Goal: Information Seeking & Learning: Learn about a topic

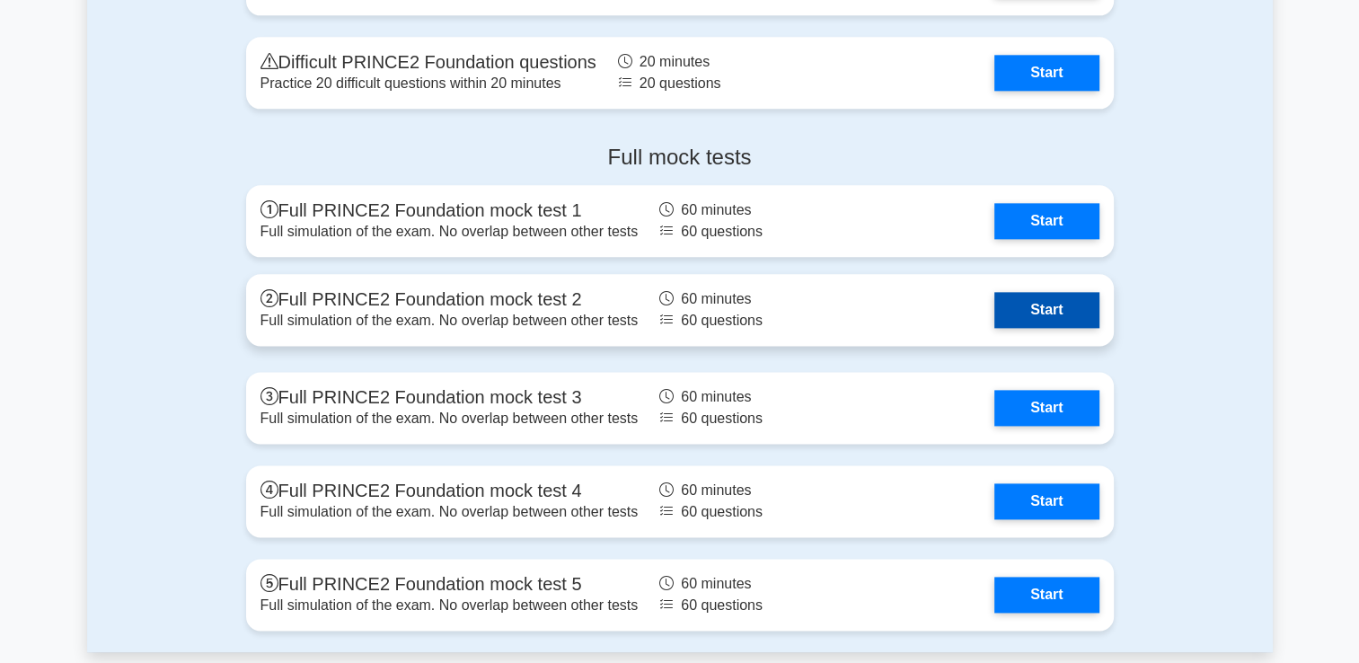
click at [1054, 312] on link "Start" at bounding box center [1046, 310] width 104 height 36
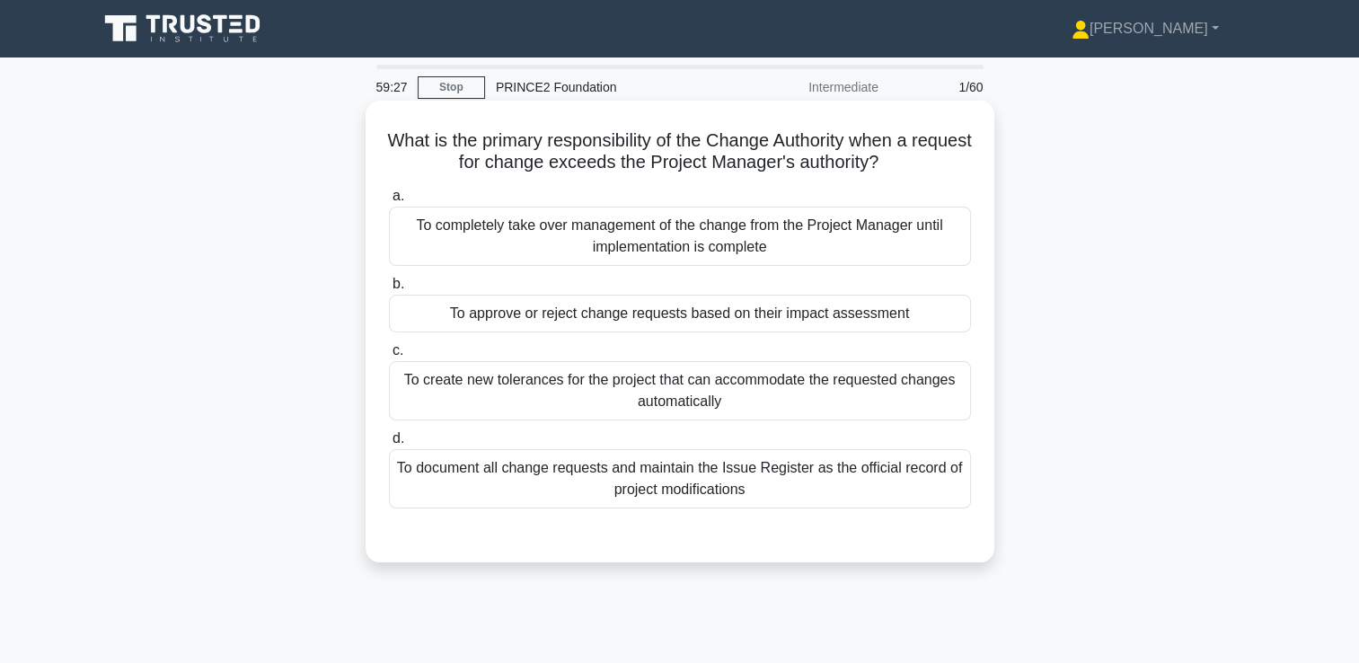
click at [507, 321] on div "To approve or reject change requests based on their impact assessment" at bounding box center [680, 314] width 582 height 38
click at [389, 290] on input "b. To approve or reject change requests based on their impact assessment" at bounding box center [389, 284] width 0 height 12
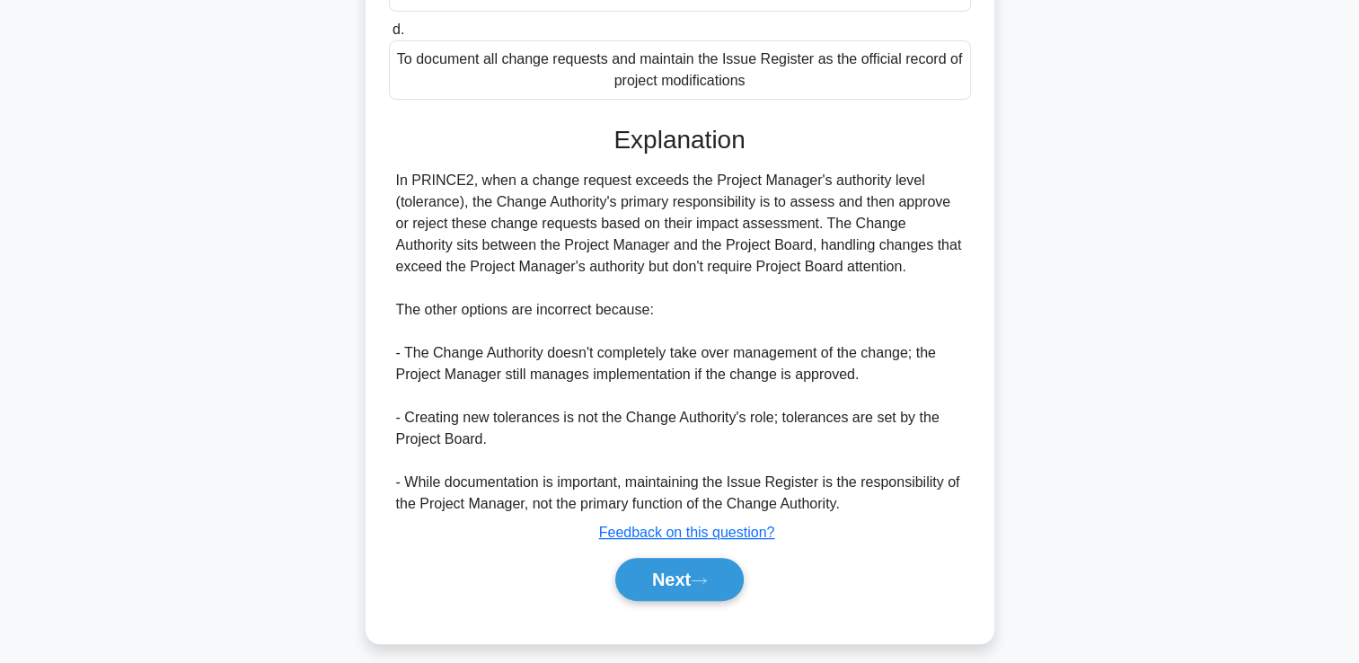
scroll to position [409, 0]
click at [686, 567] on button "Next" at bounding box center [679, 578] width 128 height 43
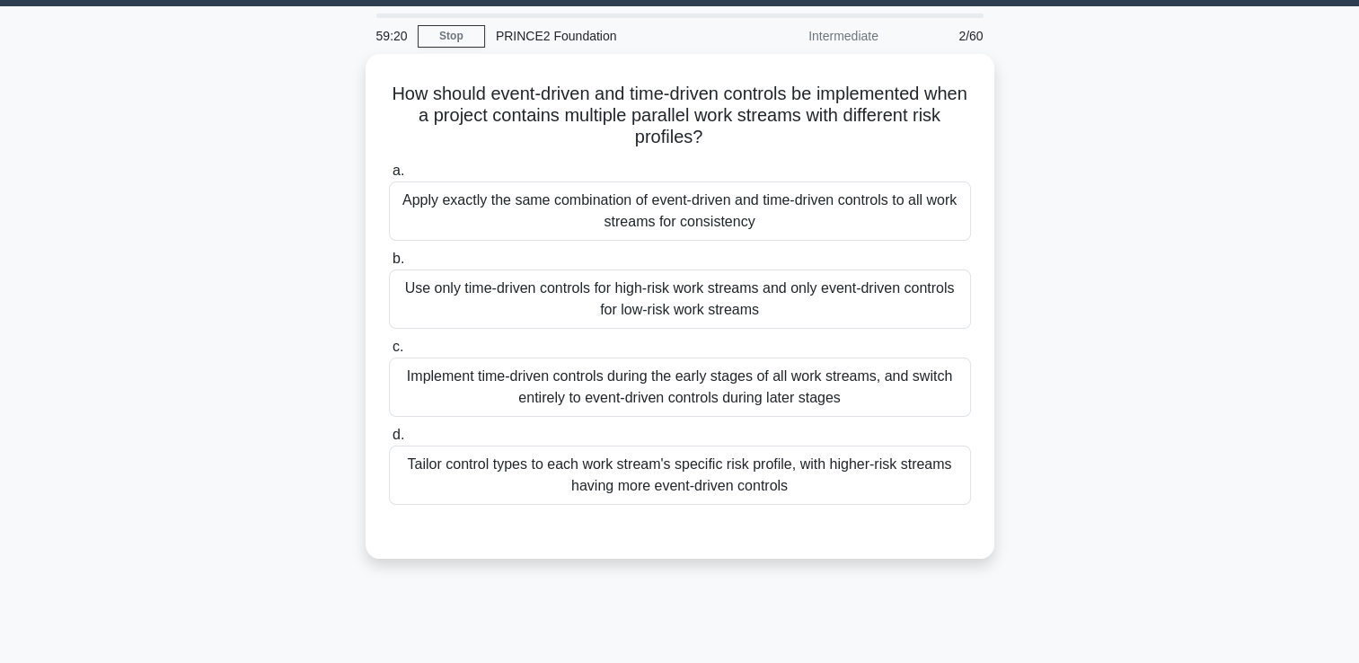
scroll to position [50, 0]
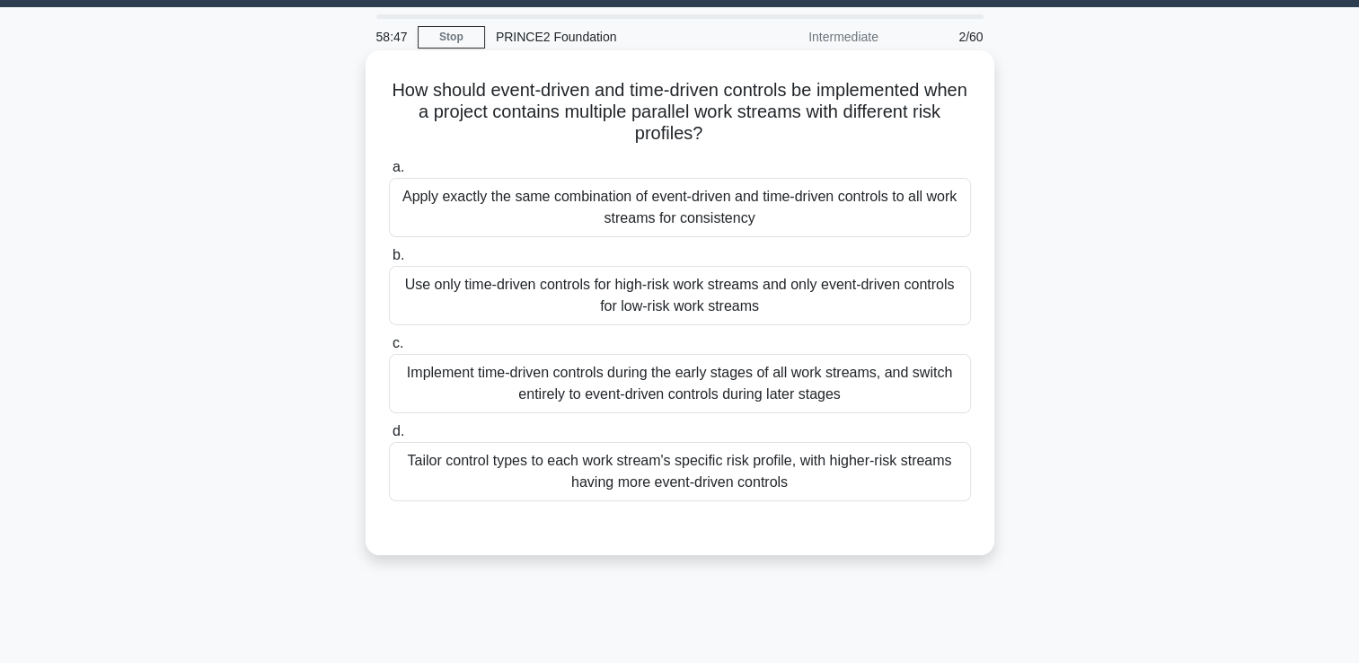
click at [668, 479] on div "Tailor control types to each work stream's specific risk profile, with higher-r…" at bounding box center [680, 471] width 582 height 59
click at [389, 437] on input "d. Tailor control types to each work stream's specific risk profile, with highe…" at bounding box center [389, 432] width 0 height 12
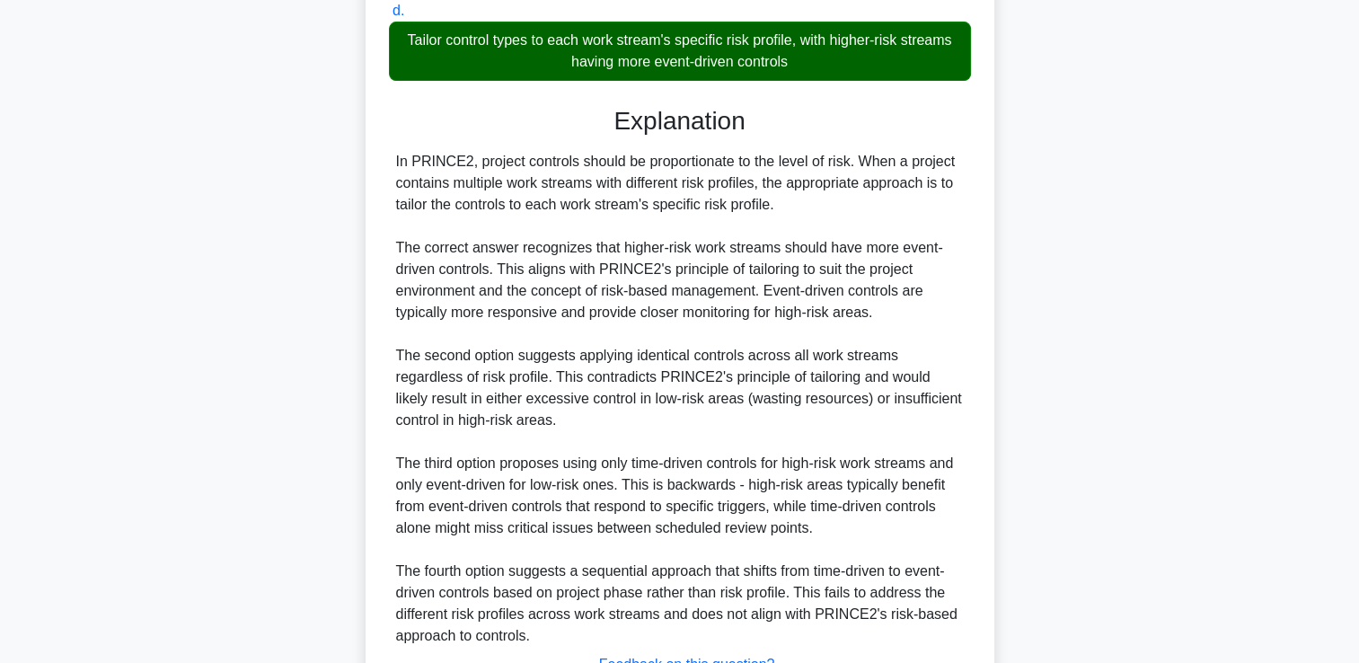
scroll to position [615, 0]
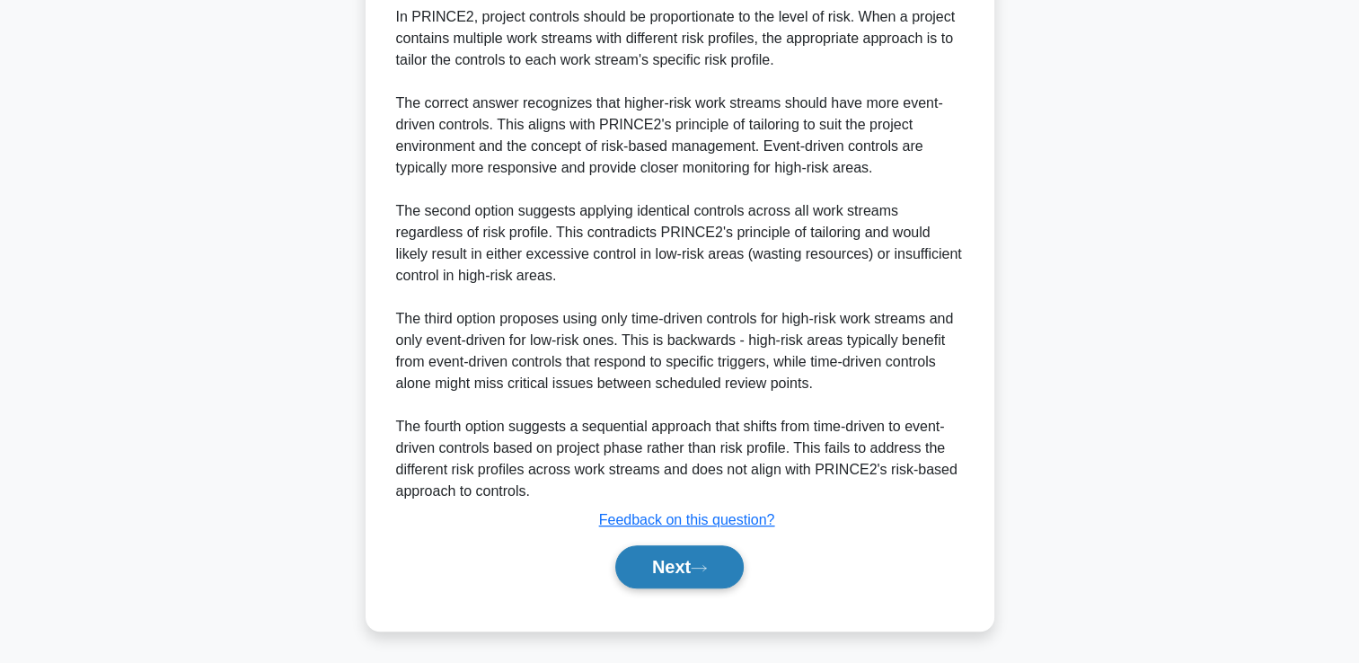
click at [661, 564] on button "Next" at bounding box center [679, 566] width 128 height 43
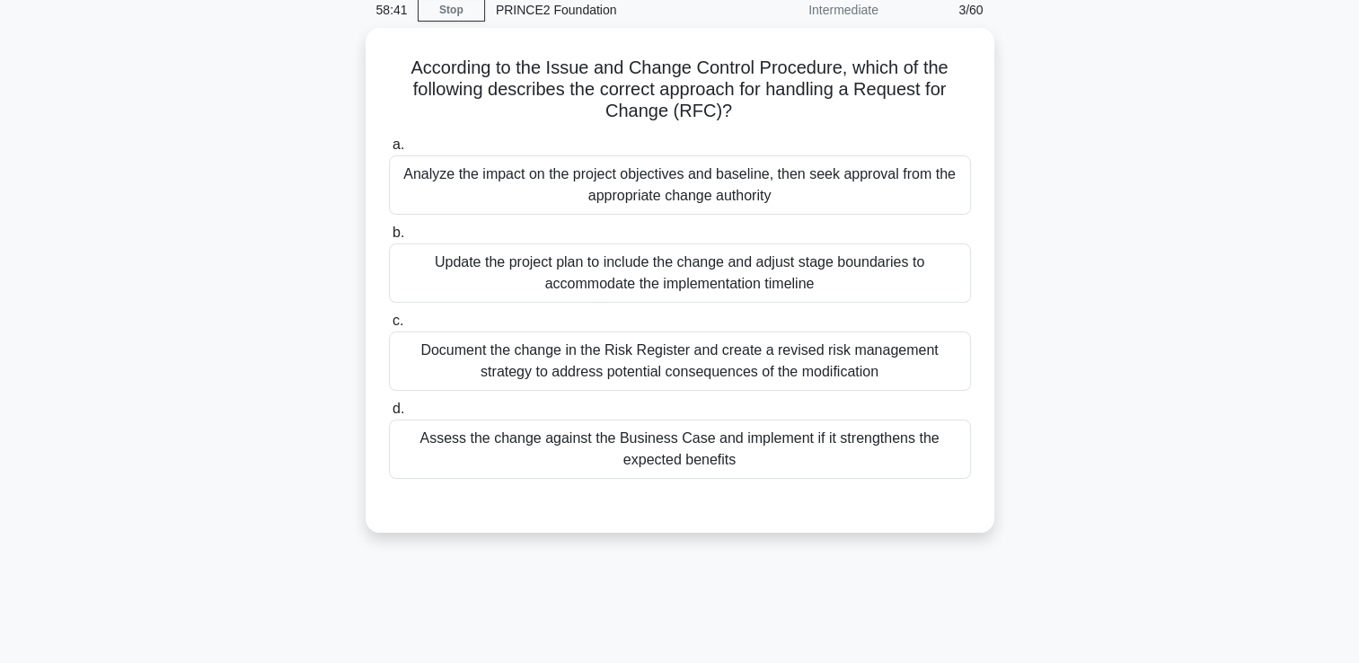
scroll to position [76, 0]
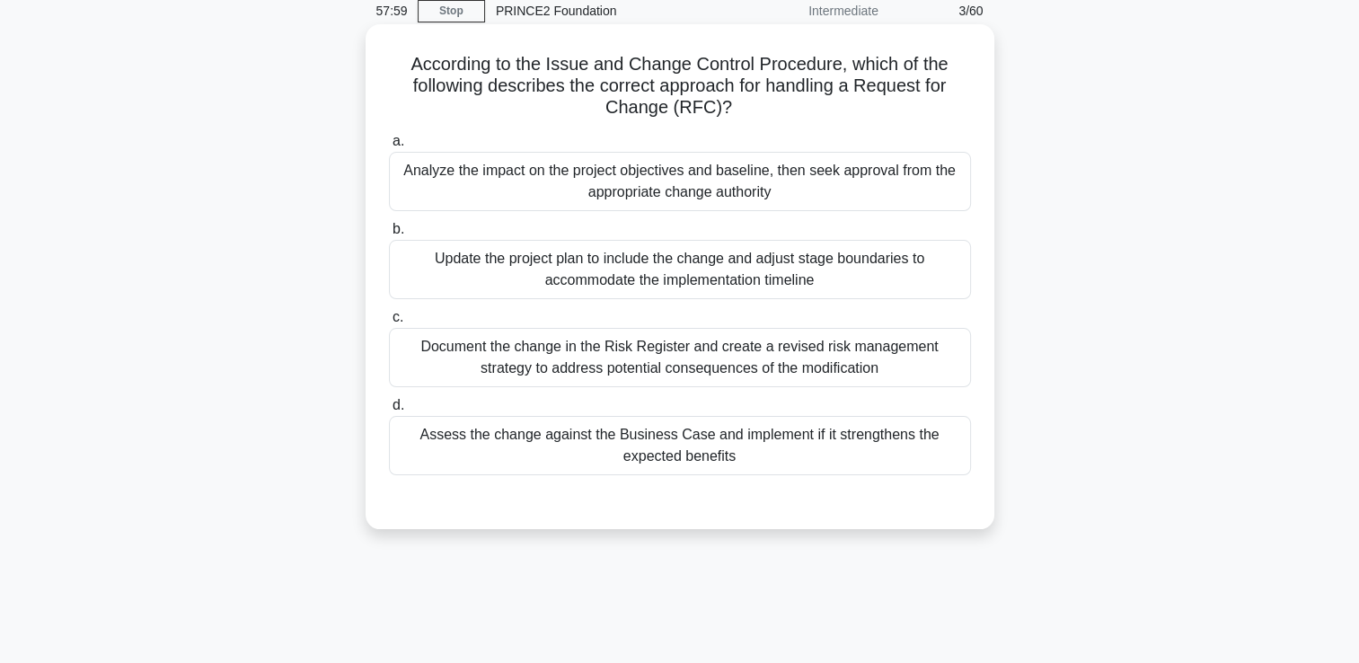
click at [640, 169] on div "Analyze the impact on the project objectives and baseline, then seek approval f…" at bounding box center [680, 181] width 582 height 59
click at [389, 147] on input "a. Analyze the impact on the project objectives and baseline, then seek approva…" at bounding box center [389, 142] width 0 height 12
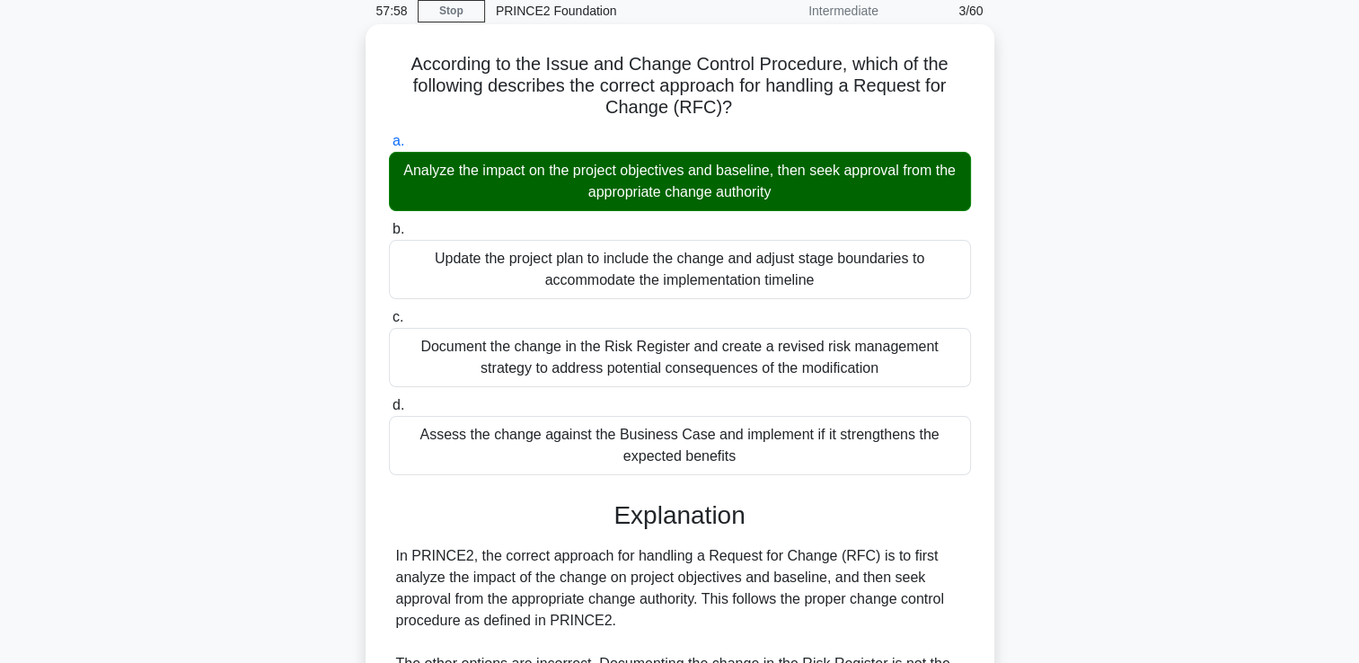
scroll to position [356, 0]
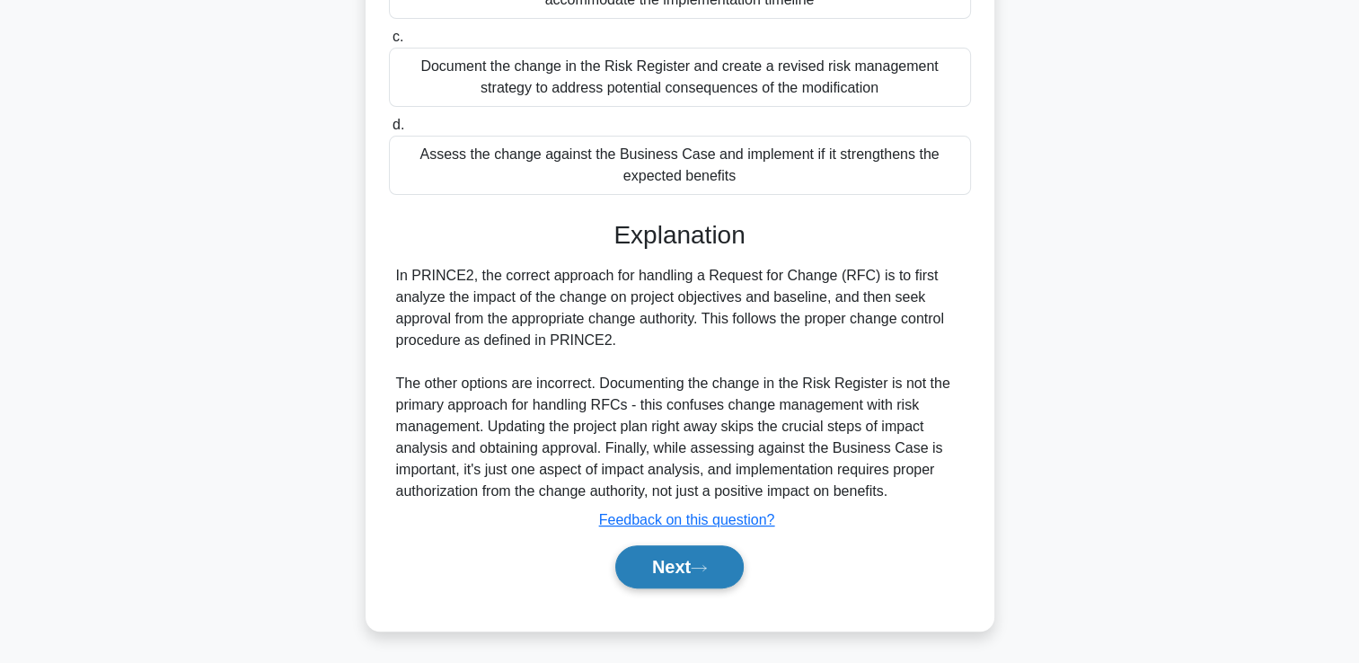
click at [682, 560] on button "Next" at bounding box center [679, 566] width 128 height 43
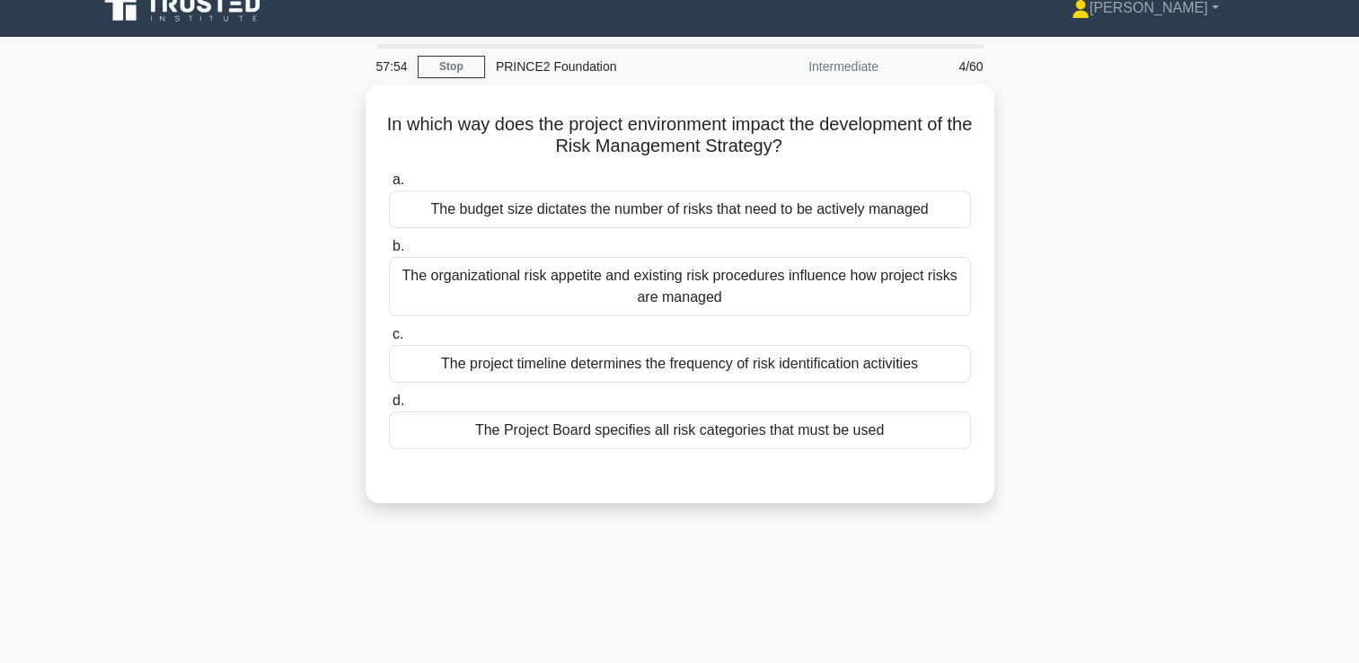
scroll to position [20, 0]
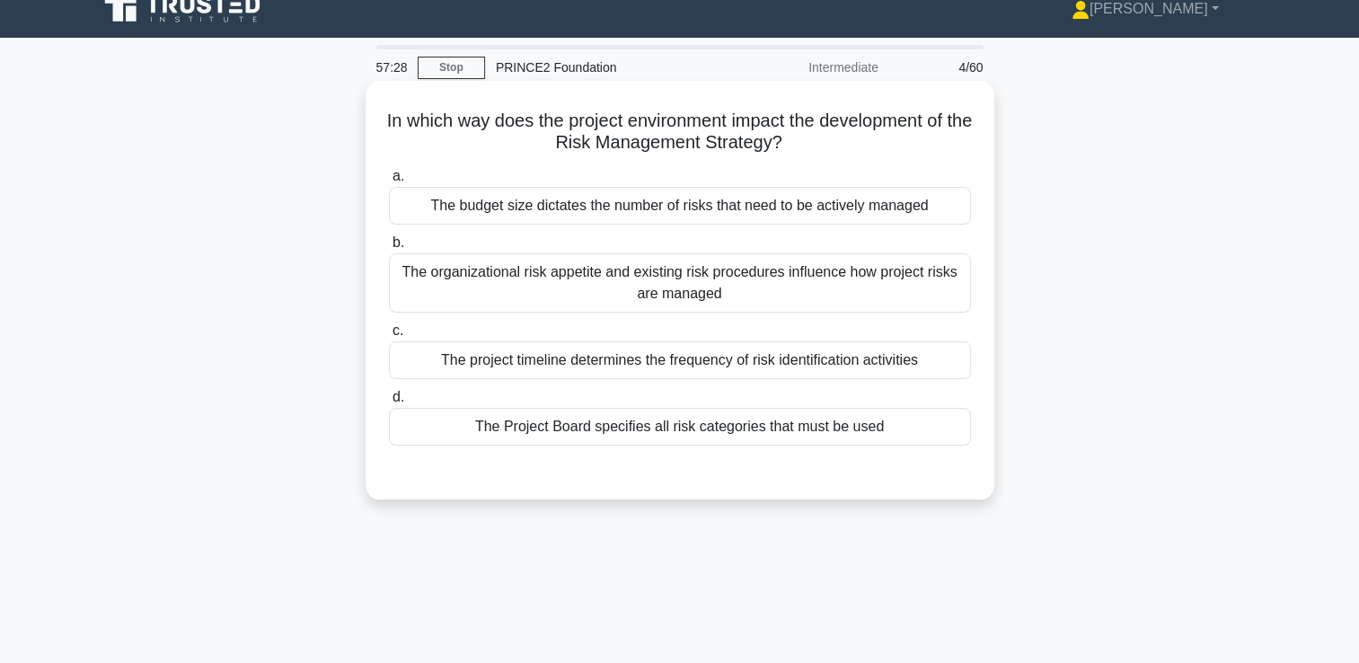
click at [492, 275] on div "The organizational risk appetite and existing risk procedures influence how pro…" at bounding box center [680, 282] width 582 height 59
click at [389, 249] on input "b. The organizational risk appetite and existing risk procedures influence how …" at bounding box center [389, 243] width 0 height 12
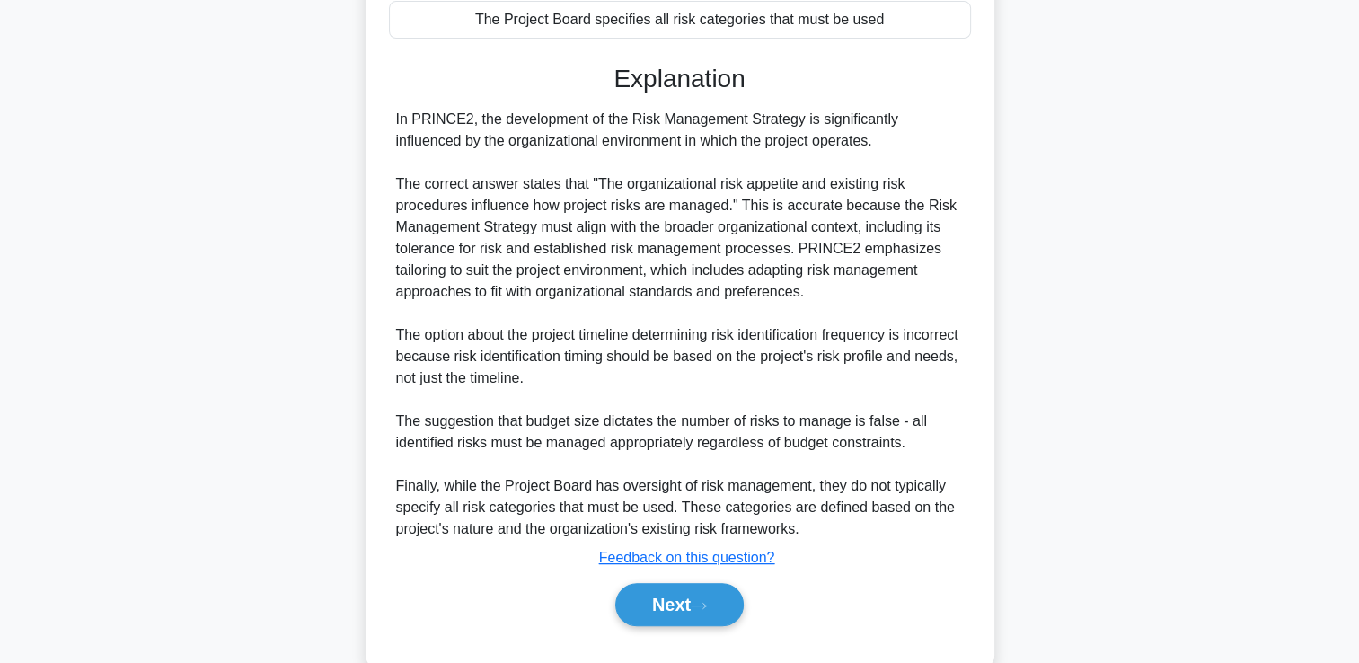
scroll to position [464, 0]
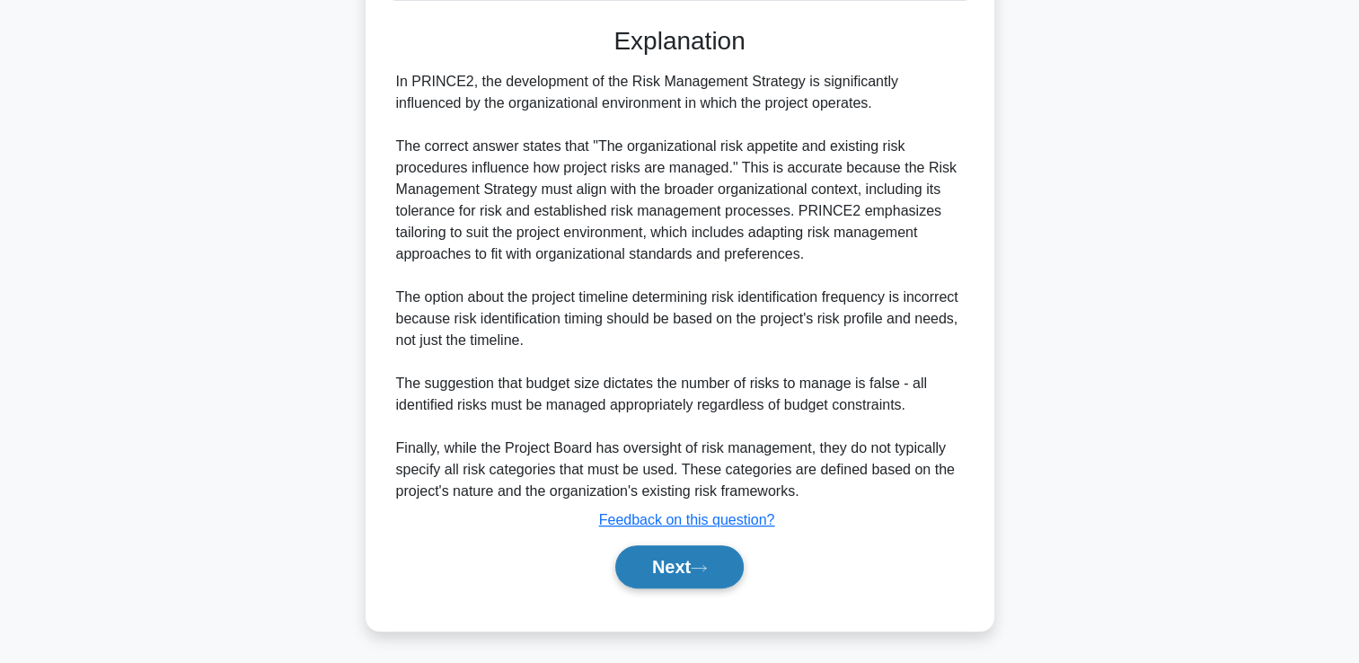
click at [664, 576] on button "Next" at bounding box center [679, 566] width 128 height 43
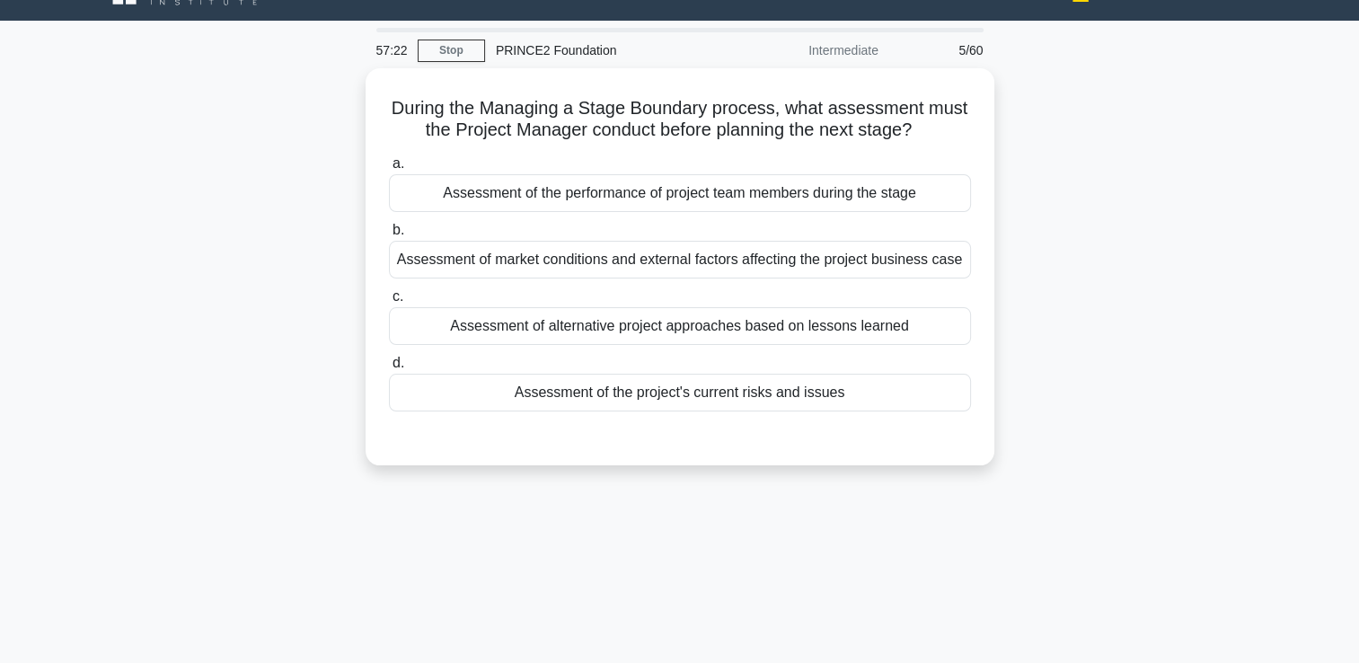
scroll to position [19, 0]
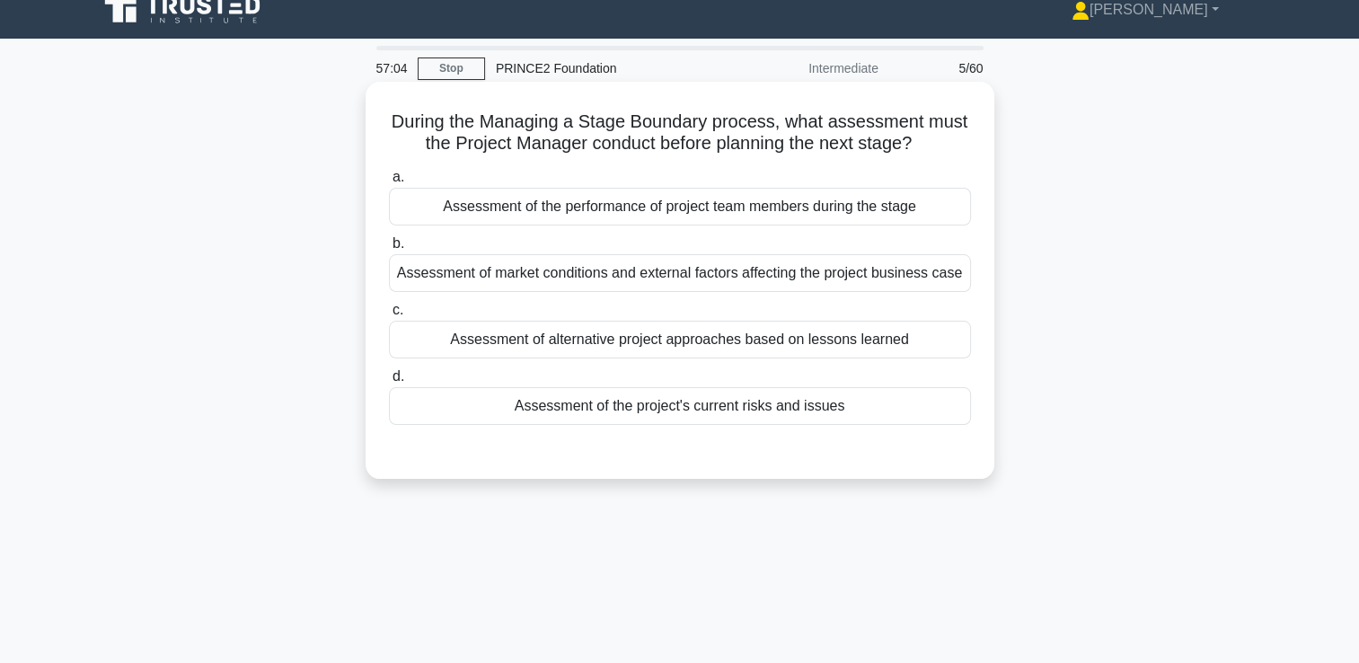
click at [554, 410] on div "Assessment of the project's current risks and issues" at bounding box center [680, 406] width 582 height 38
click at [389, 383] on input "d. Assessment of the project's current risks and issues" at bounding box center [389, 377] width 0 height 12
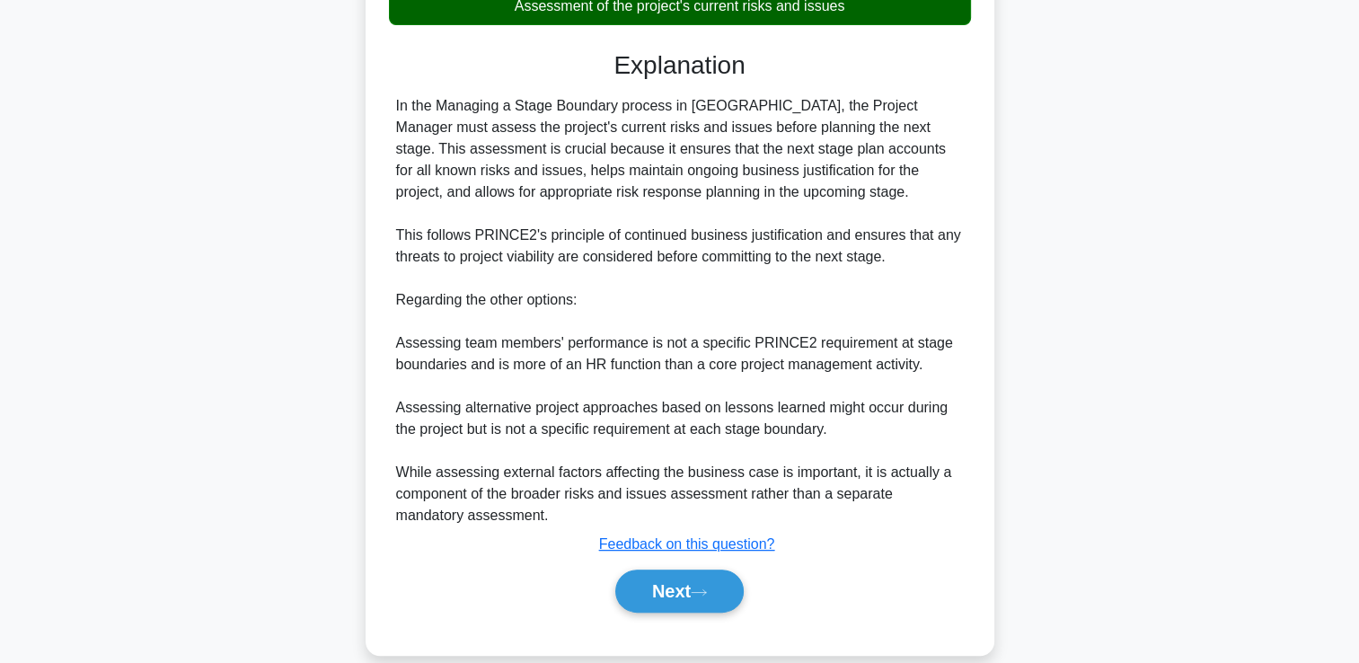
scroll to position [427, 0]
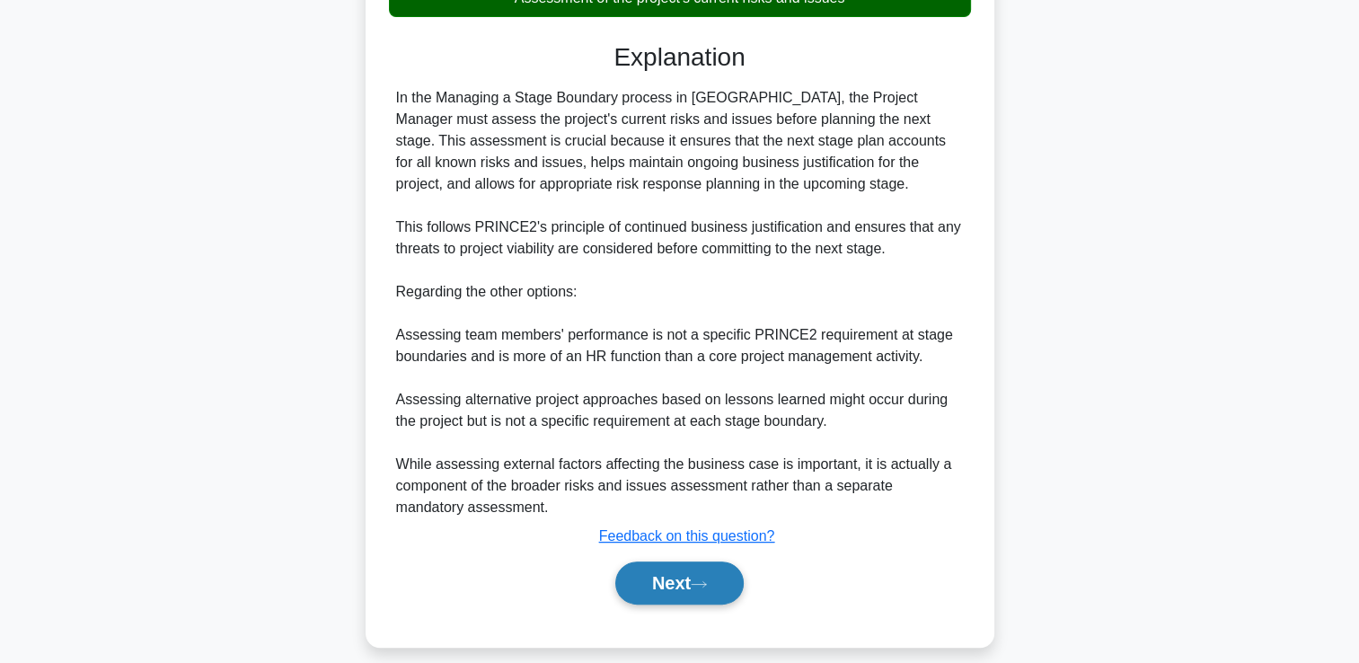
click at [700, 571] on button "Next" at bounding box center [679, 582] width 128 height 43
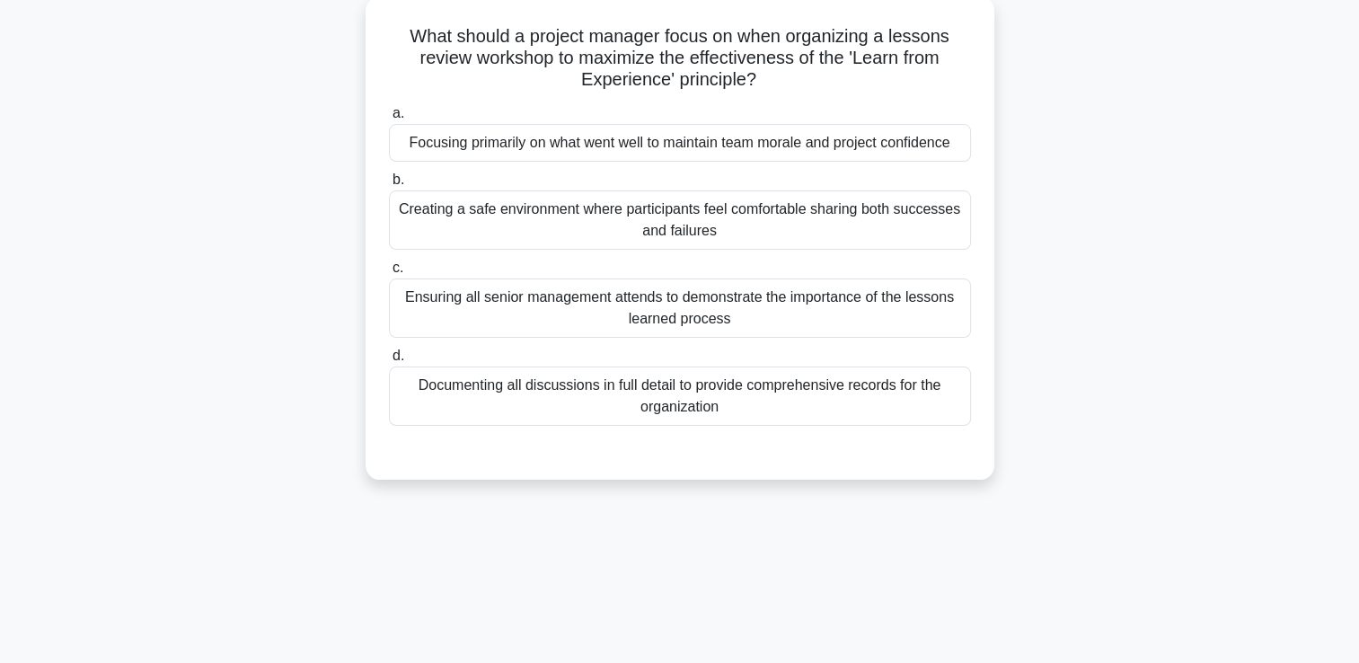
scroll to position [106, 0]
click at [462, 209] on div "Creating a safe environment where participants feel comfortable sharing both su…" at bounding box center [680, 218] width 582 height 59
click at [389, 184] on input "b. Creating a safe environment where participants feel comfortable sharing both…" at bounding box center [389, 178] width 0 height 12
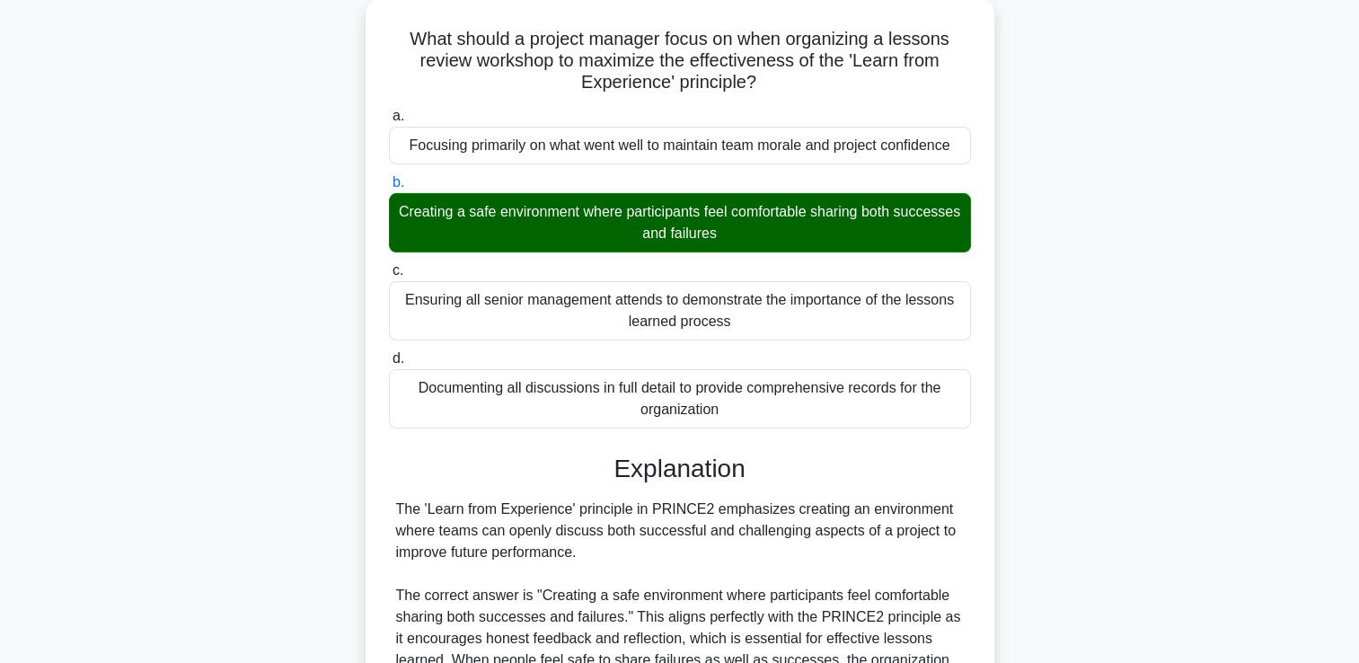
scroll to position [529, 0]
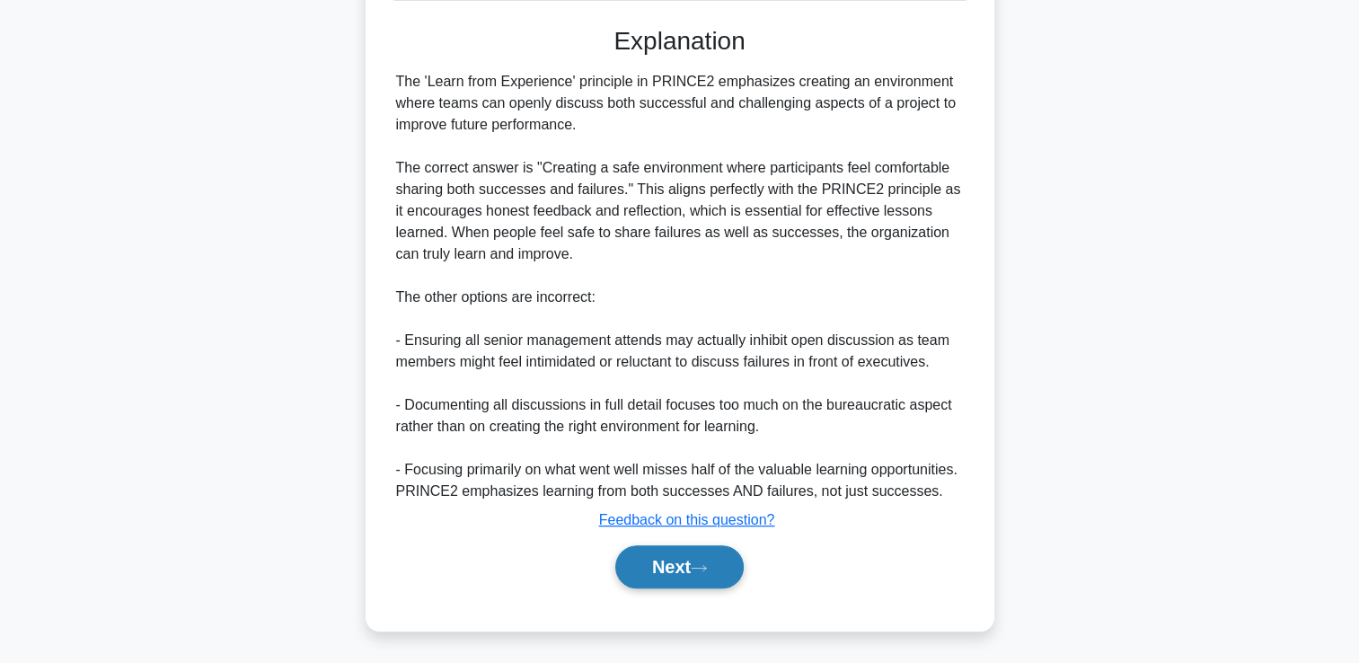
click at [666, 566] on button "Next" at bounding box center [679, 566] width 128 height 43
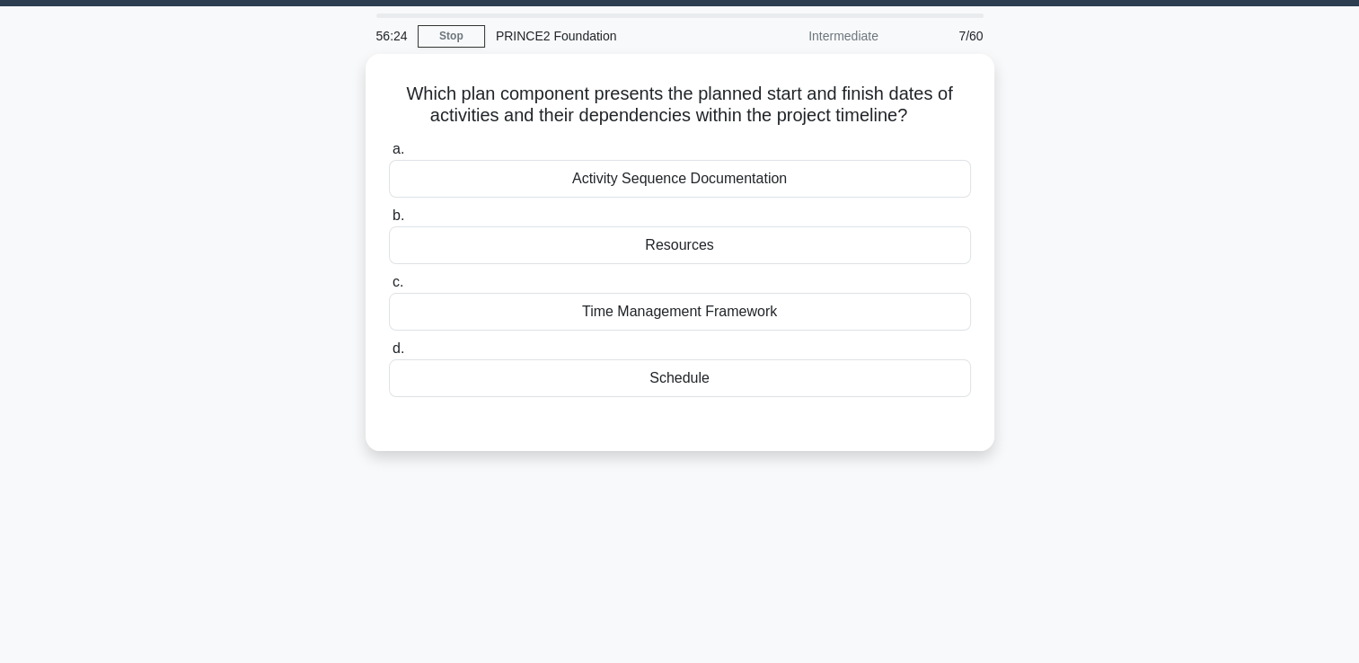
scroll to position [48, 0]
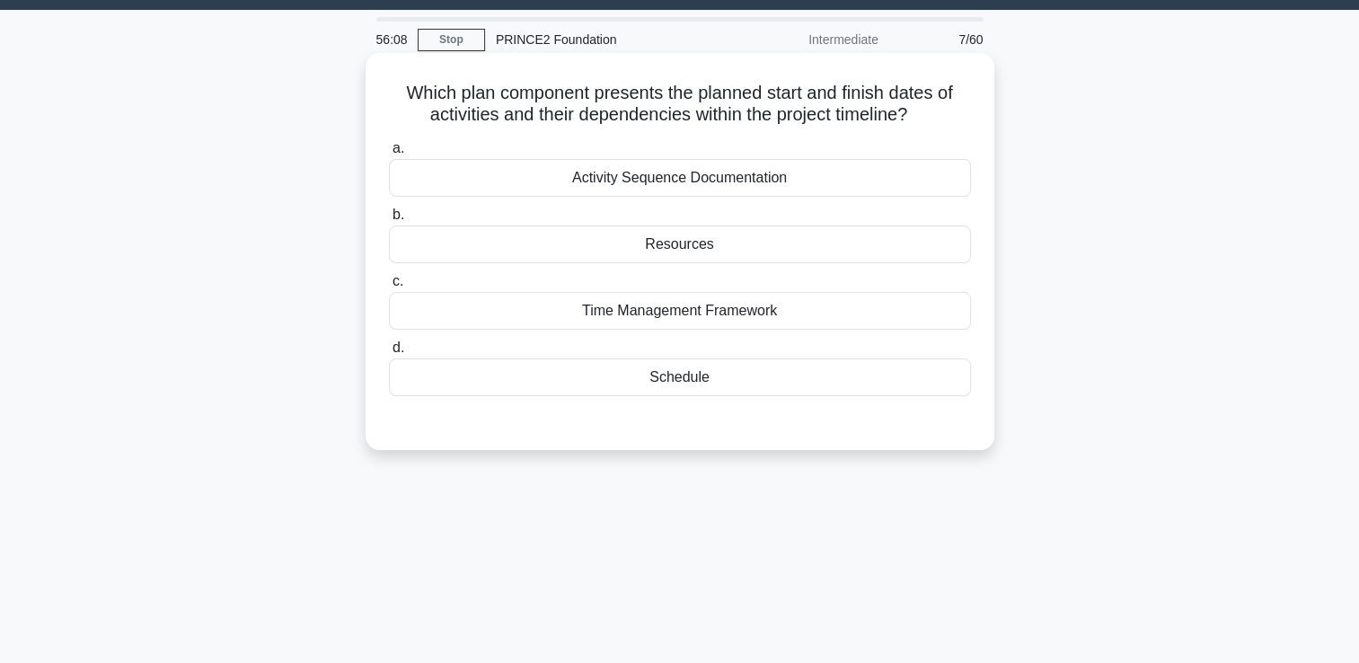
click at [655, 379] on div "Schedule" at bounding box center [680, 377] width 582 height 38
click at [389, 354] on input "d. Schedule" at bounding box center [389, 348] width 0 height 12
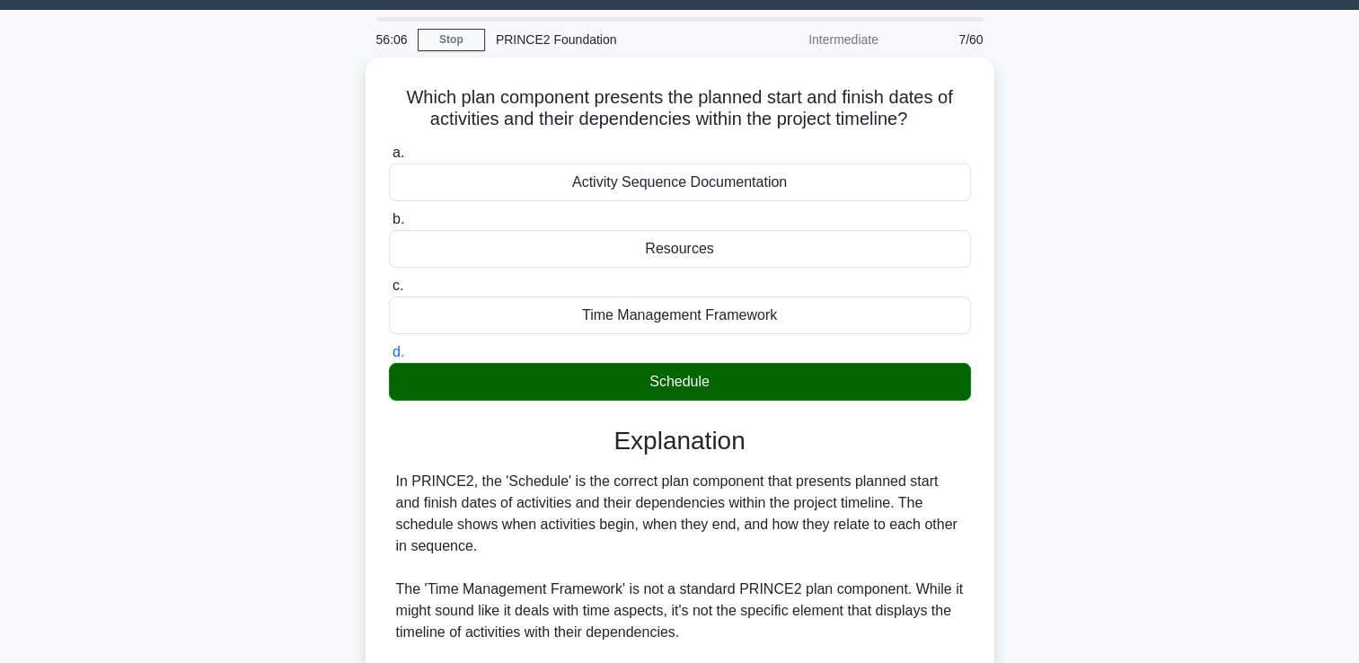
scroll to position [356, 0]
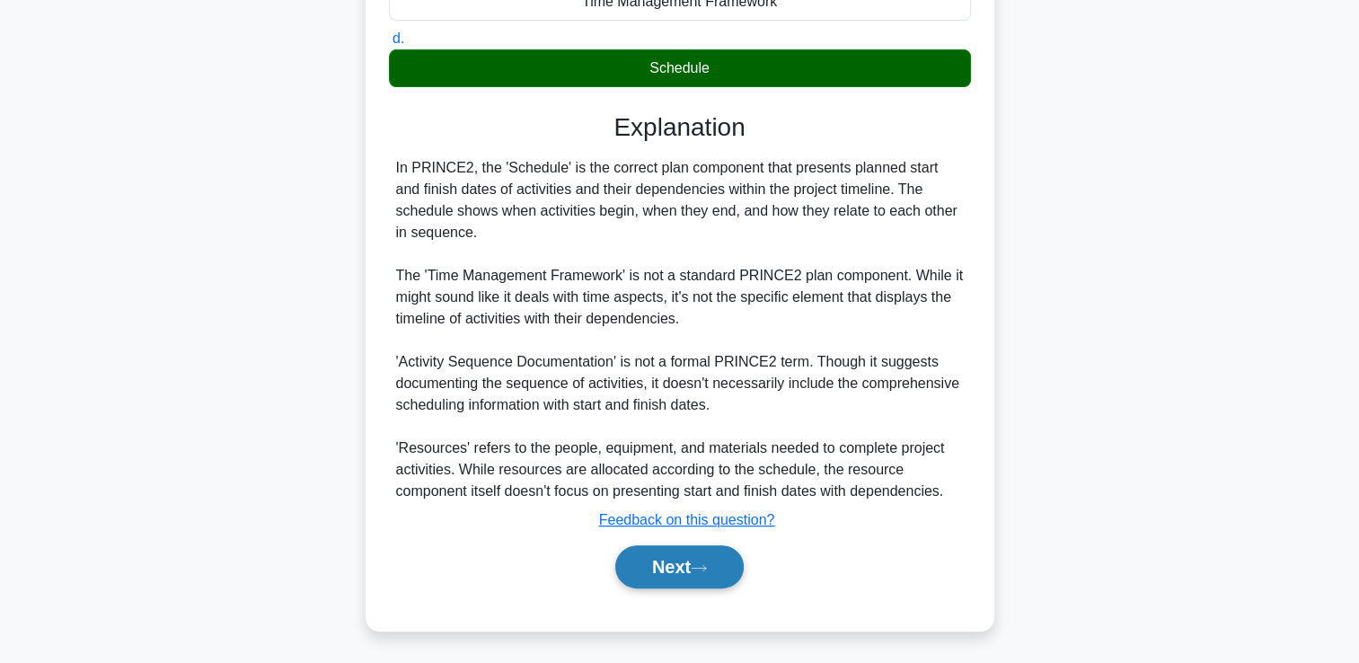
click at [682, 564] on button "Next" at bounding box center [679, 566] width 128 height 43
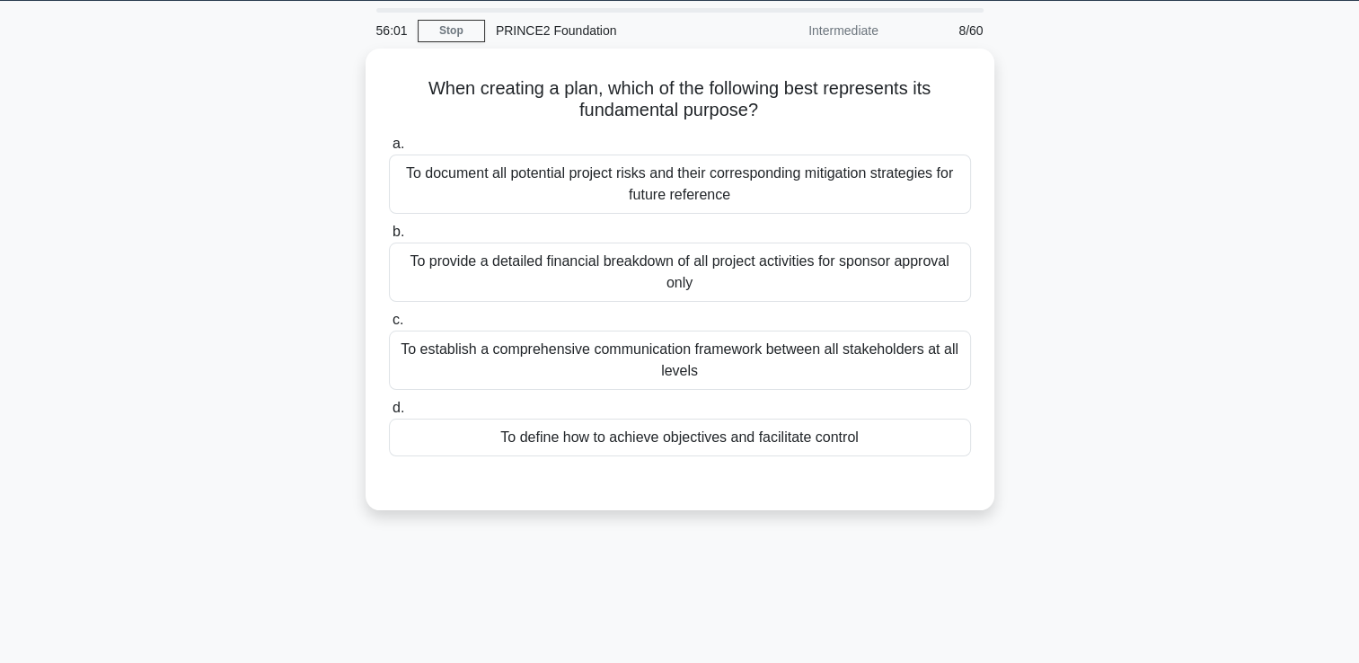
scroll to position [56, 0]
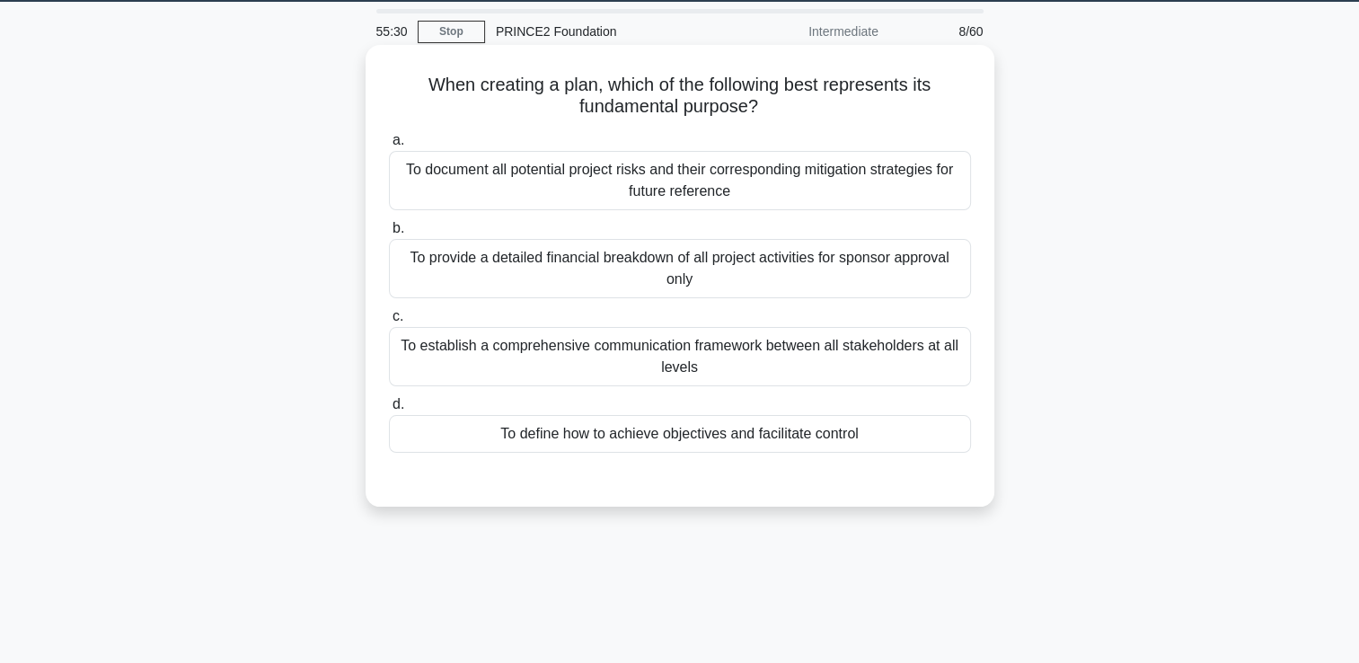
click at [599, 436] on div "To define how to achieve objectives and facilitate control" at bounding box center [680, 434] width 582 height 38
click at [389, 410] on input "d. To define how to achieve objectives and facilitate control" at bounding box center [389, 405] width 0 height 12
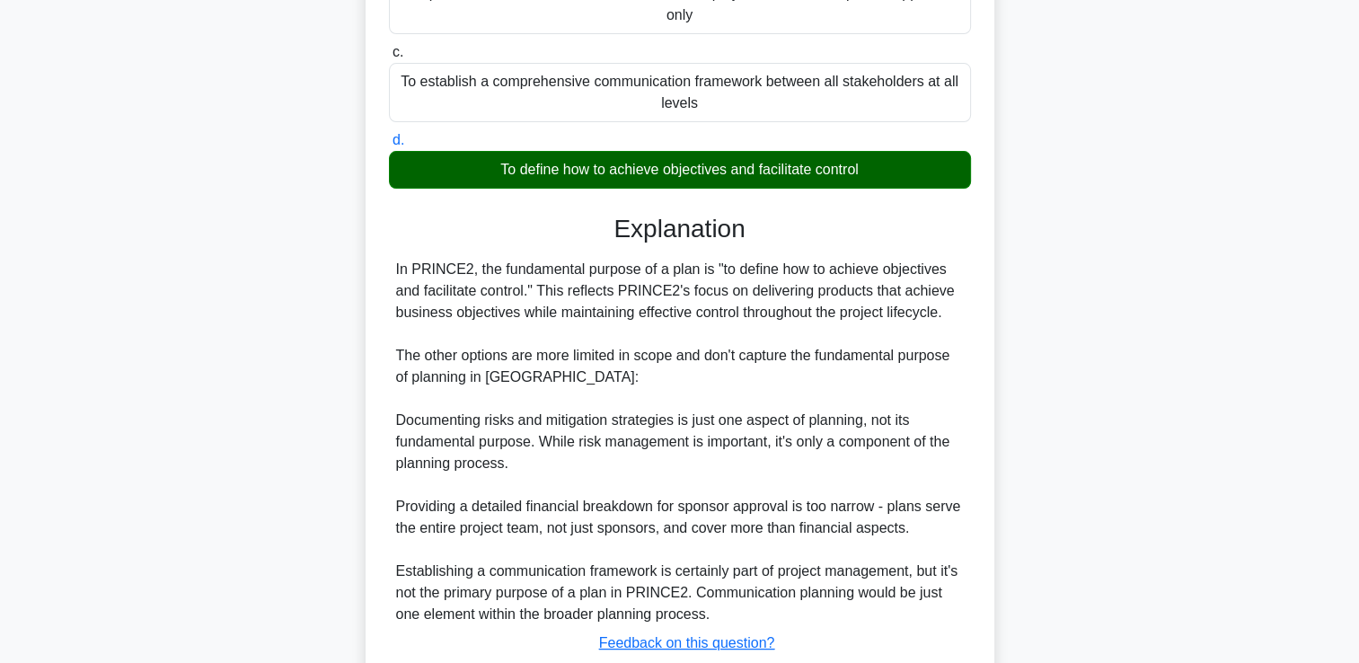
scroll to position [400, 0]
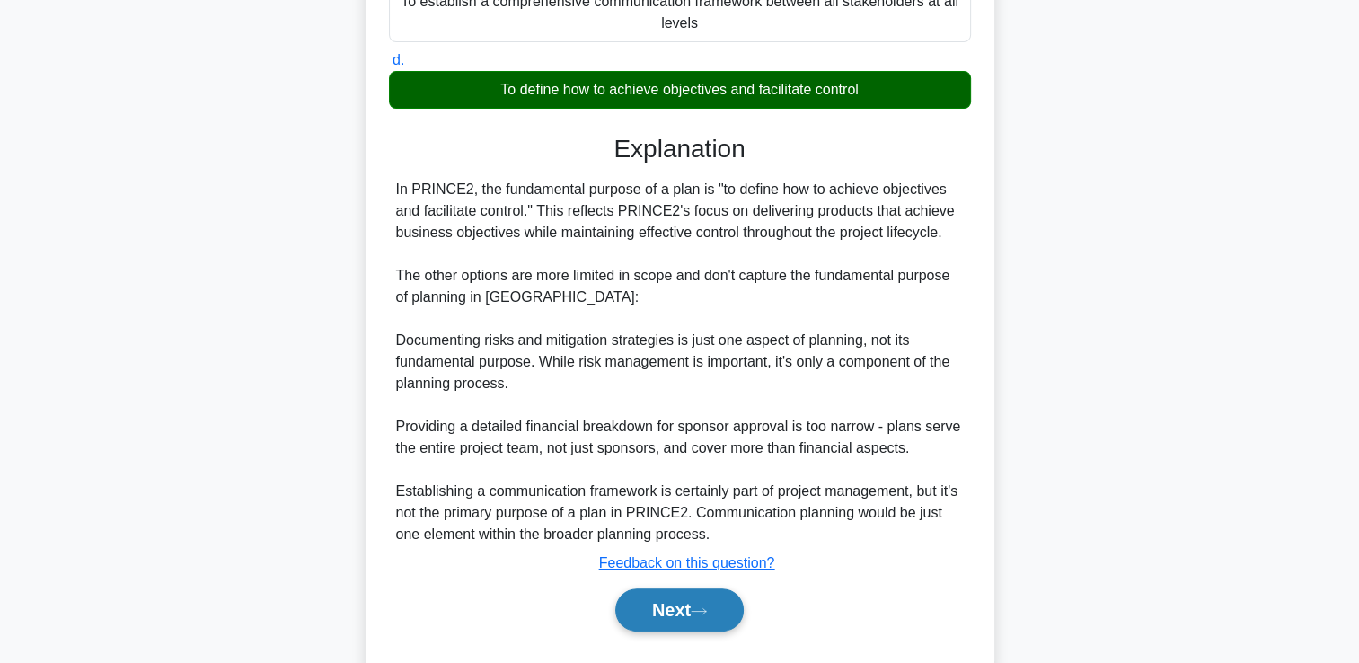
click at [716, 599] on button "Next" at bounding box center [679, 609] width 128 height 43
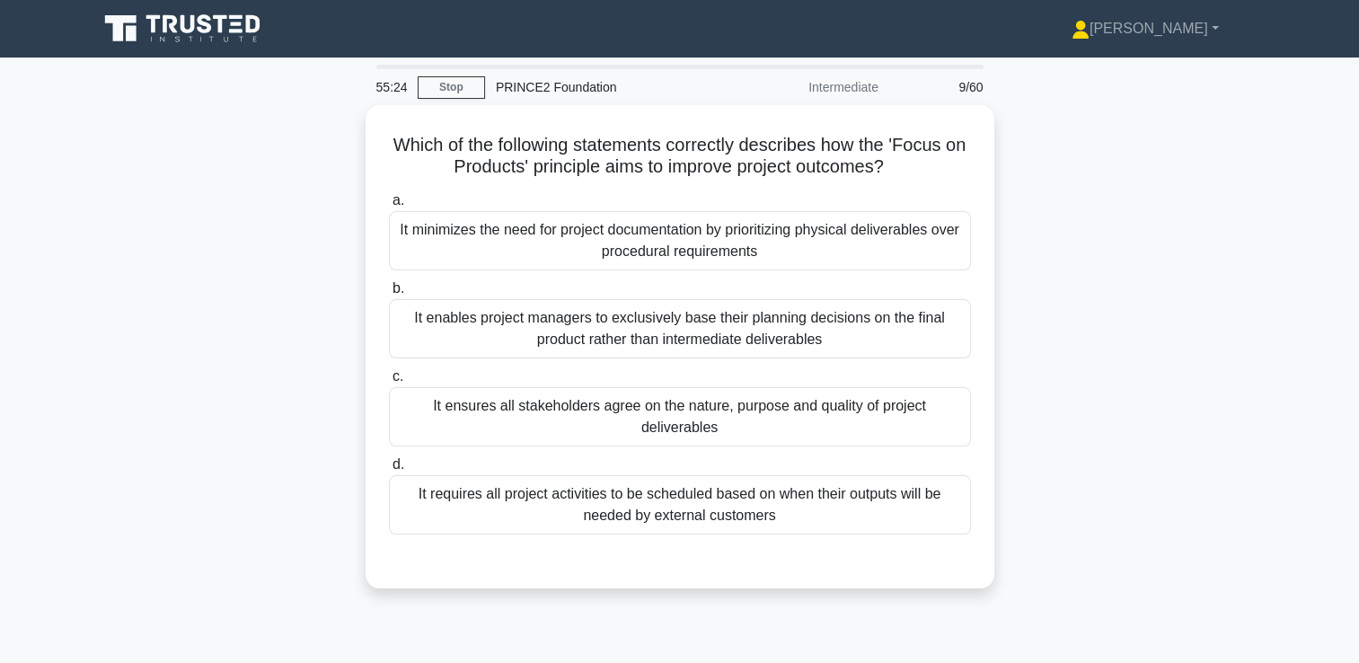
scroll to position [90, 0]
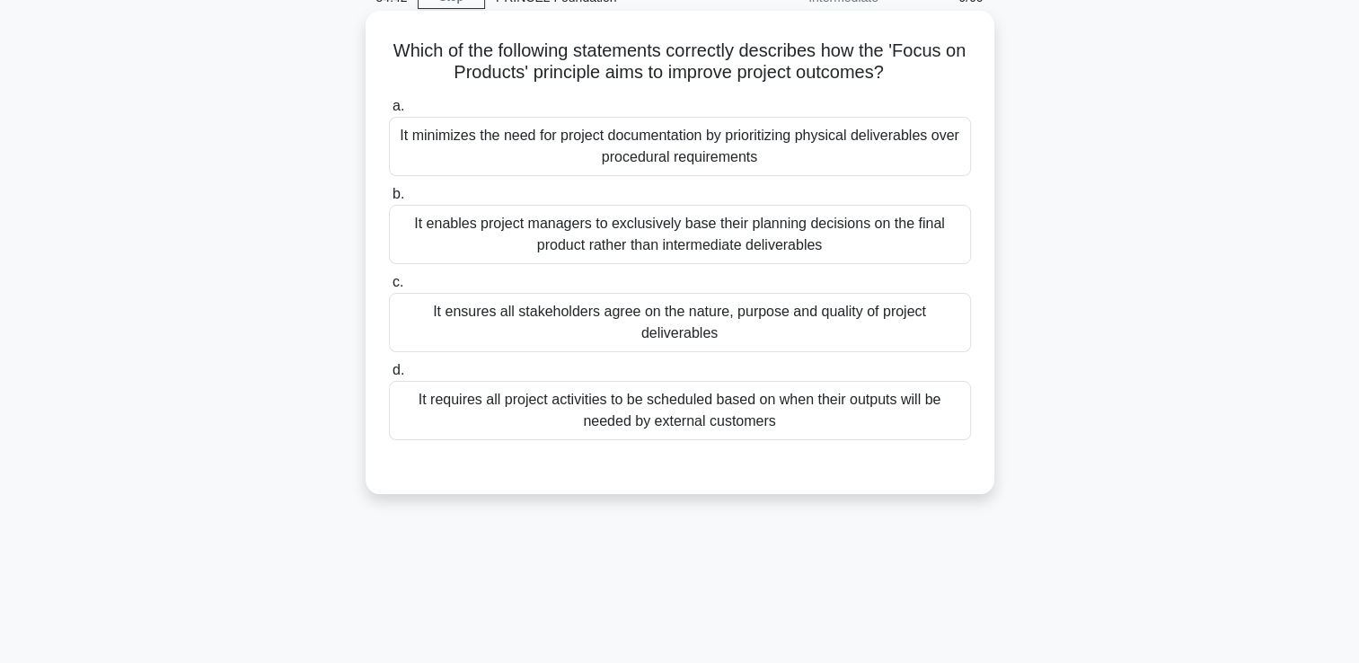
click at [522, 225] on div "It enables project managers to exclusively base their planning decisions on the…" at bounding box center [680, 234] width 582 height 59
click at [389, 200] on input "b. It enables project managers to exclusively base their planning decisions on …" at bounding box center [389, 195] width 0 height 12
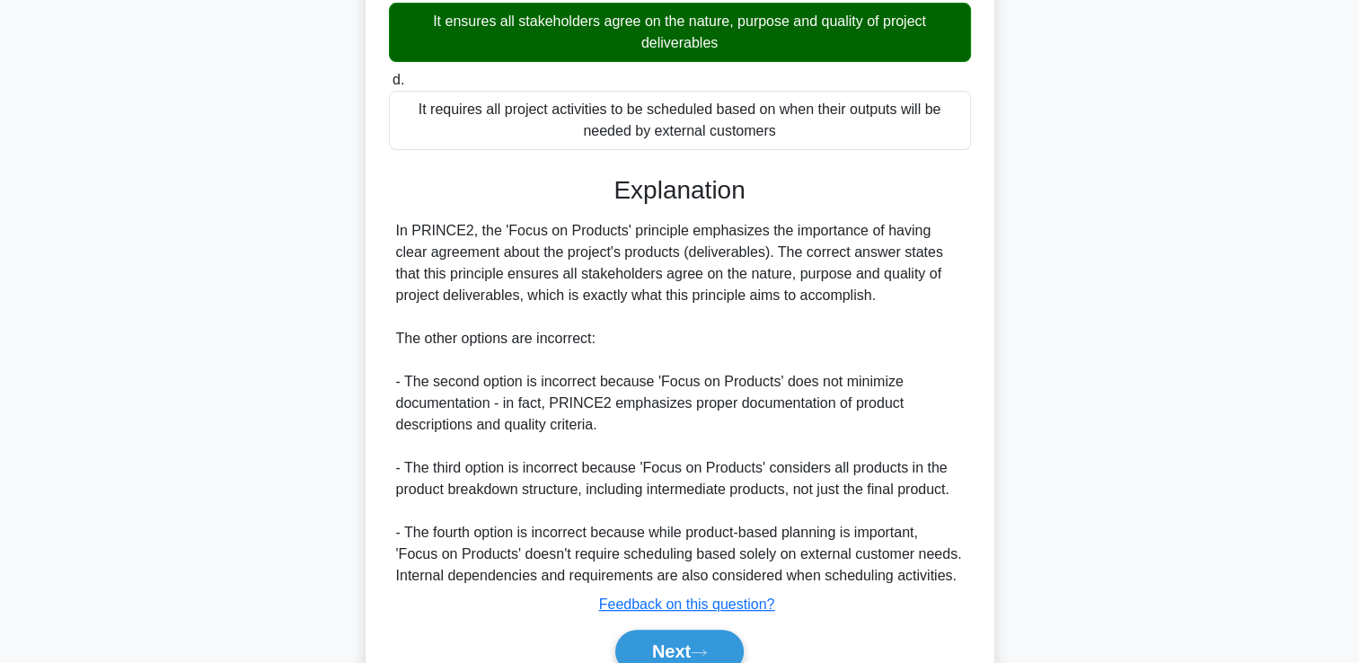
scroll to position [466, 0]
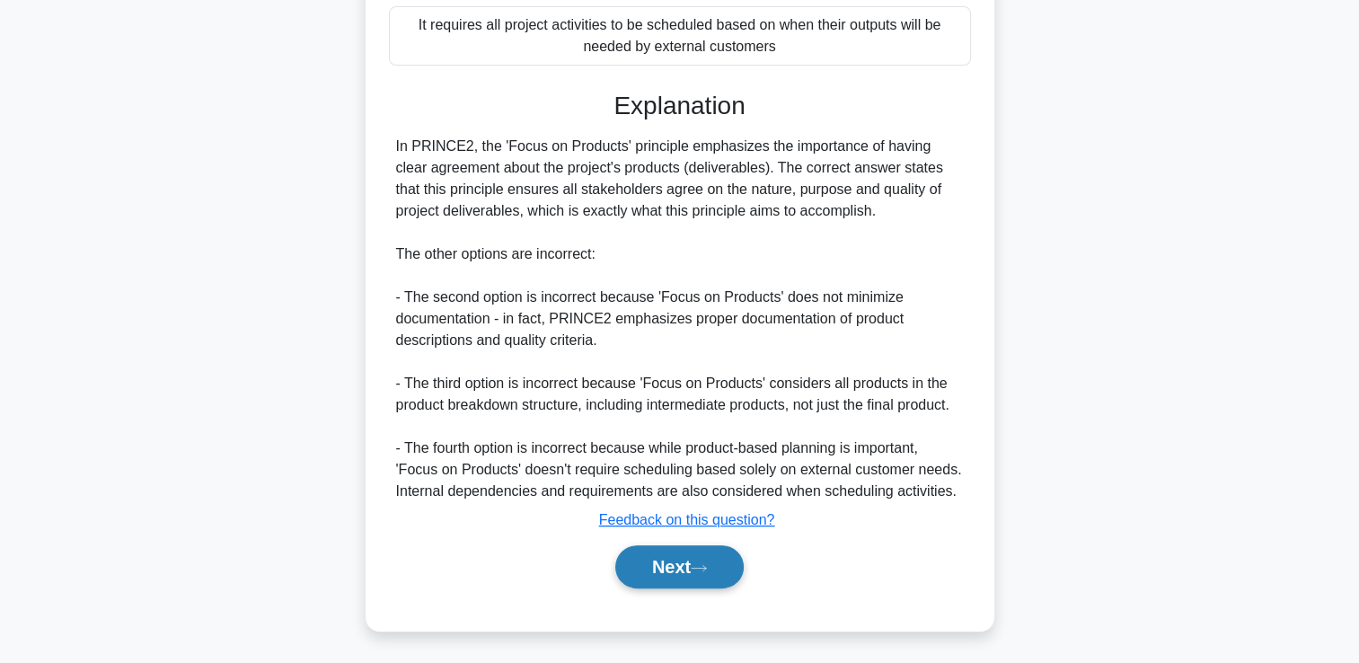
click at [702, 555] on button "Next" at bounding box center [679, 566] width 128 height 43
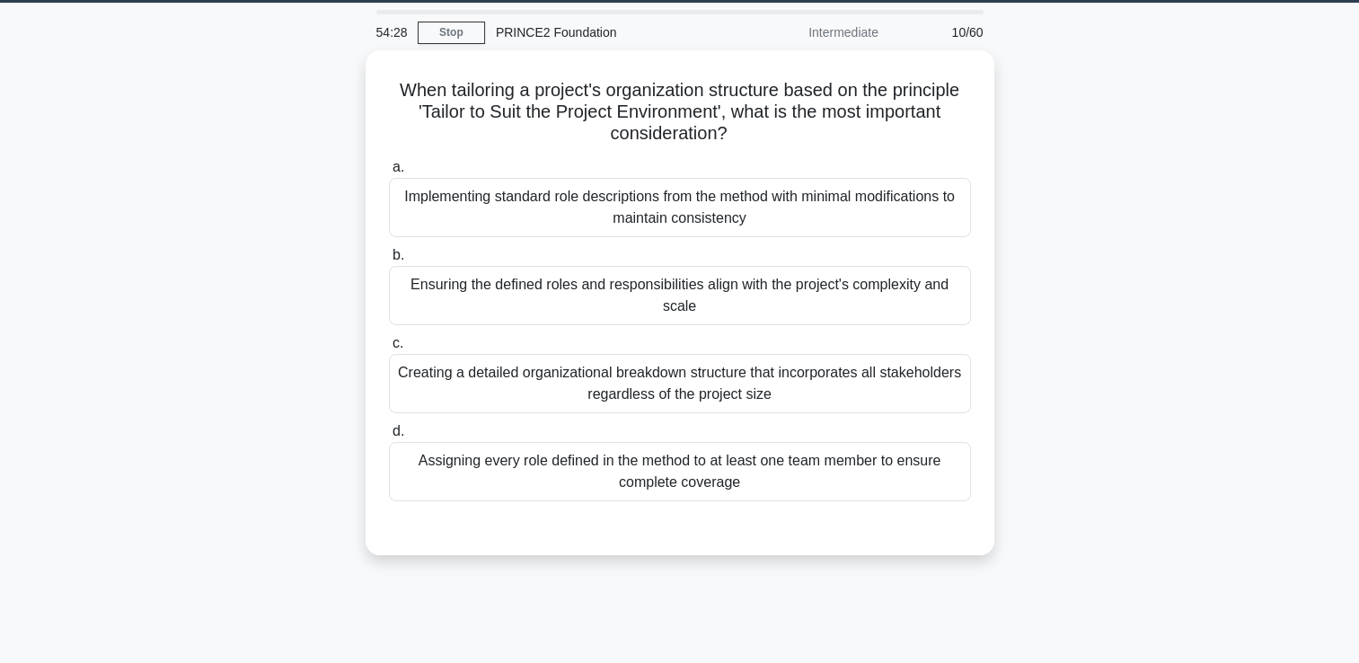
scroll to position [51, 0]
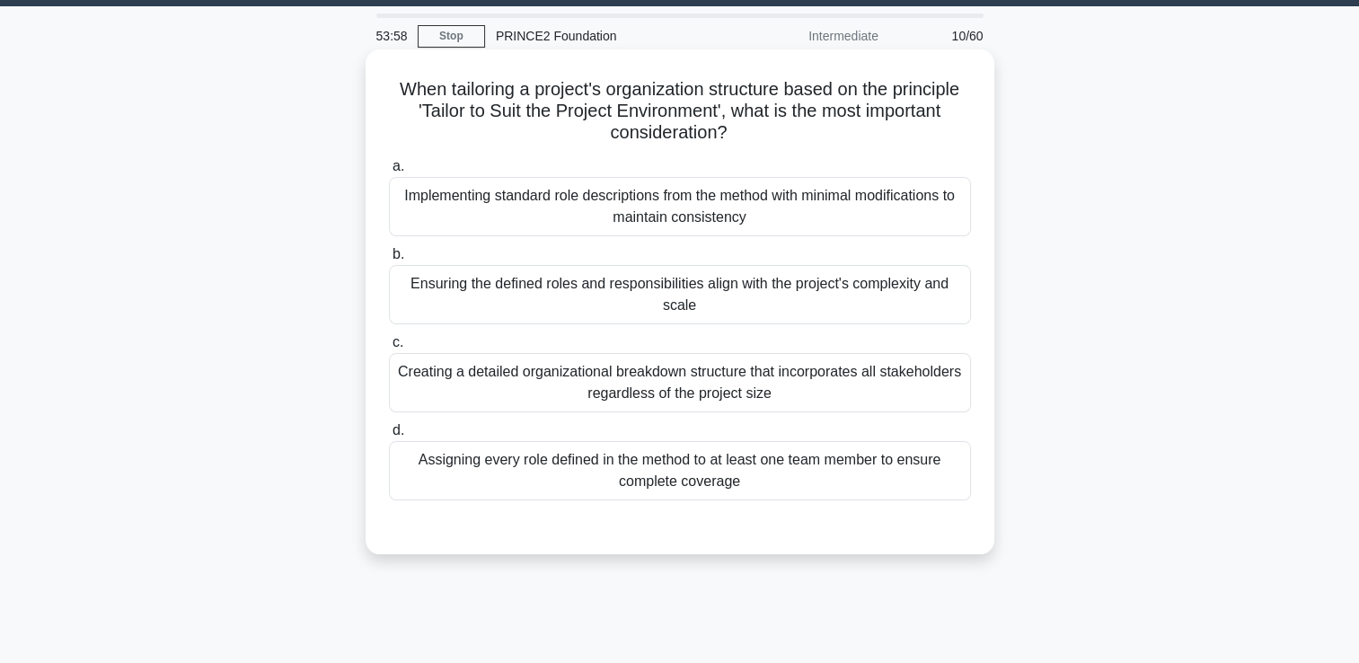
click at [545, 284] on div "Ensuring the defined roles and responsibilities align with the project's comple…" at bounding box center [680, 294] width 582 height 59
click at [389, 260] on input "b. Ensuring the defined roles and responsibilities align with the project's com…" at bounding box center [389, 255] width 0 height 12
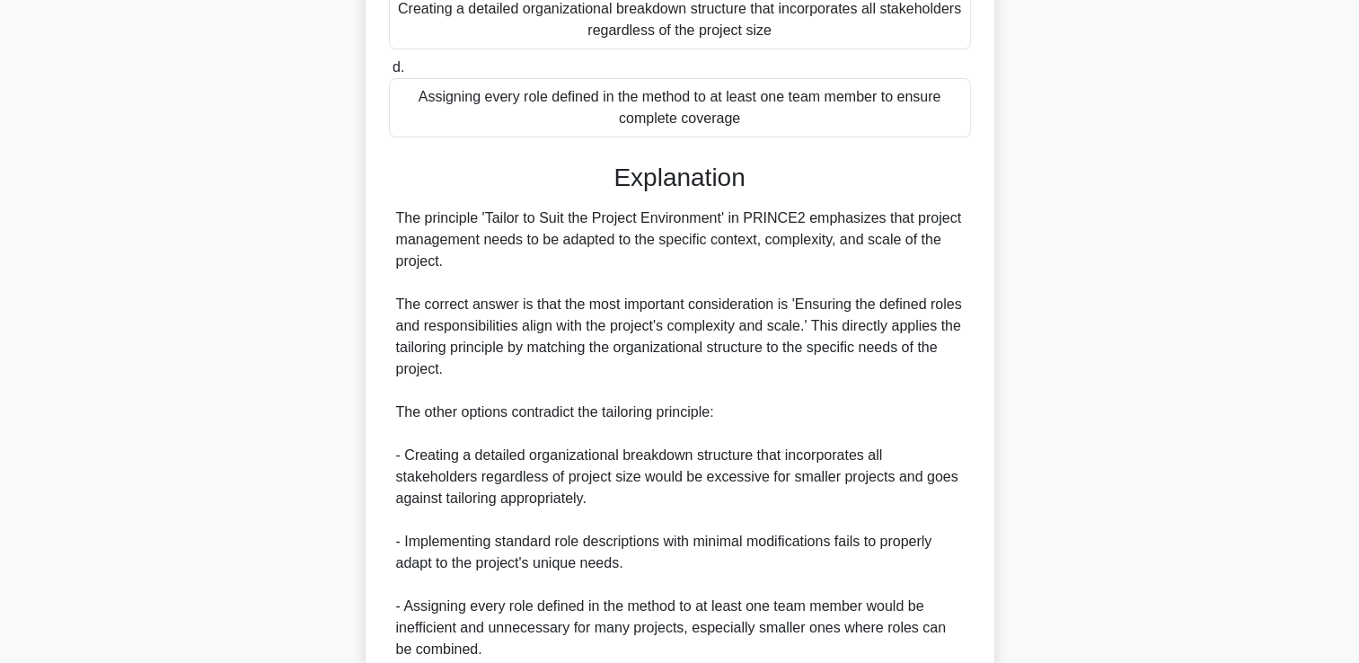
scroll to position [572, 0]
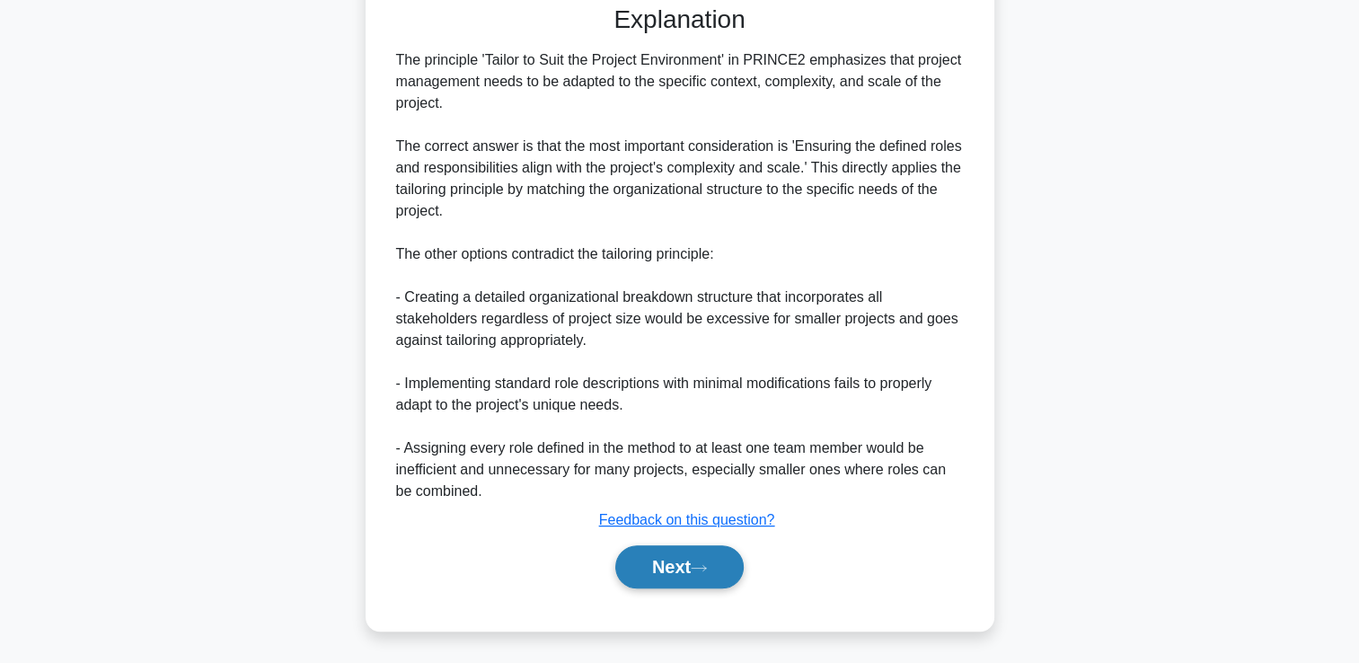
click at [660, 571] on button "Next" at bounding box center [679, 566] width 128 height 43
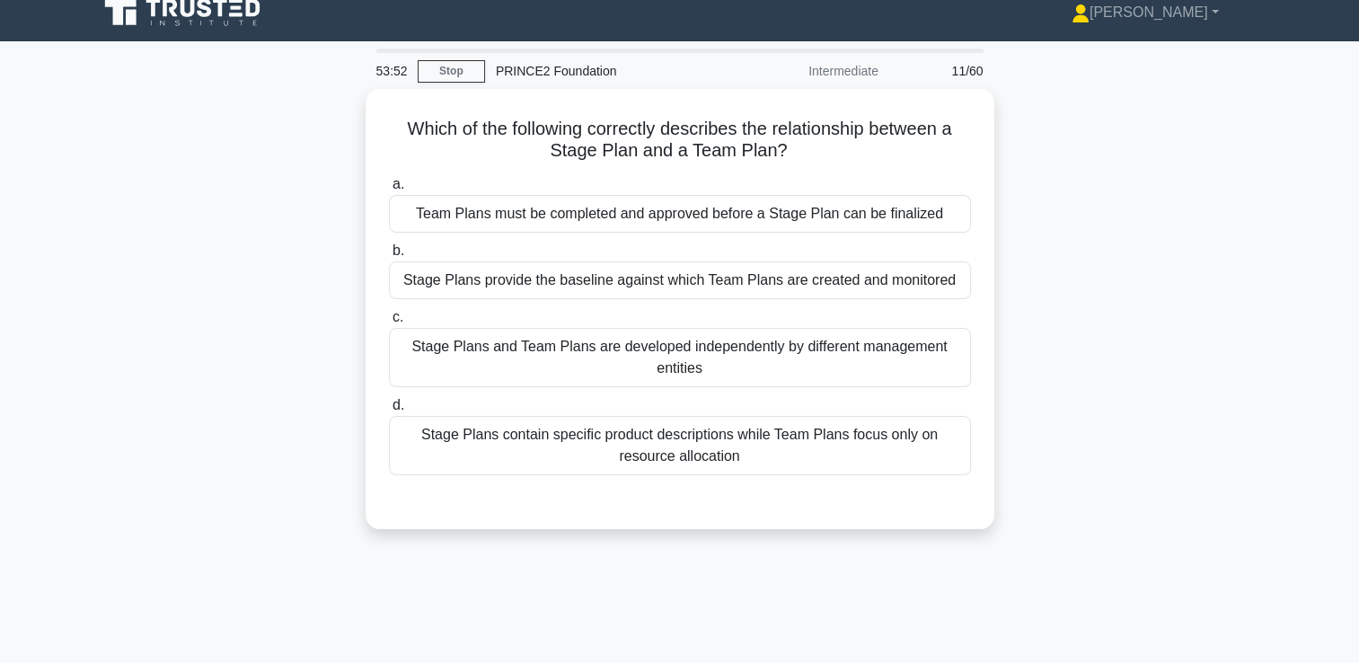
scroll to position [0, 0]
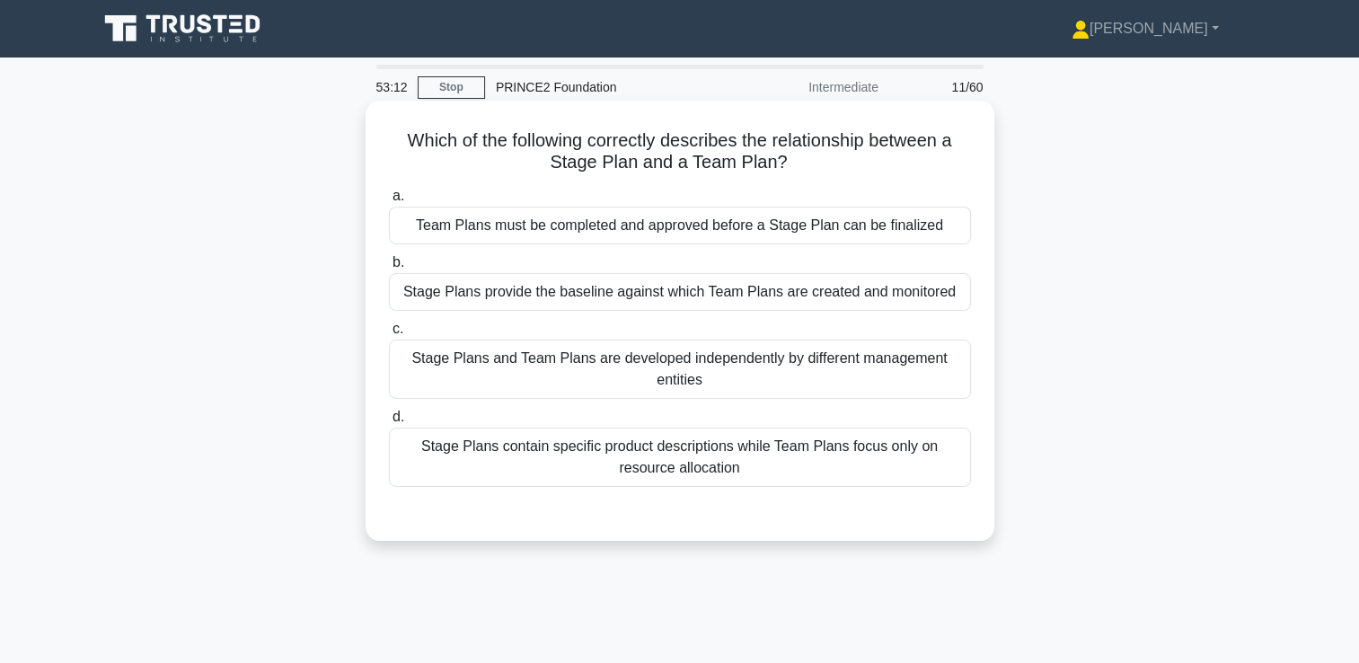
click at [594, 293] on div "Stage Plans provide the baseline against which Team Plans are created and monit…" at bounding box center [680, 292] width 582 height 38
click at [389, 268] on input "b. Stage Plans provide the baseline against which Team Plans are created and mo…" at bounding box center [389, 263] width 0 height 12
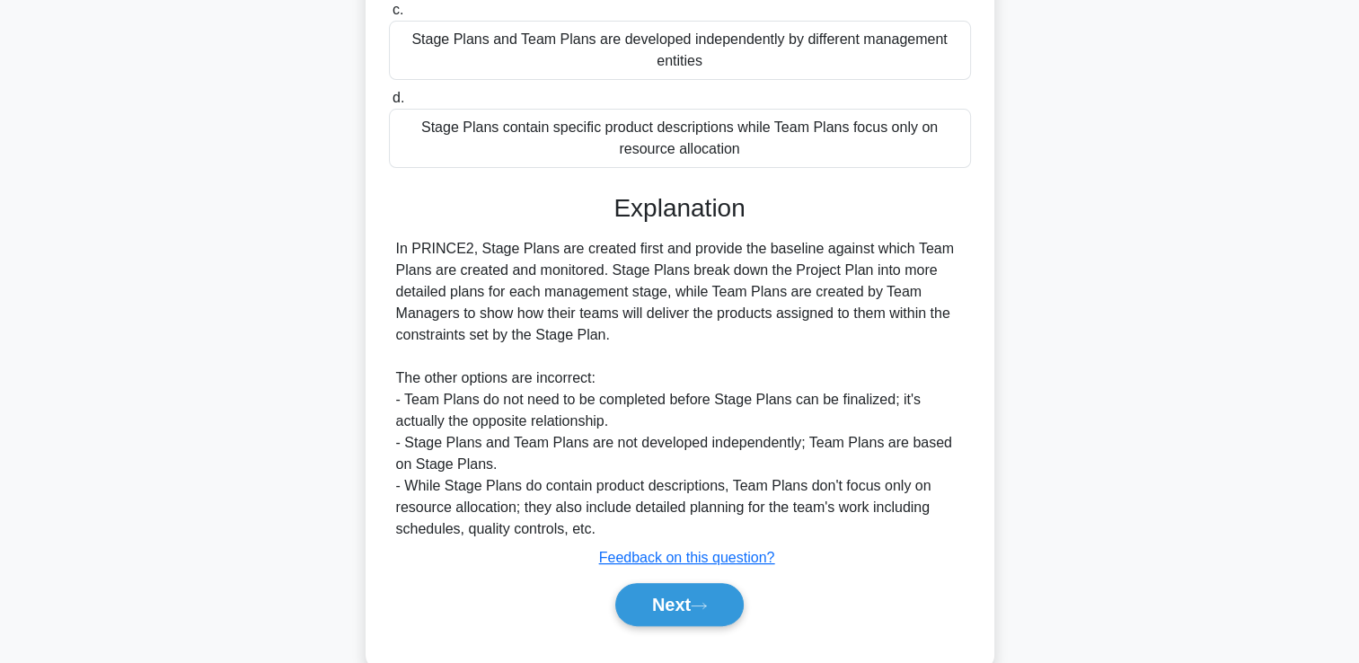
scroll to position [356, 0]
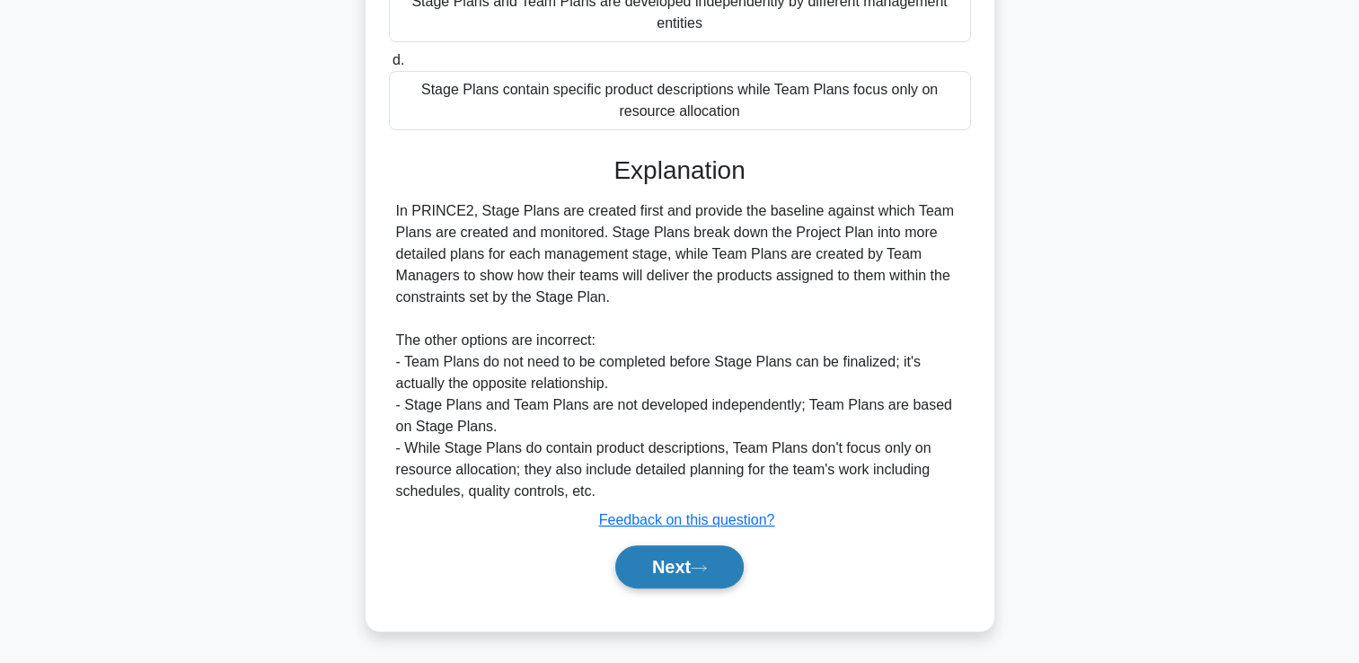
click at [664, 571] on button "Next" at bounding box center [679, 566] width 128 height 43
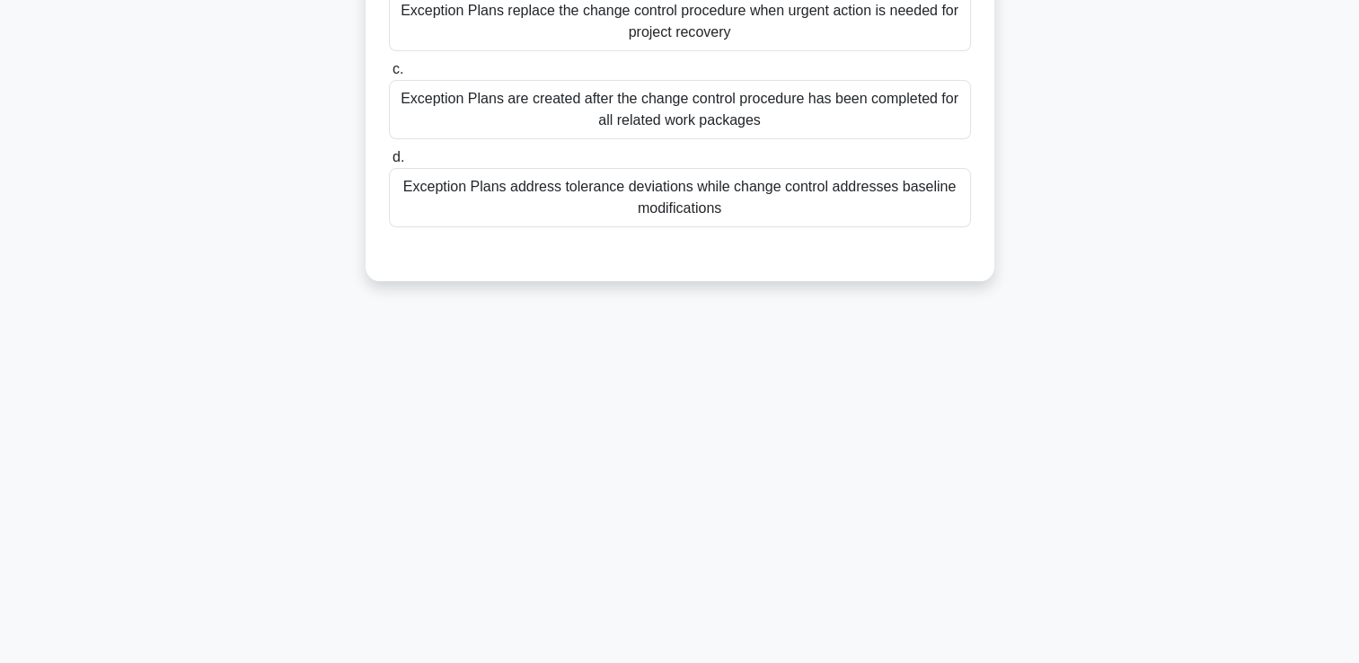
scroll to position [0, 0]
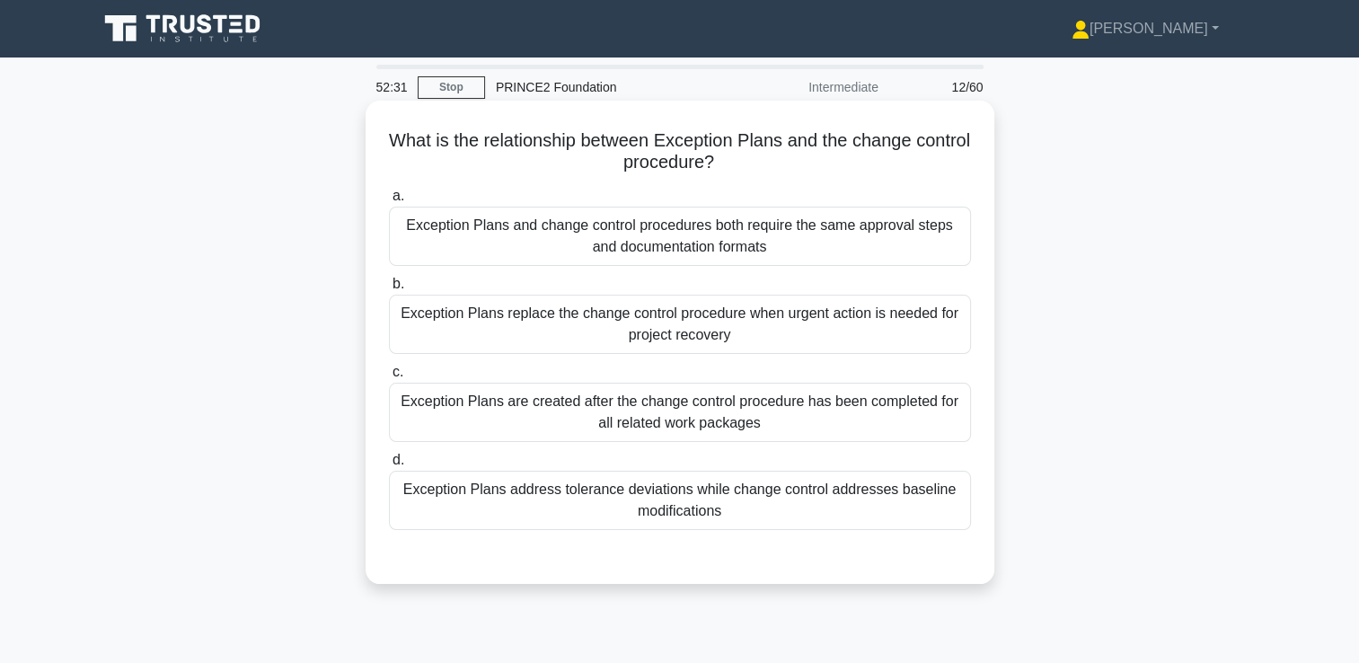
click at [621, 490] on div "Exception Plans address tolerance deviations while change control addresses bas…" at bounding box center [680, 499] width 582 height 59
click at [389, 466] on input "d. Exception Plans address tolerance deviations while change control addresses …" at bounding box center [389, 460] width 0 height 12
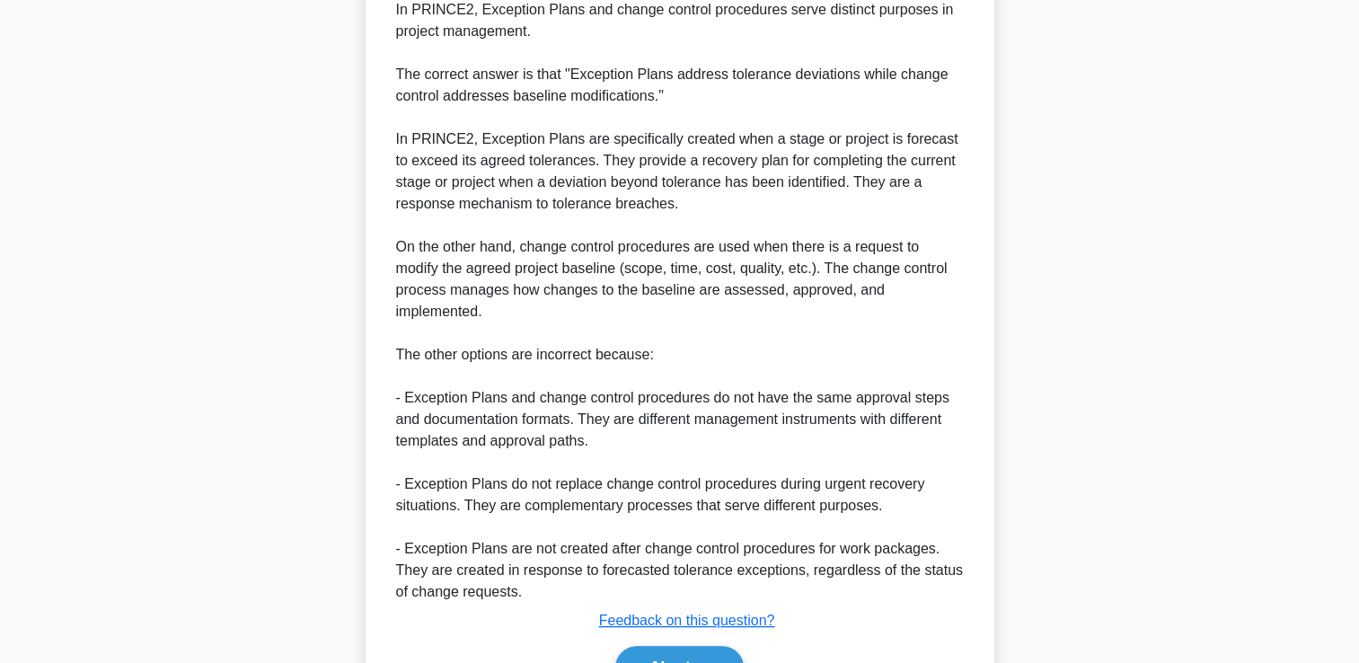
scroll to position [680, 0]
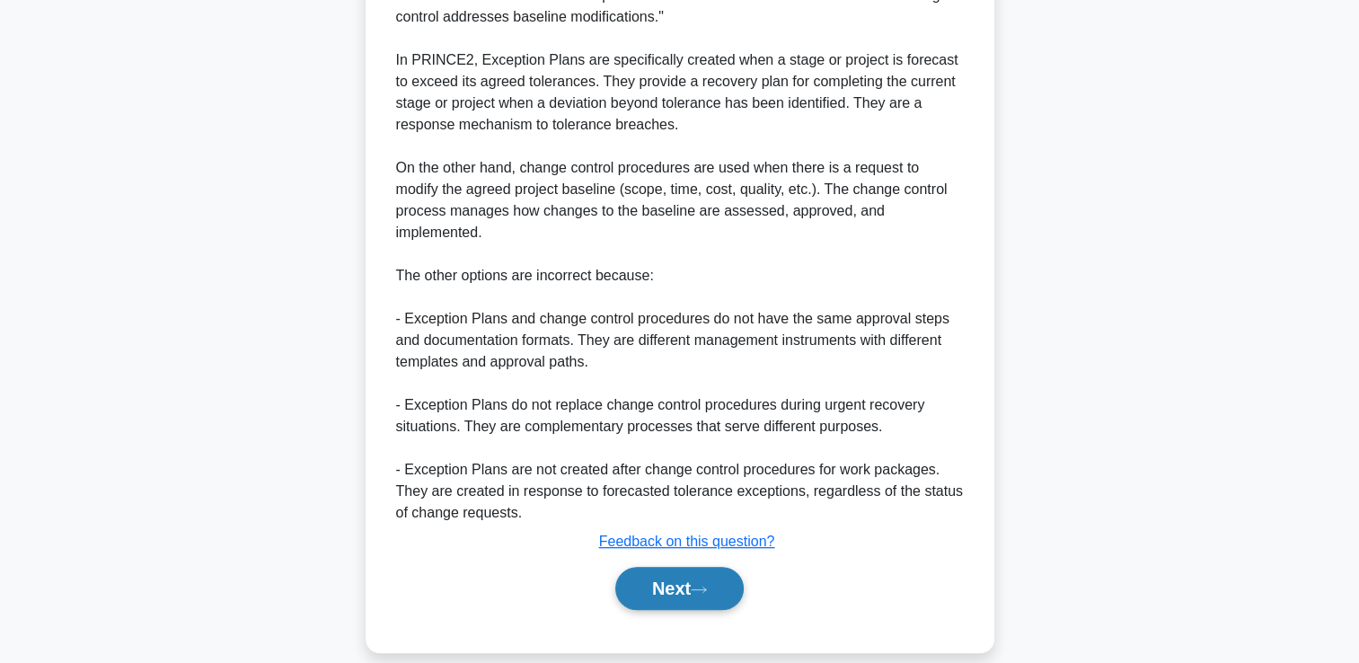
click at [701, 585] on icon at bounding box center [698, 590] width 16 height 10
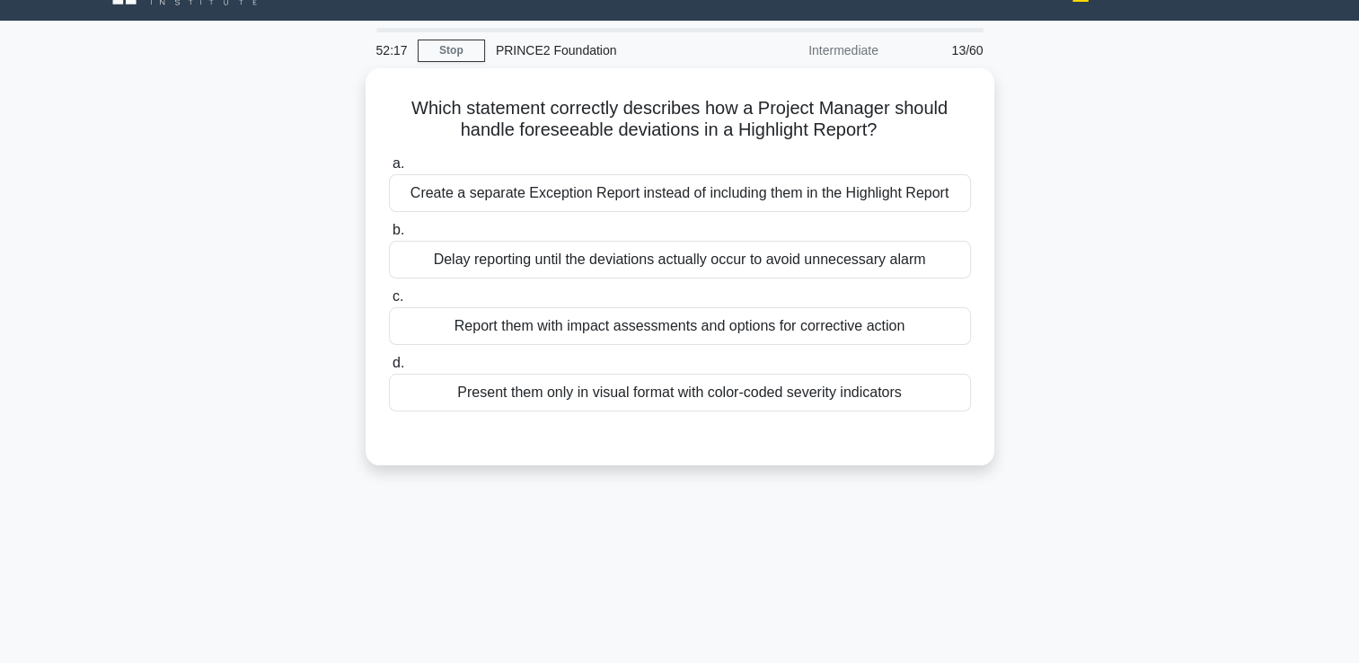
scroll to position [0, 0]
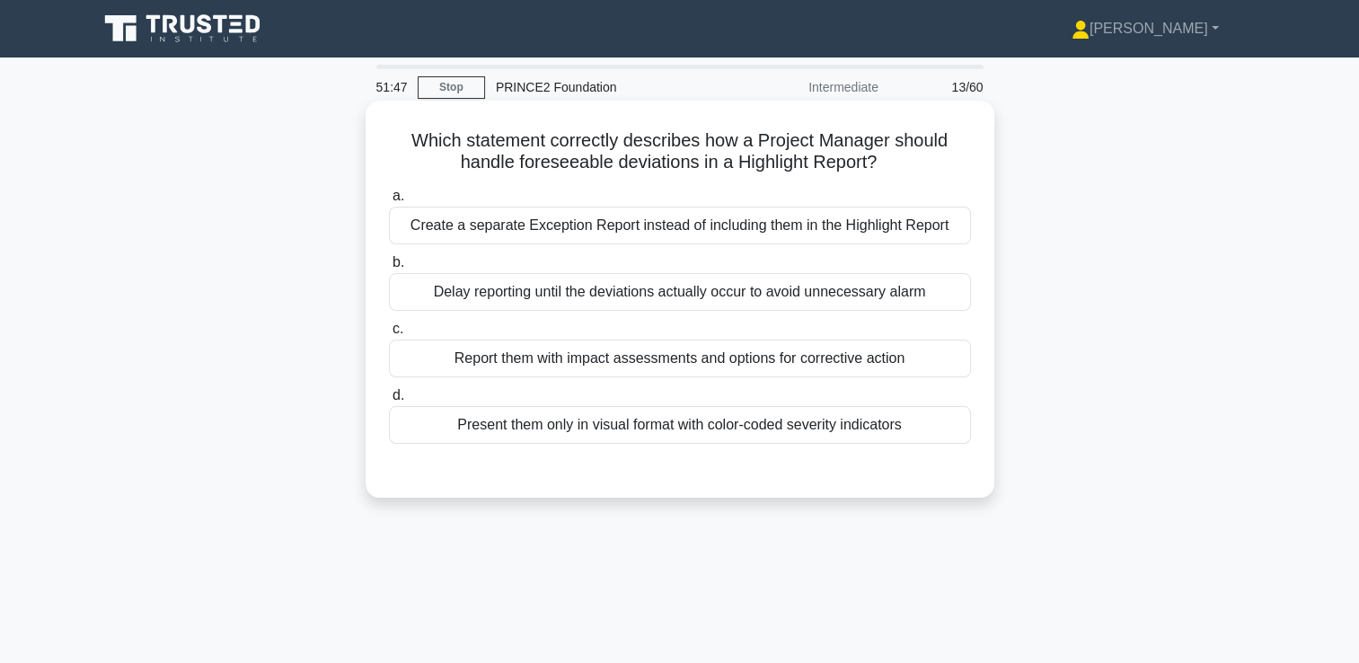
click at [497, 361] on div "Report them with impact assessments and options for corrective action" at bounding box center [680, 358] width 582 height 38
click at [389, 335] on input "c. Report them with impact assessments and options for corrective action" at bounding box center [389, 329] width 0 height 12
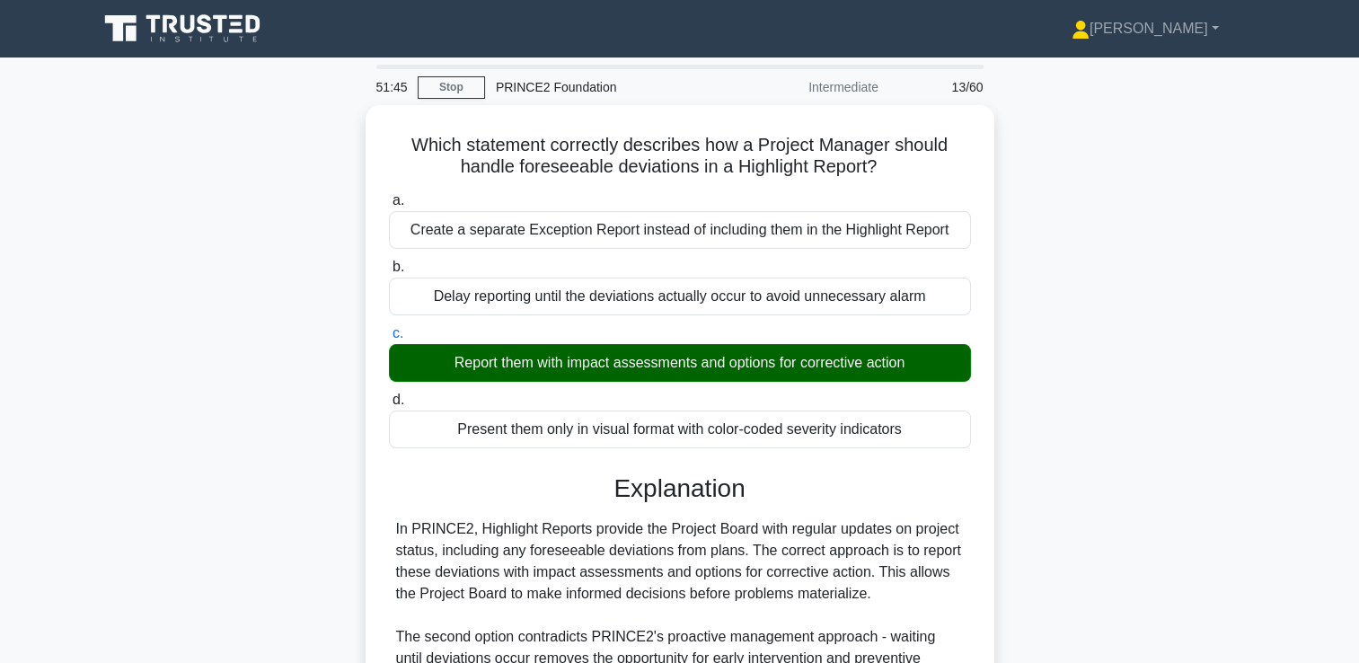
scroll to position [313, 0]
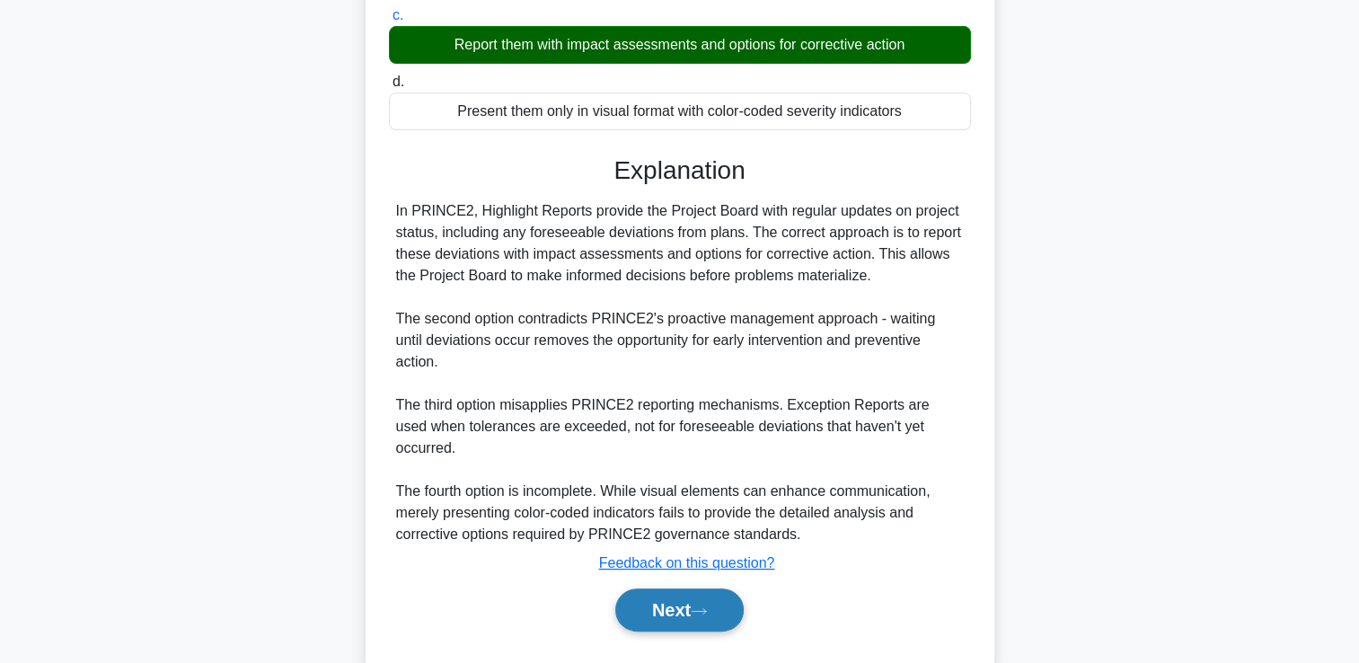
click at [702, 588] on button "Next" at bounding box center [679, 609] width 128 height 43
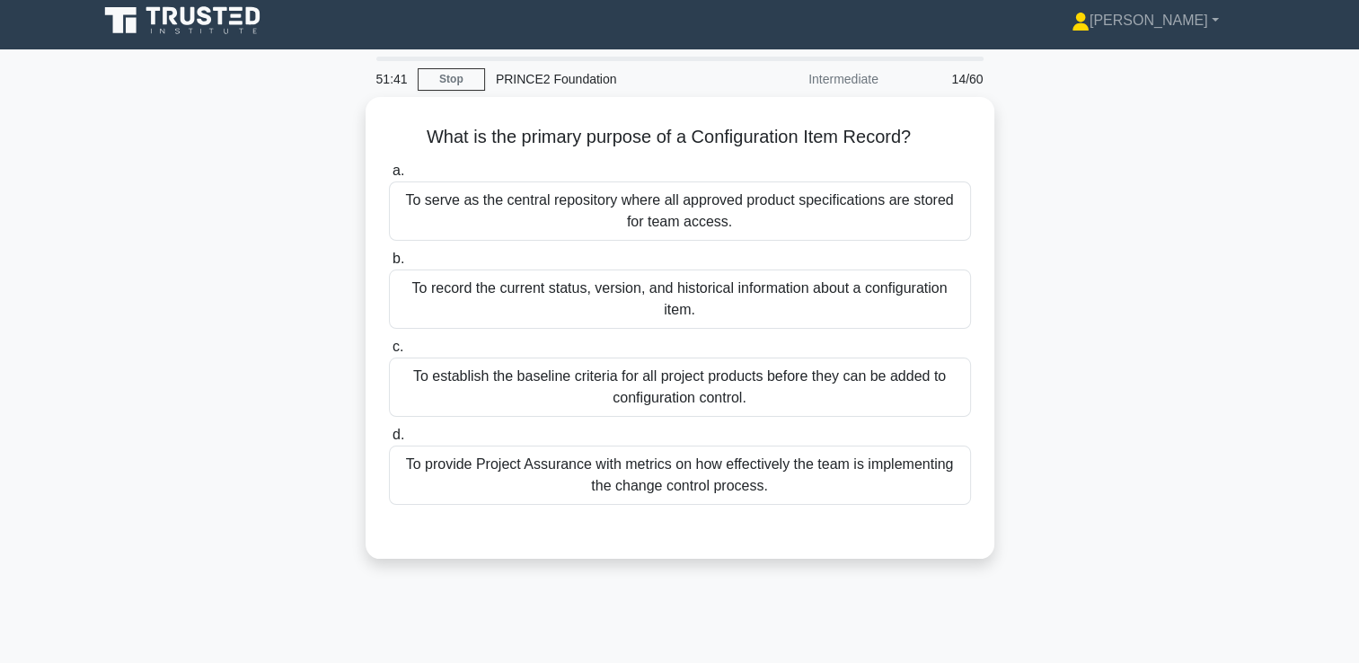
scroll to position [9, 0]
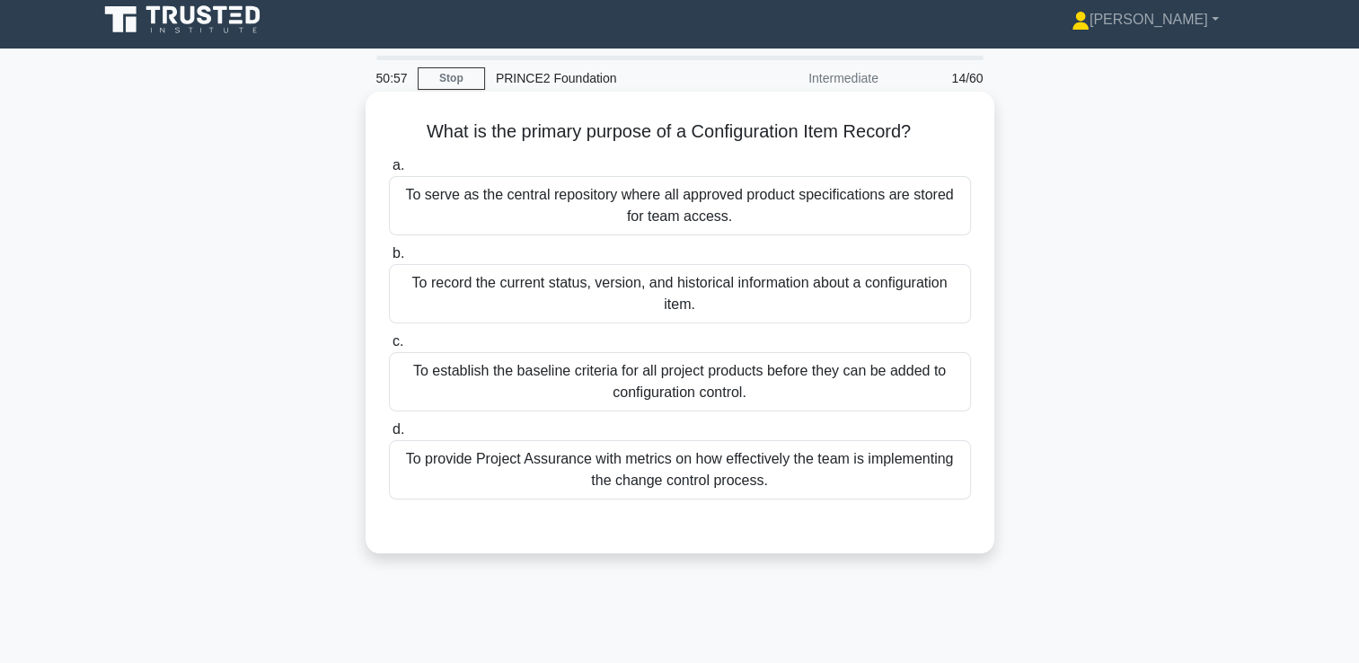
click at [680, 303] on div "To record the current status, version, and historical information about a confi…" at bounding box center [680, 293] width 582 height 59
click at [389, 259] on input "b. To record the current status, version, and historical information about a co…" at bounding box center [389, 254] width 0 height 12
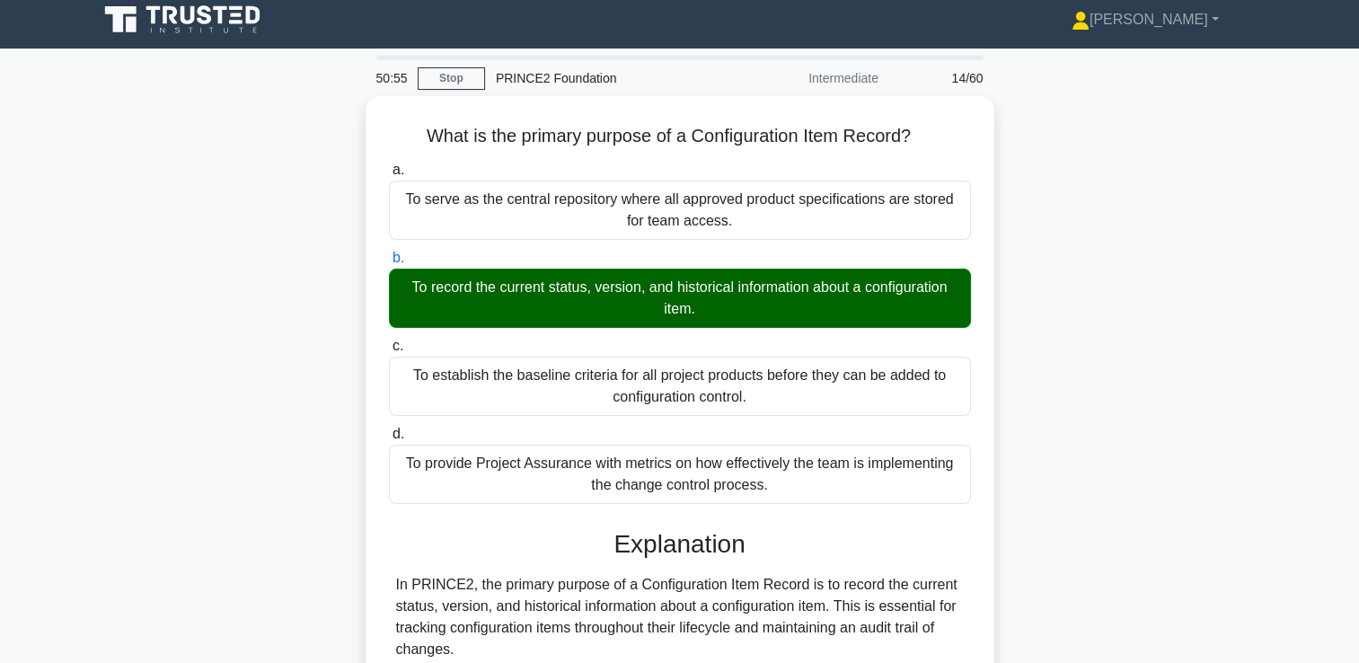
scroll to position [356, 0]
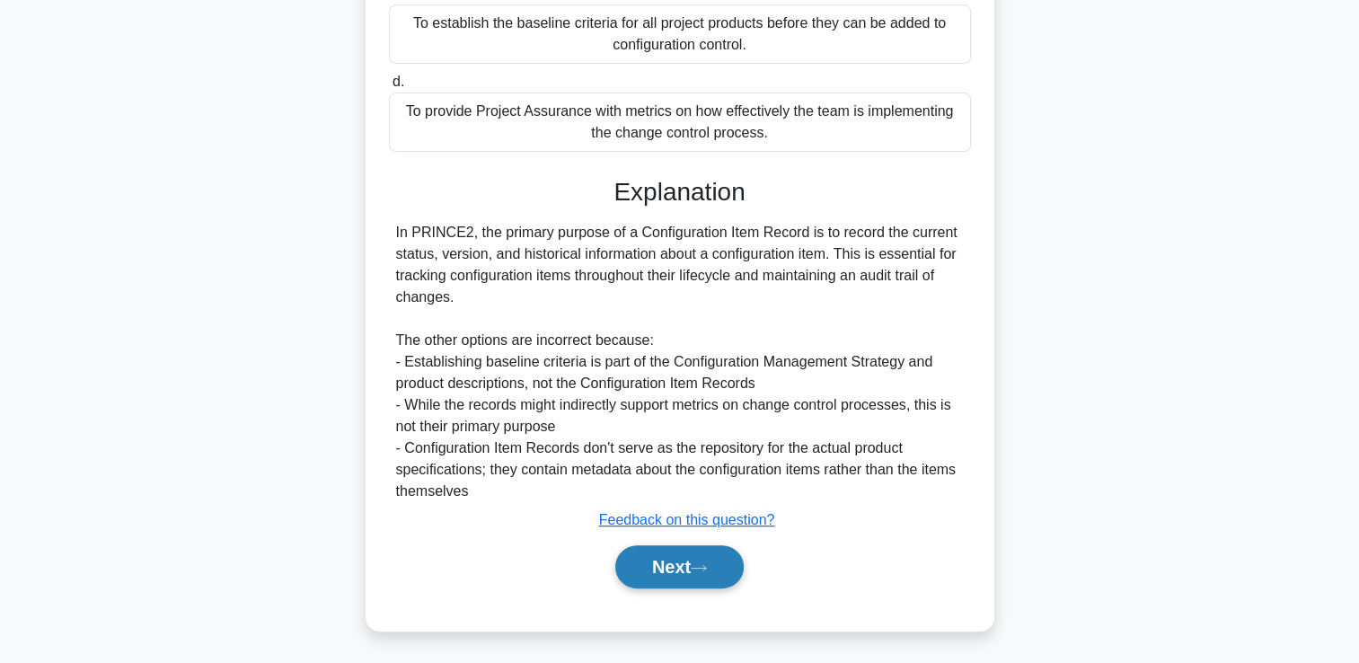
click at [683, 570] on button "Next" at bounding box center [679, 566] width 128 height 43
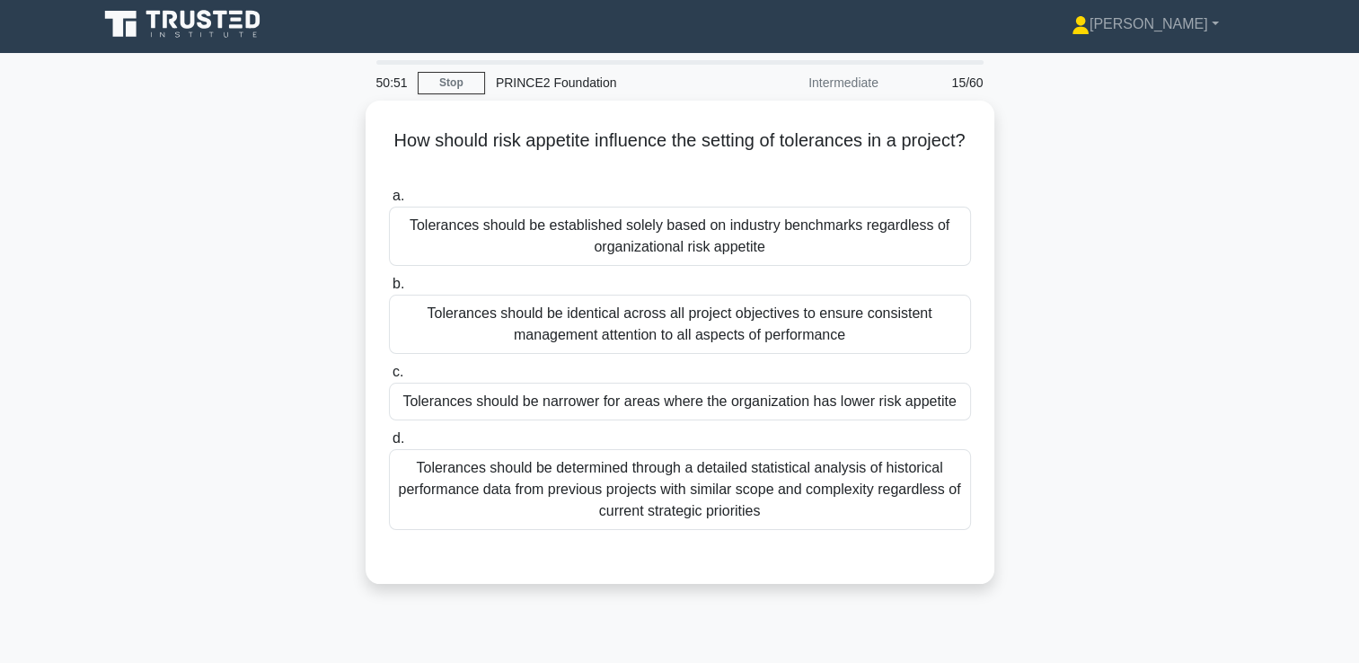
scroll to position [4, 0]
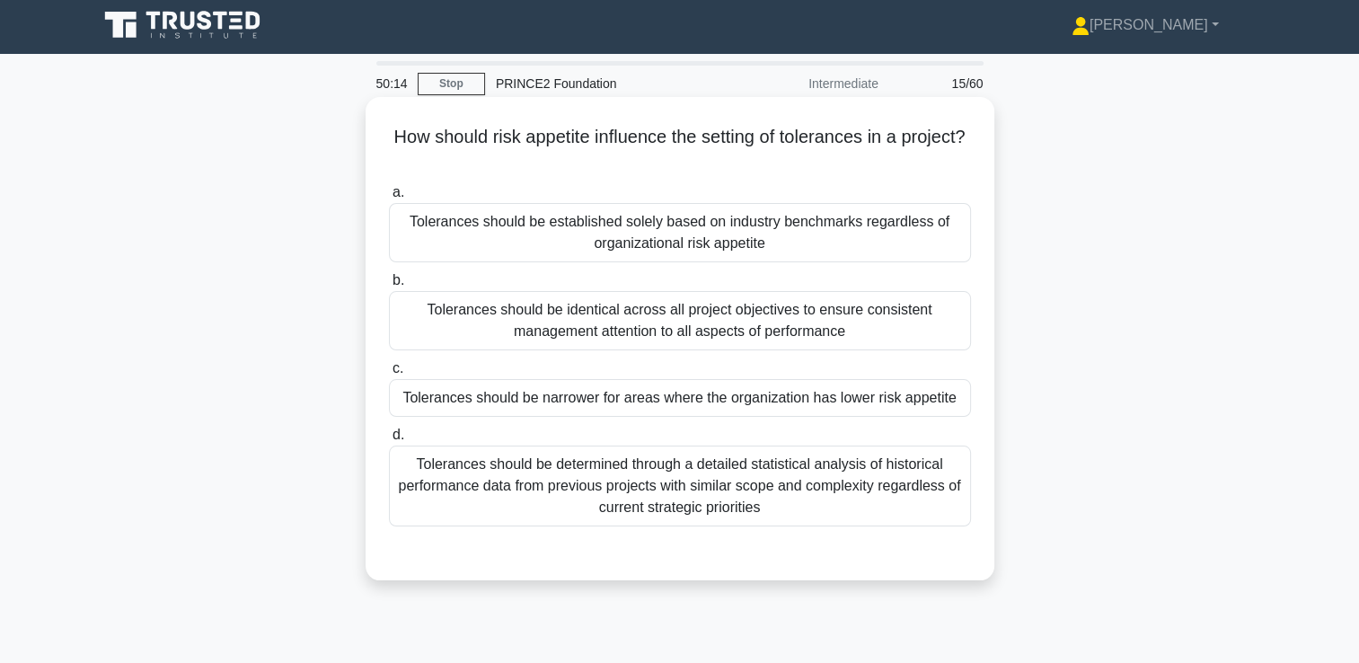
click at [581, 390] on div "Tolerances should be narrower for areas where the organization has lower risk a…" at bounding box center [680, 398] width 582 height 38
click at [389, 374] on input "c. Tolerances should be narrower for areas where the organization has lower ris…" at bounding box center [389, 369] width 0 height 12
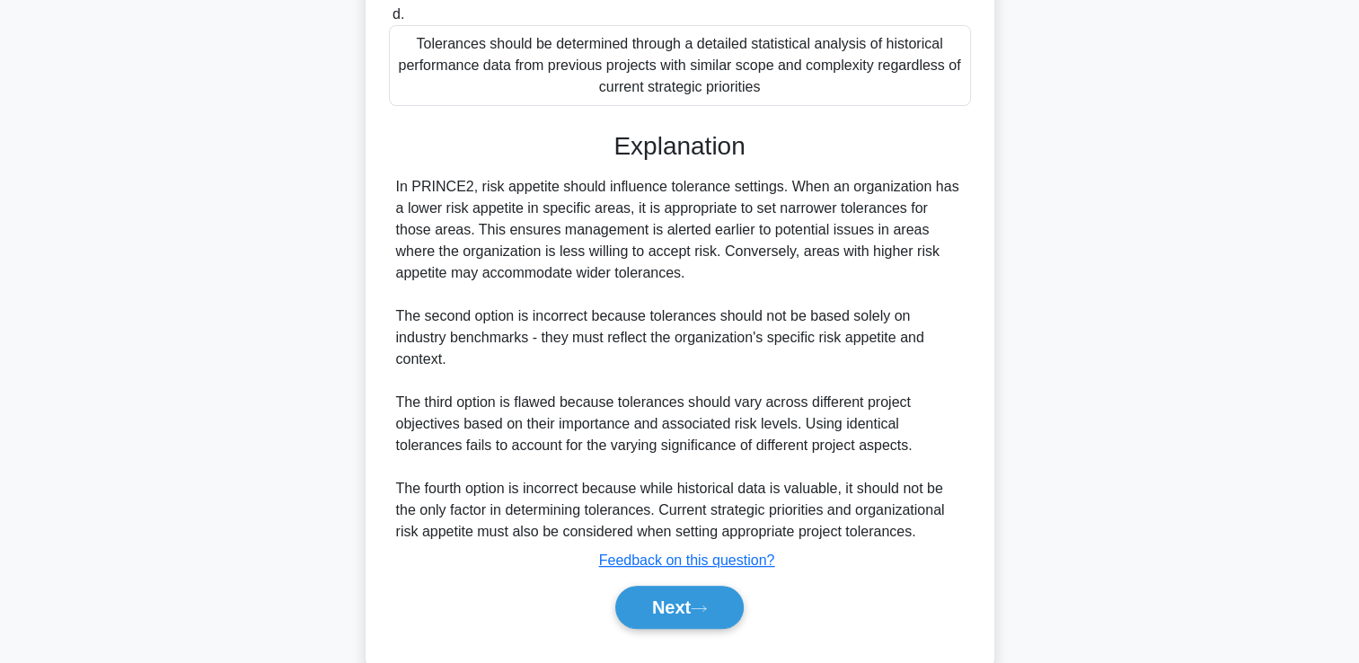
scroll to position [443, 0]
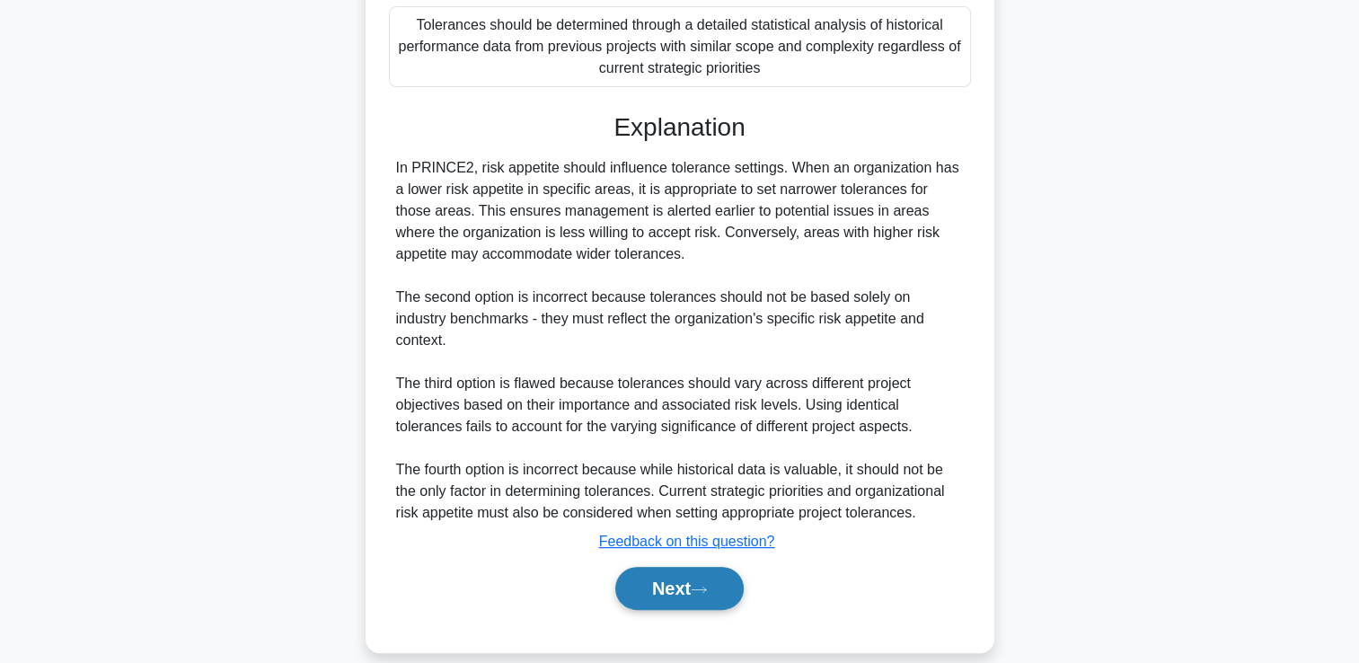
click at [675, 567] on button "Next" at bounding box center [679, 588] width 128 height 43
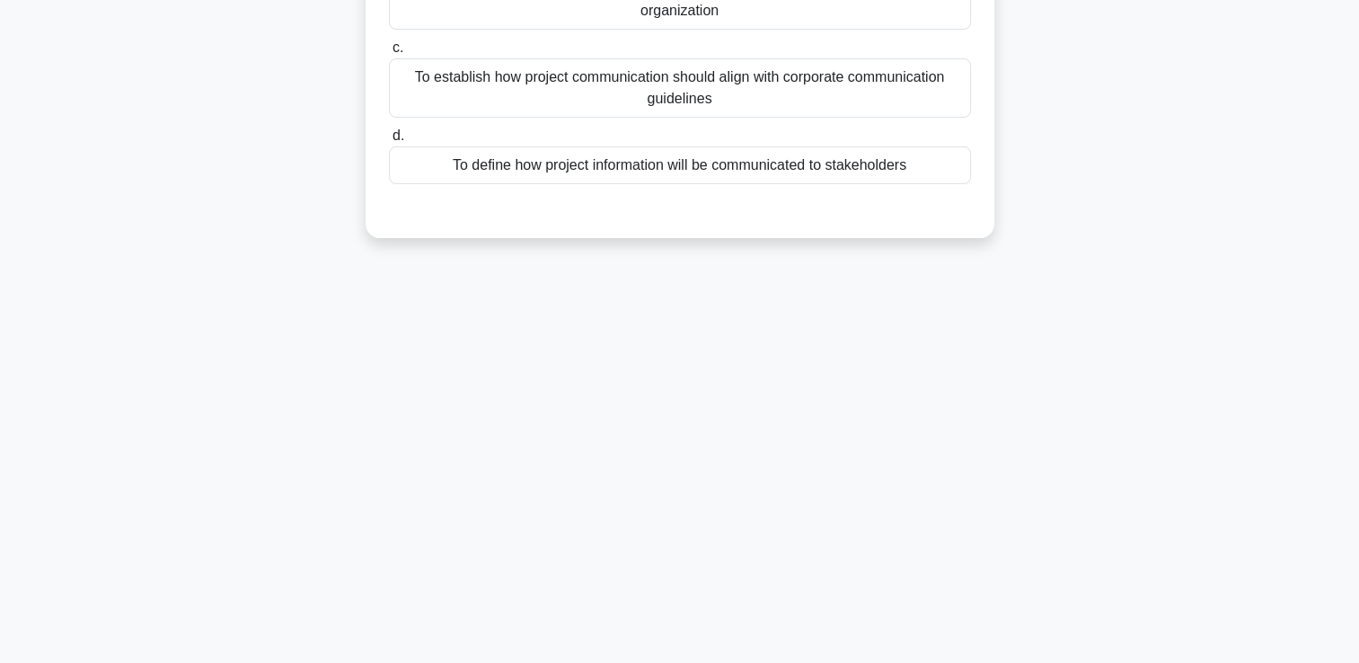
scroll to position [0, 0]
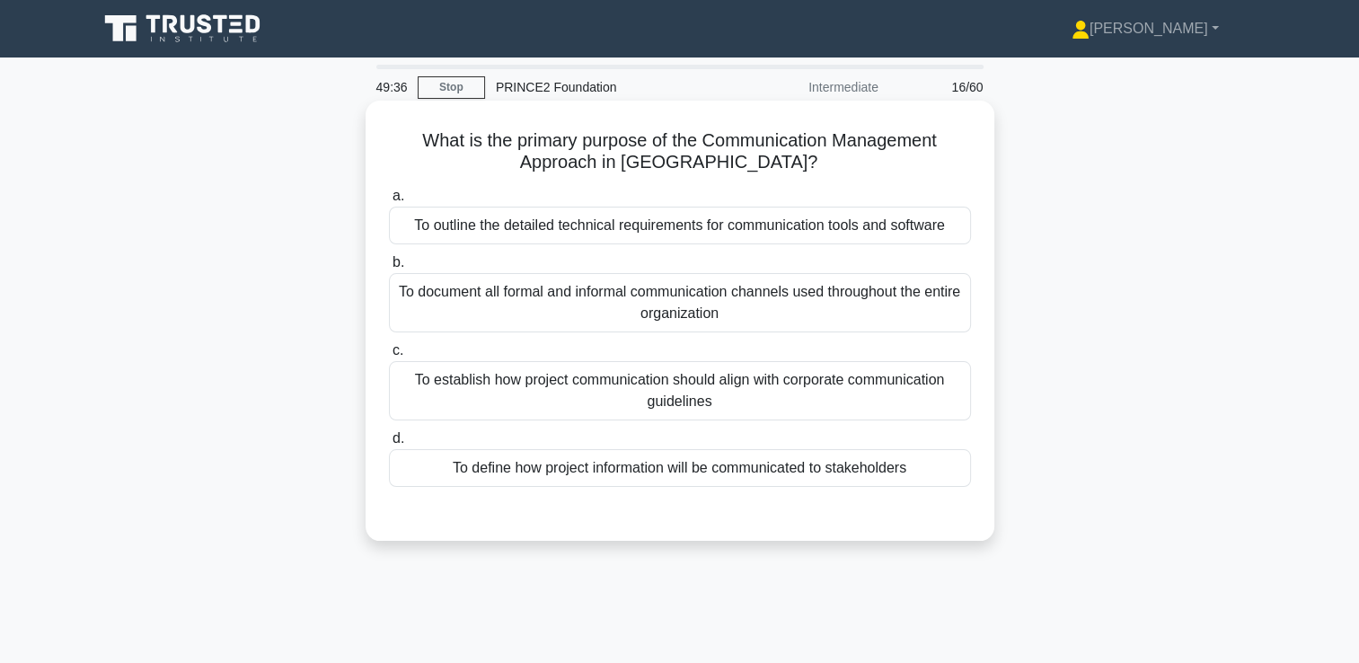
click at [553, 470] on div "To define how project information will be communicated to stakeholders" at bounding box center [680, 468] width 582 height 38
click at [389, 444] on input "d. To define how project information will be communicated to stakeholders" at bounding box center [389, 439] width 0 height 12
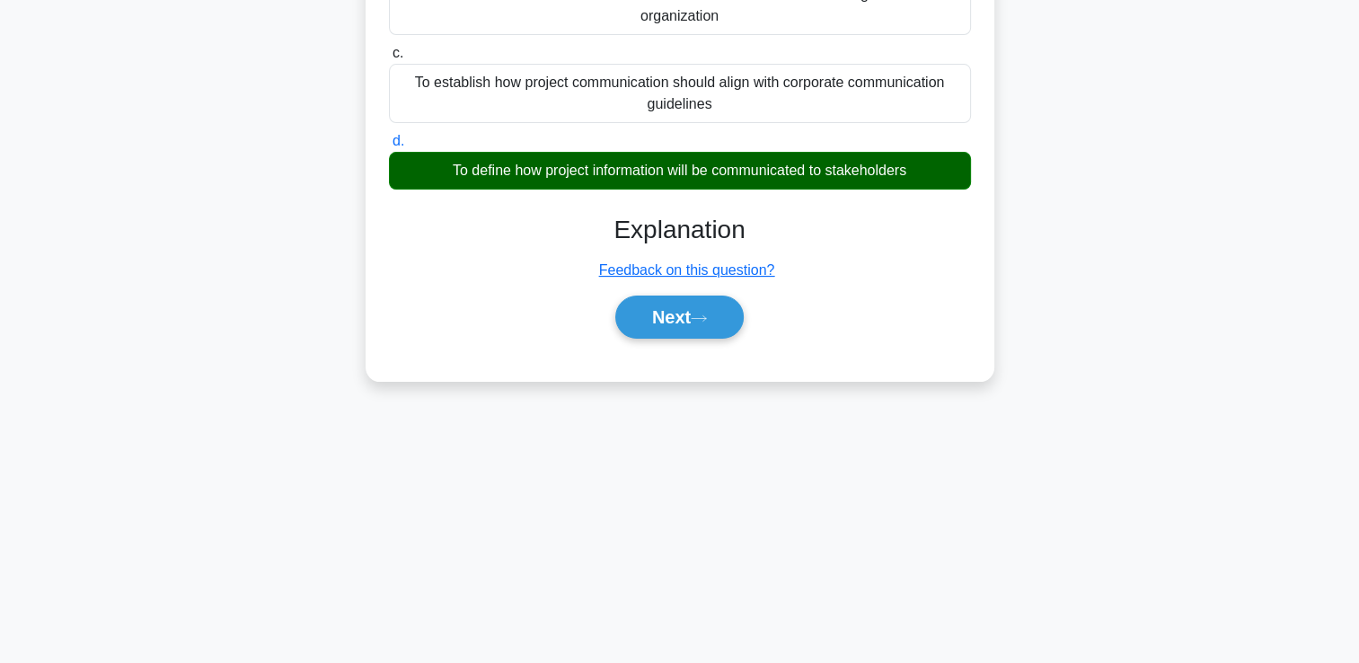
scroll to position [307, 0]
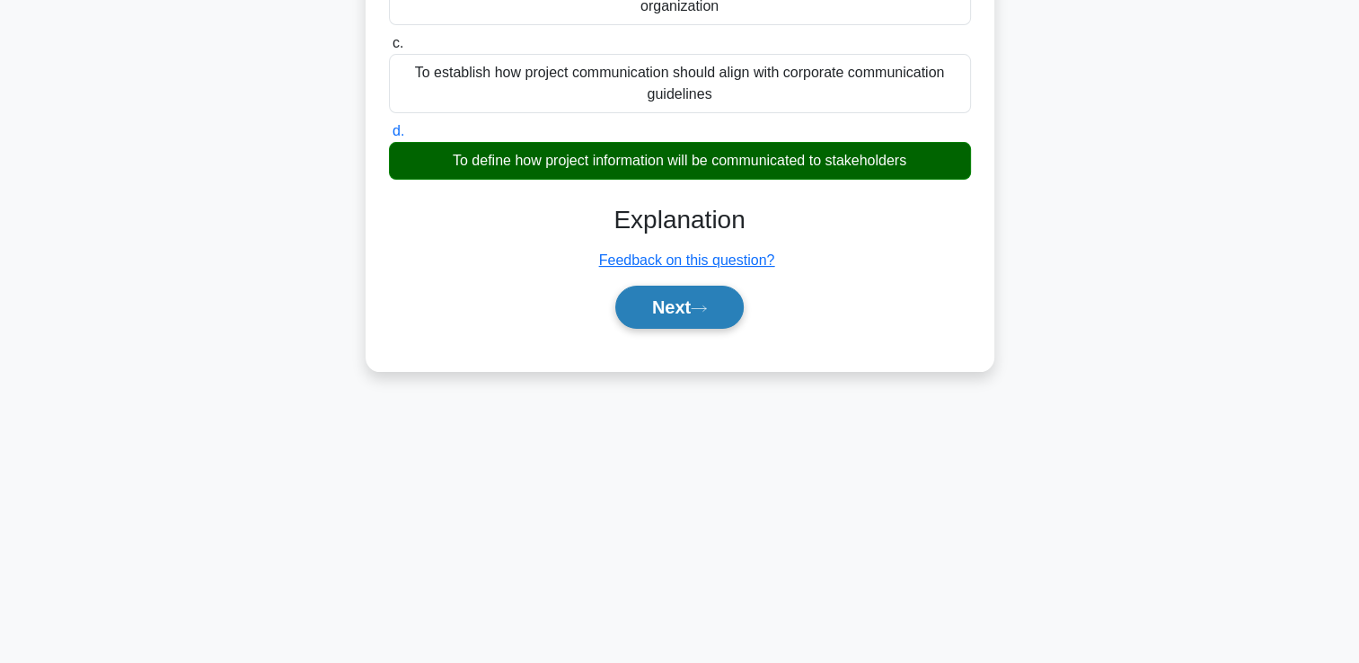
click at [676, 316] on button "Next" at bounding box center [679, 307] width 128 height 43
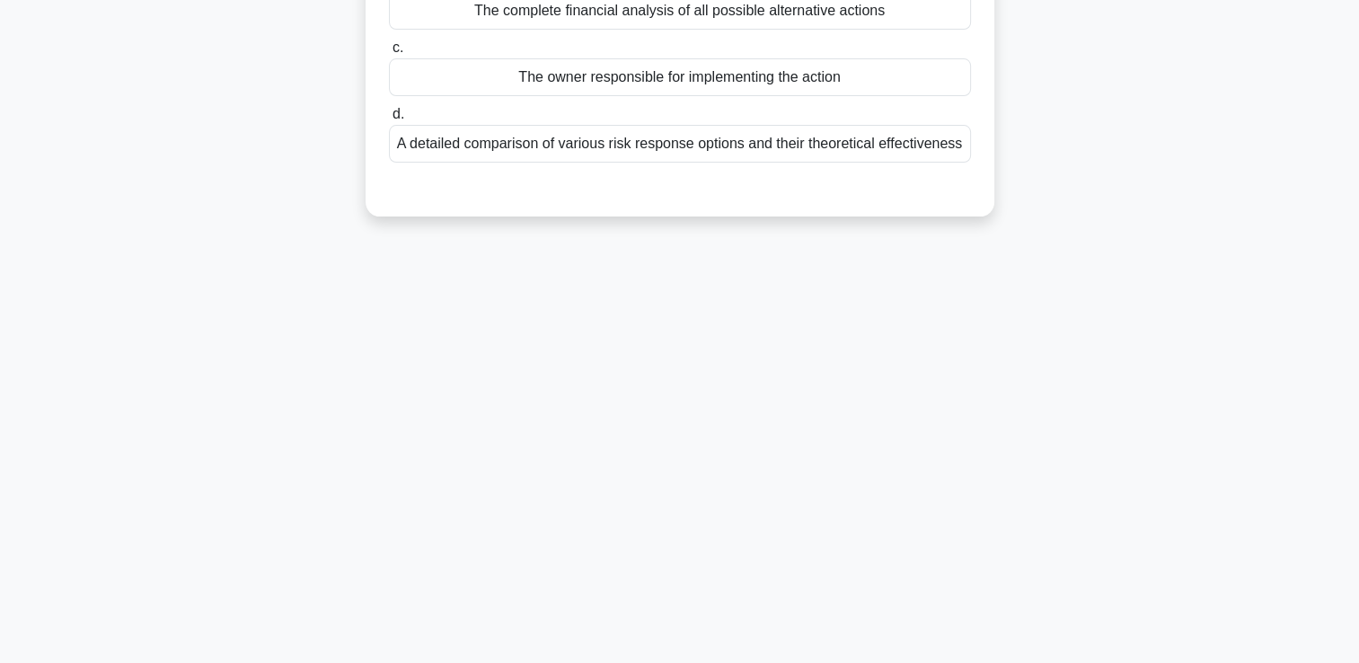
scroll to position [0, 0]
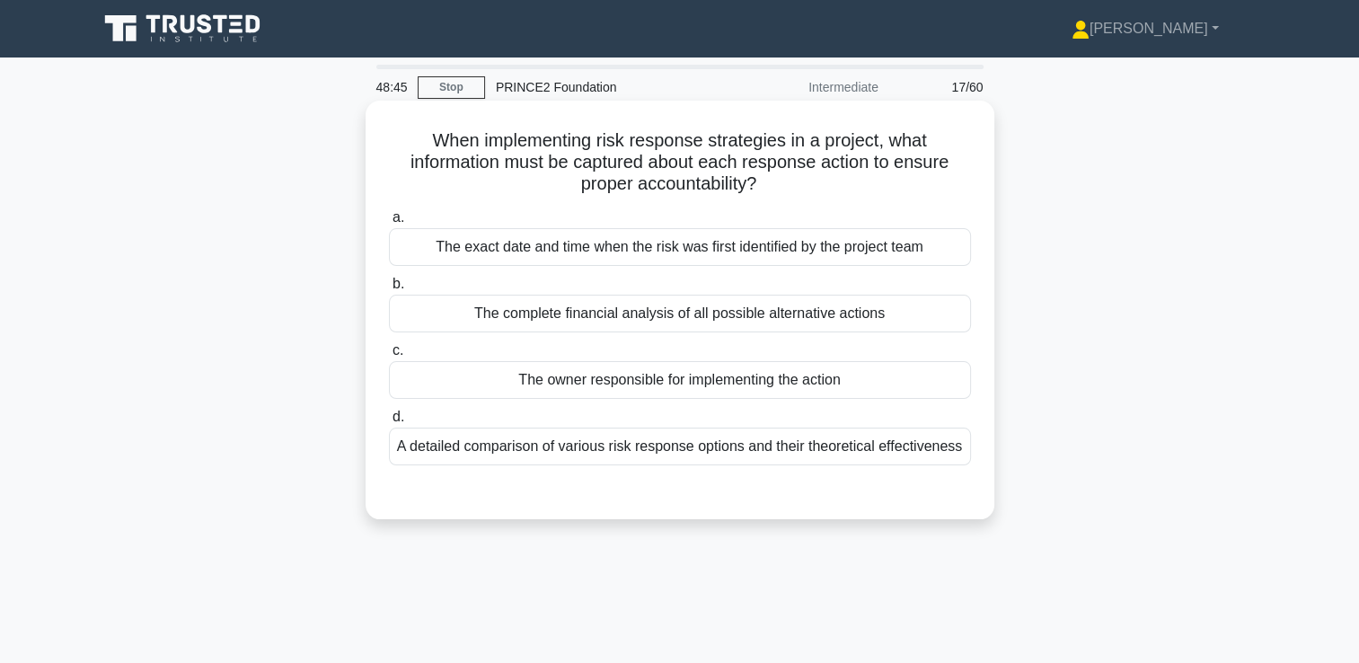
click at [536, 312] on div "The complete financial analysis of all possible alternative actions" at bounding box center [680, 314] width 582 height 38
click at [389, 290] on input "b. The complete financial analysis of all possible alternative actions" at bounding box center [389, 284] width 0 height 12
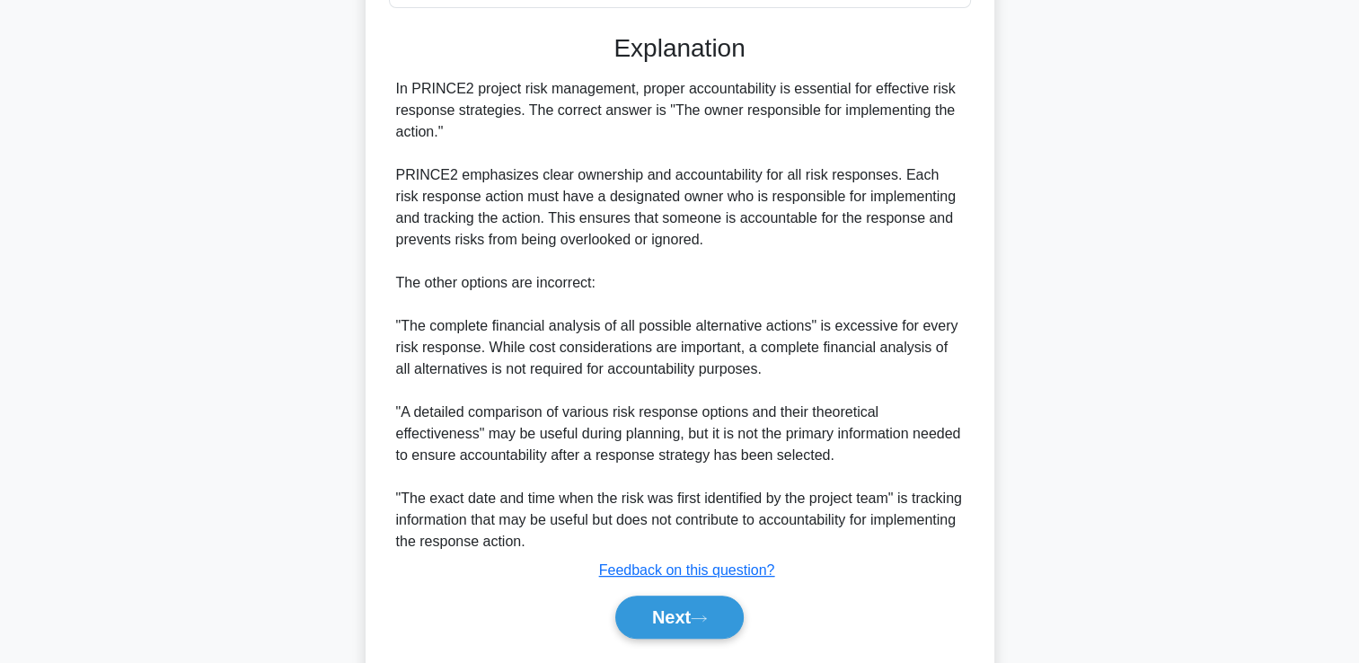
scroll to position [509, 0]
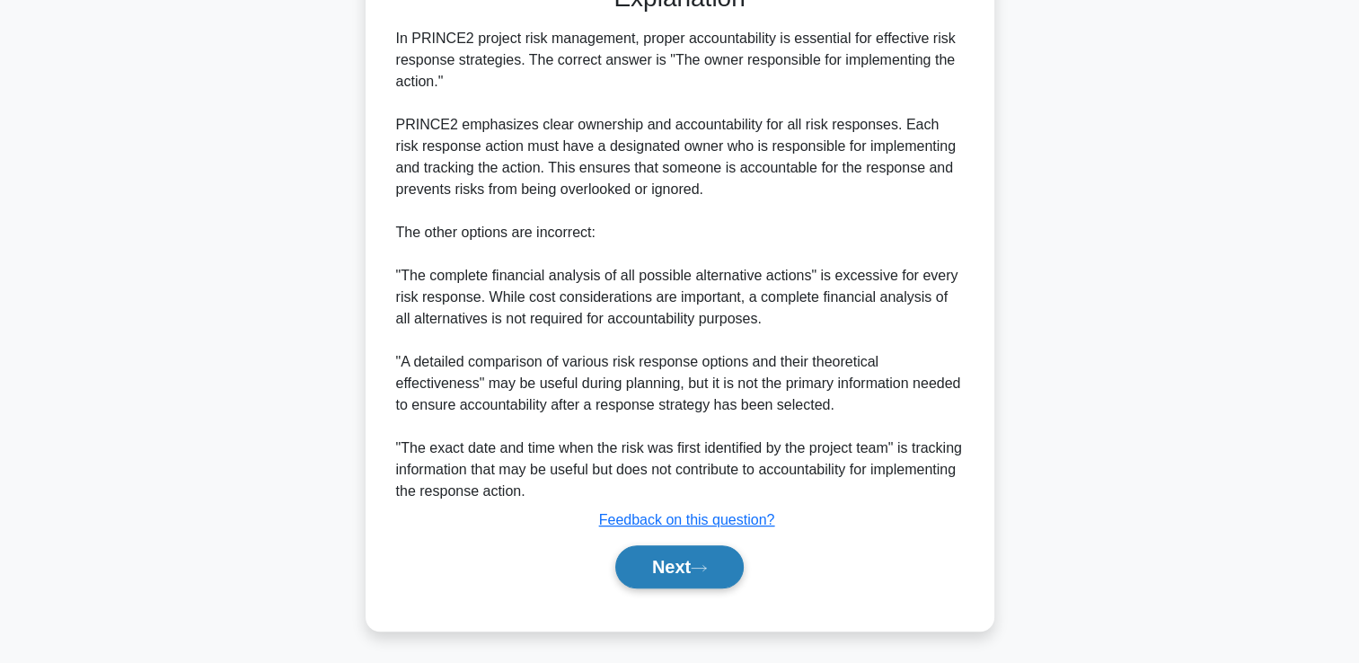
click at [672, 559] on button "Next" at bounding box center [679, 566] width 128 height 43
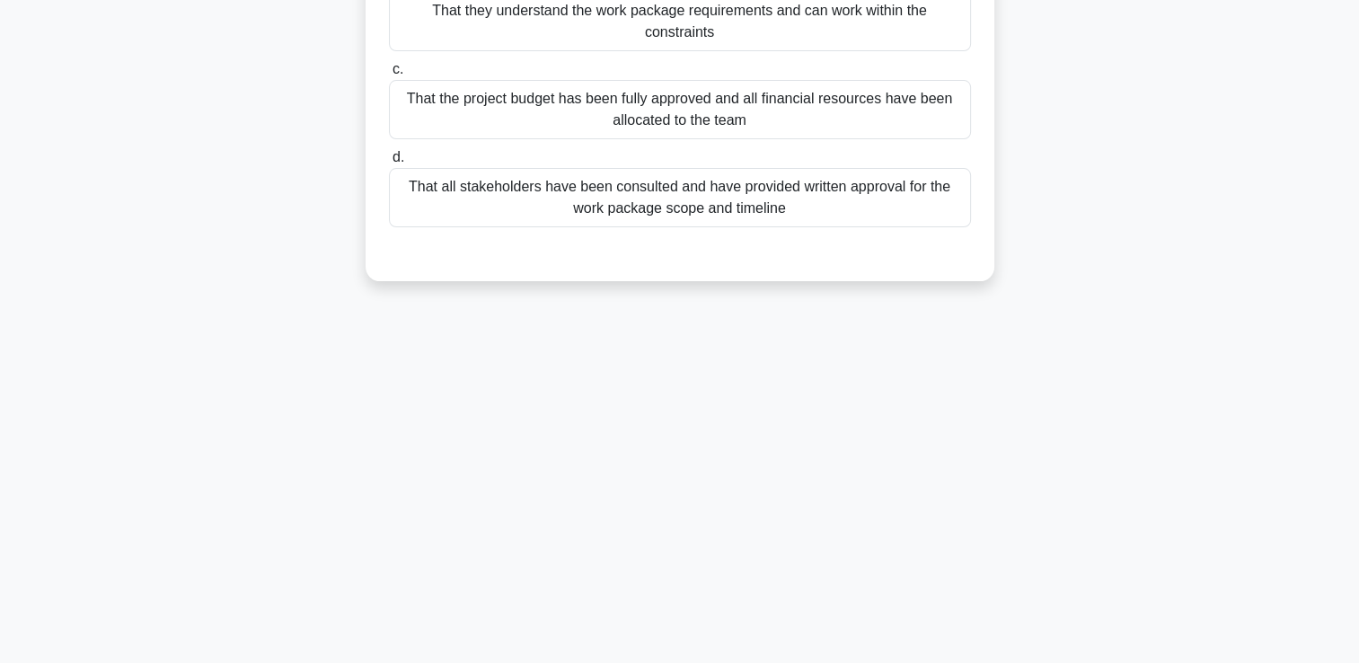
scroll to position [0, 0]
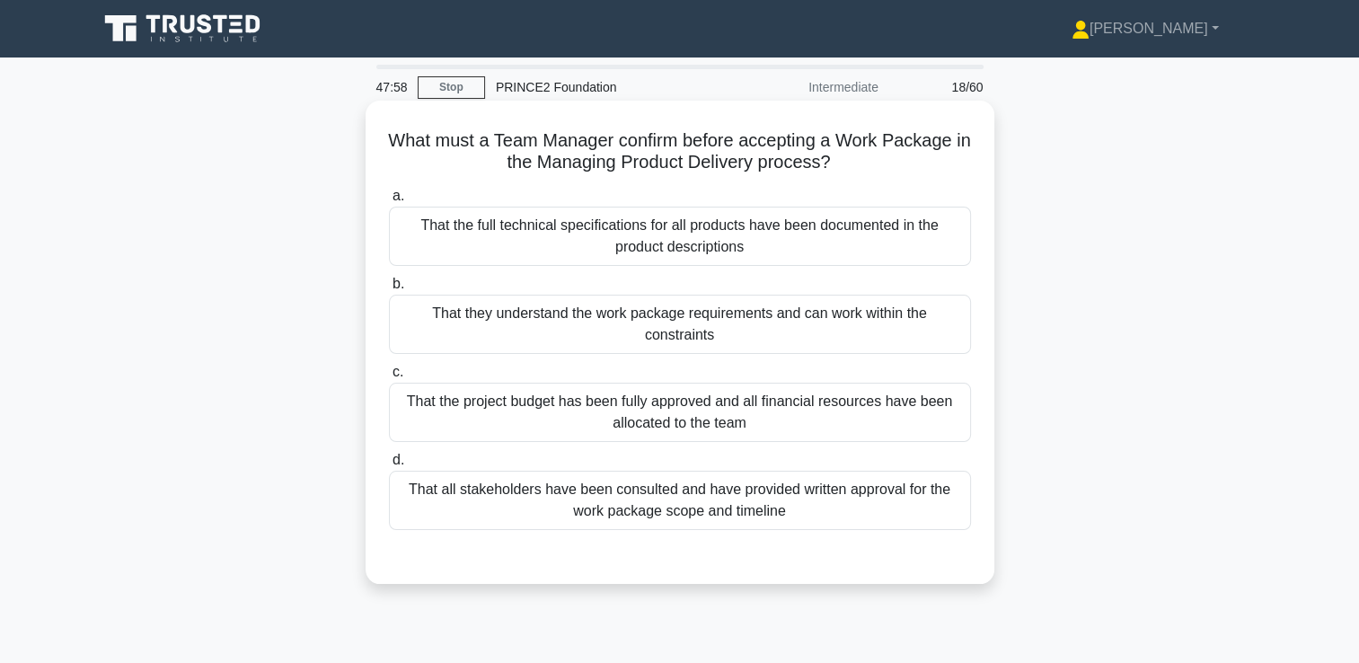
click at [644, 311] on div "That they understand the work package requirements and can work within the cons…" at bounding box center [680, 324] width 582 height 59
click at [389, 290] on input "b. That they understand the work package requirements and can work within the c…" at bounding box center [389, 284] width 0 height 12
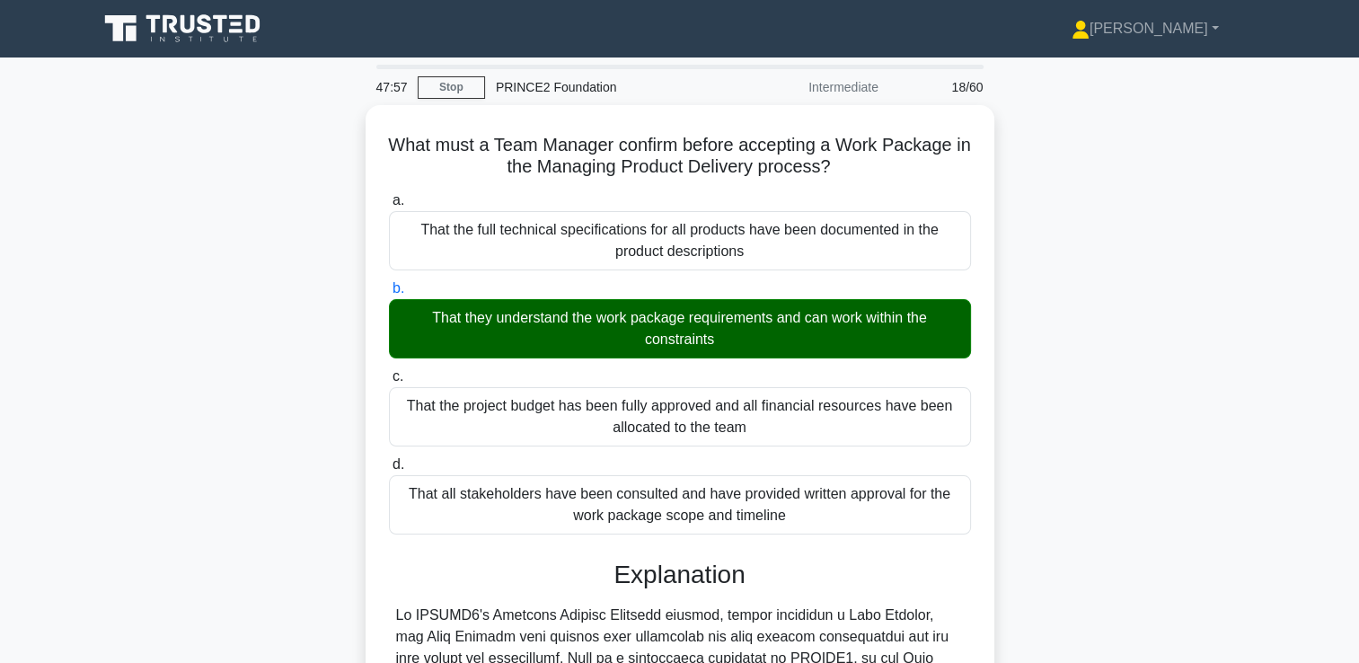
scroll to position [400, 0]
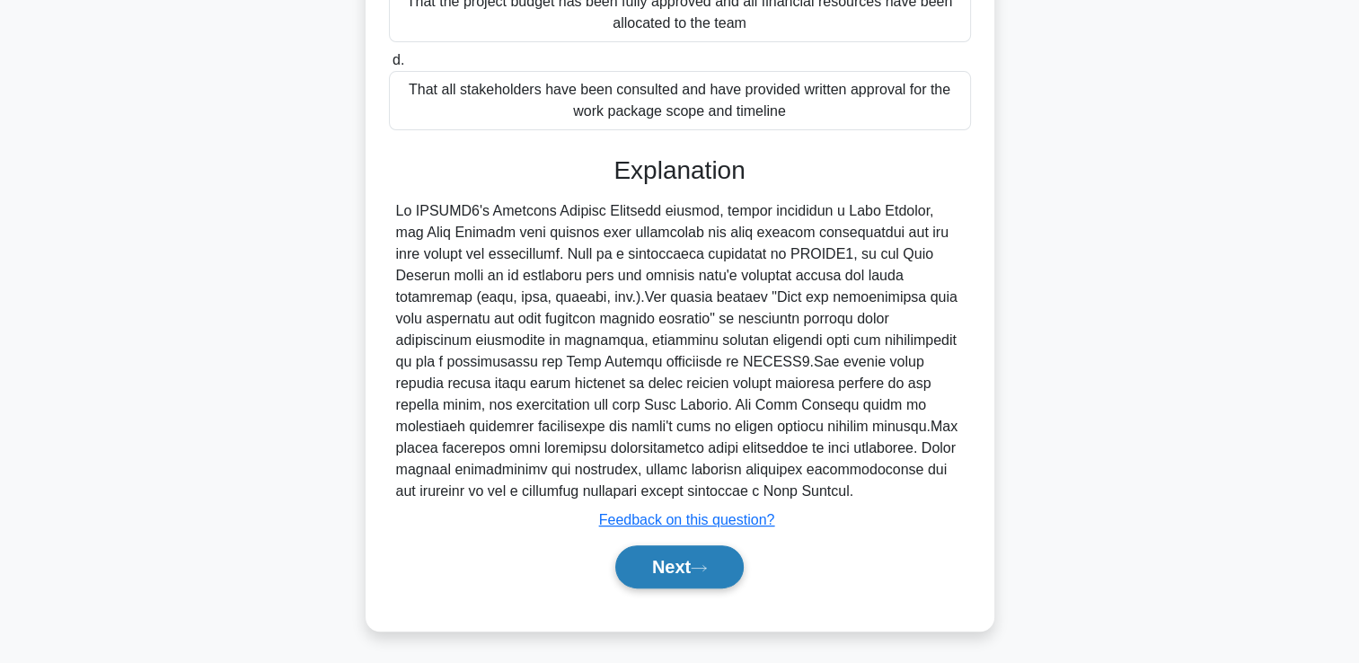
click at [657, 564] on button "Next" at bounding box center [679, 566] width 128 height 43
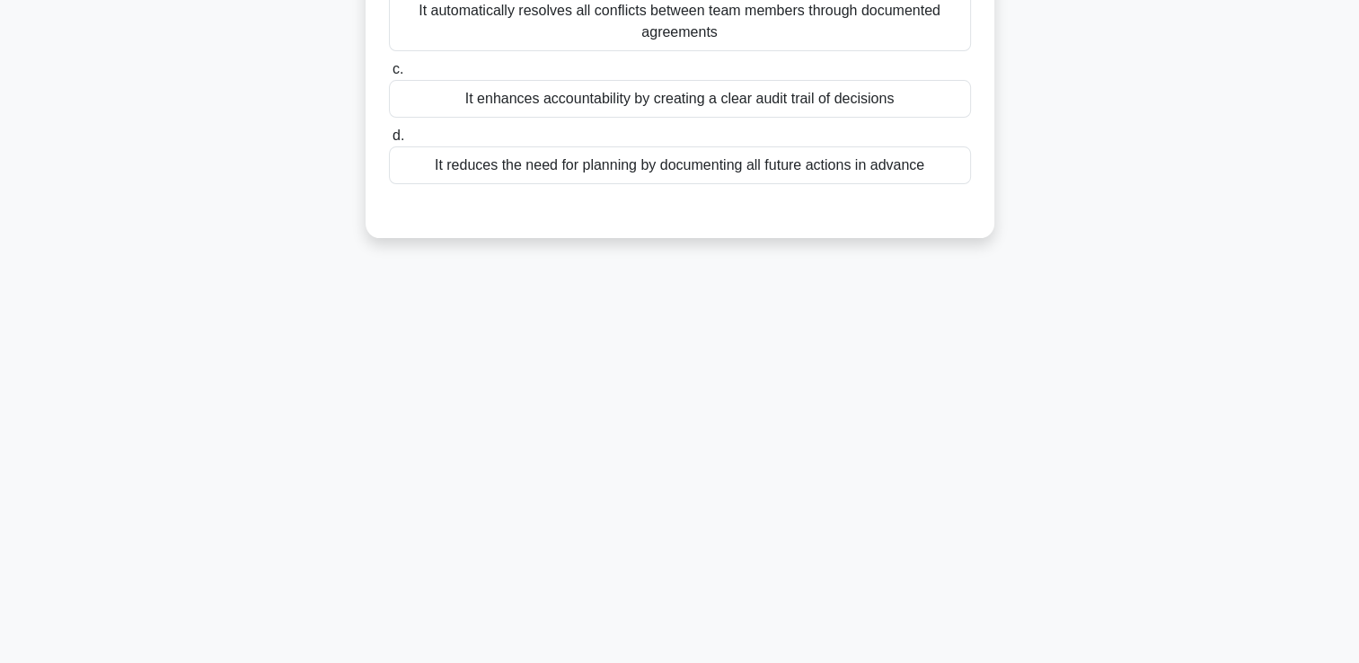
scroll to position [0, 0]
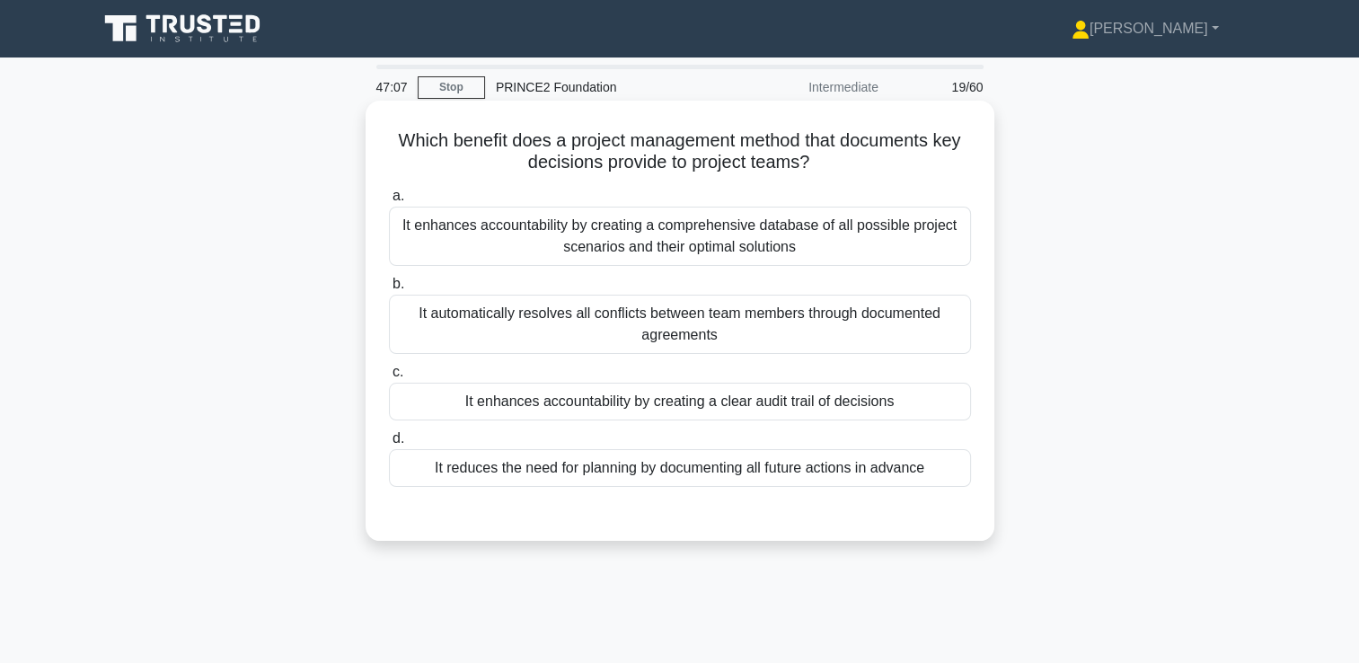
click at [511, 401] on div "It enhances accountability by creating a clear audit trail of decisions" at bounding box center [680, 402] width 582 height 38
click at [389, 378] on input "c. It enhances accountability by creating a clear audit trail of decisions" at bounding box center [389, 372] width 0 height 12
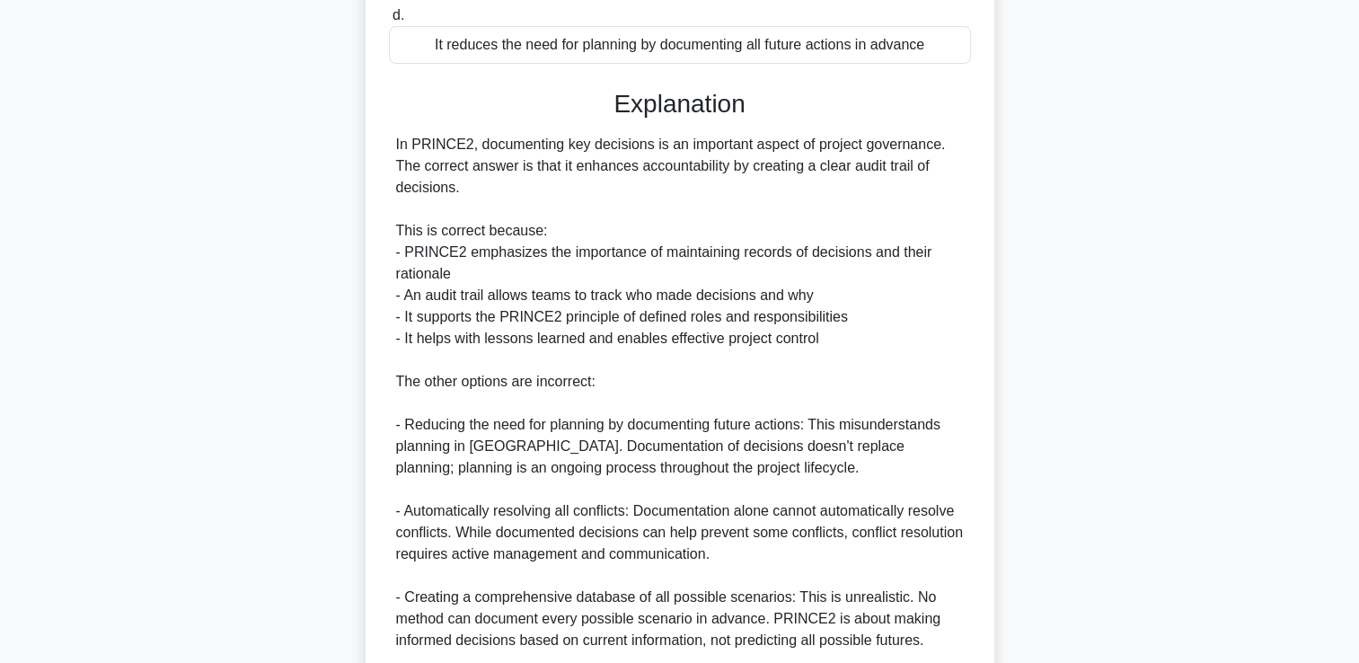
scroll to position [572, 0]
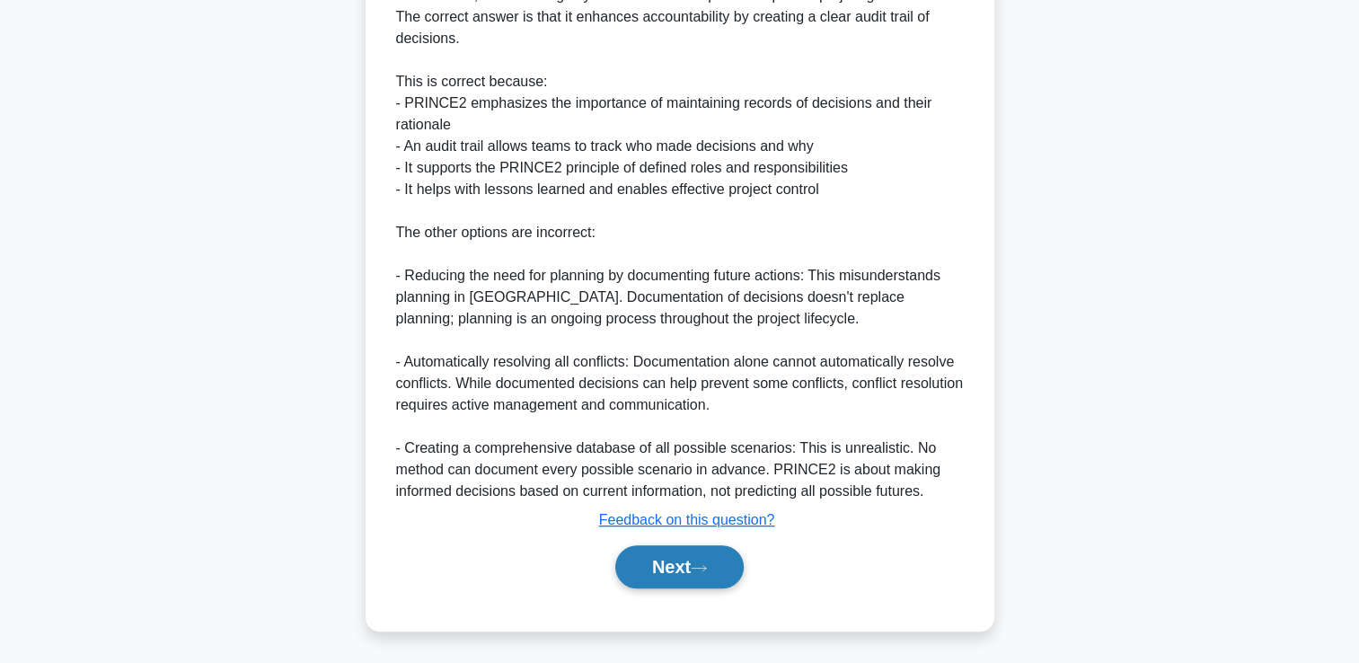
click at [677, 566] on button "Next" at bounding box center [679, 566] width 128 height 43
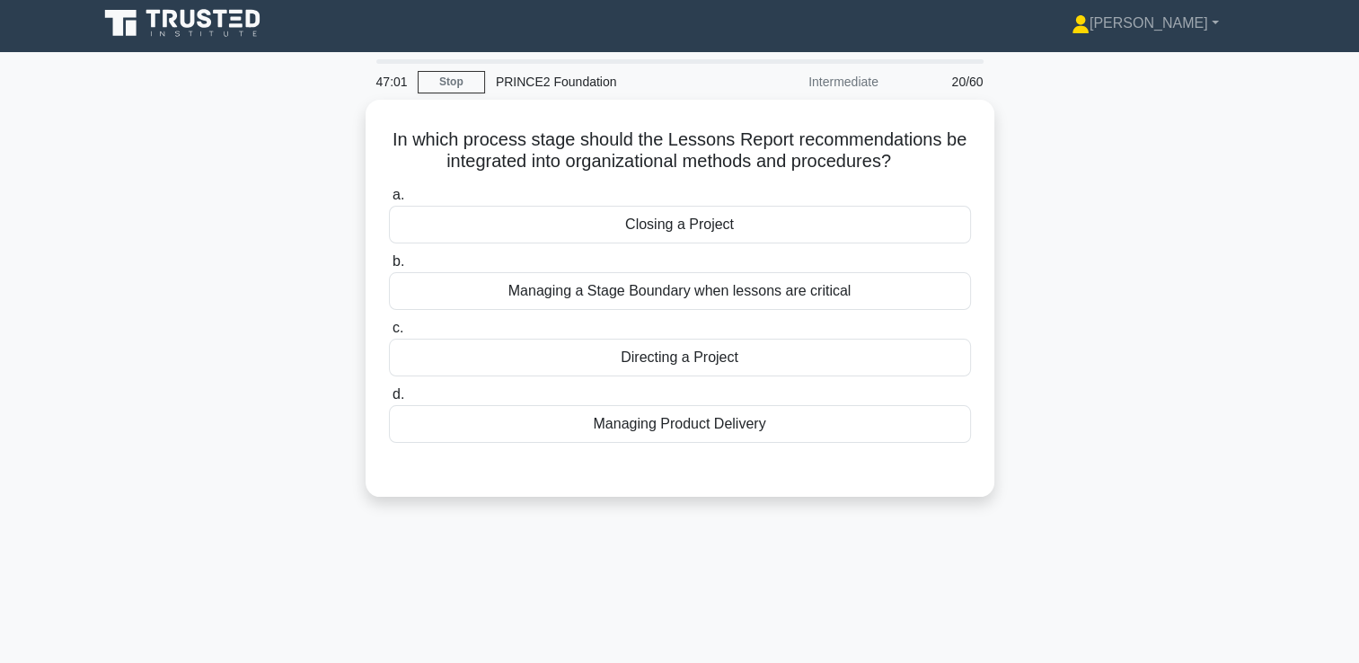
scroll to position [0, 0]
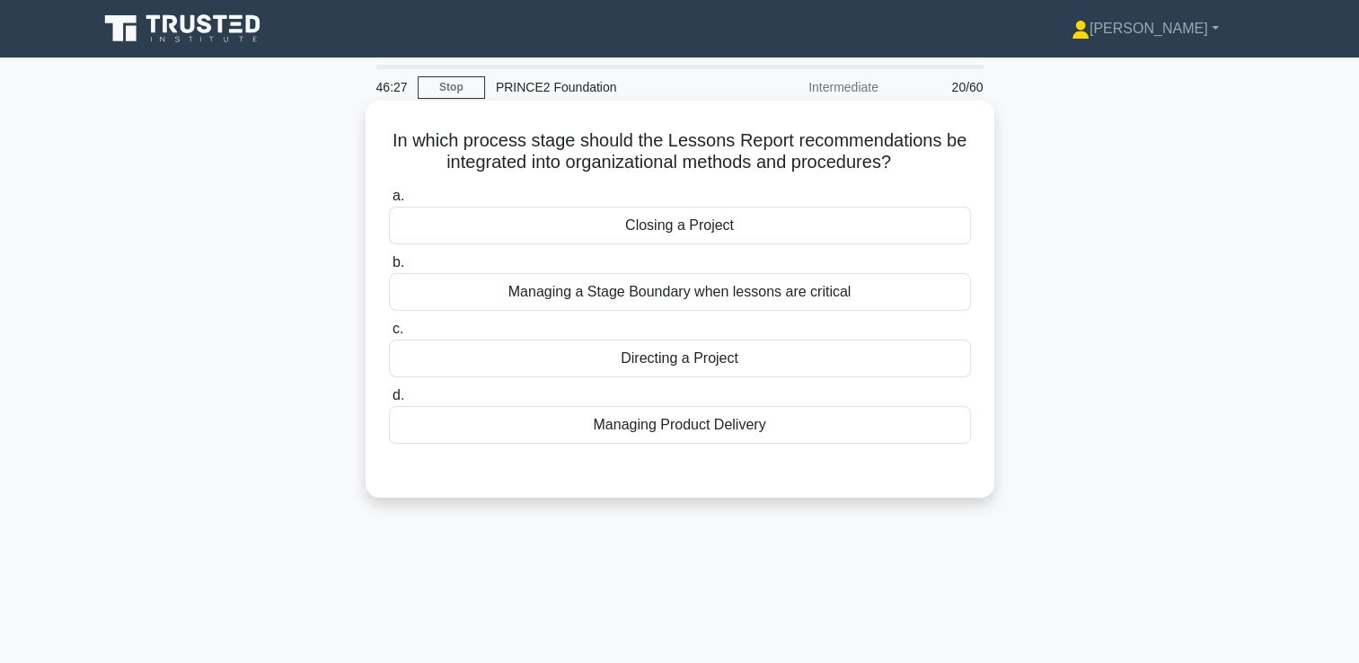
click at [663, 226] on div "Closing a Project" at bounding box center [680, 226] width 582 height 38
click at [389, 202] on input "a. Closing a Project" at bounding box center [389, 196] width 0 height 12
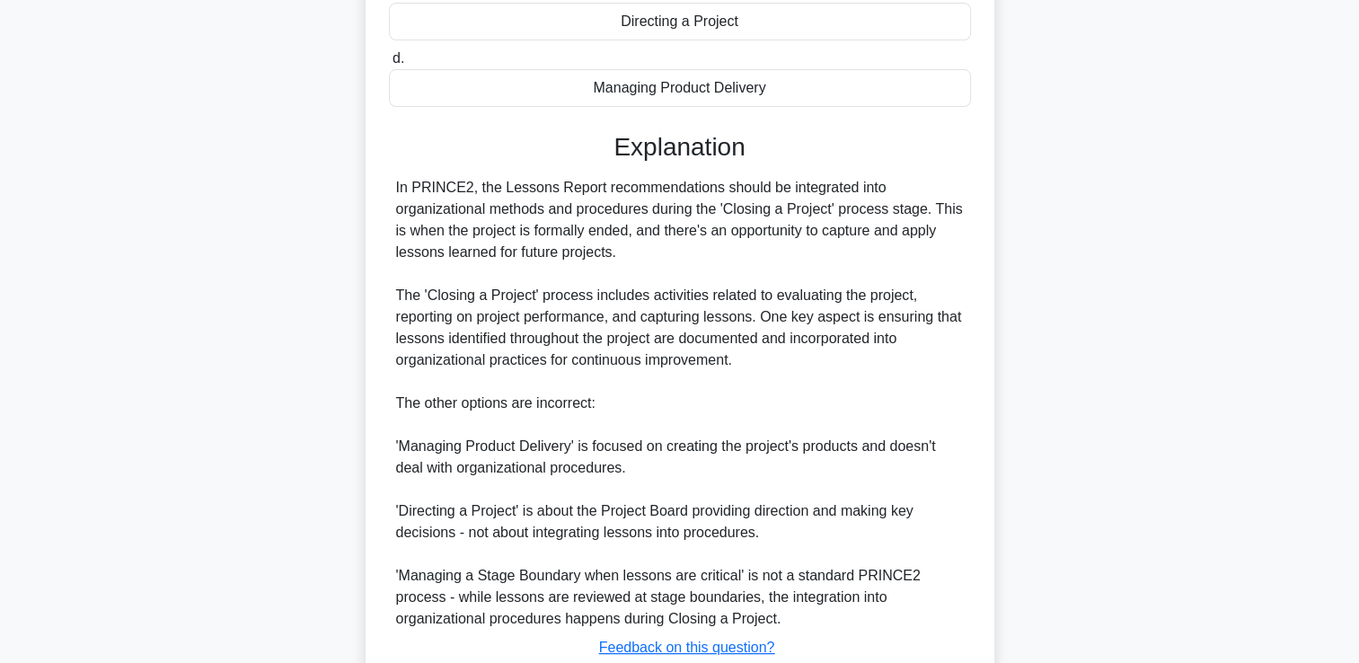
scroll to position [464, 0]
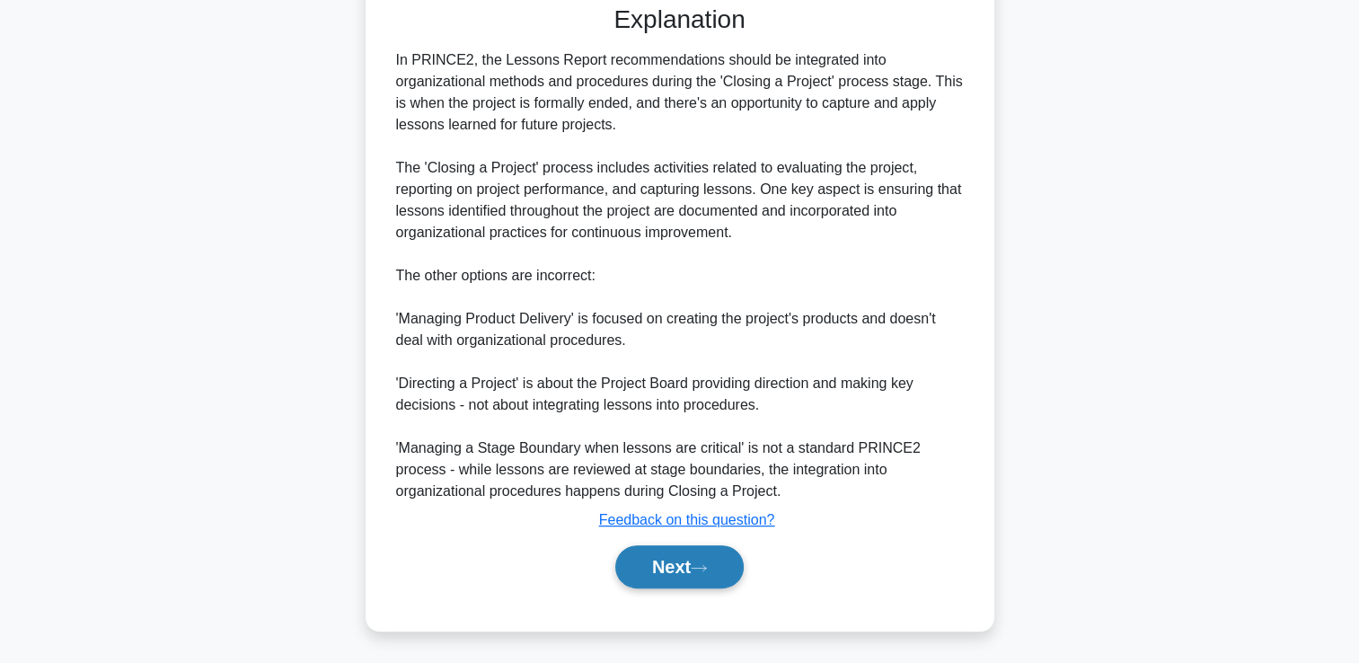
click at [677, 572] on button "Next" at bounding box center [679, 566] width 128 height 43
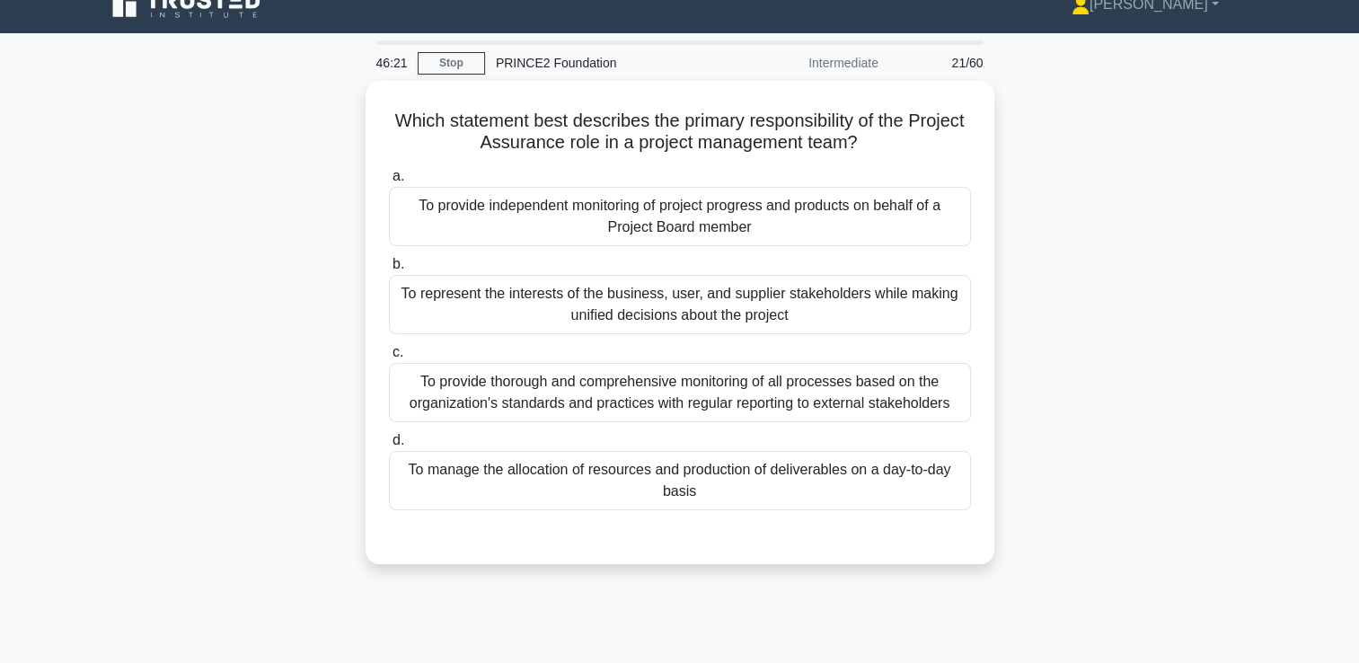
scroll to position [0, 0]
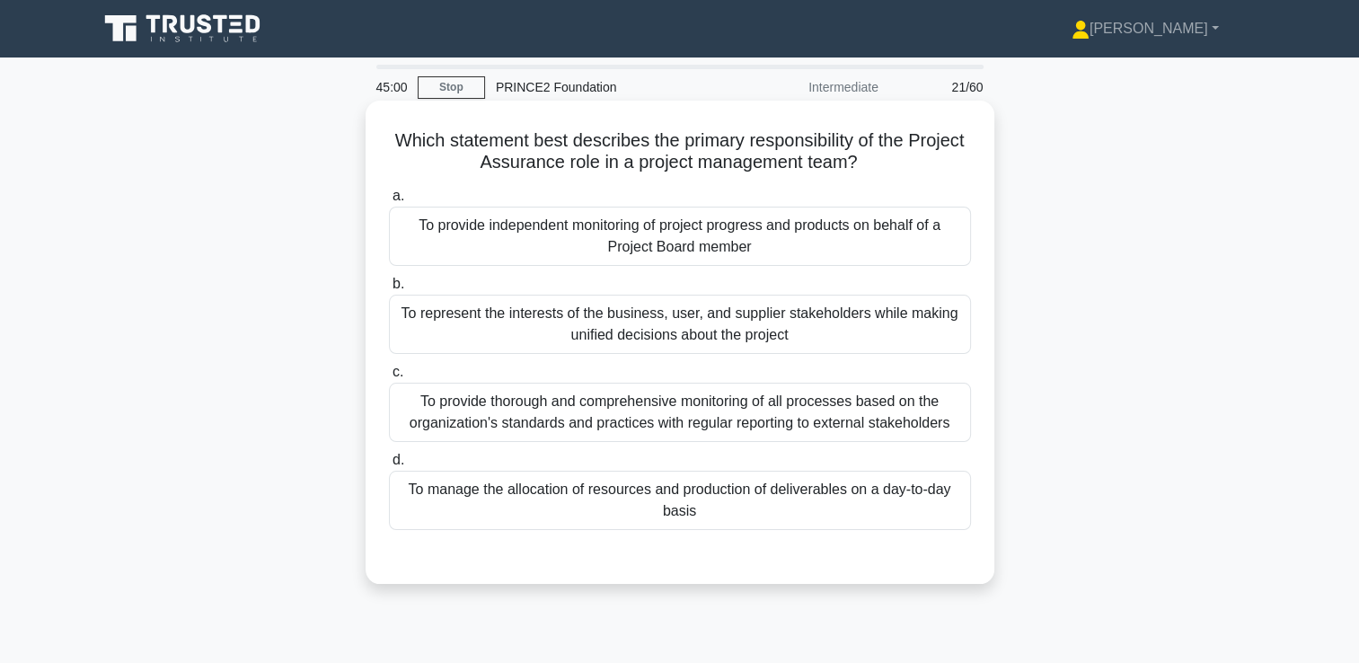
click at [576, 226] on div "To provide independent monitoring of project progress and products on behalf of…" at bounding box center [680, 236] width 582 height 59
click at [389, 202] on input "a. To provide independent monitoring of project progress and products on behalf…" at bounding box center [389, 196] width 0 height 12
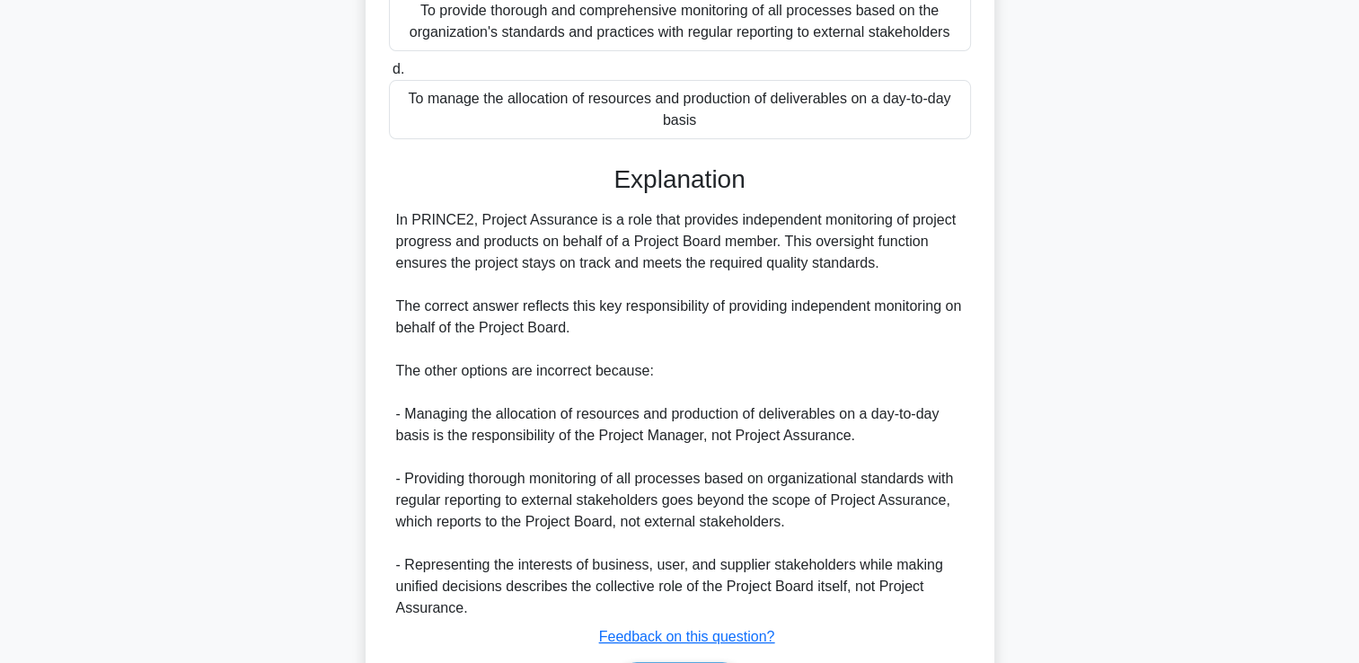
scroll to position [507, 0]
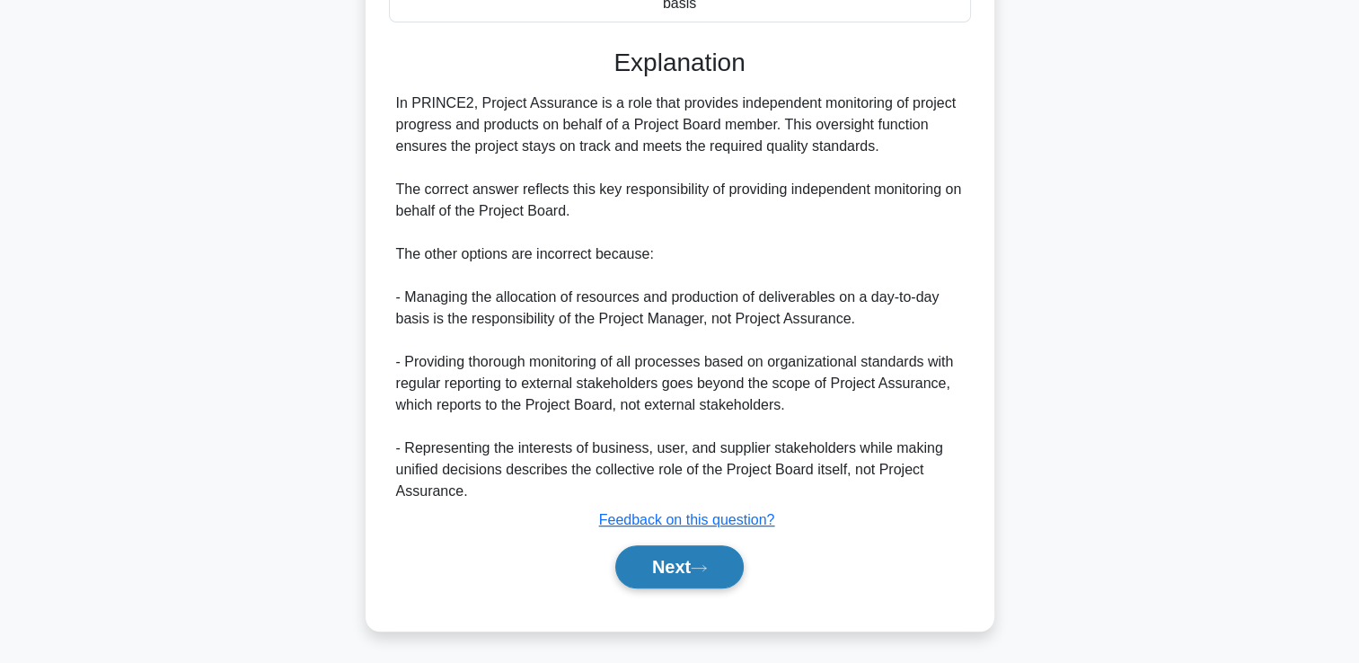
click at [662, 567] on button "Next" at bounding box center [679, 566] width 128 height 43
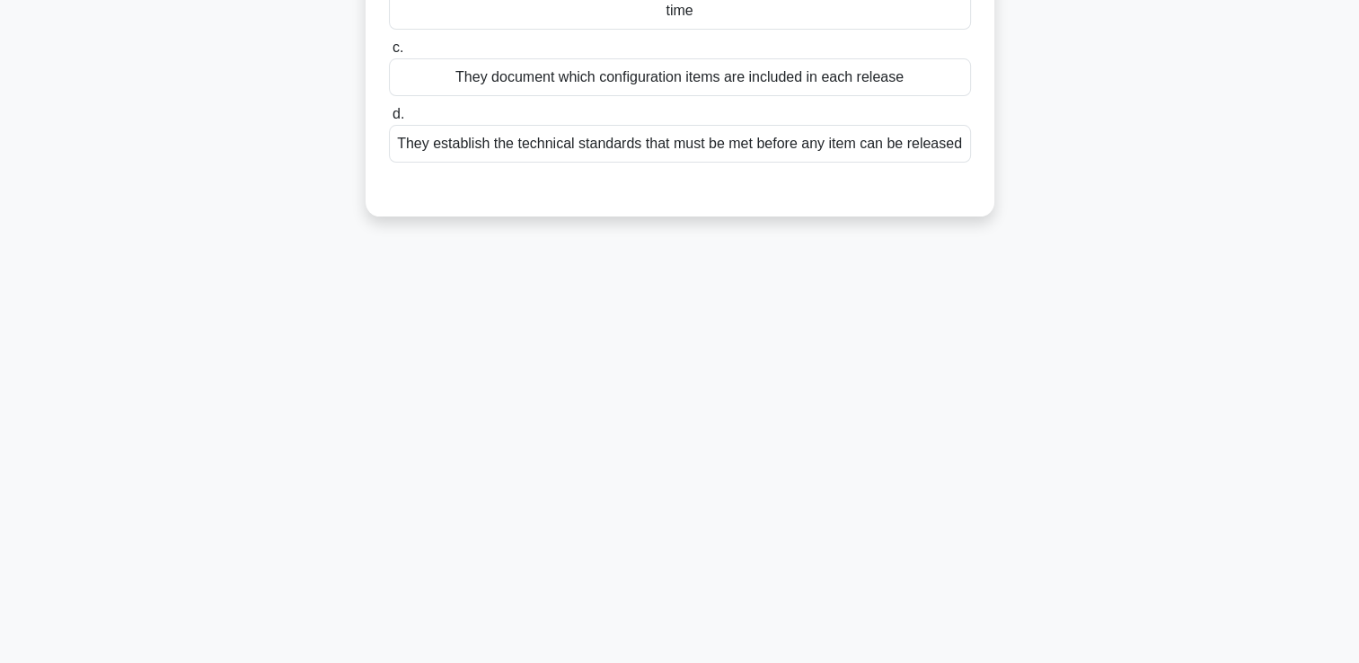
scroll to position [0, 0]
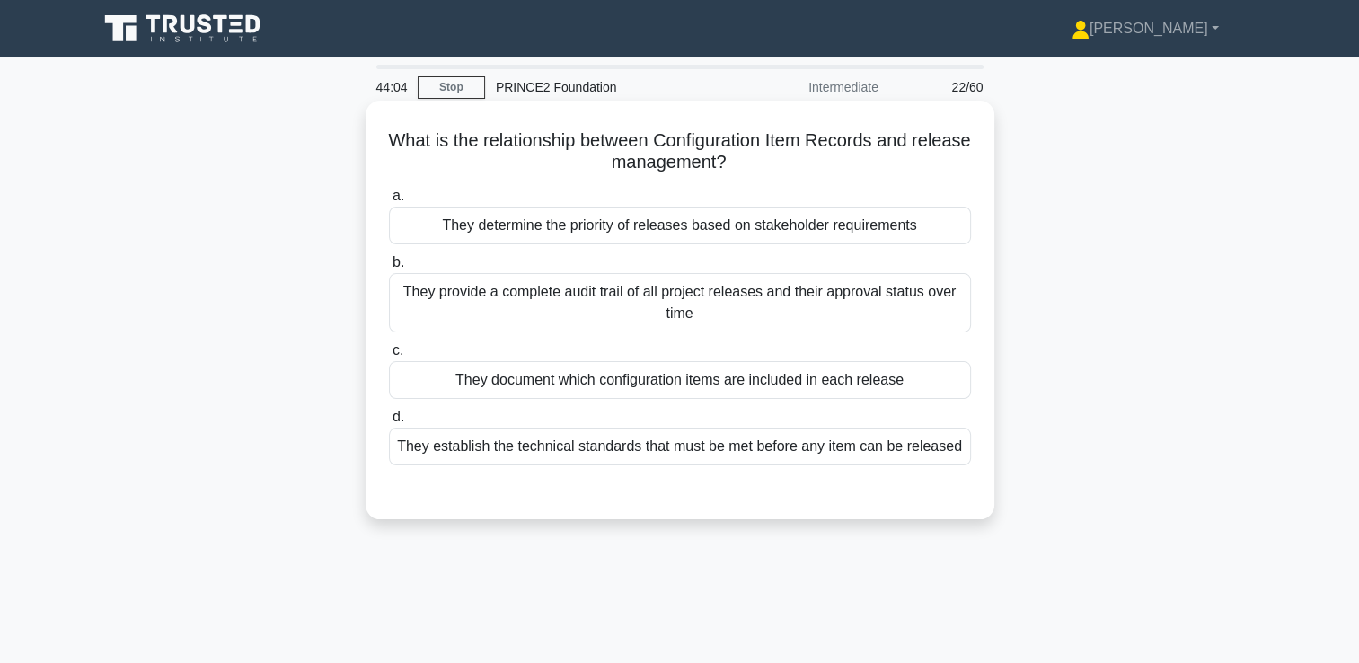
click at [672, 303] on div "They provide a complete audit trail of all project releases and their approval …" at bounding box center [680, 302] width 582 height 59
click at [389, 268] on input "b. They provide a complete audit trail of all project releases and their approv…" at bounding box center [389, 263] width 0 height 12
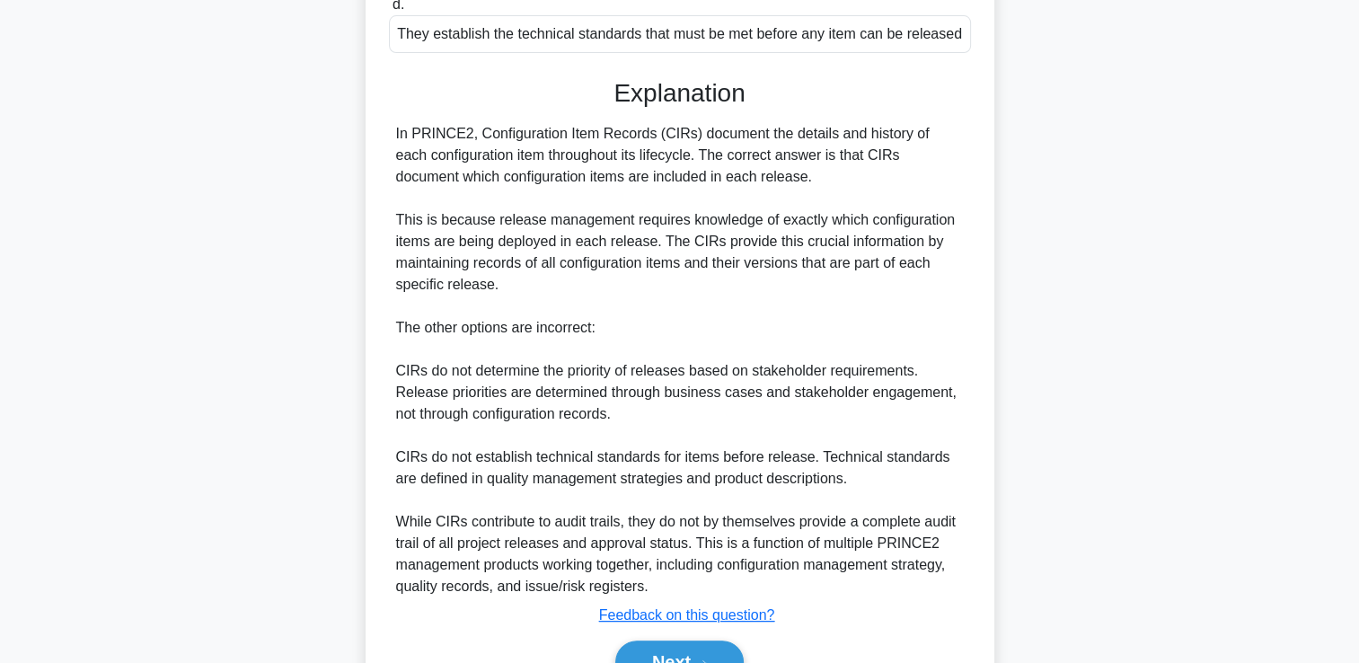
scroll to position [509, 0]
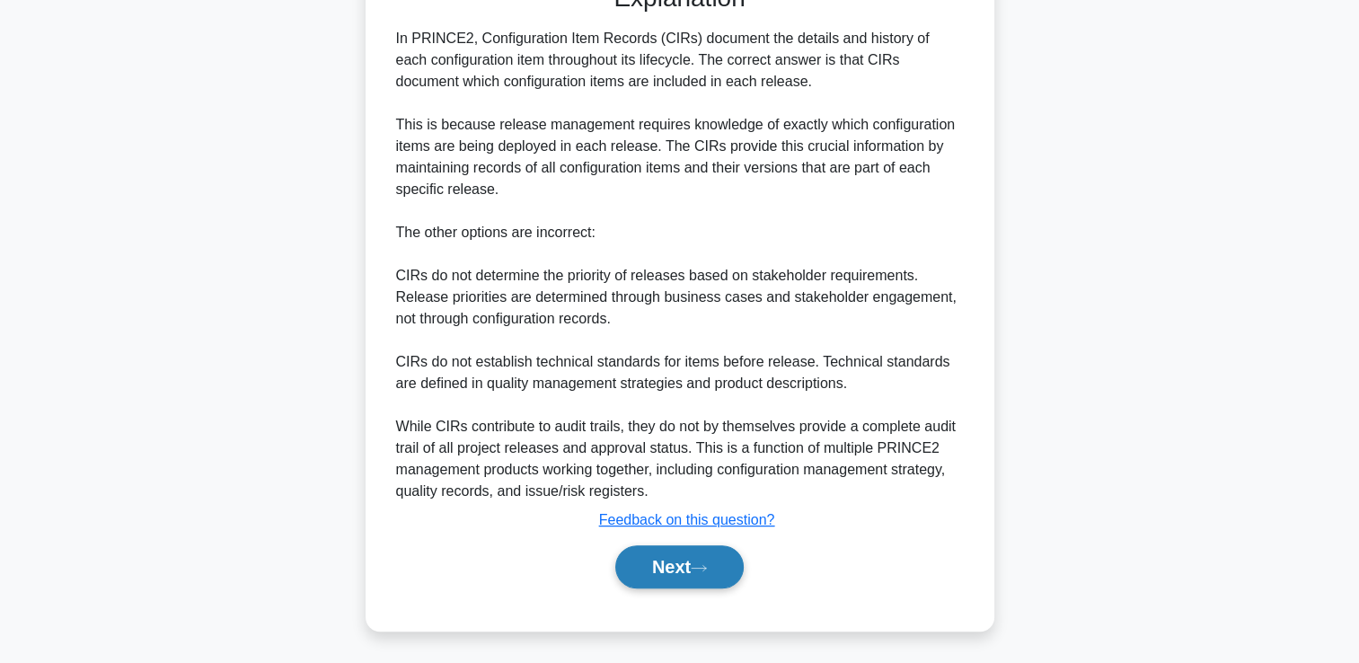
click at [682, 565] on button "Next" at bounding box center [679, 566] width 128 height 43
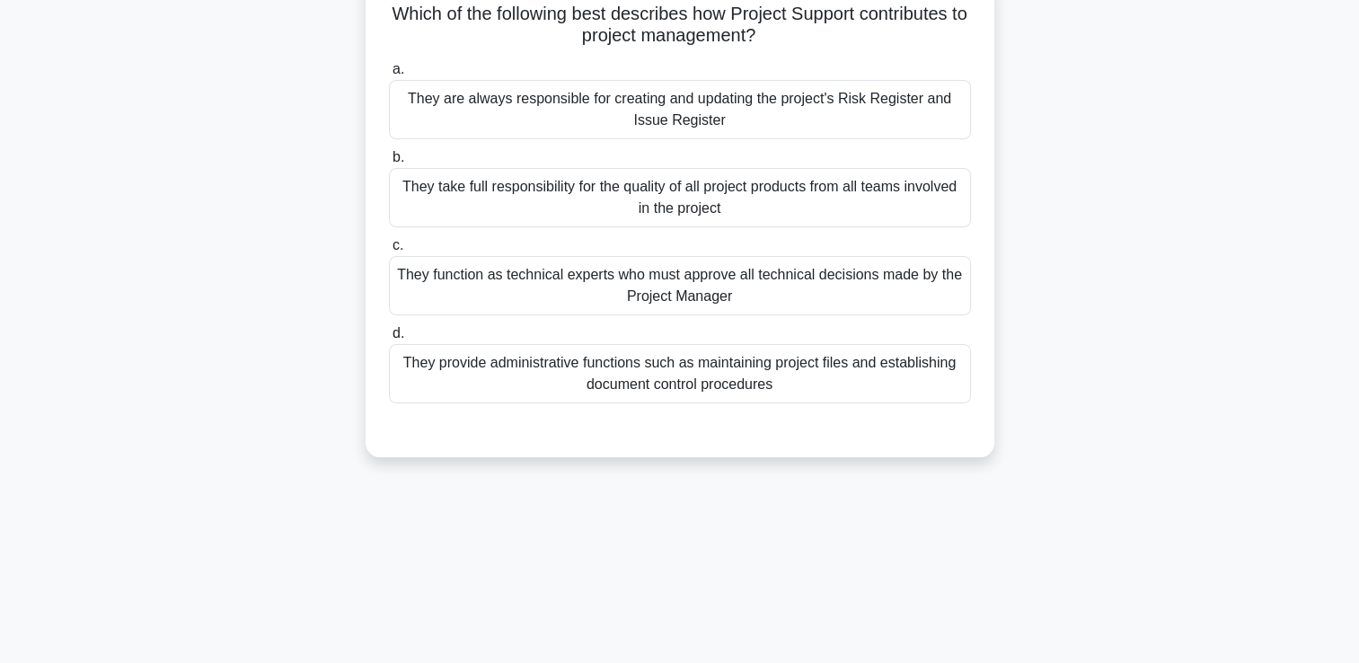
scroll to position [132, 0]
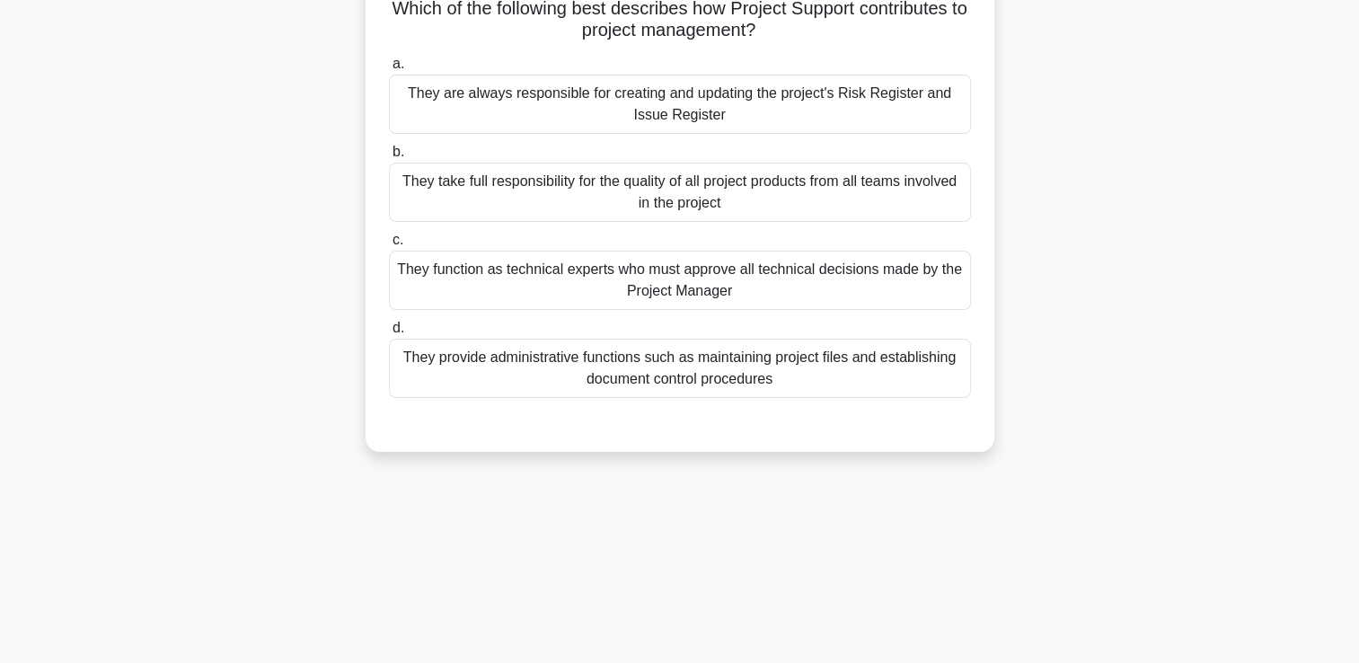
click at [693, 356] on div "They provide administrative functions such as maintaining project files and est…" at bounding box center [680, 368] width 582 height 59
click at [389, 334] on input "d. They provide administrative functions such as maintaining project files and …" at bounding box center [389, 328] width 0 height 12
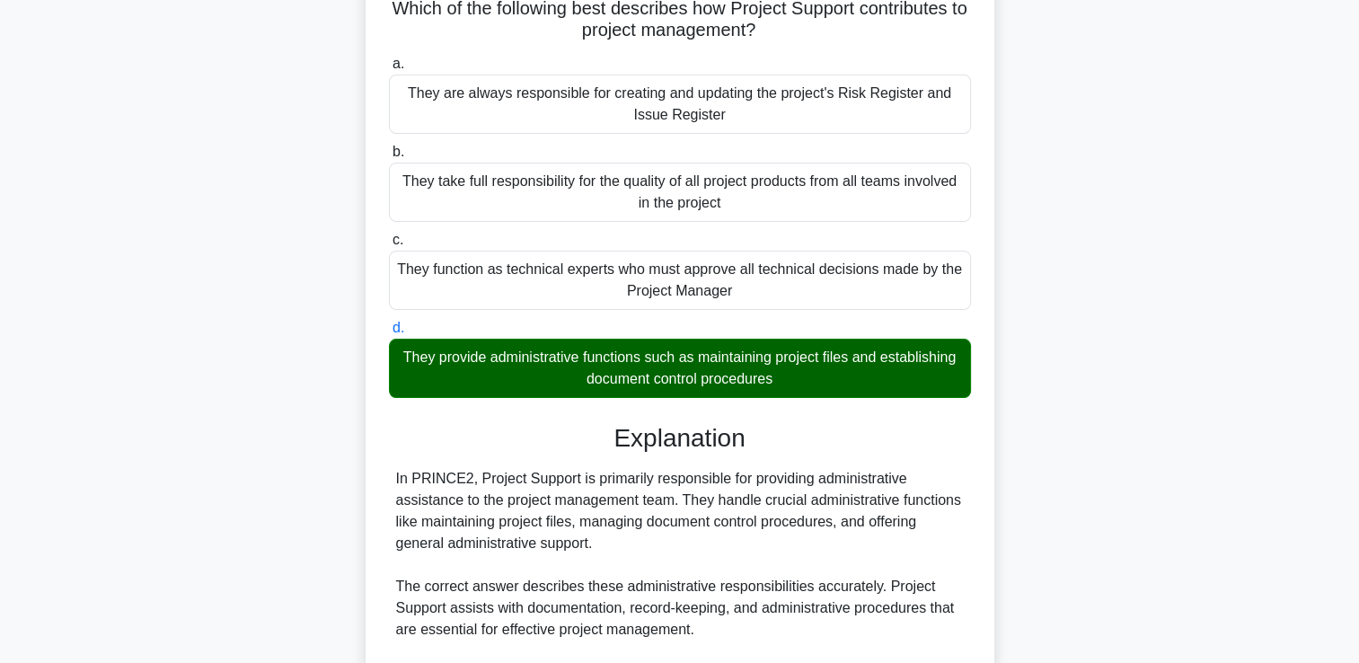
scroll to position [572, 0]
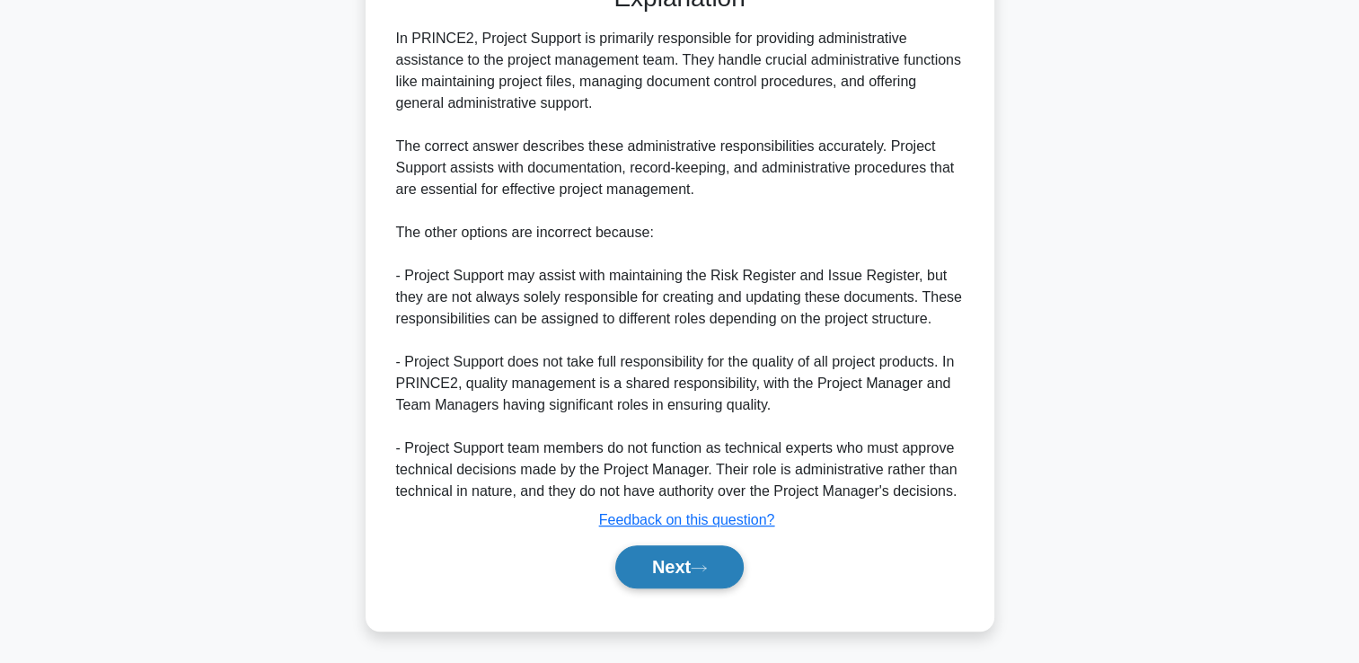
click at [675, 570] on button "Next" at bounding box center [679, 566] width 128 height 43
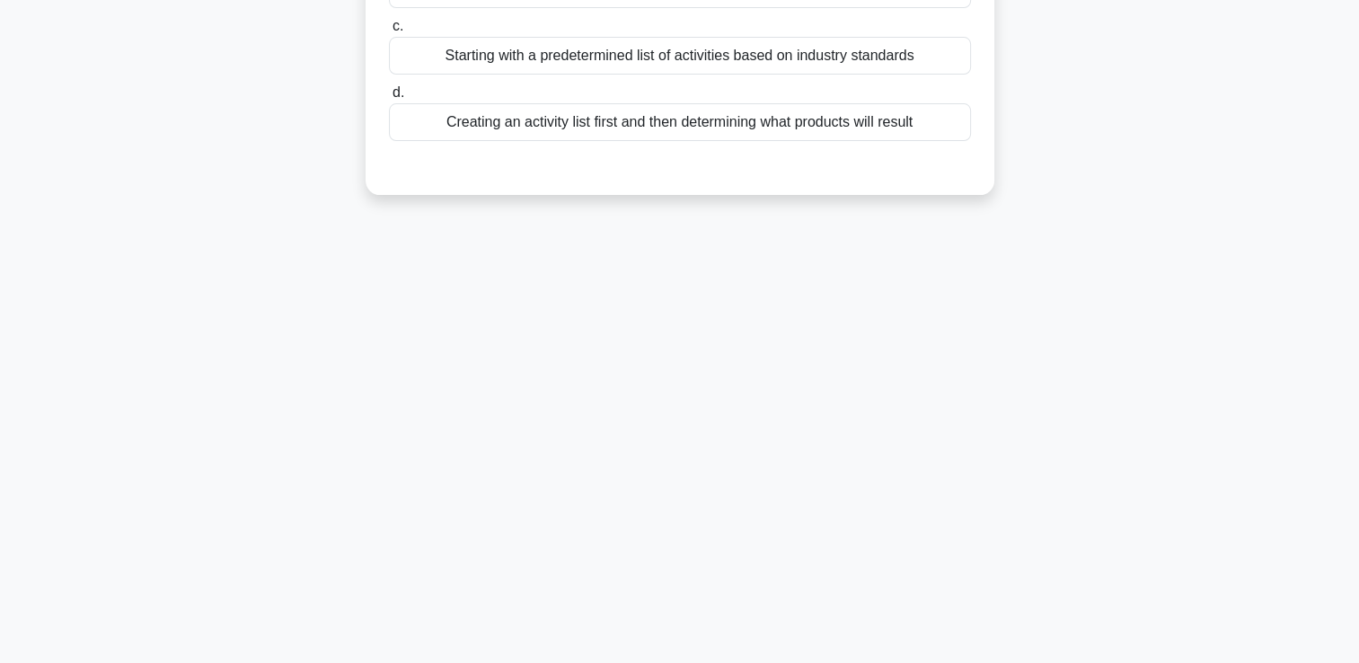
scroll to position [0, 0]
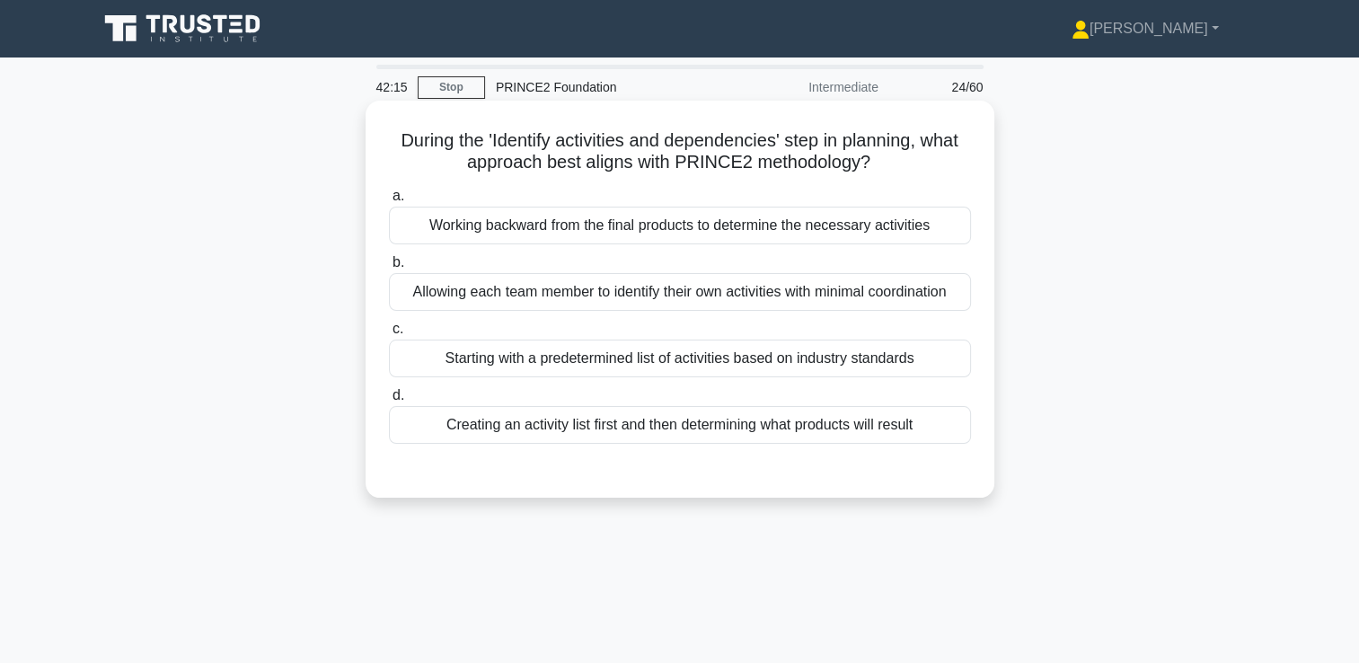
click at [649, 233] on div "Working backward from the final products to determine the necessary activities" at bounding box center [680, 226] width 582 height 38
click at [389, 202] on input "a. Working backward from the final products to determine the necessary activiti…" at bounding box center [389, 196] width 0 height 12
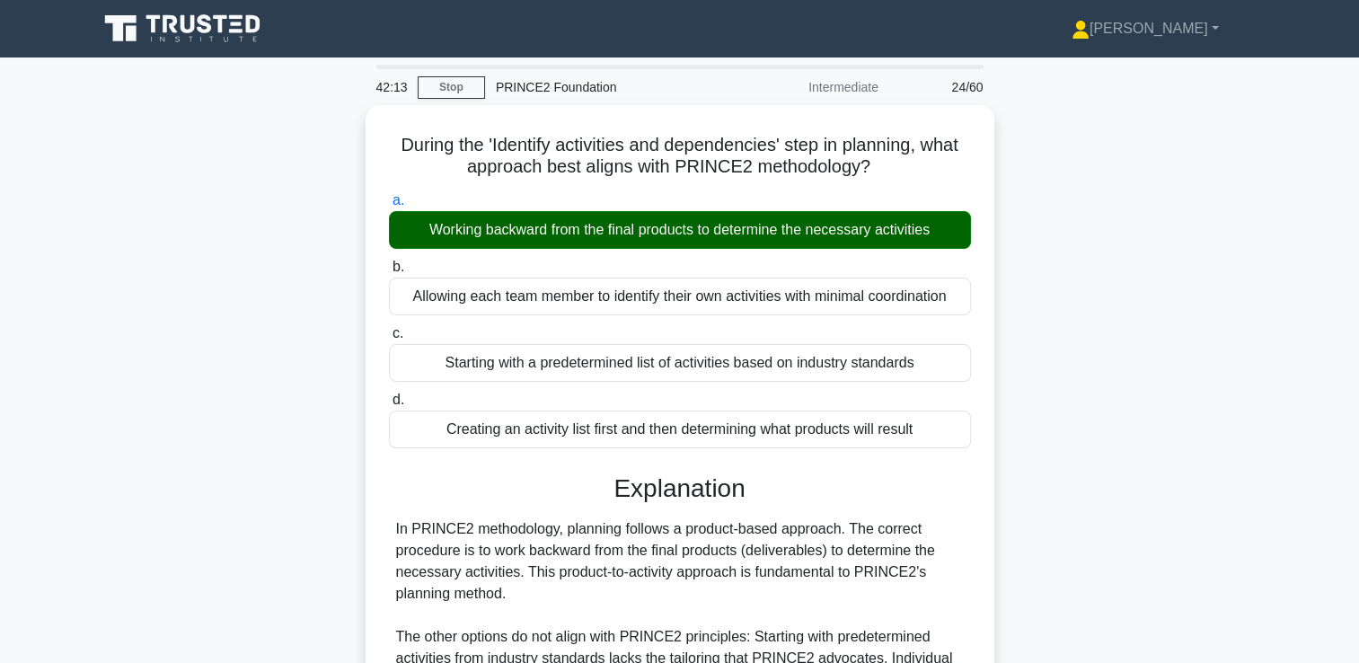
scroll to position [307, 0]
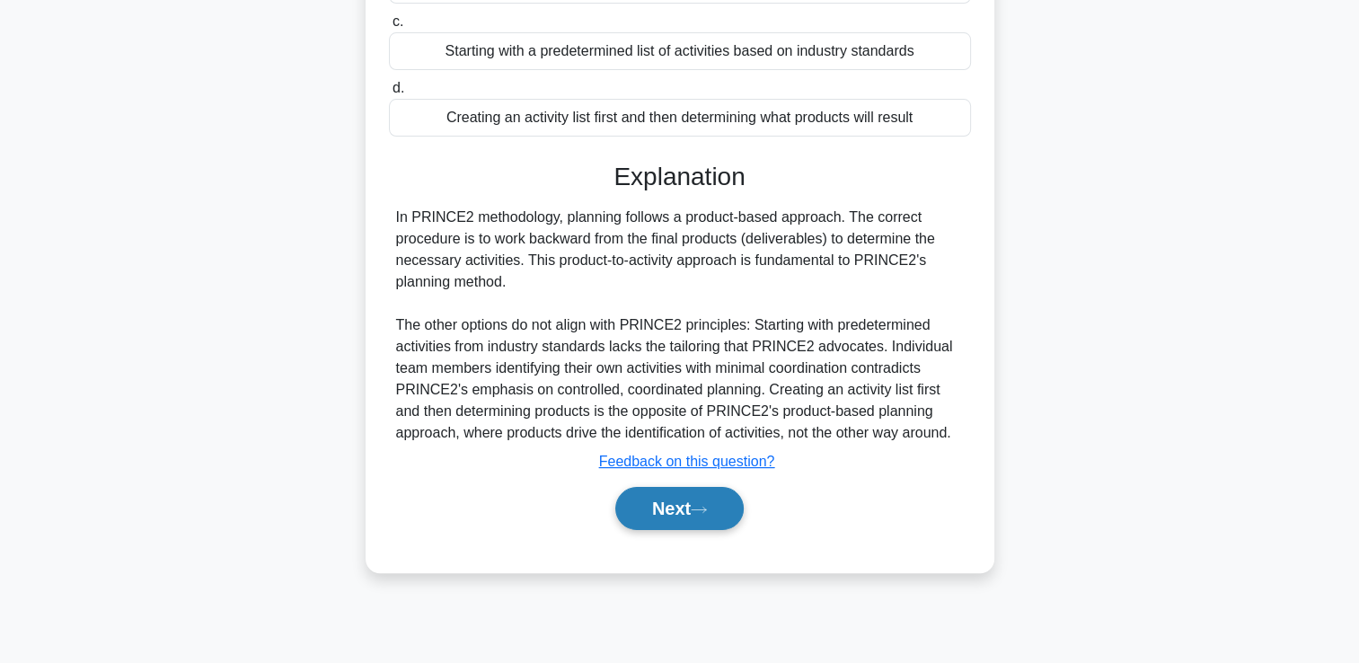
click at [648, 514] on button "Next" at bounding box center [679, 508] width 128 height 43
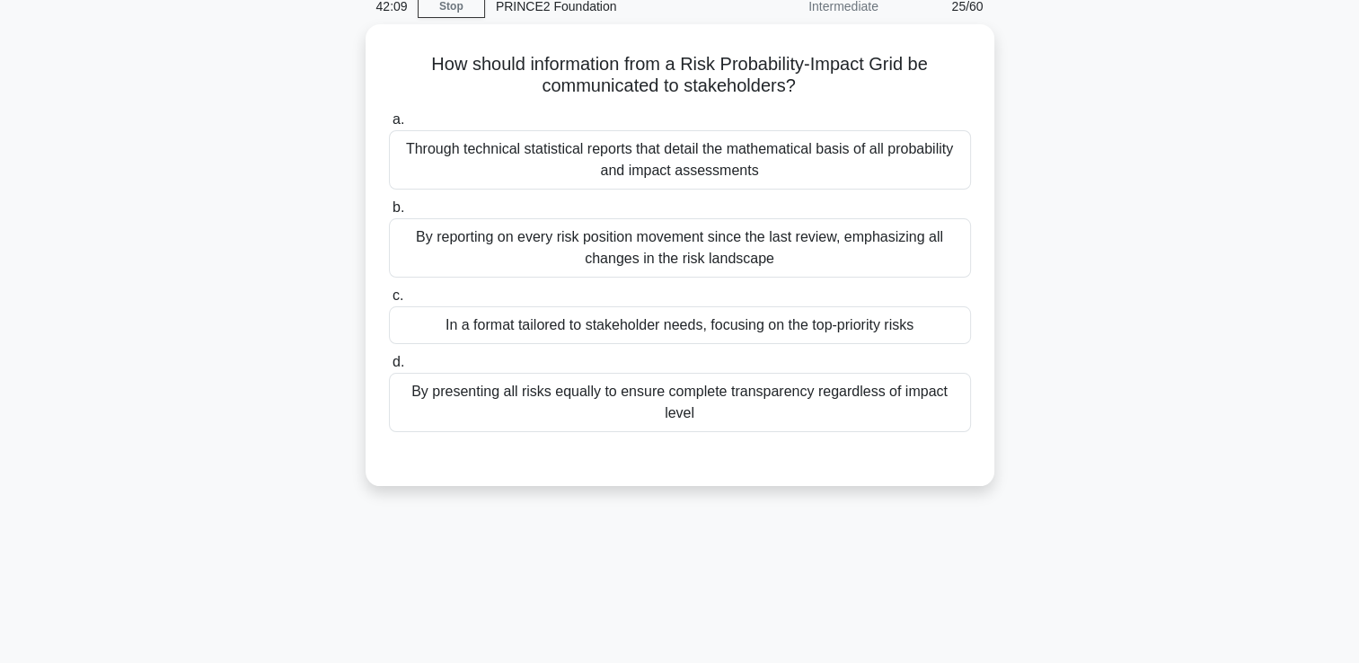
scroll to position [59, 0]
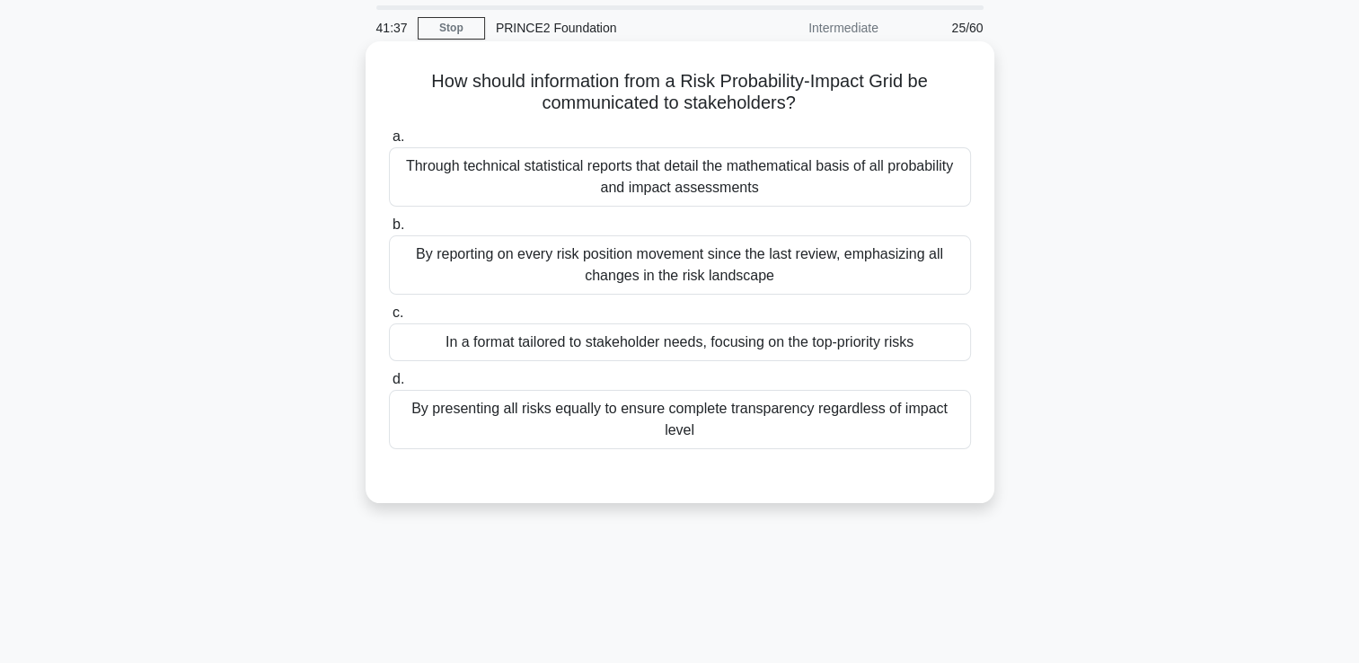
click at [477, 347] on div "In a format tailored to stakeholder needs, focusing on the top-priority risks" at bounding box center [680, 342] width 582 height 38
click at [389, 319] on input "c. In a format tailored to stakeholder needs, focusing on the top-priority risks" at bounding box center [389, 313] width 0 height 12
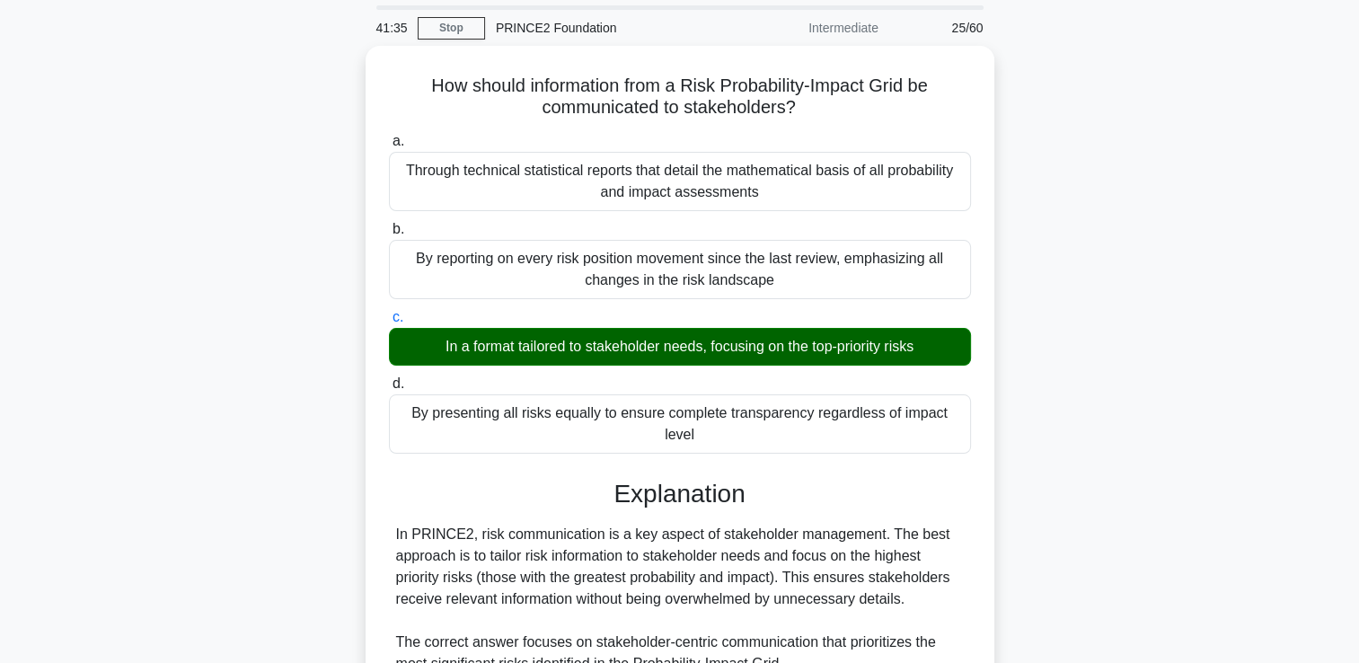
scroll to position [507, 0]
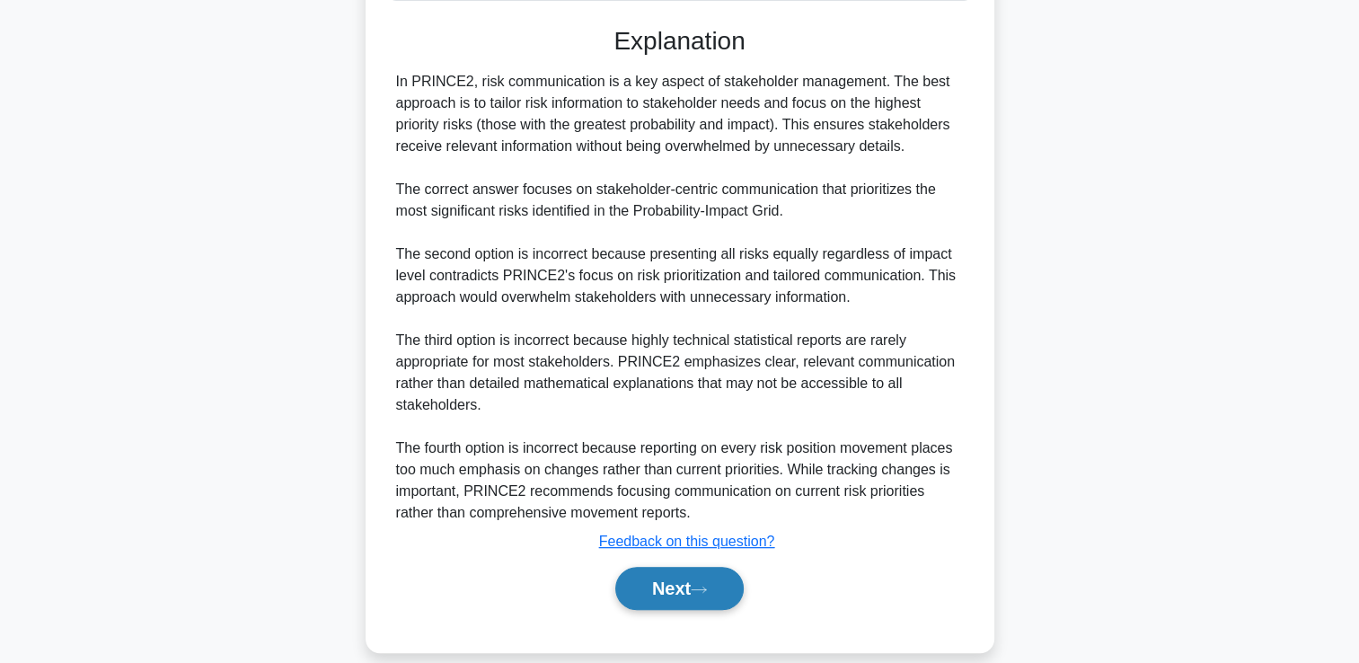
click at [688, 567] on button "Next" at bounding box center [679, 588] width 128 height 43
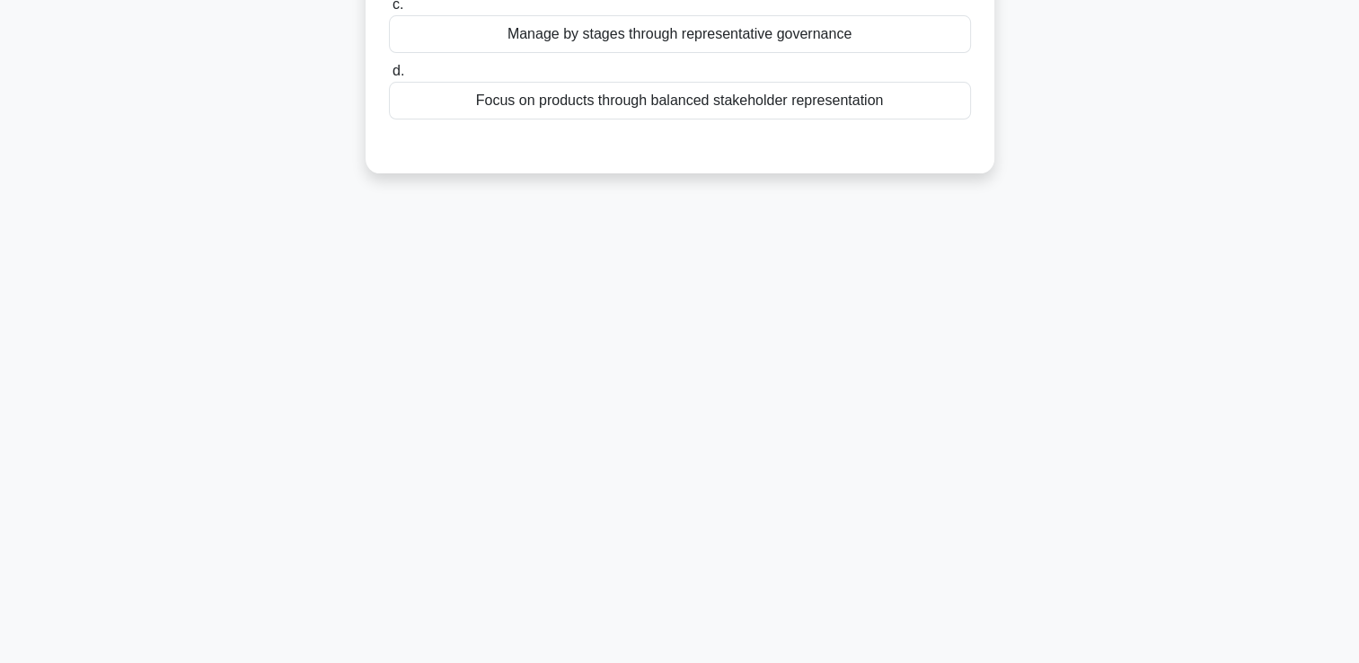
scroll to position [0, 0]
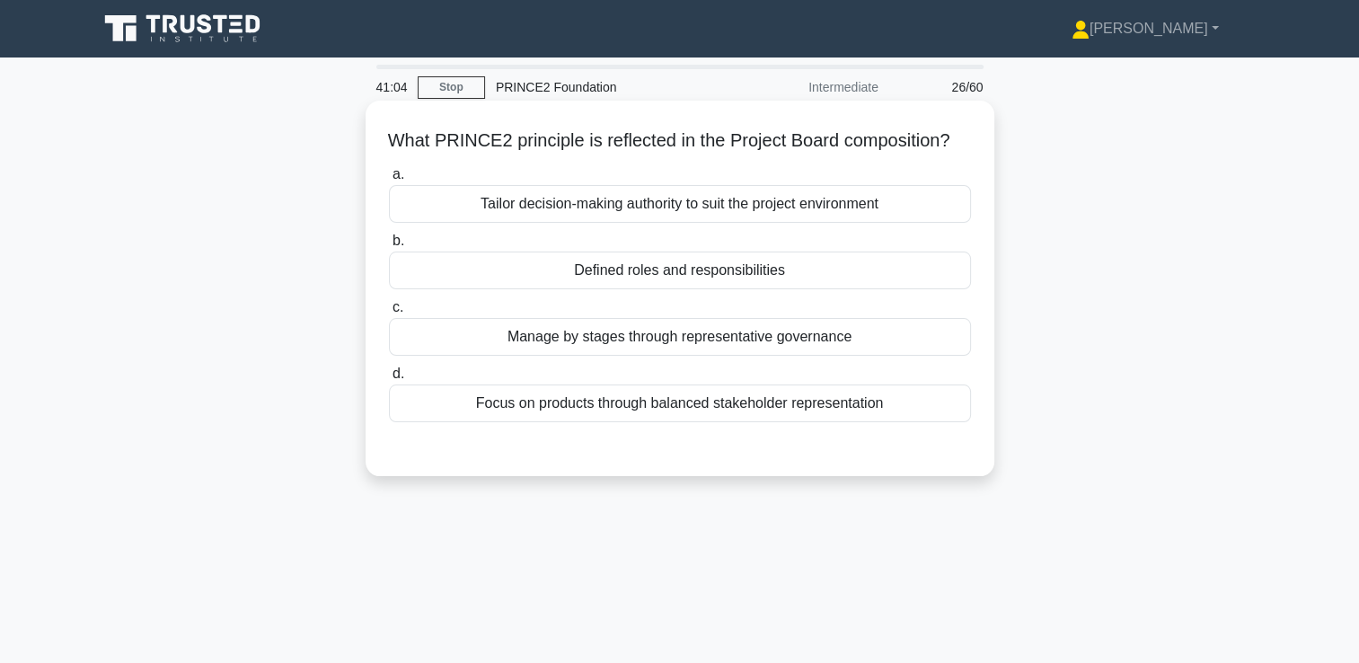
click at [684, 289] on div "Defined roles and responsibilities" at bounding box center [680, 270] width 582 height 38
click at [389, 247] on input "b. Defined roles and responsibilities" at bounding box center [389, 241] width 0 height 12
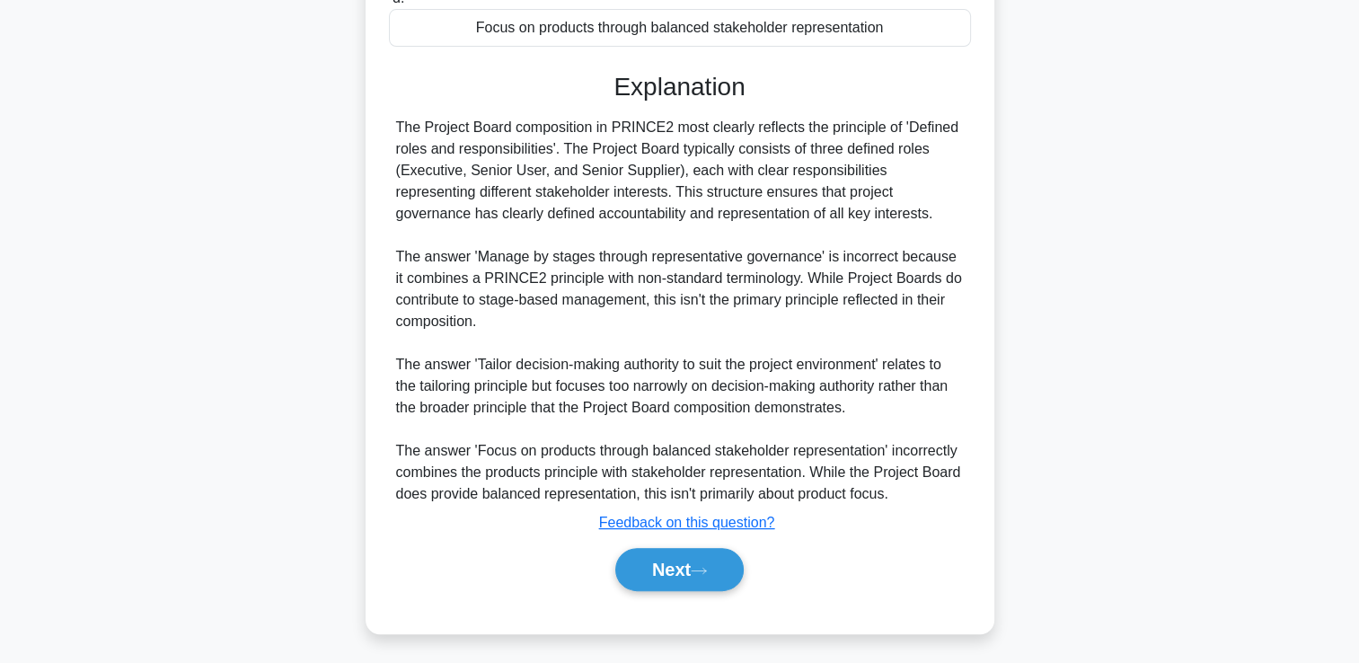
scroll to position [400, 0]
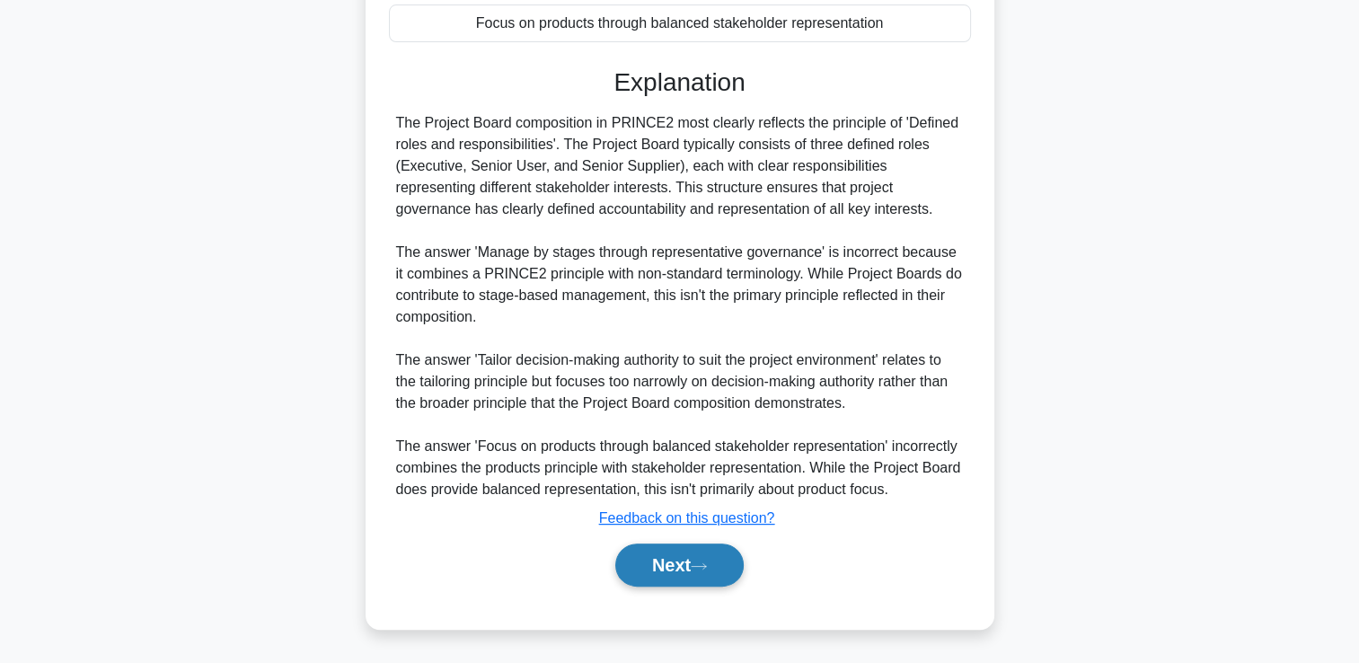
click at [693, 567] on button "Next" at bounding box center [679, 564] width 128 height 43
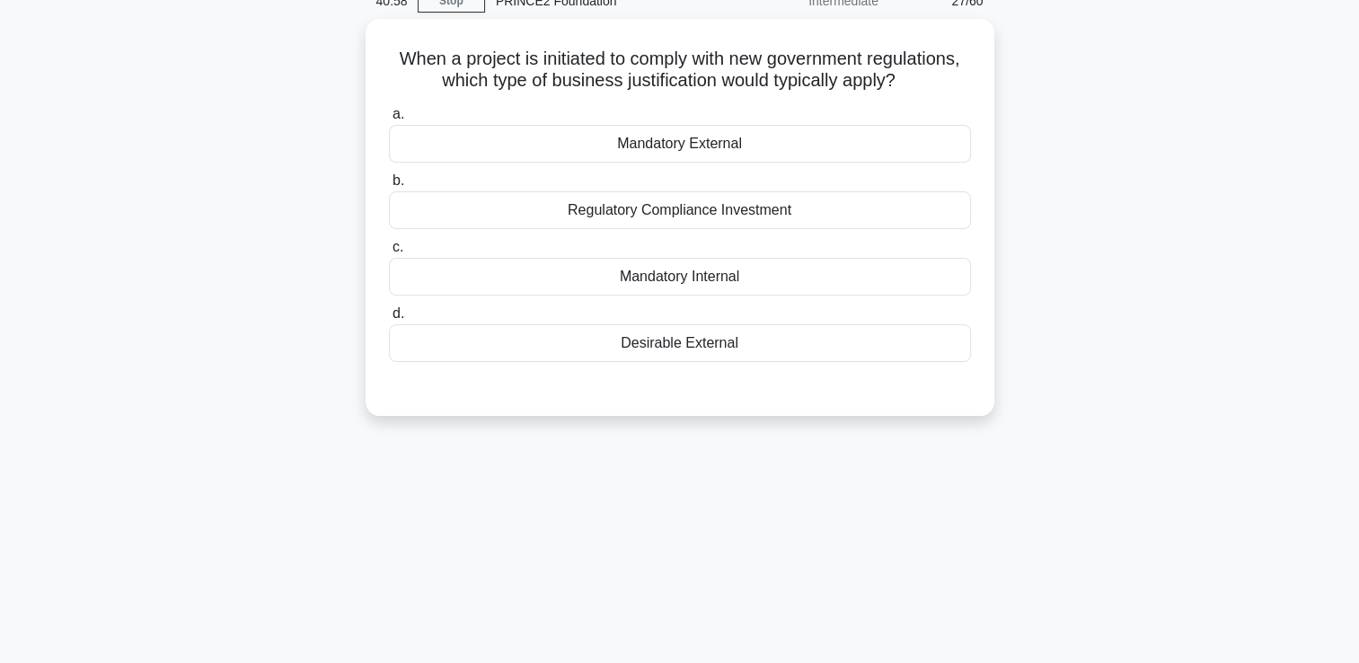
scroll to position [84, 0]
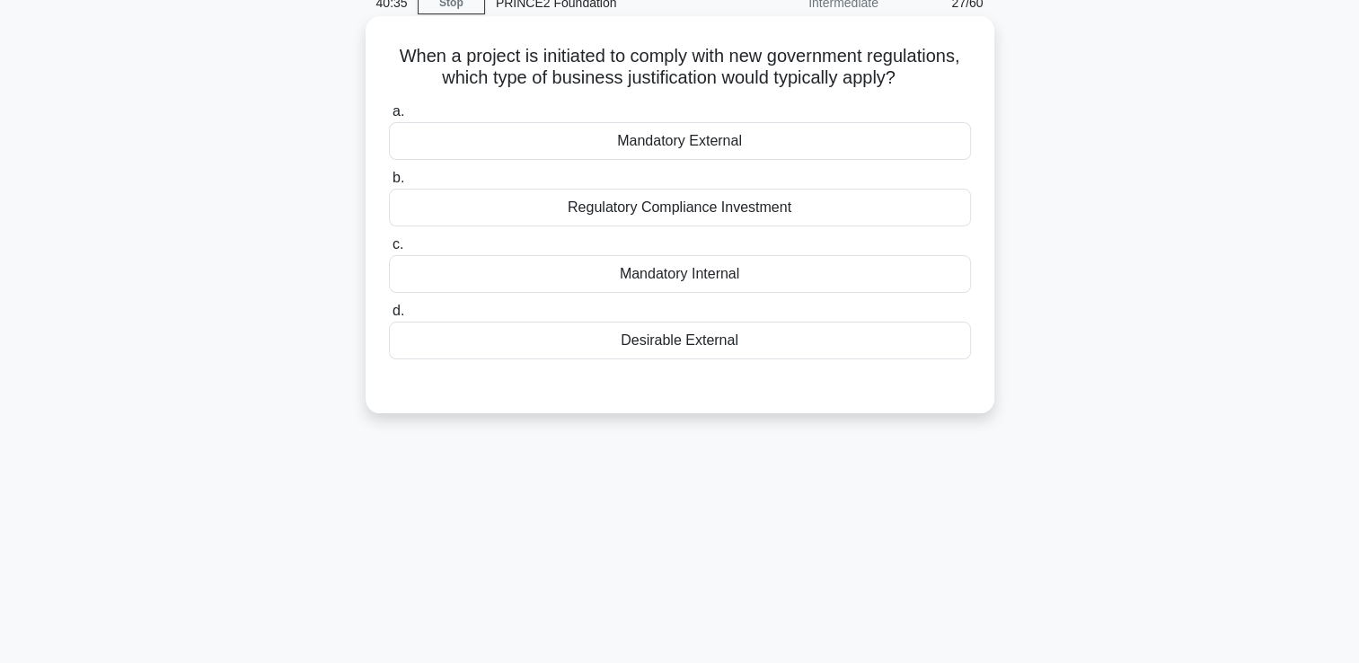
click at [596, 214] on div "Regulatory Compliance Investment" at bounding box center [680, 208] width 582 height 38
click at [389, 184] on input "b. Regulatory Compliance Investment" at bounding box center [389, 178] width 0 height 12
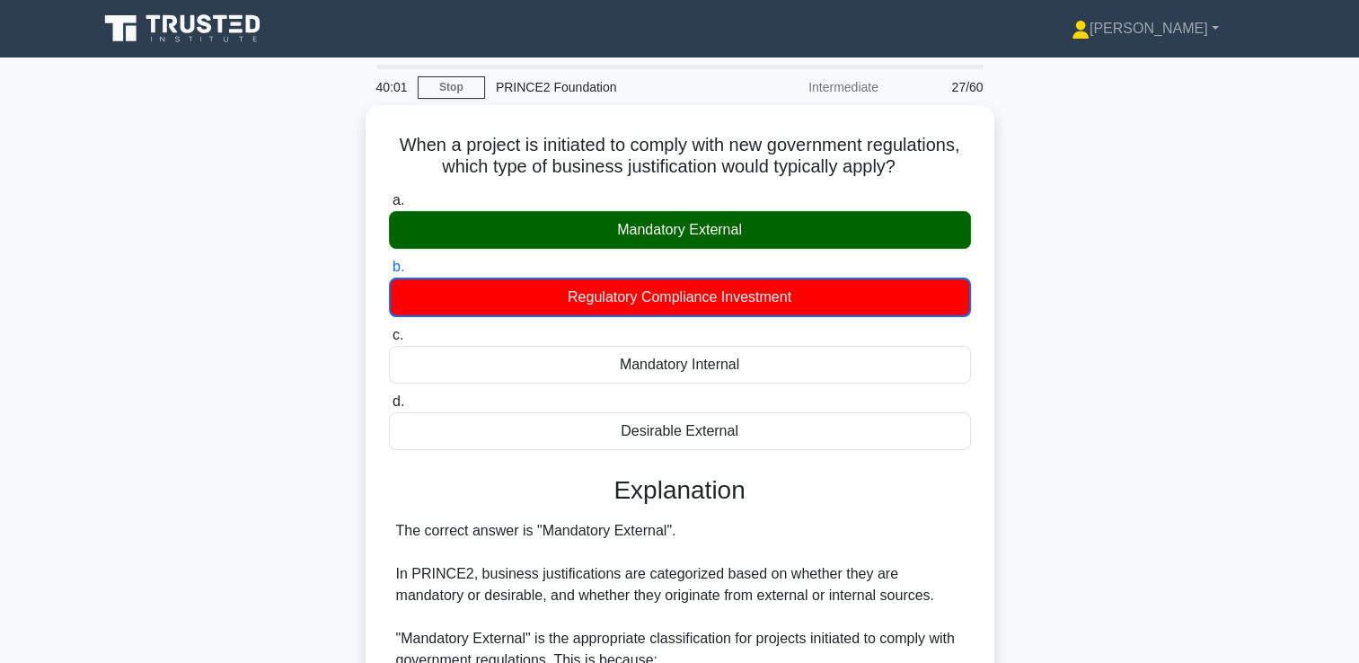
scroll to position [444, 0]
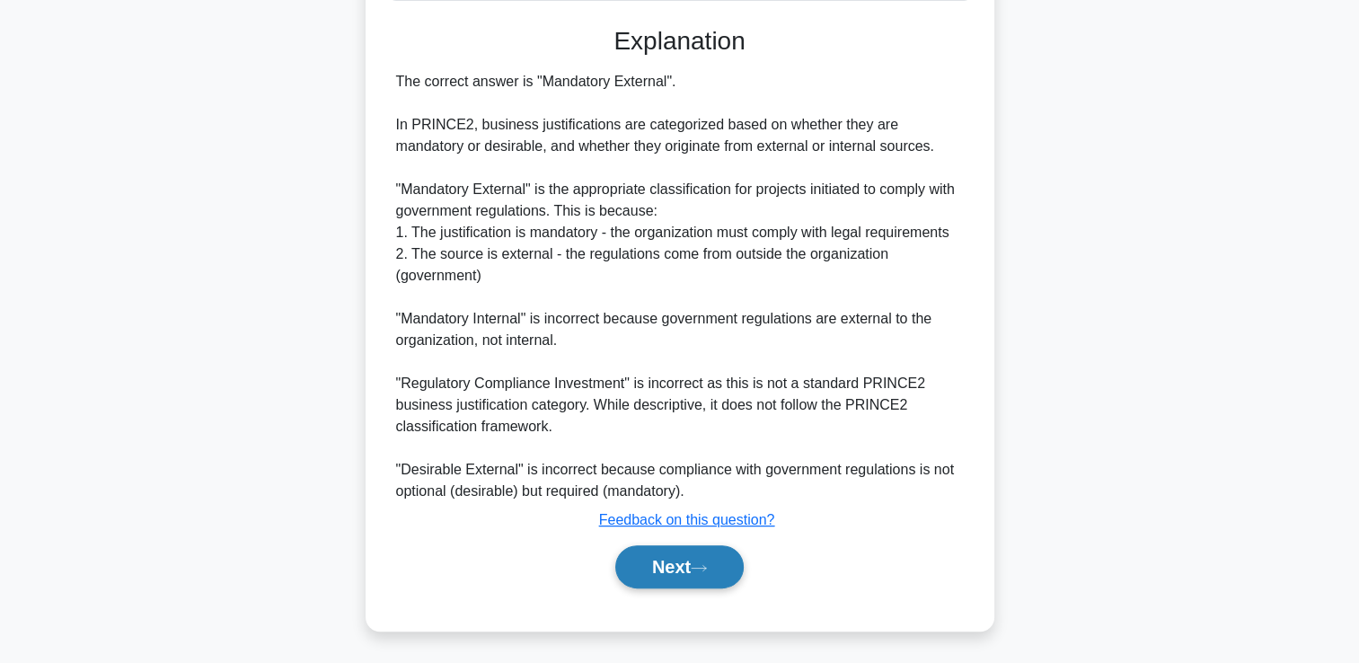
click at [650, 568] on button "Next" at bounding box center [679, 566] width 128 height 43
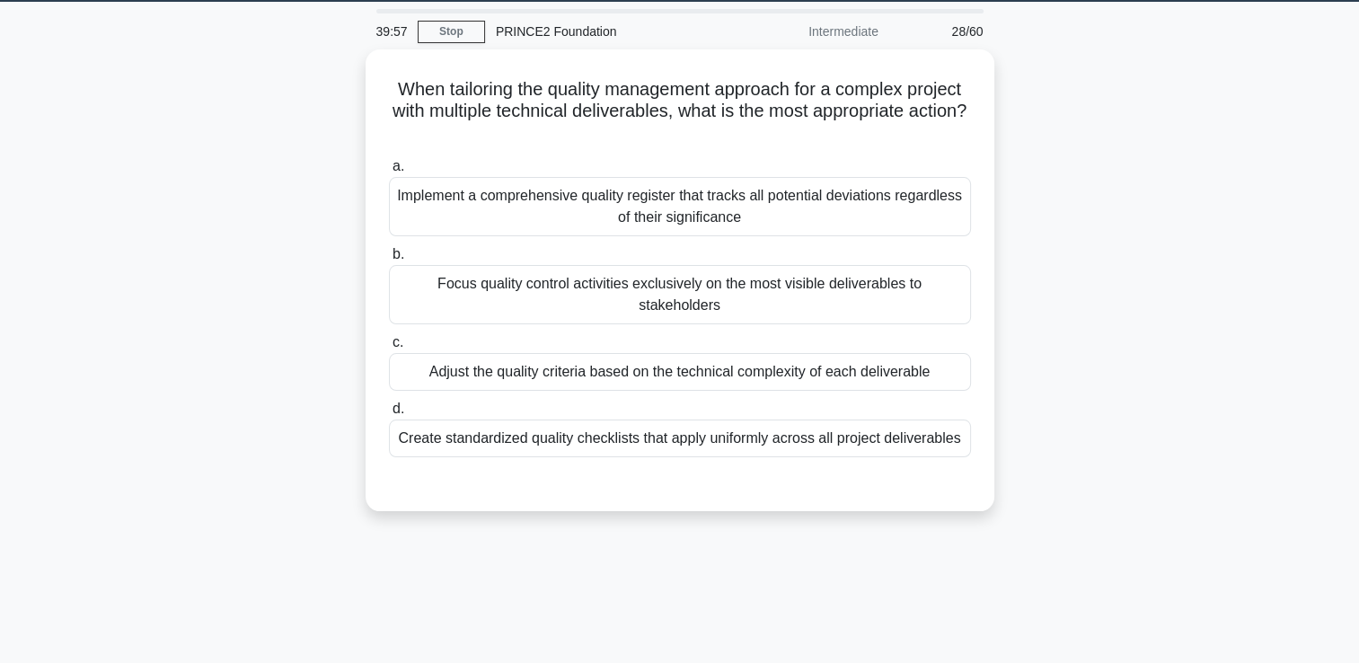
scroll to position [55, 0]
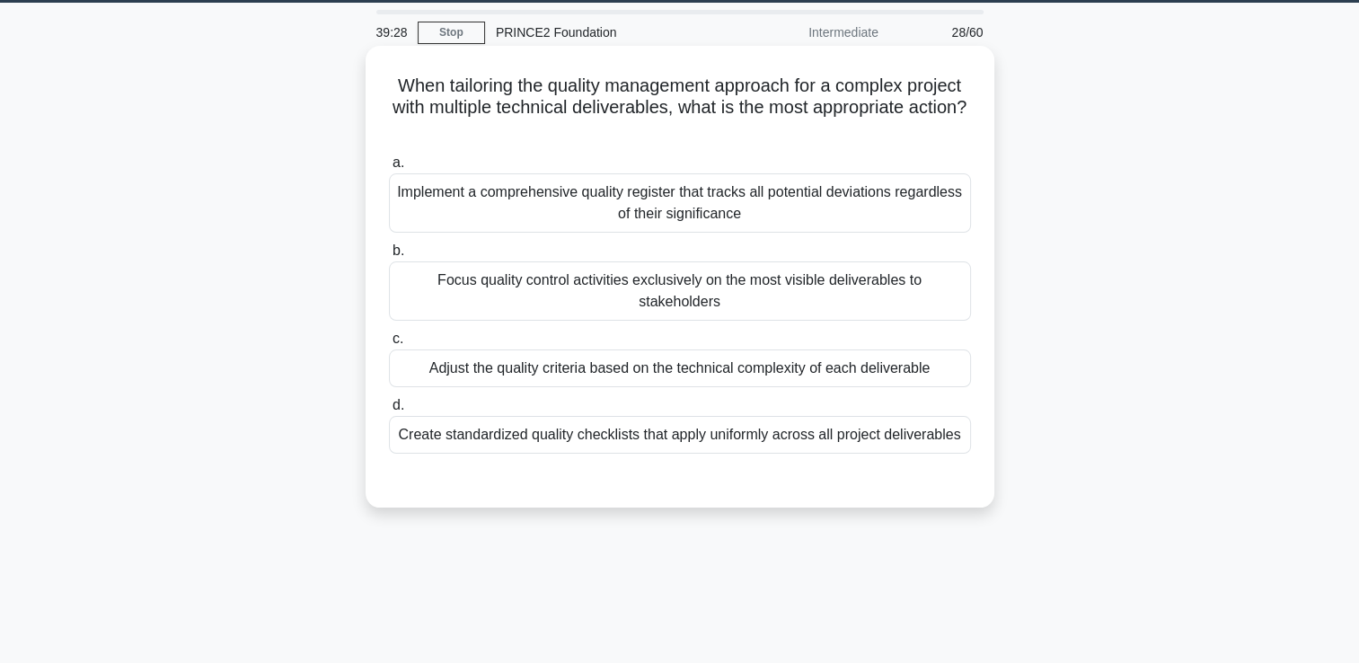
click at [661, 349] on div "Adjust the quality criteria based on the technical complexity of each deliverab…" at bounding box center [680, 368] width 582 height 38
click at [389, 343] on input "c. Adjust the quality criteria based on the technical complexity of each delive…" at bounding box center [389, 339] width 0 height 12
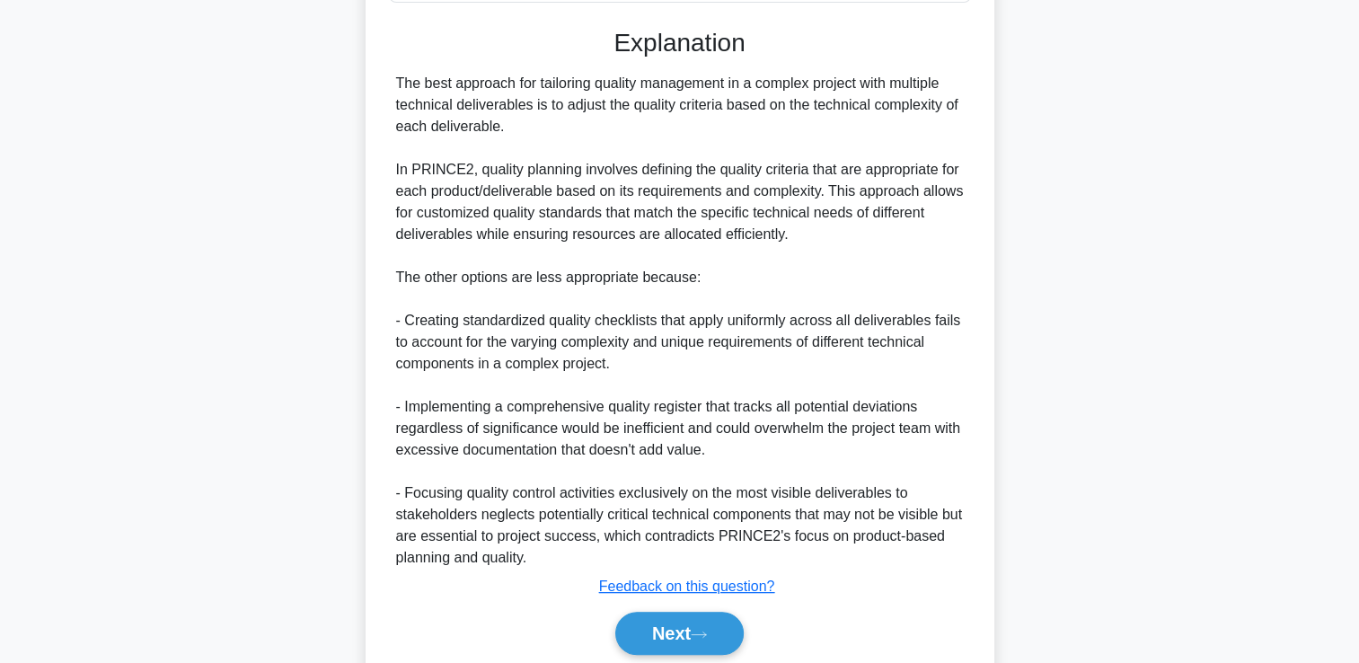
scroll to position [514, 0]
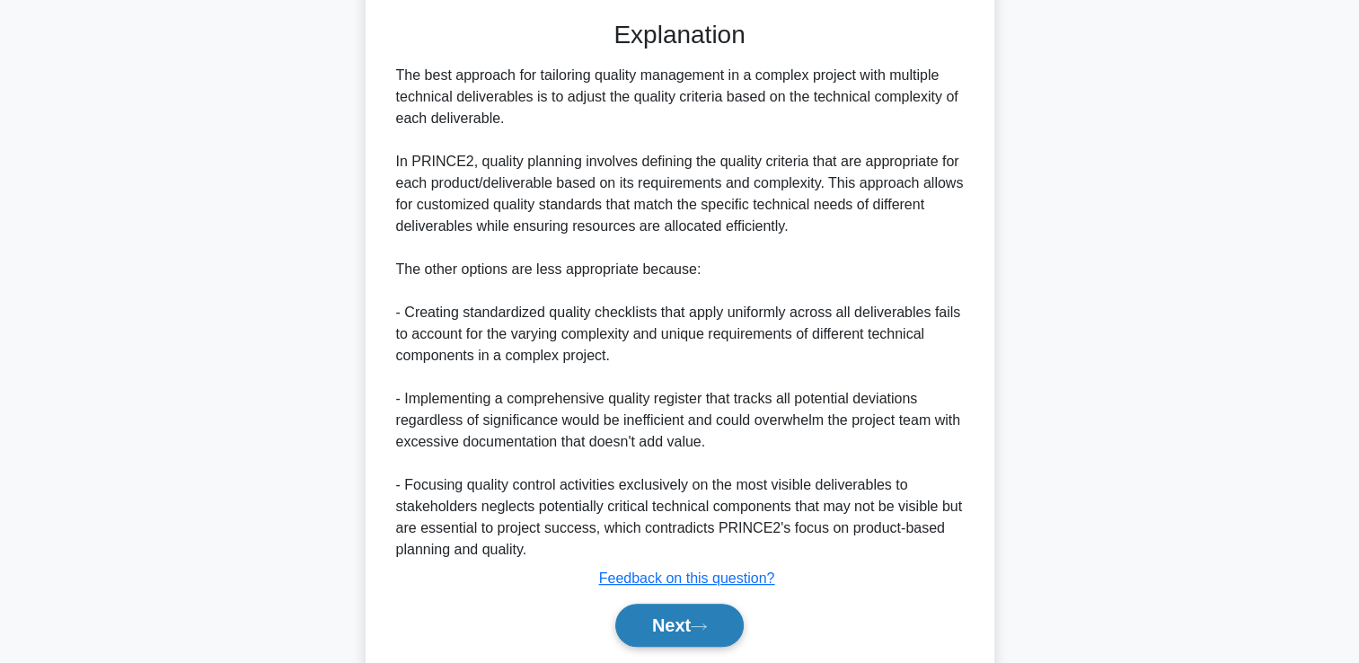
click at [657, 604] on button "Next" at bounding box center [679, 624] width 128 height 43
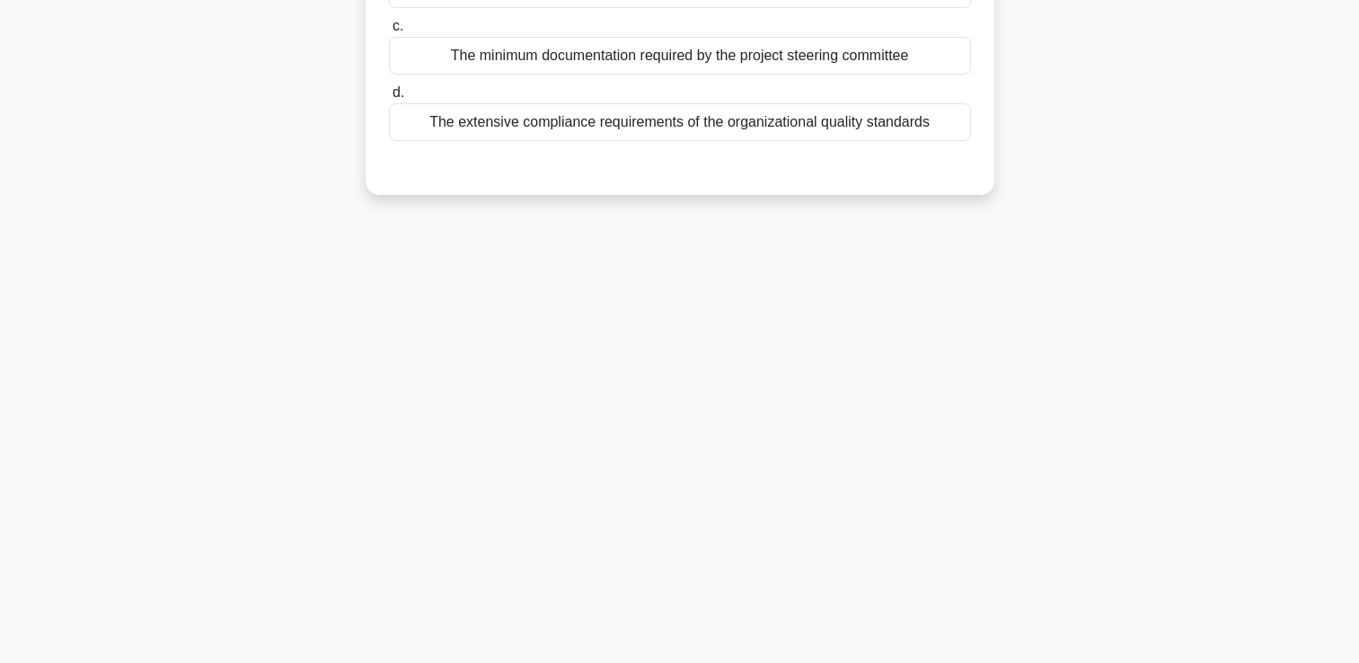
scroll to position [0, 0]
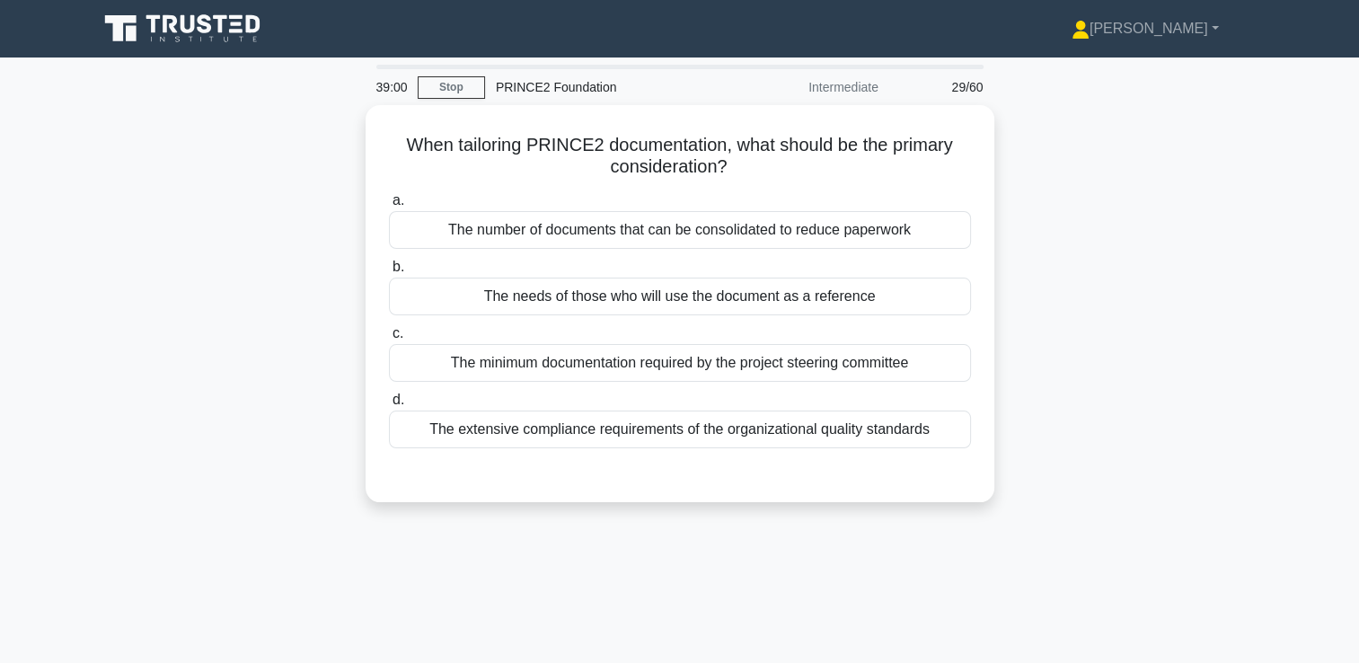
click at [168, 396] on div "When tailoring PRINCE2 documentation, what should be the primary consideration?…" at bounding box center [679, 314] width 1185 height 418
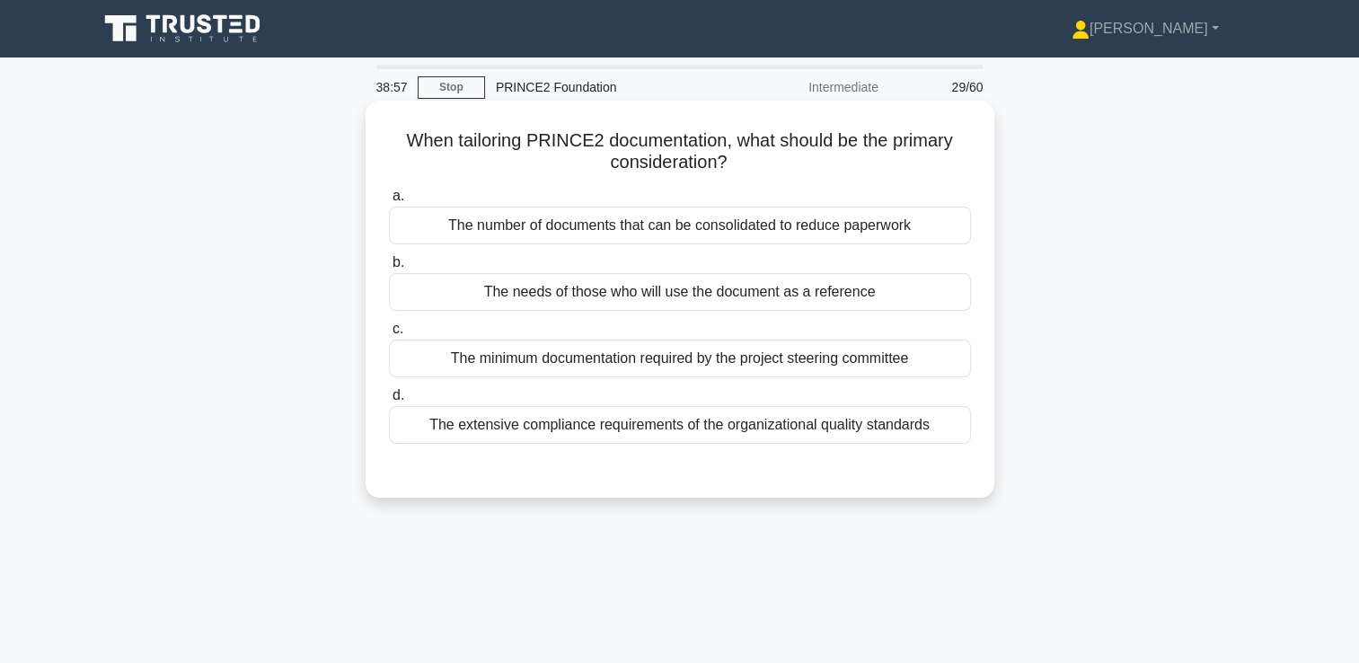
click at [682, 293] on div "The needs of those who will use the document as a reference" at bounding box center [680, 292] width 582 height 38
click at [389, 268] on input "b. The needs of those who will use the document as a reference" at bounding box center [389, 263] width 0 height 12
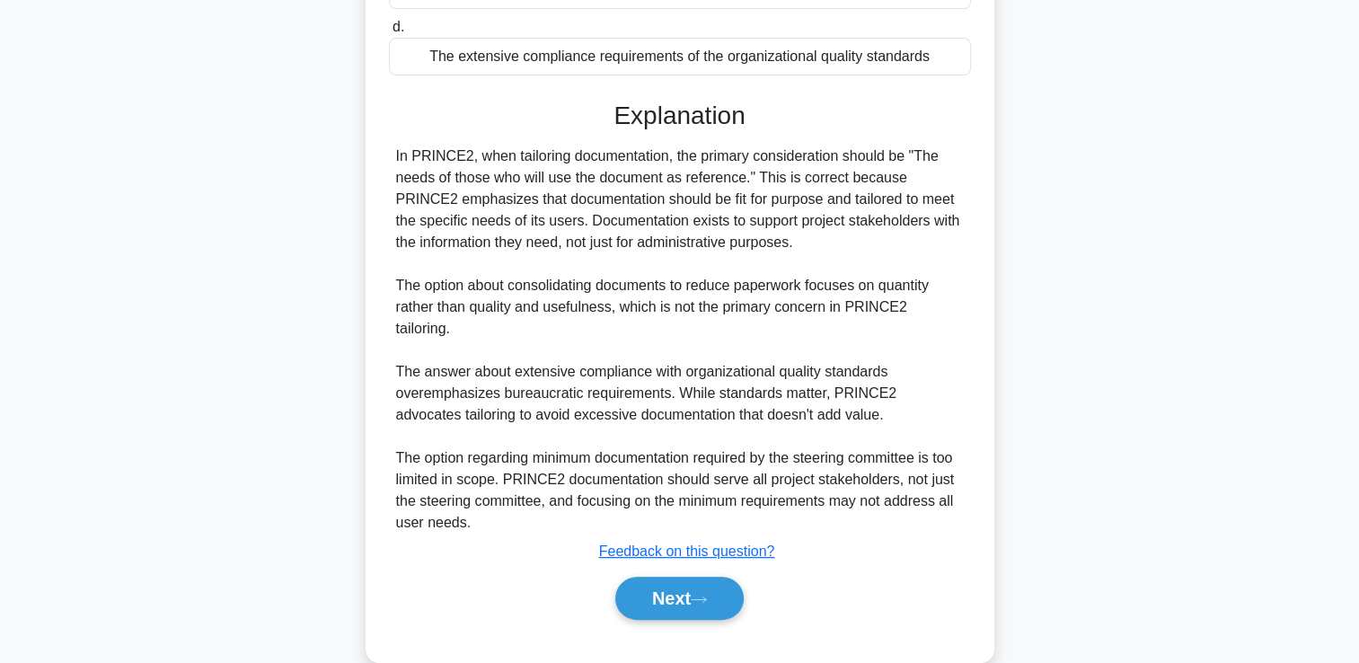
scroll to position [378, 0]
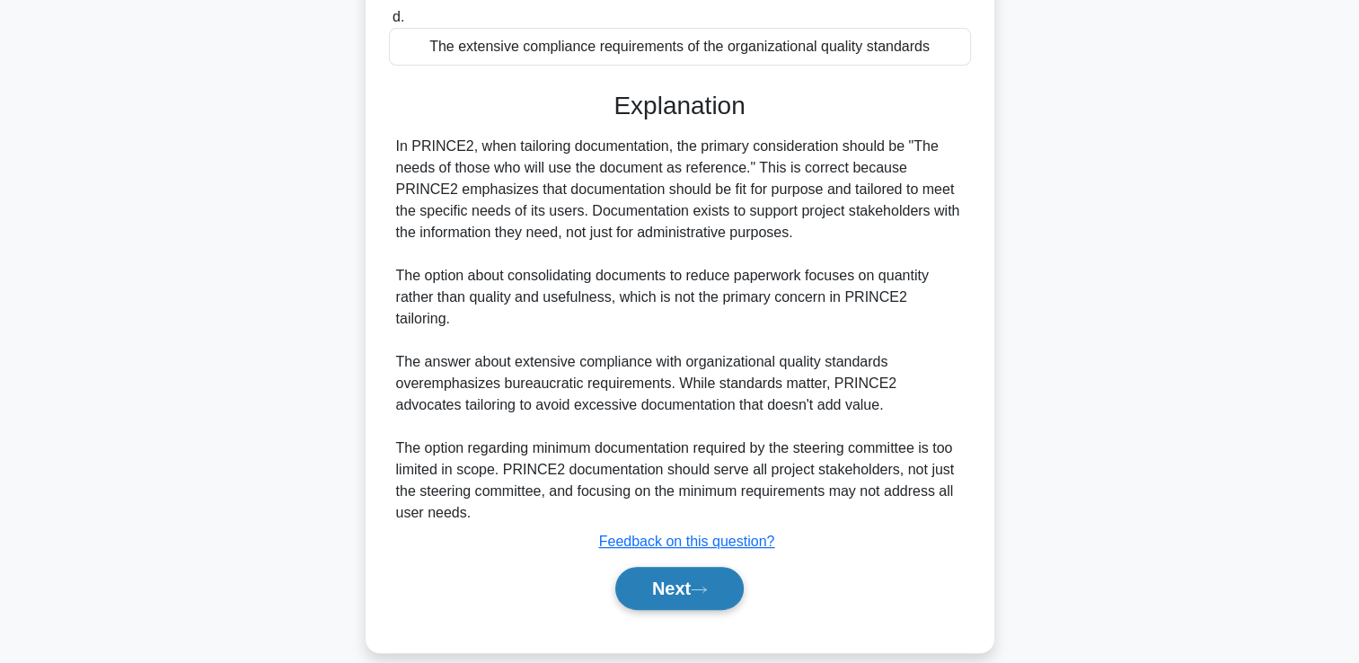
click at [638, 567] on button "Next" at bounding box center [679, 588] width 128 height 43
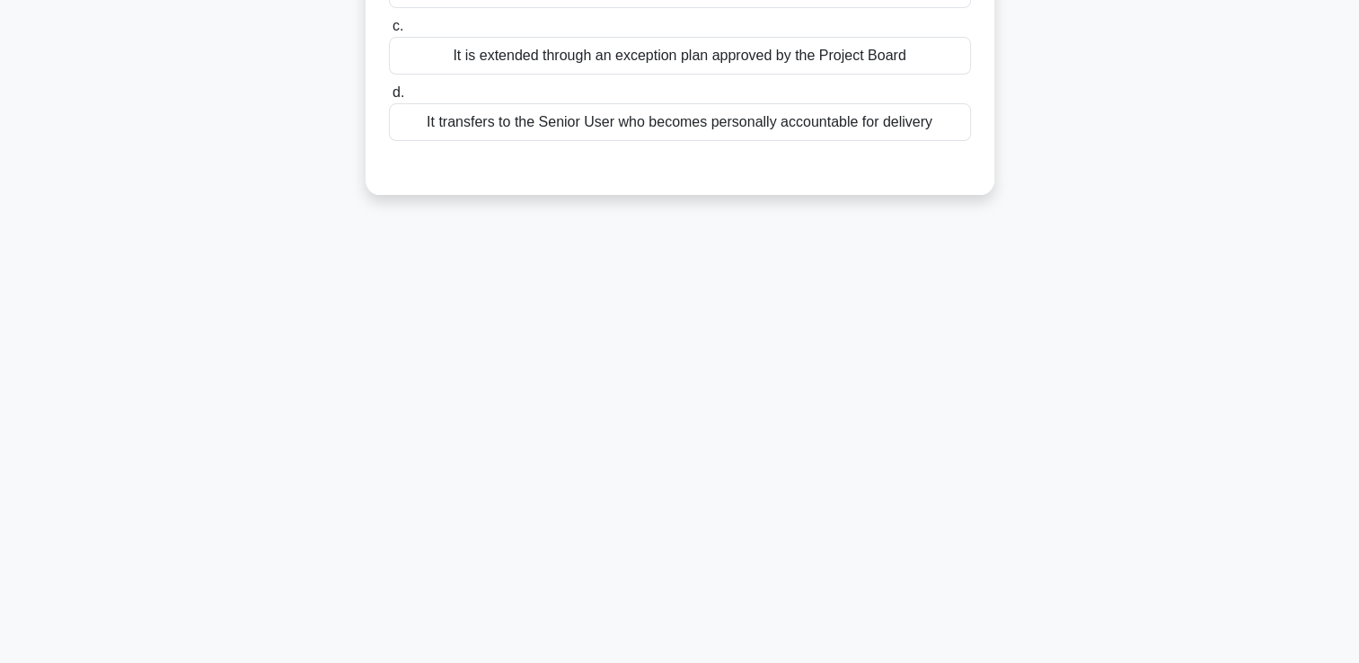
scroll to position [0, 0]
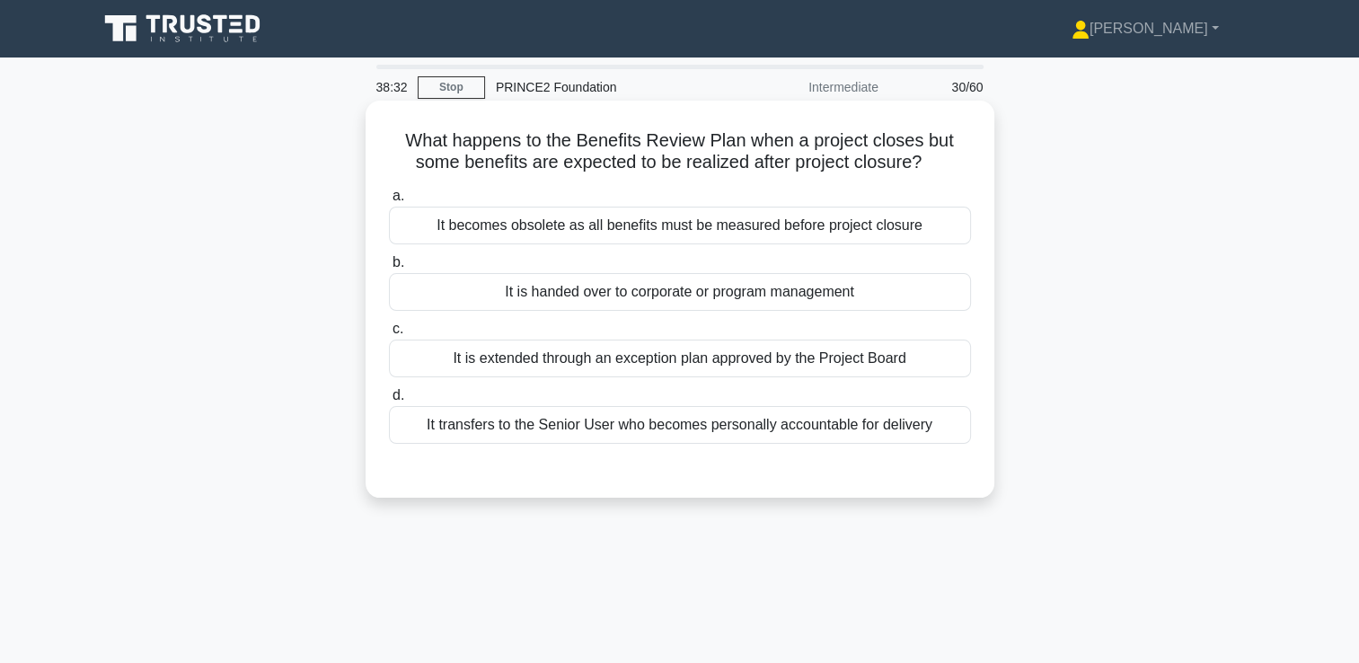
click at [626, 425] on div "It transfers to the Senior User who becomes personally accountable for delivery" at bounding box center [680, 425] width 582 height 38
click at [389, 401] on input "d. It transfers to the Senior User who becomes personally accountable for deliv…" at bounding box center [389, 396] width 0 height 12
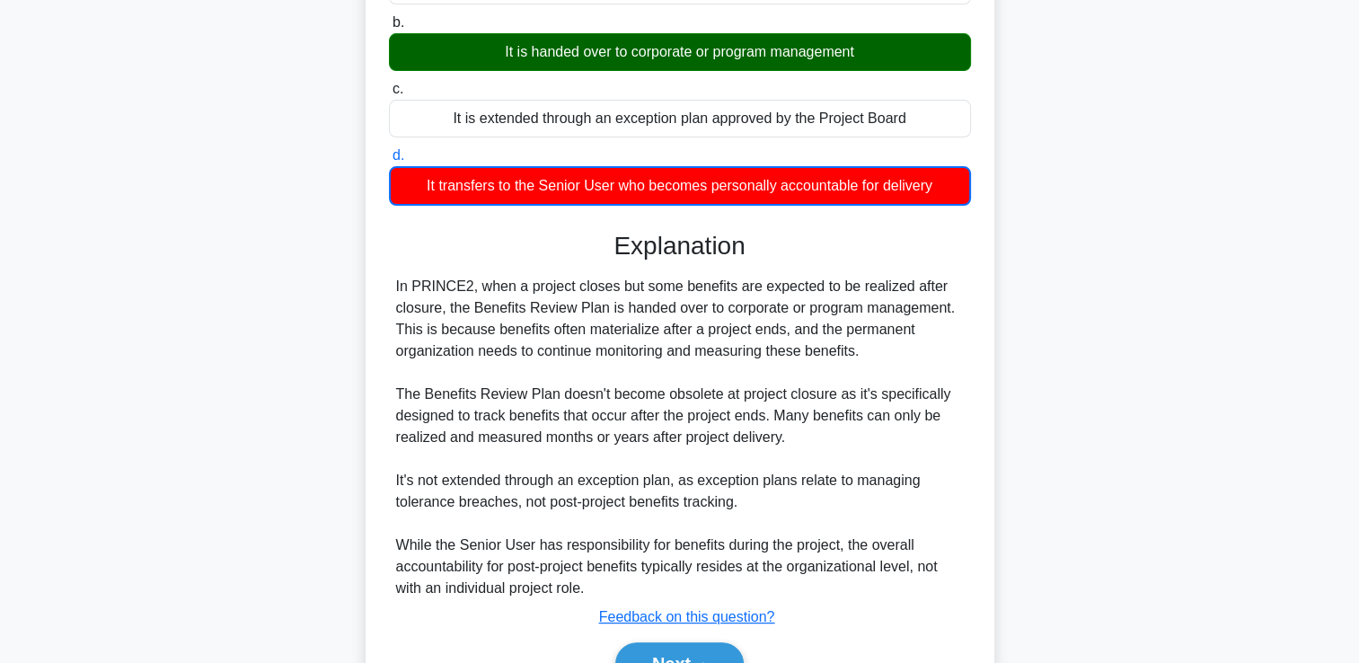
scroll to position [337, 0]
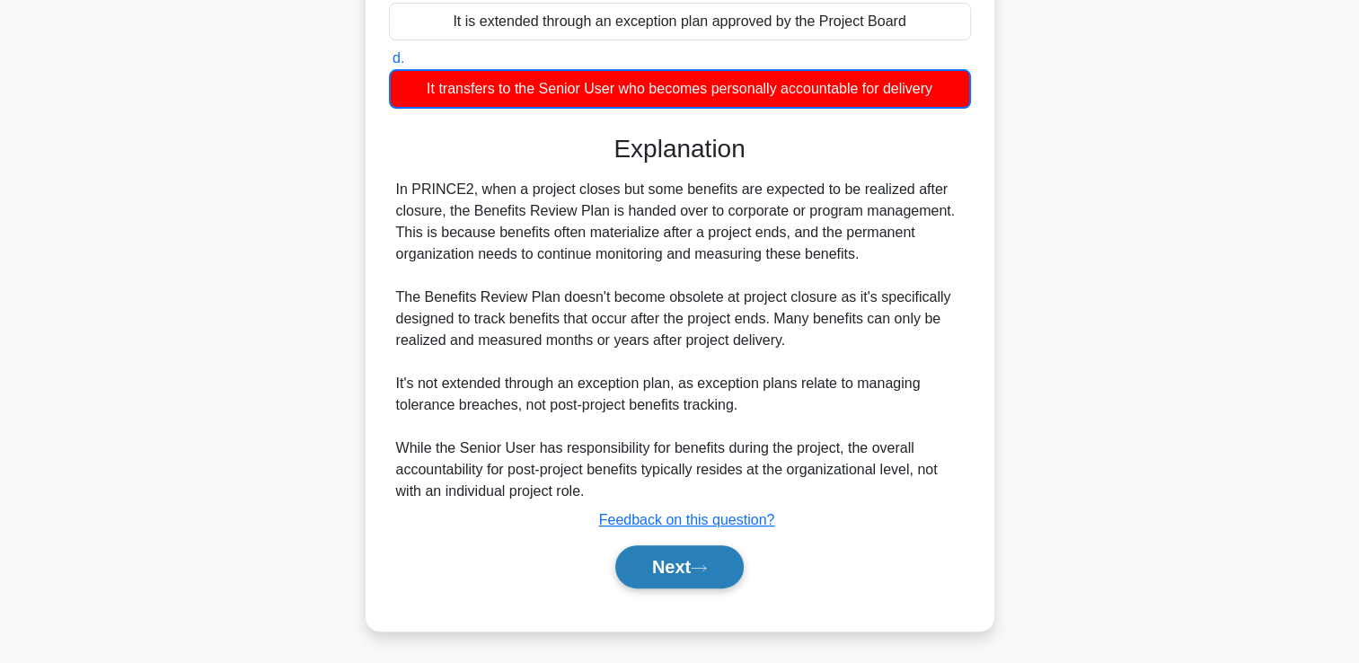
click at [690, 552] on button "Next" at bounding box center [679, 566] width 128 height 43
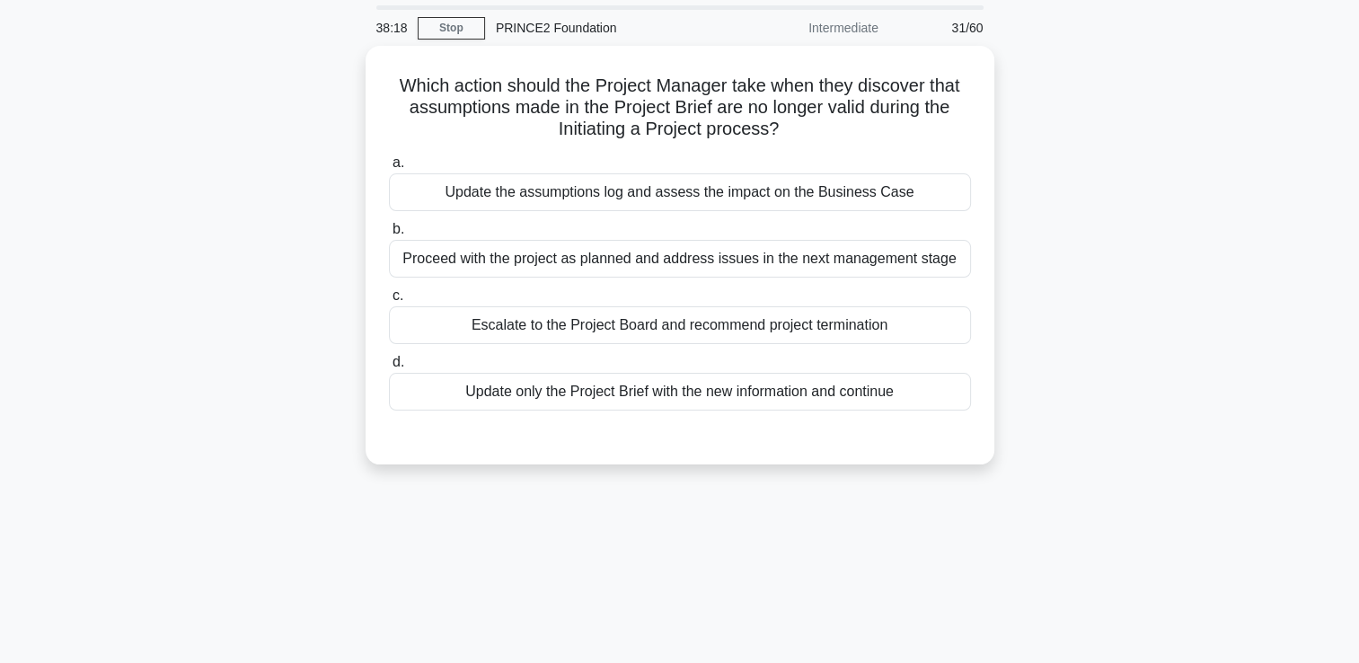
scroll to position [0, 0]
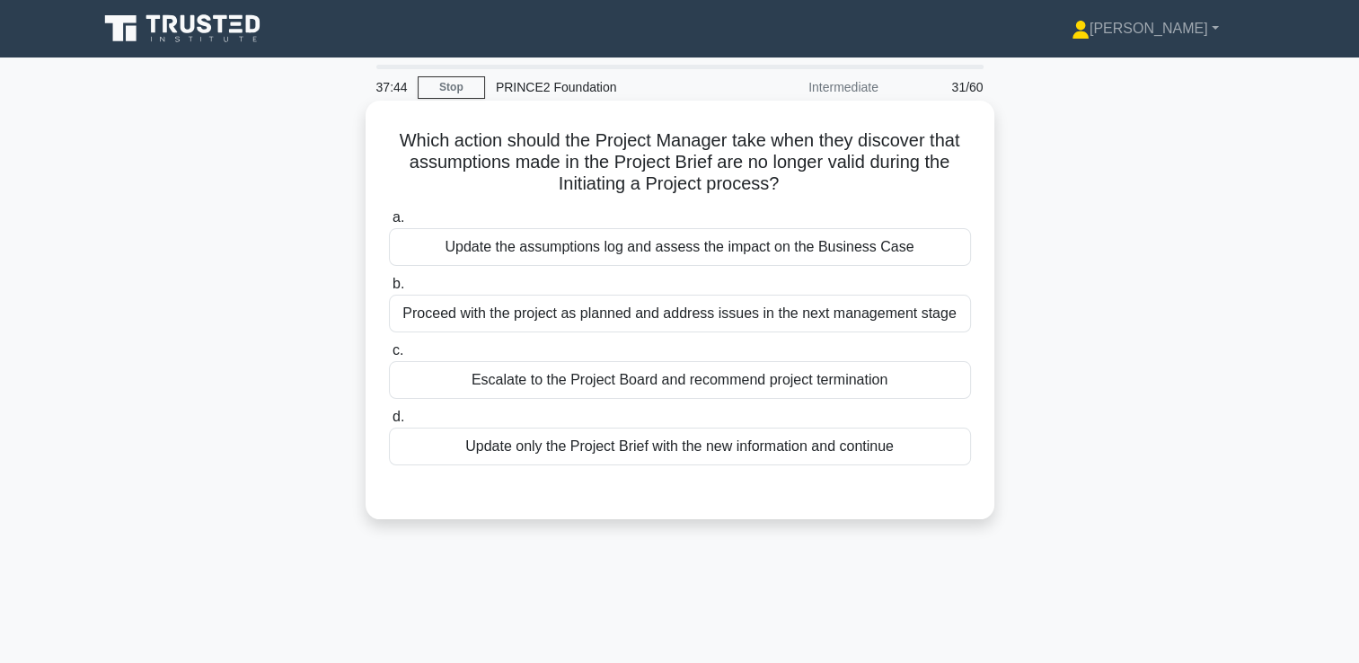
click at [668, 252] on div "Update the assumptions log and assess the impact on the Business Case" at bounding box center [680, 247] width 582 height 38
click at [389, 224] on input "a. Update the assumptions log and assess the impact on the Business Case" at bounding box center [389, 218] width 0 height 12
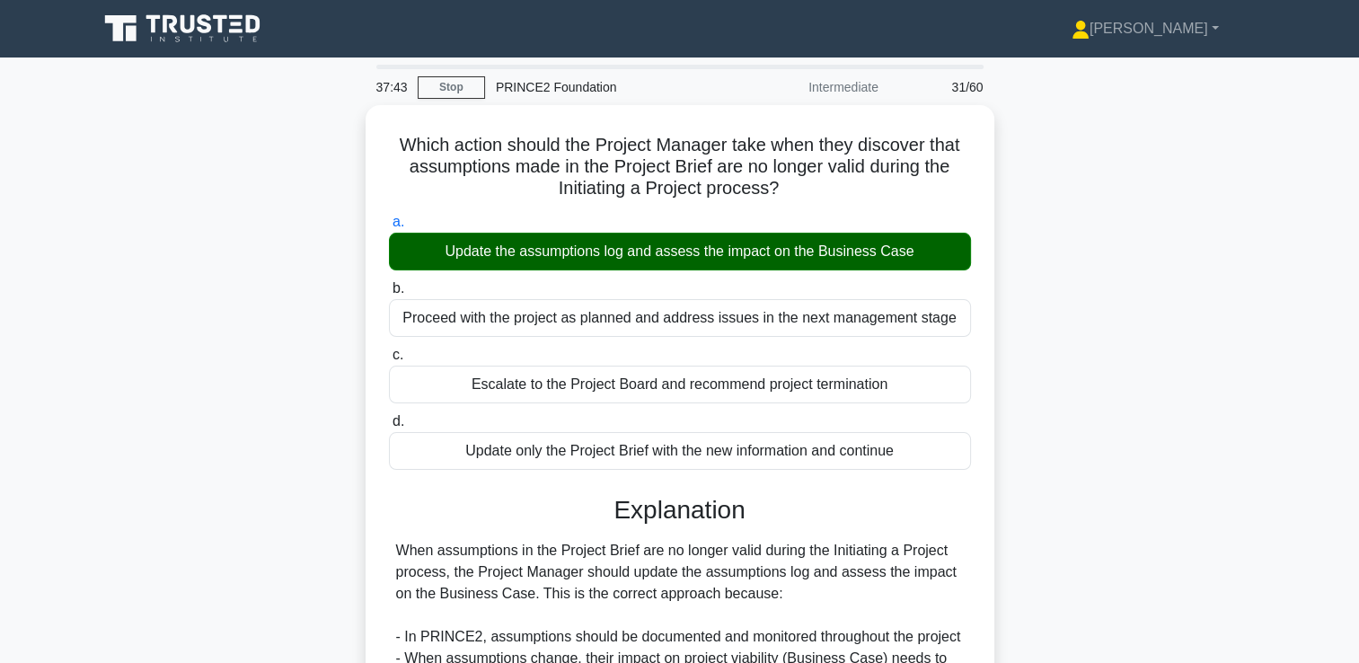
scroll to position [400, 0]
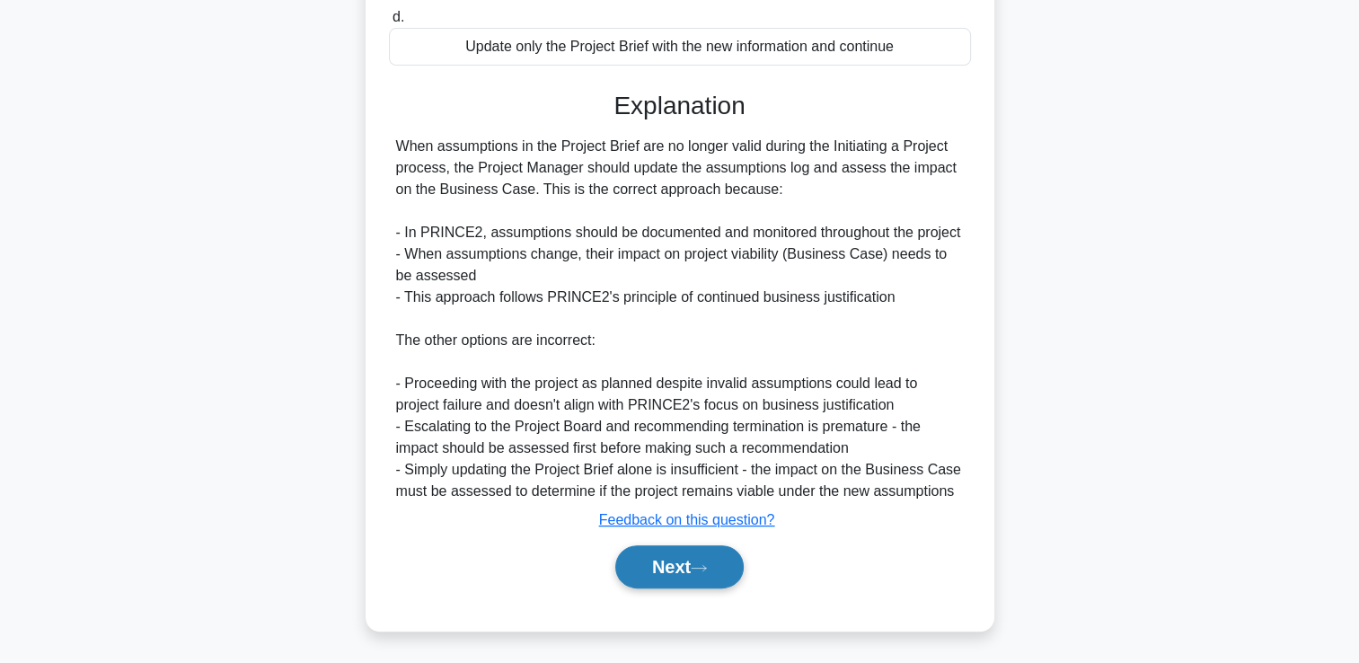
click at [650, 566] on button "Next" at bounding box center [679, 566] width 128 height 43
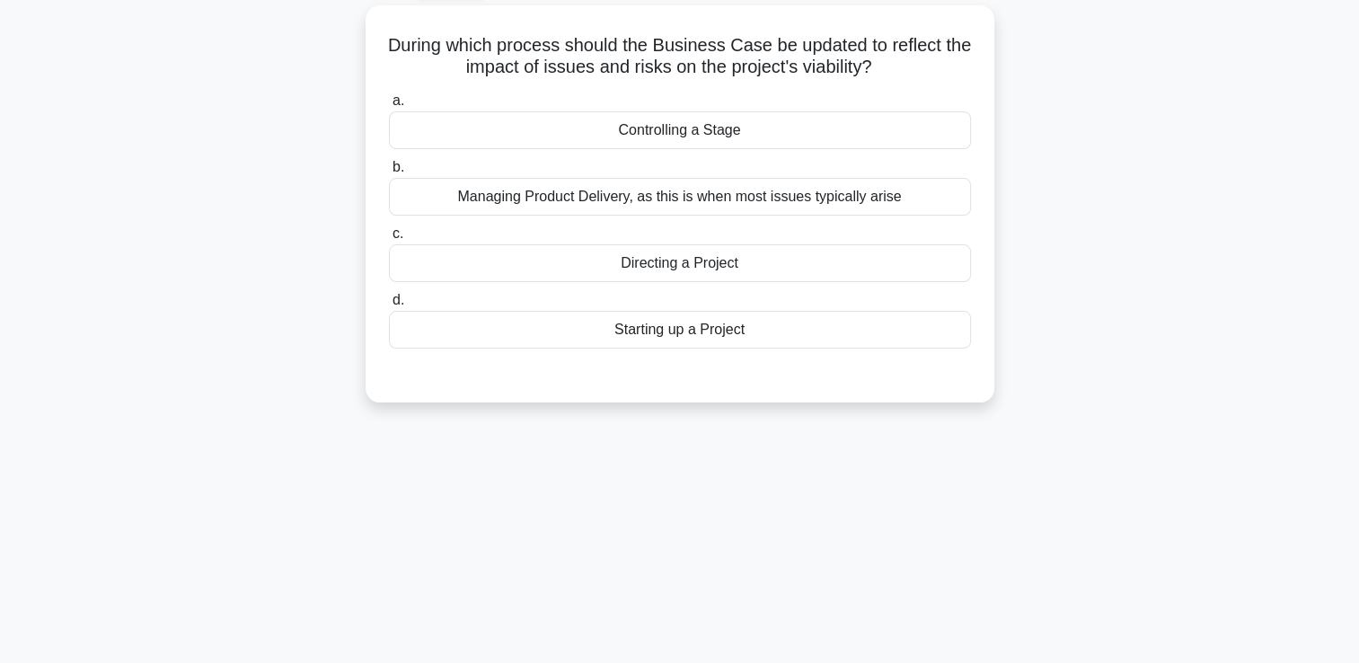
scroll to position [99, 0]
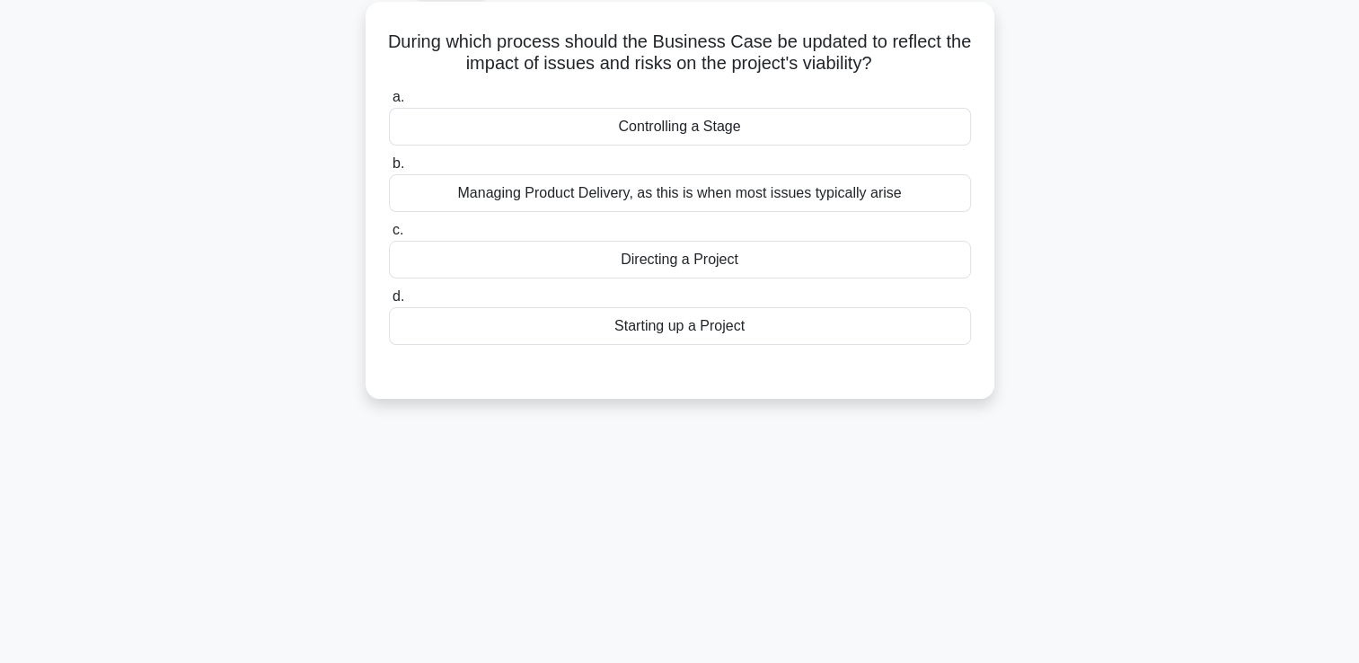
click at [686, 124] on div "Controlling a Stage" at bounding box center [680, 127] width 582 height 38
click at [389, 103] on input "a. Controlling a Stage" at bounding box center [389, 98] width 0 height 12
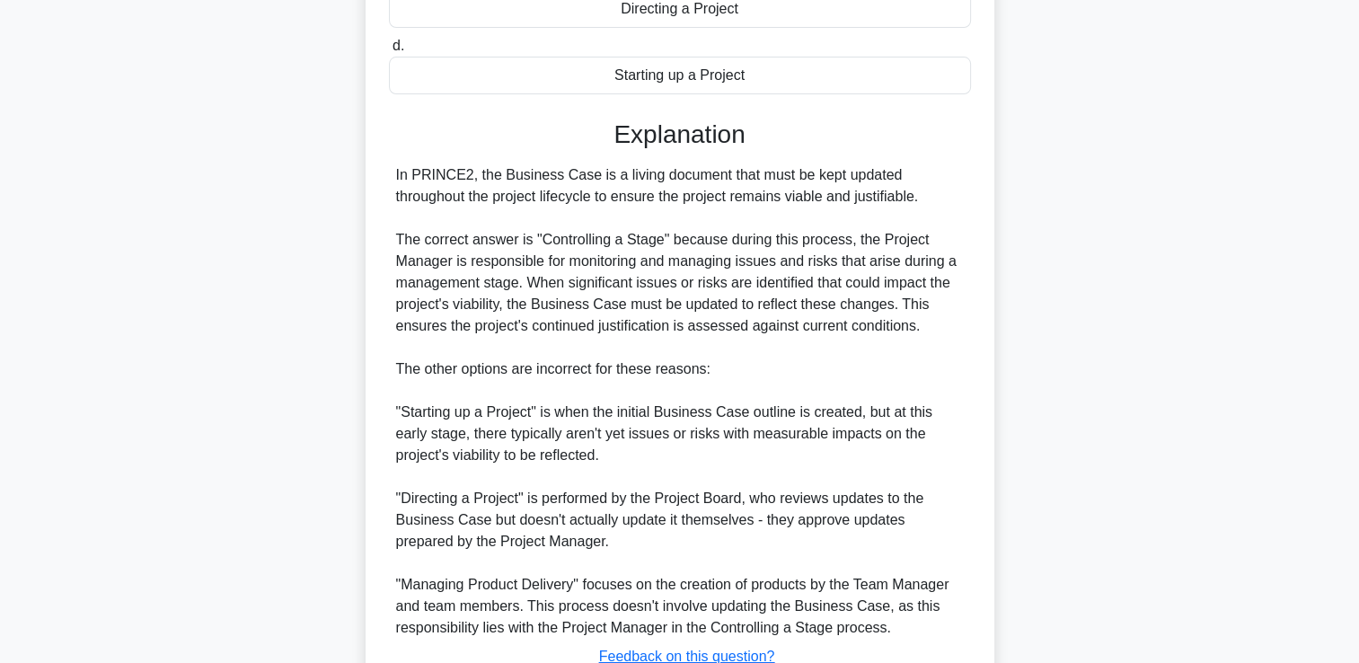
scroll to position [486, 0]
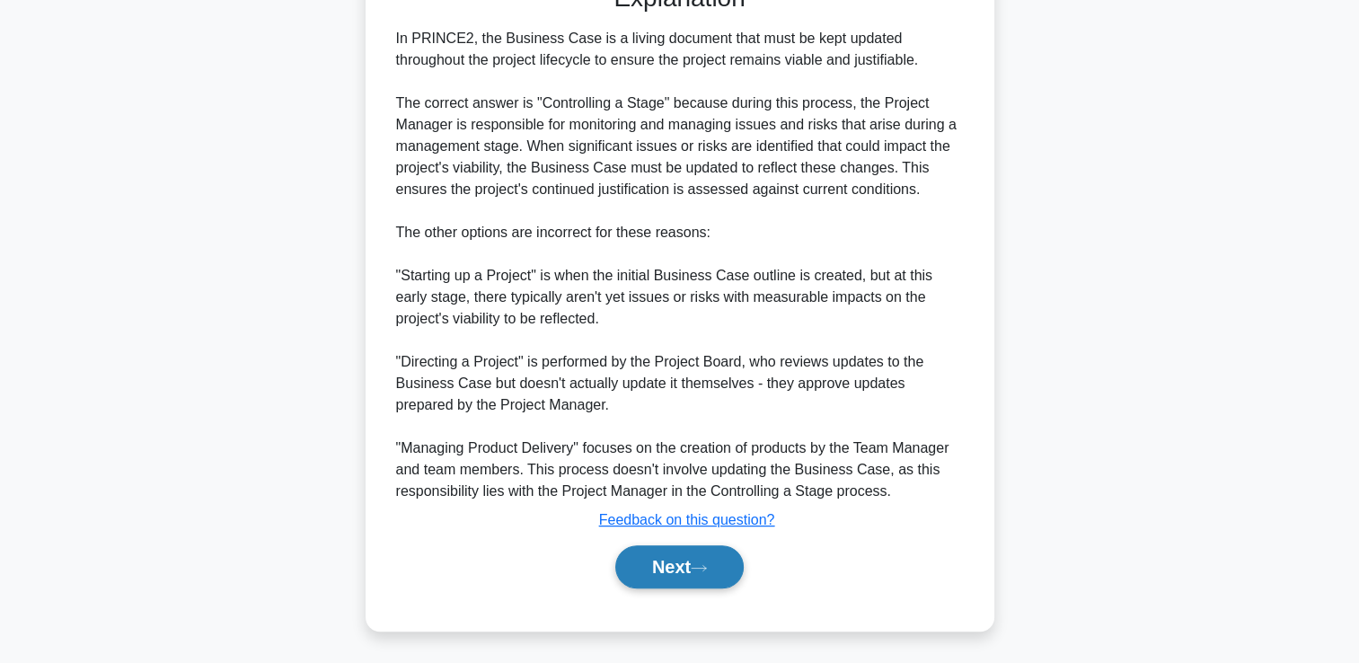
click at [664, 573] on button "Next" at bounding box center [679, 566] width 128 height 43
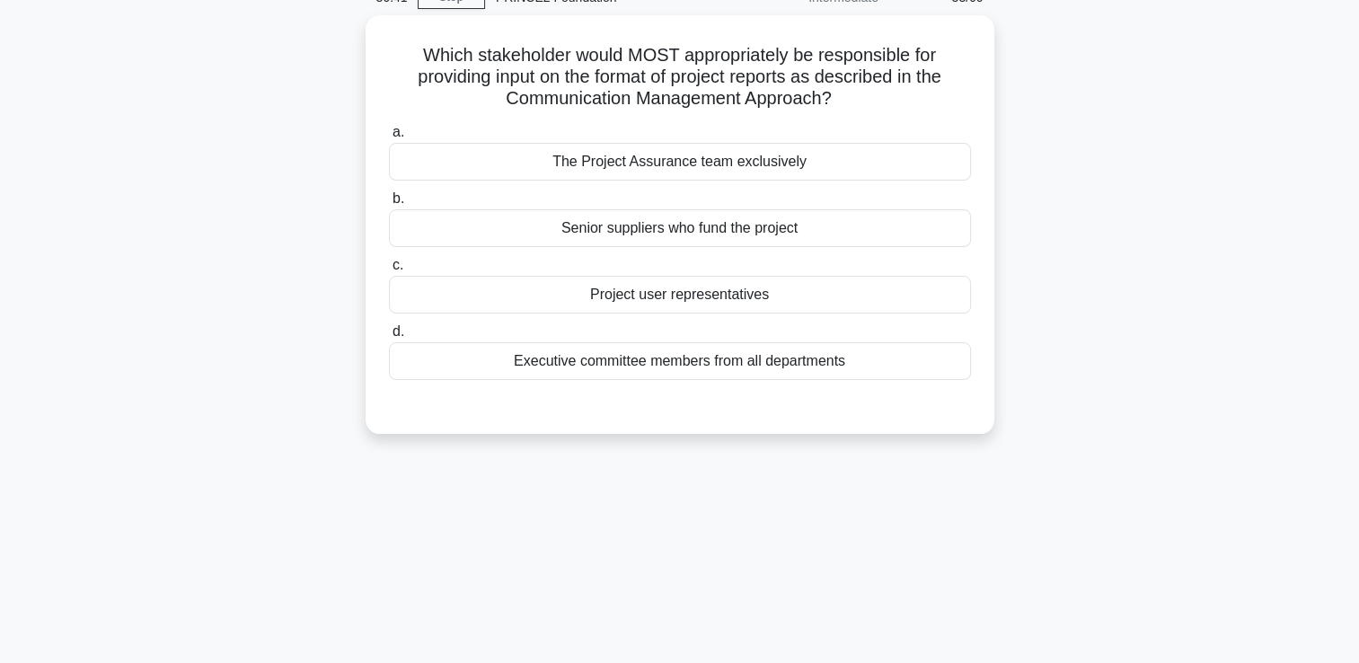
scroll to position [89, 0]
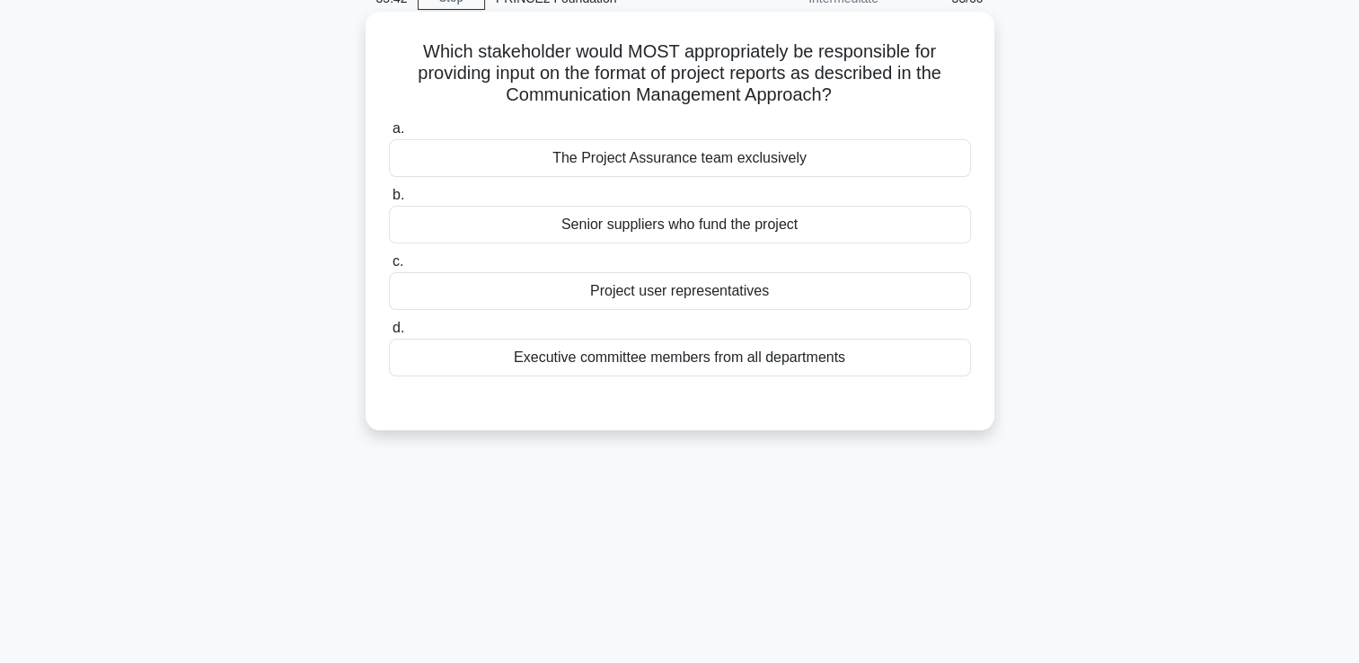
click at [529, 358] on div "Executive committee members from all departments" at bounding box center [680, 358] width 582 height 38
click at [389, 334] on input "d. Executive committee members from all departments" at bounding box center [389, 328] width 0 height 12
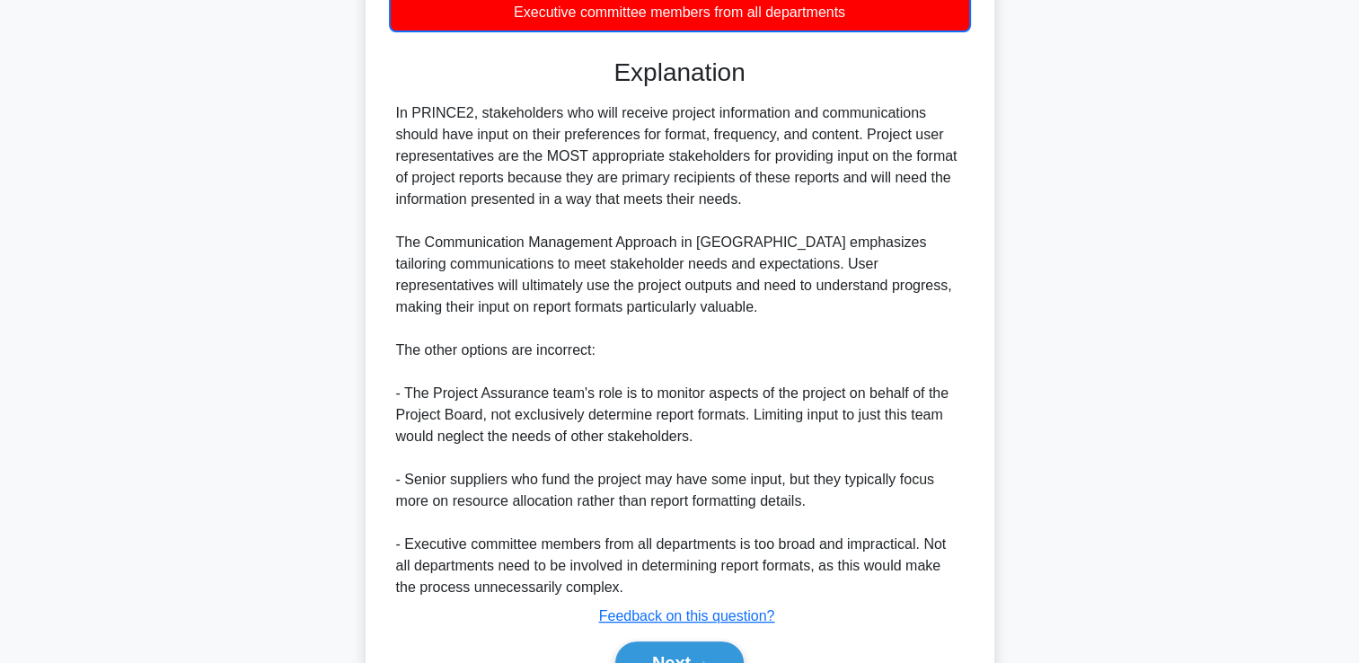
scroll to position [531, 0]
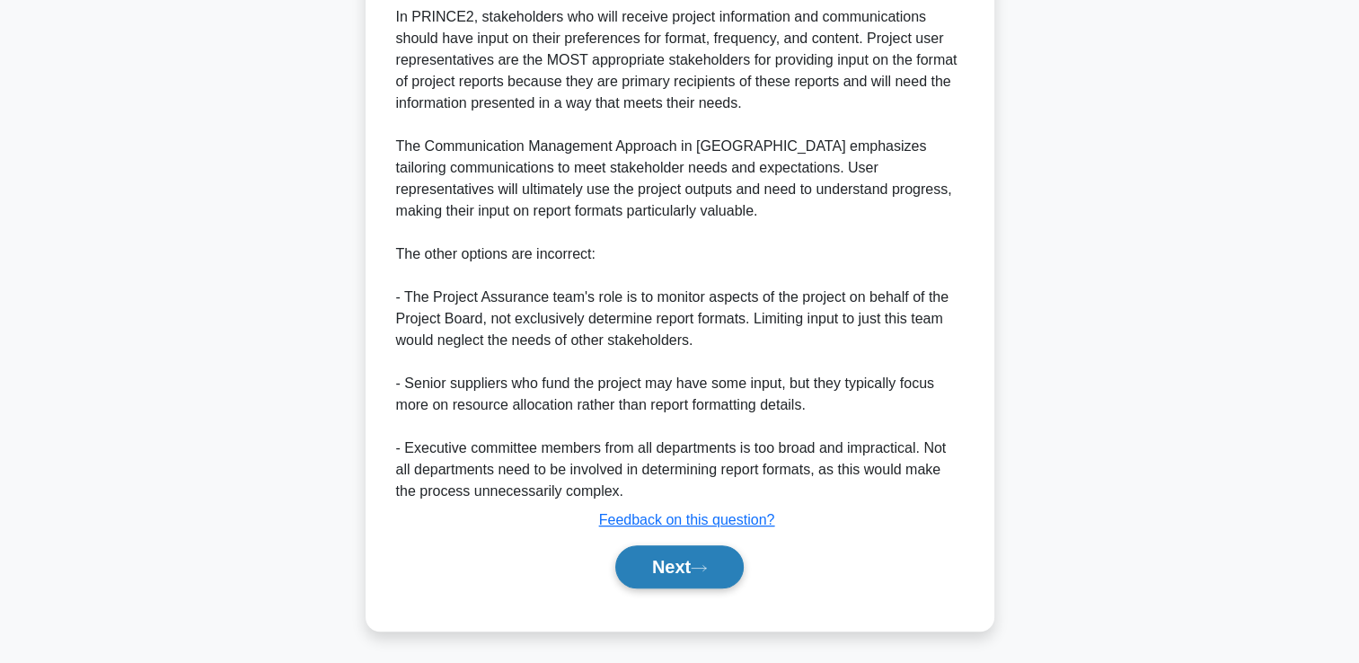
click at [654, 560] on button "Next" at bounding box center [679, 566] width 128 height 43
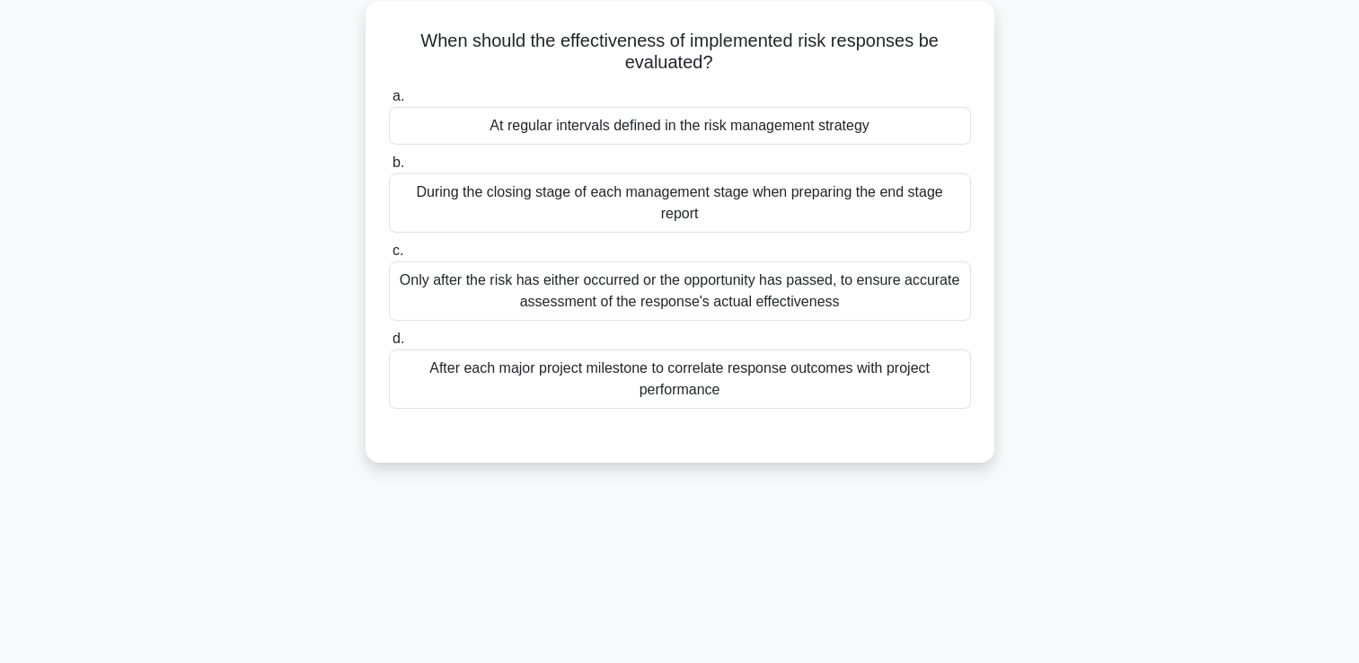
scroll to position [66, 0]
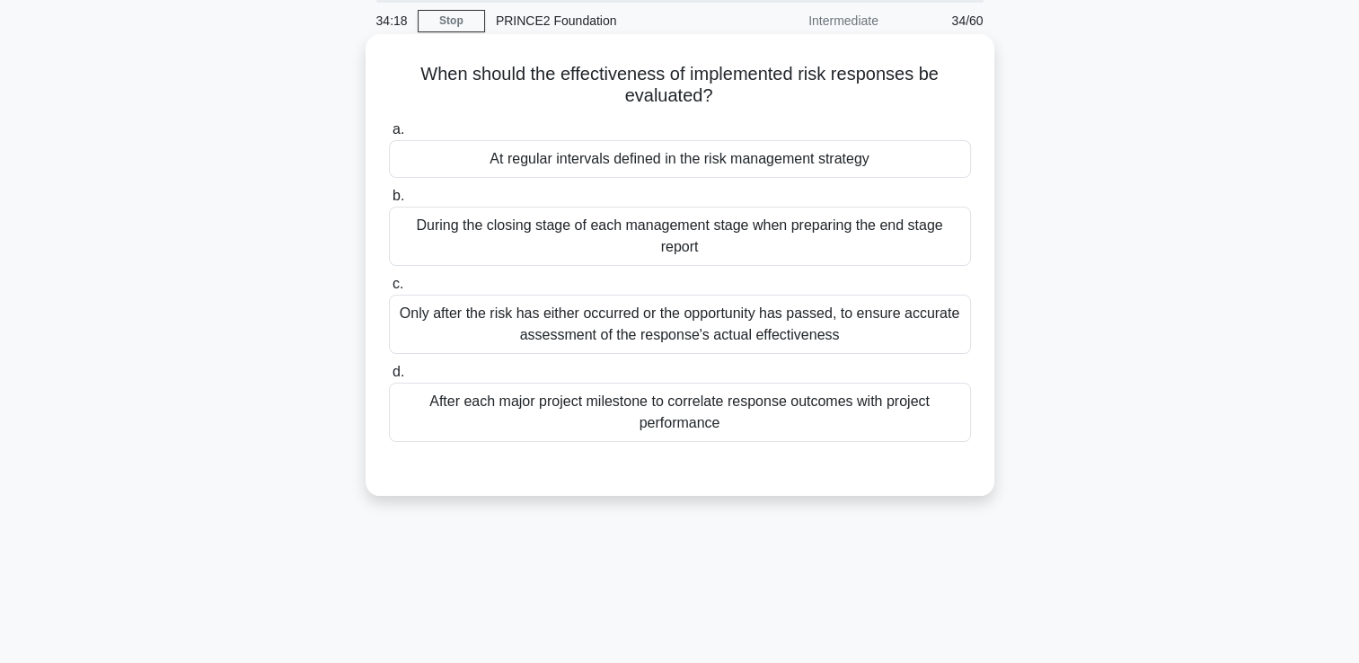
click at [560, 233] on div "During the closing stage of each management stage when preparing the end stage …" at bounding box center [680, 236] width 582 height 59
click at [389, 202] on input "b. During the closing stage of each management stage when preparing the end sta…" at bounding box center [389, 196] width 0 height 12
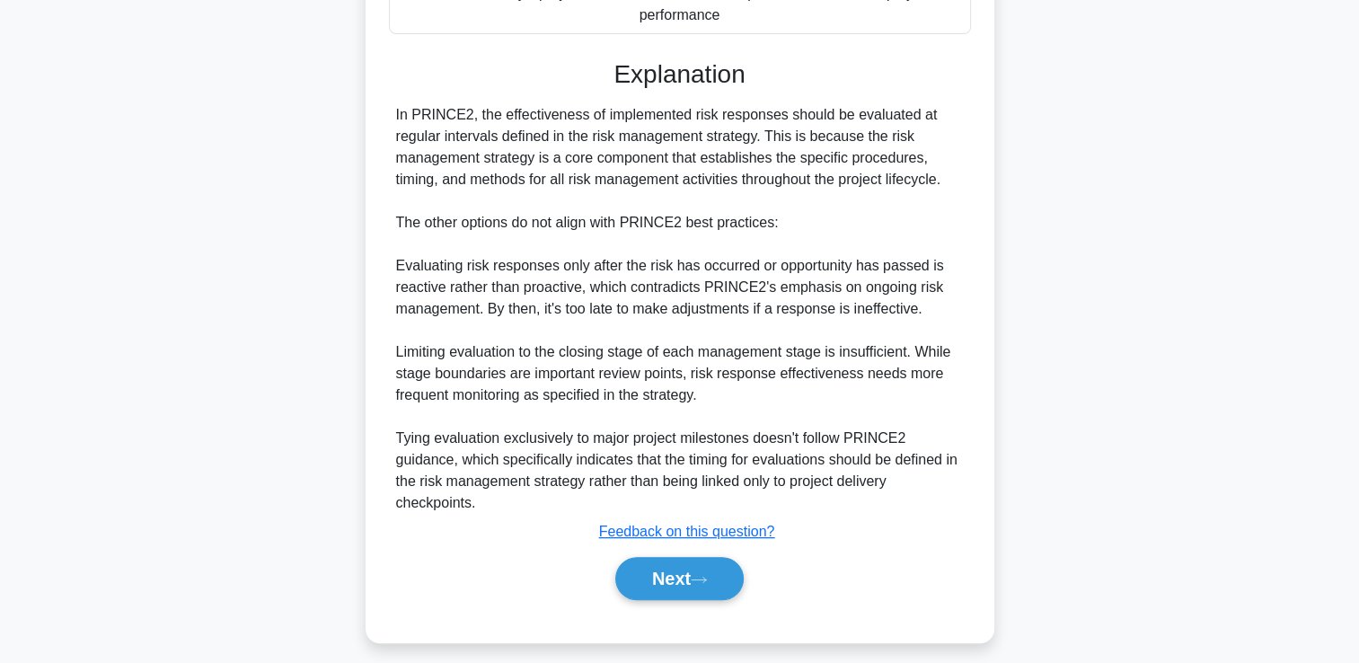
scroll to position [488, 0]
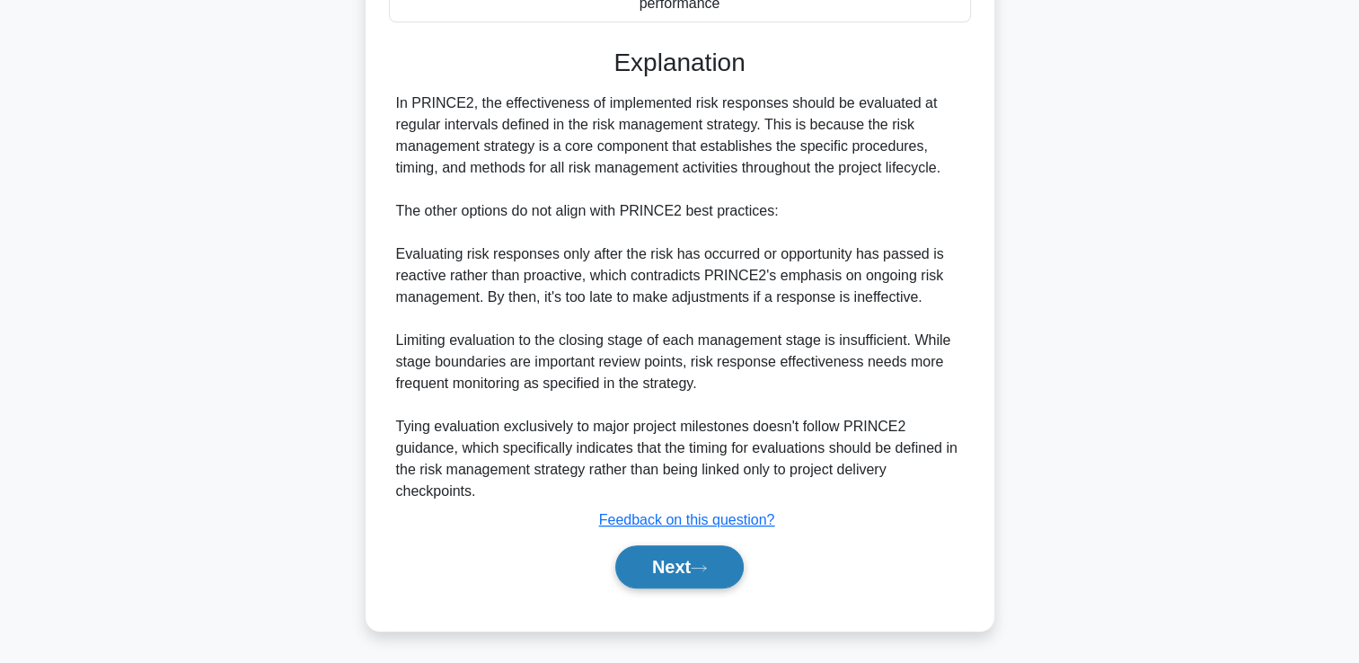
click at [653, 564] on button "Next" at bounding box center [679, 566] width 128 height 43
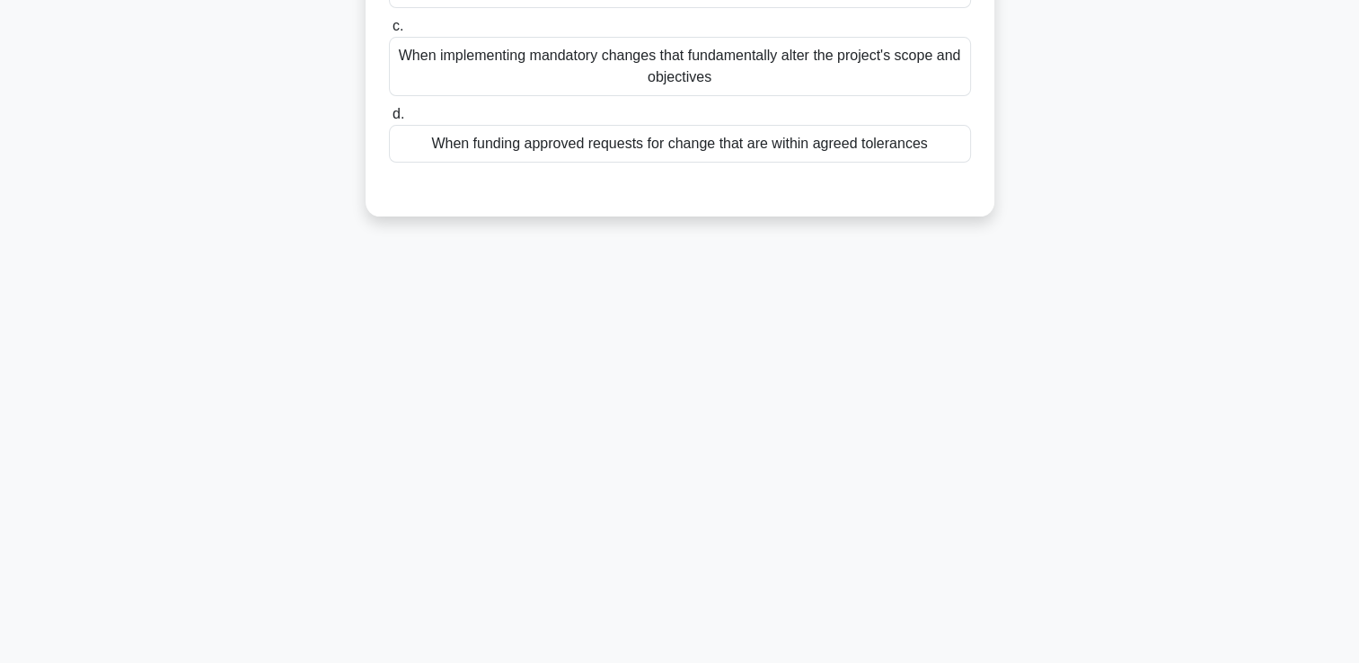
scroll to position [0, 0]
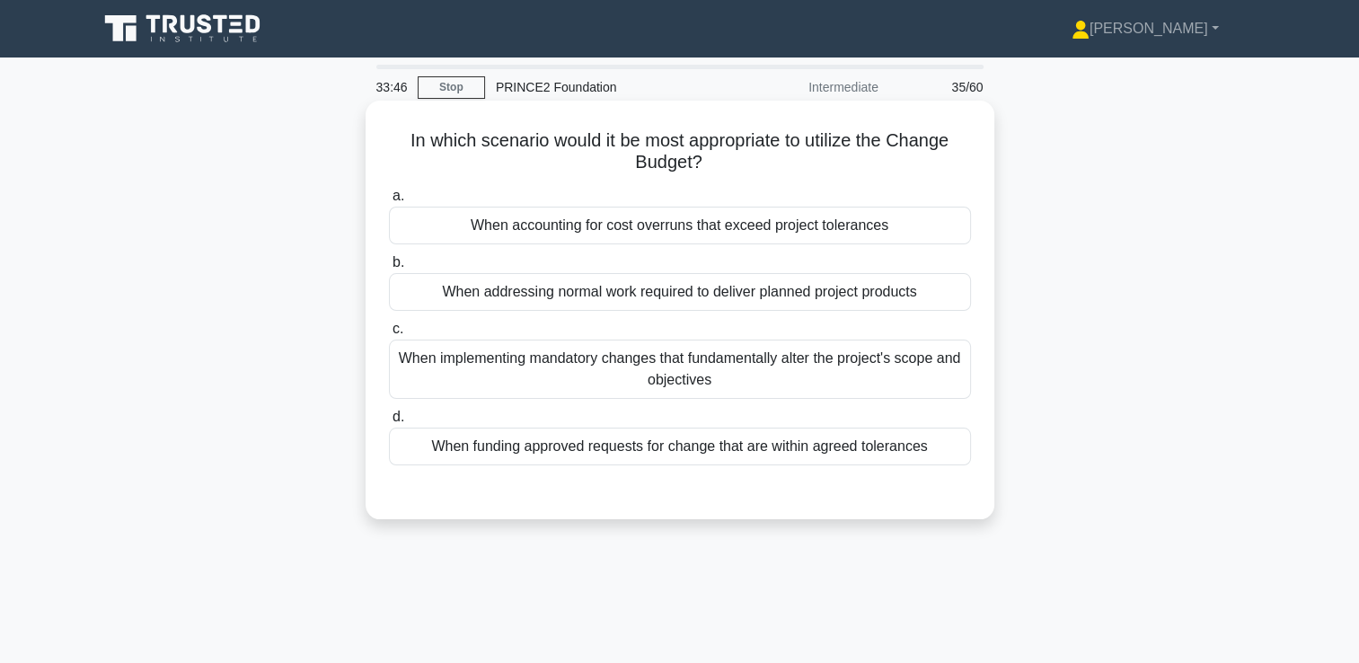
click at [477, 460] on div "When funding approved requests for change that are within agreed tolerances" at bounding box center [680, 446] width 582 height 38
click at [389, 423] on input "d. When funding approved requests for change that are within agreed tolerances" at bounding box center [389, 417] width 0 height 12
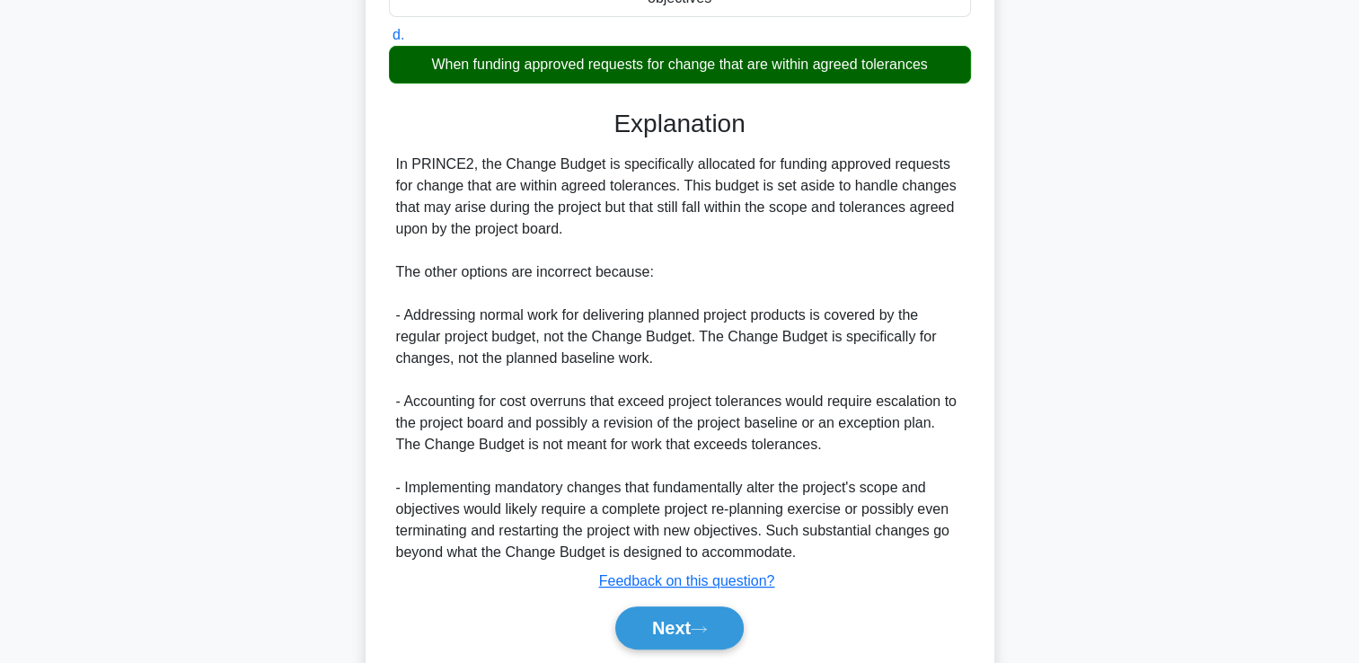
scroll to position [387, 0]
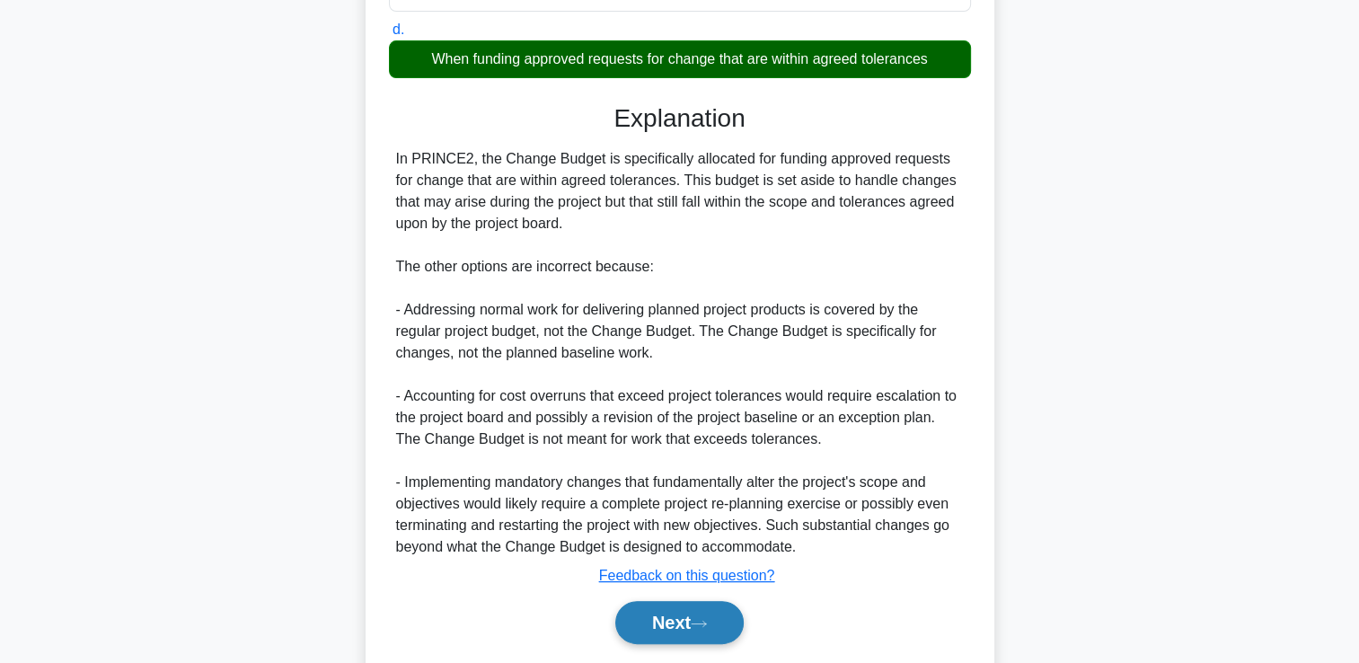
click at [646, 621] on button "Next" at bounding box center [679, 622] width 128 height 43
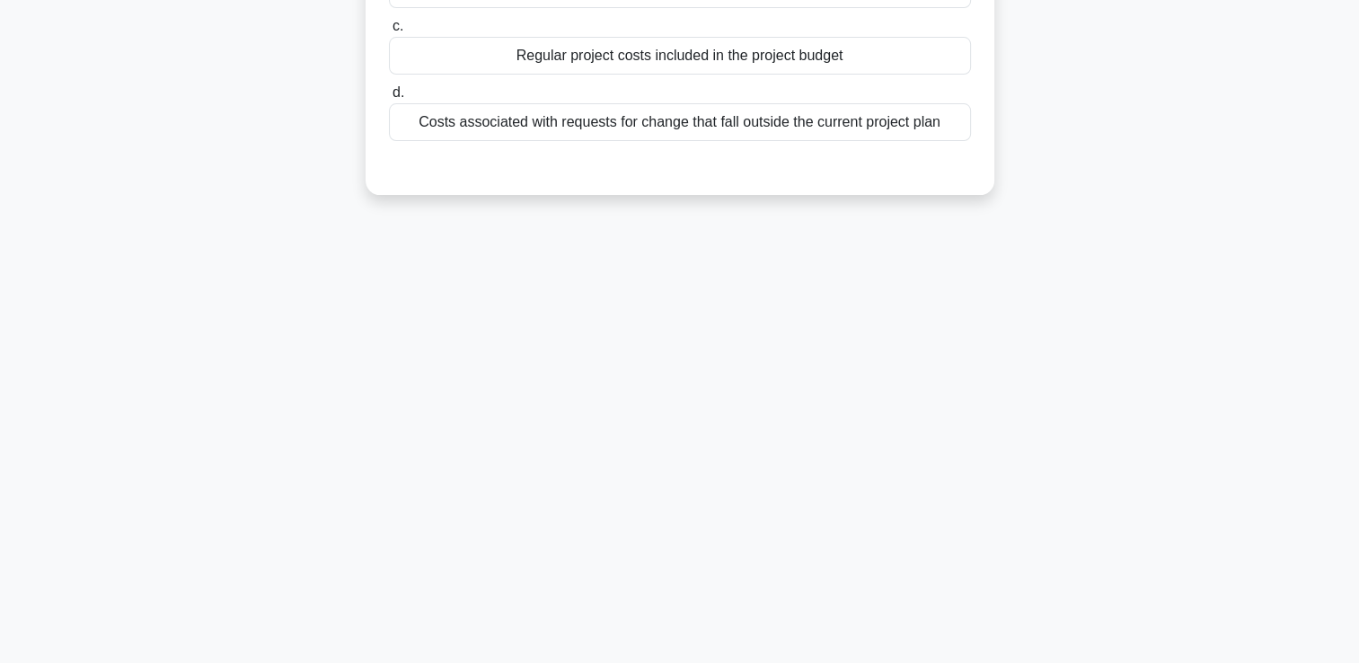
scroll to position [0, 0]
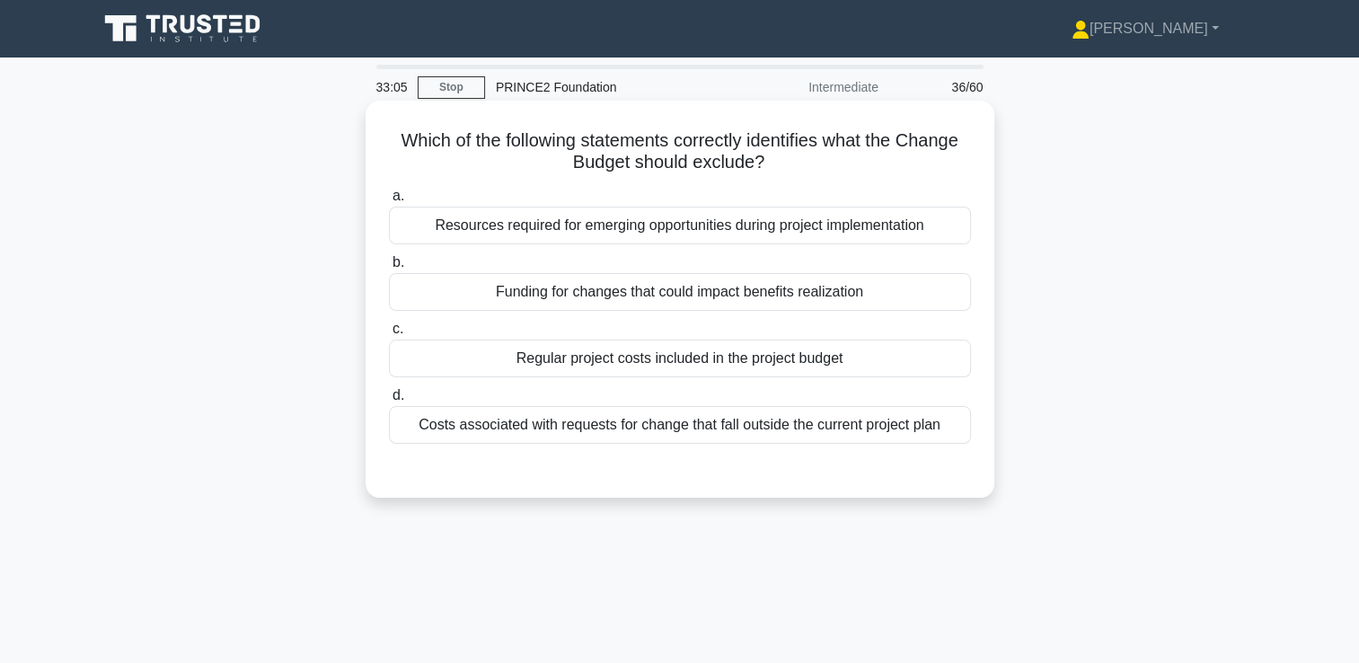
click at [540, 368] on div "Regular project costs included in the project budget" at bounding box center [680, 358] width 582 height 38
click at [389, 335] on input "c. Regular project costs included in the project budget" at bounding box center [389, 329] width 0 height 12
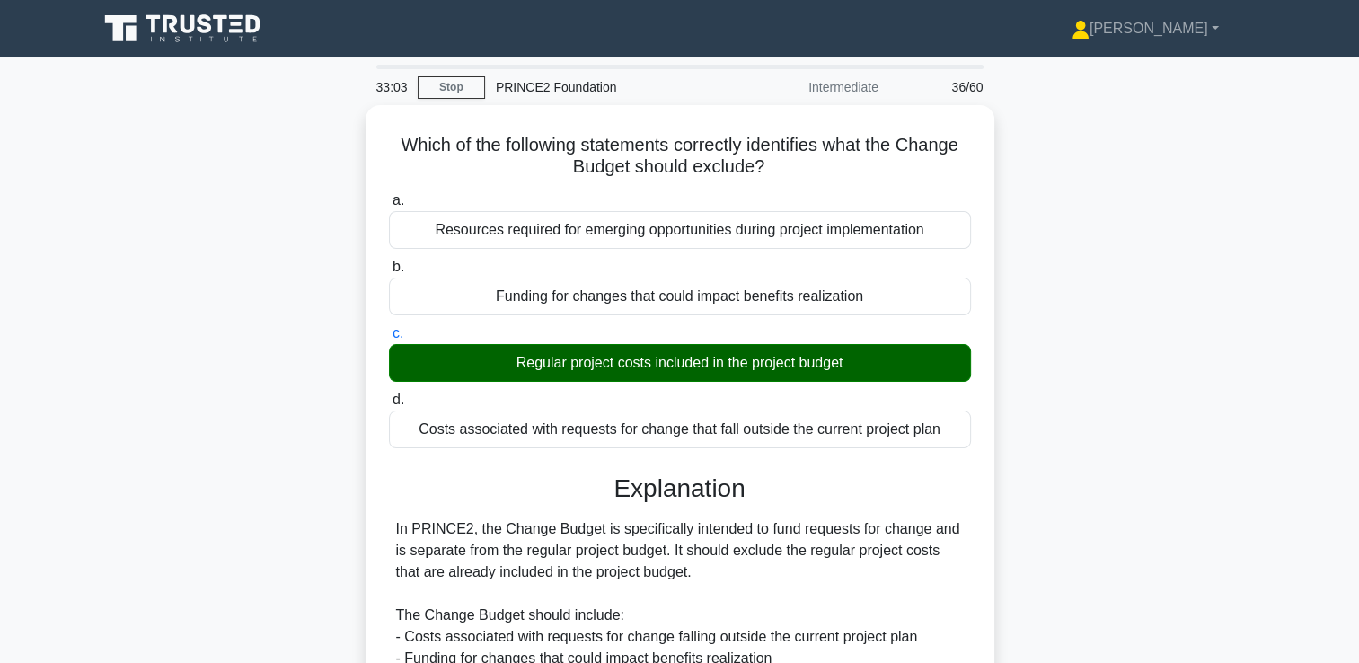
scroll to position [335, 0]
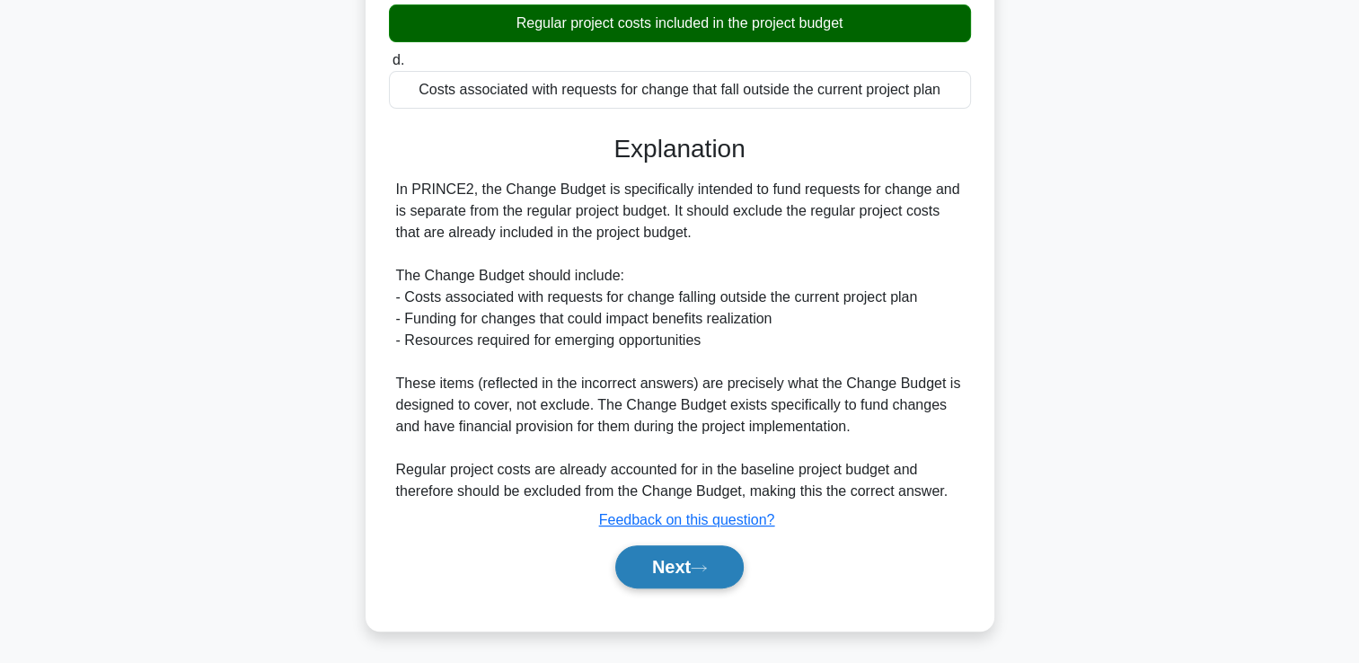
click at [687, 555] on button "Next" at bounding box center [679, 566] width 128 height 43
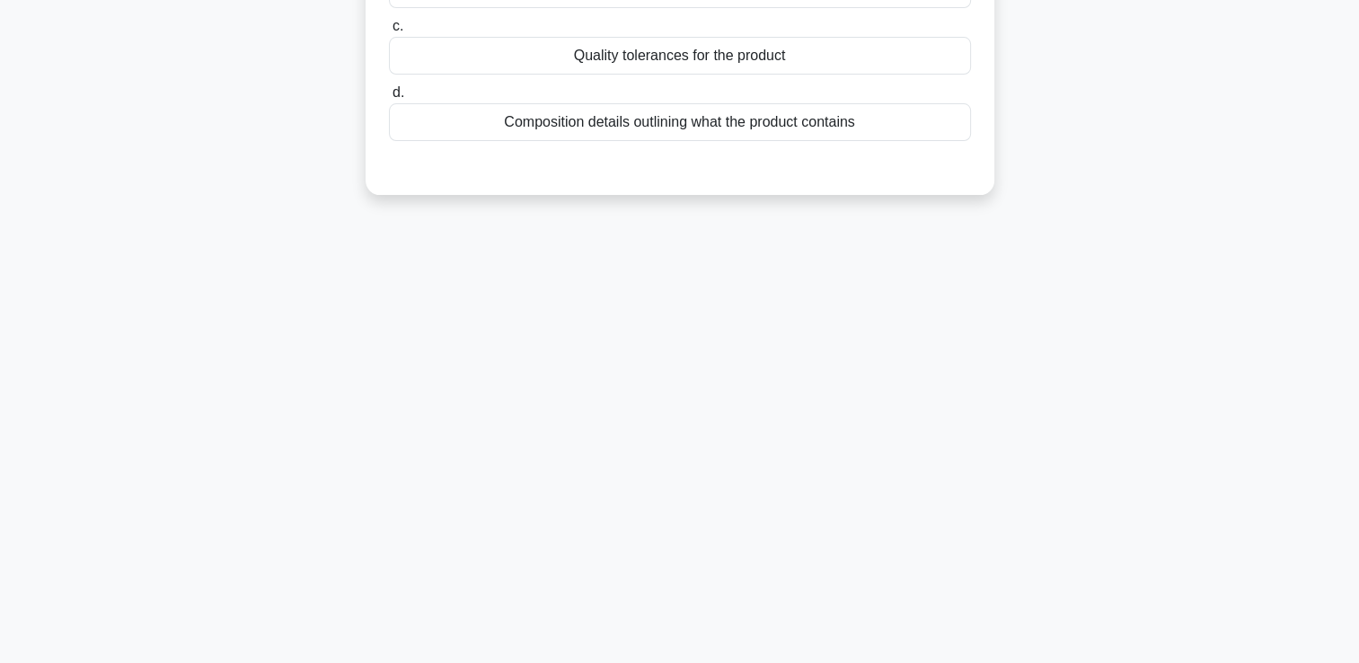
scroll to position [0, 0]
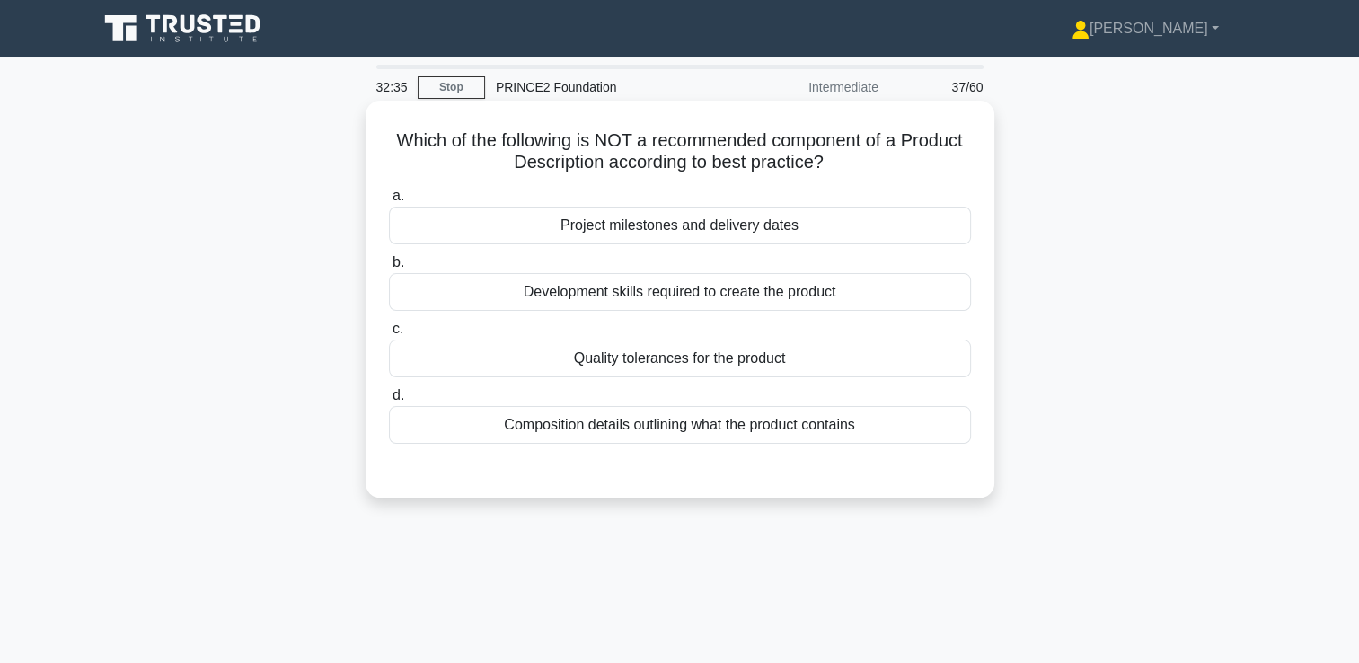
click at [664, 232] on div "Project milestones and delivery dates" at bounding box center [680, 226] width 582 height 38
click at [389, 202] on input "a. Project milestones and delivery dates" at bounding box center [389, 196] width 0 height 12
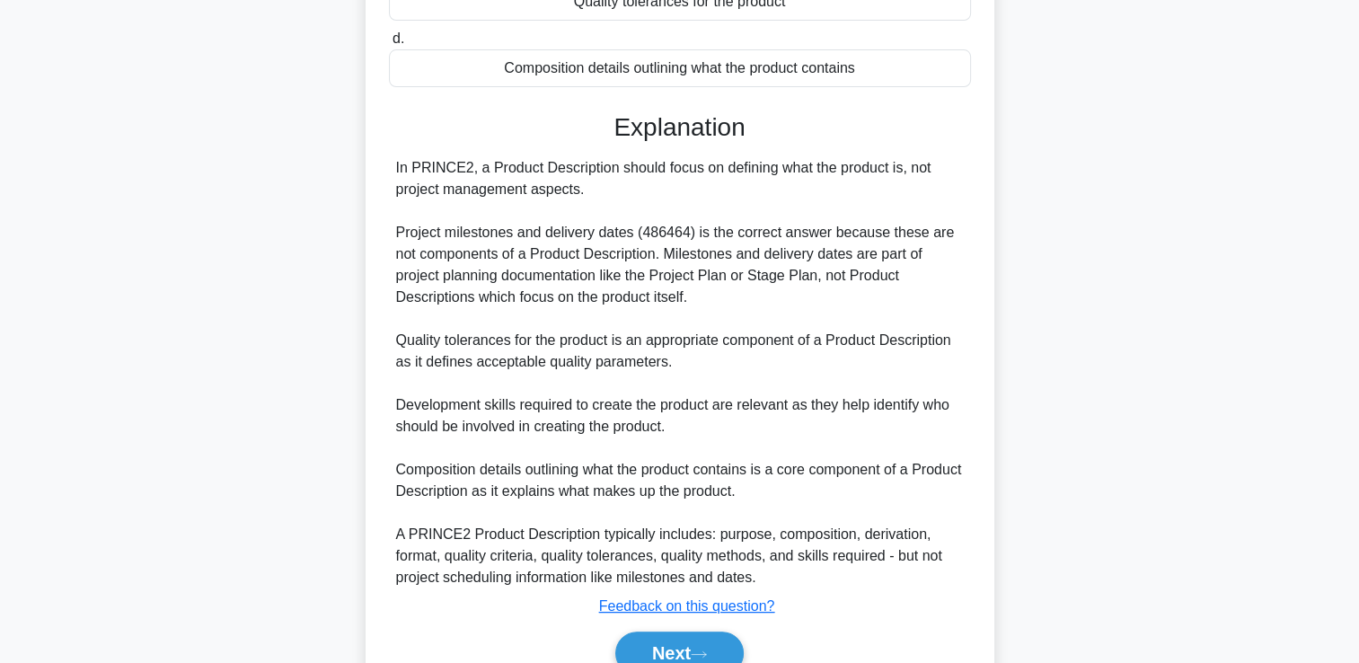
scroll to position [443, 0]
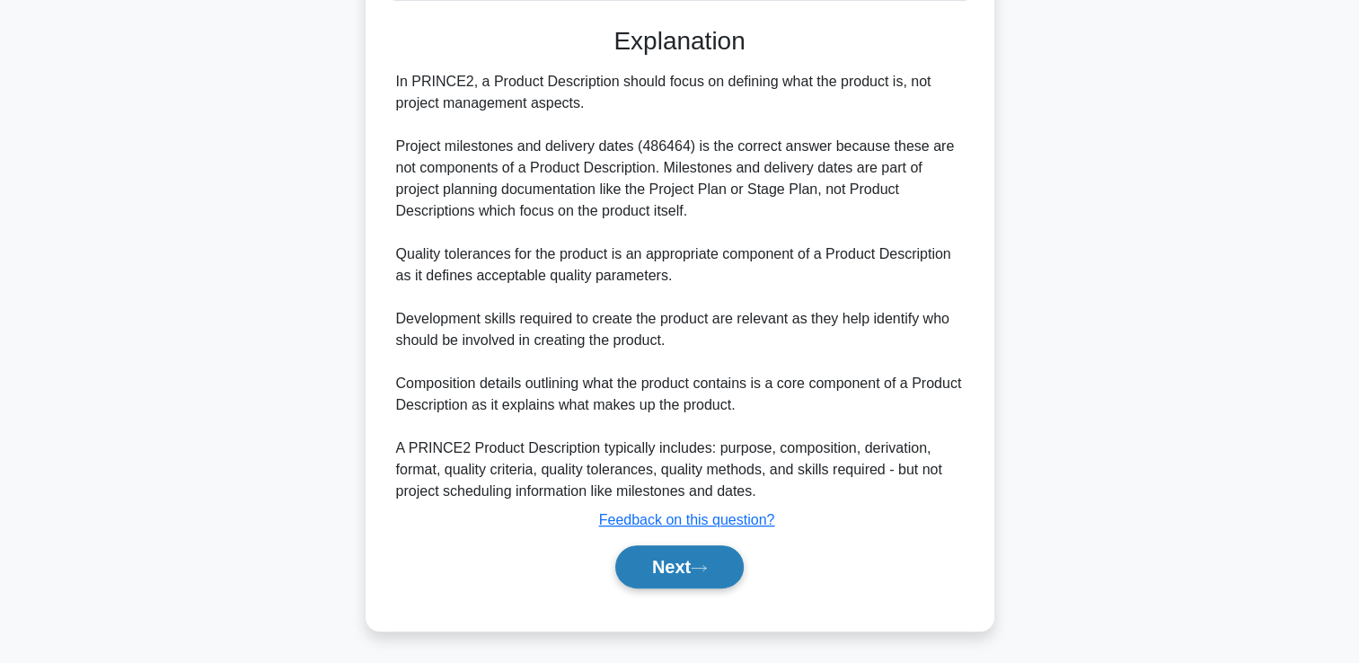
click at [668, 565] on button "Next" at bounding box center [679, 566] width 128 height 43
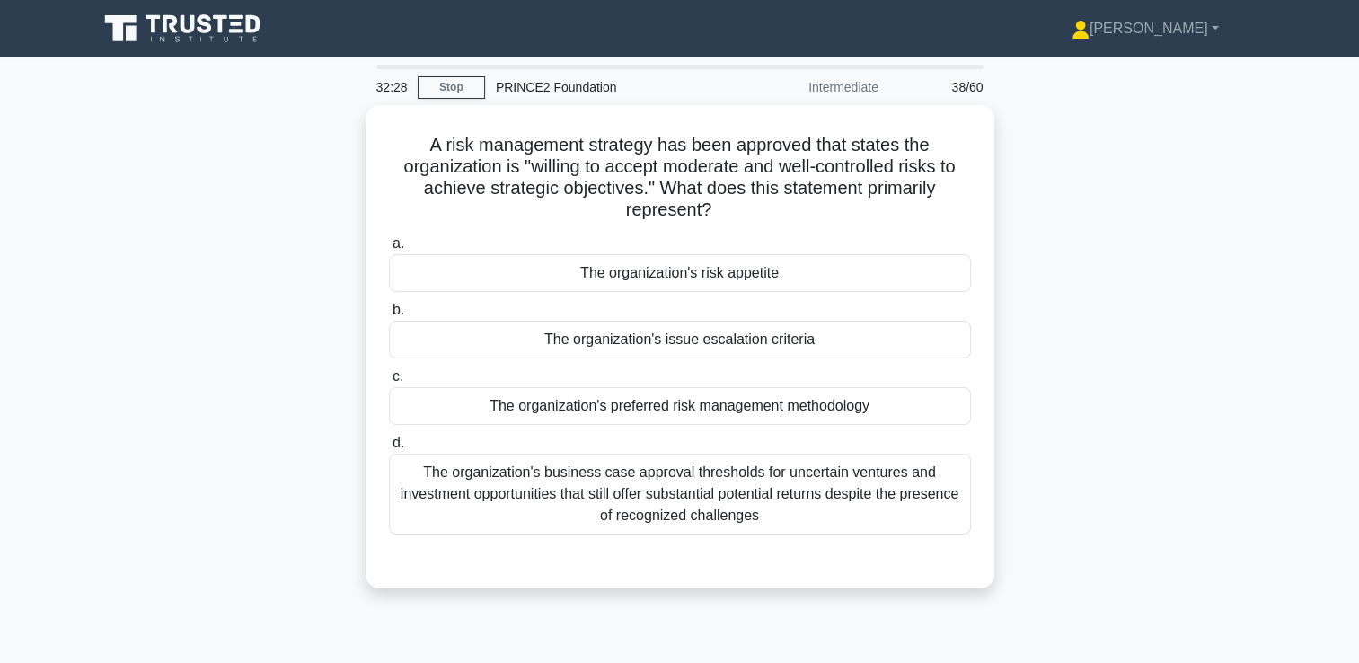
scroll to position [27, 0]
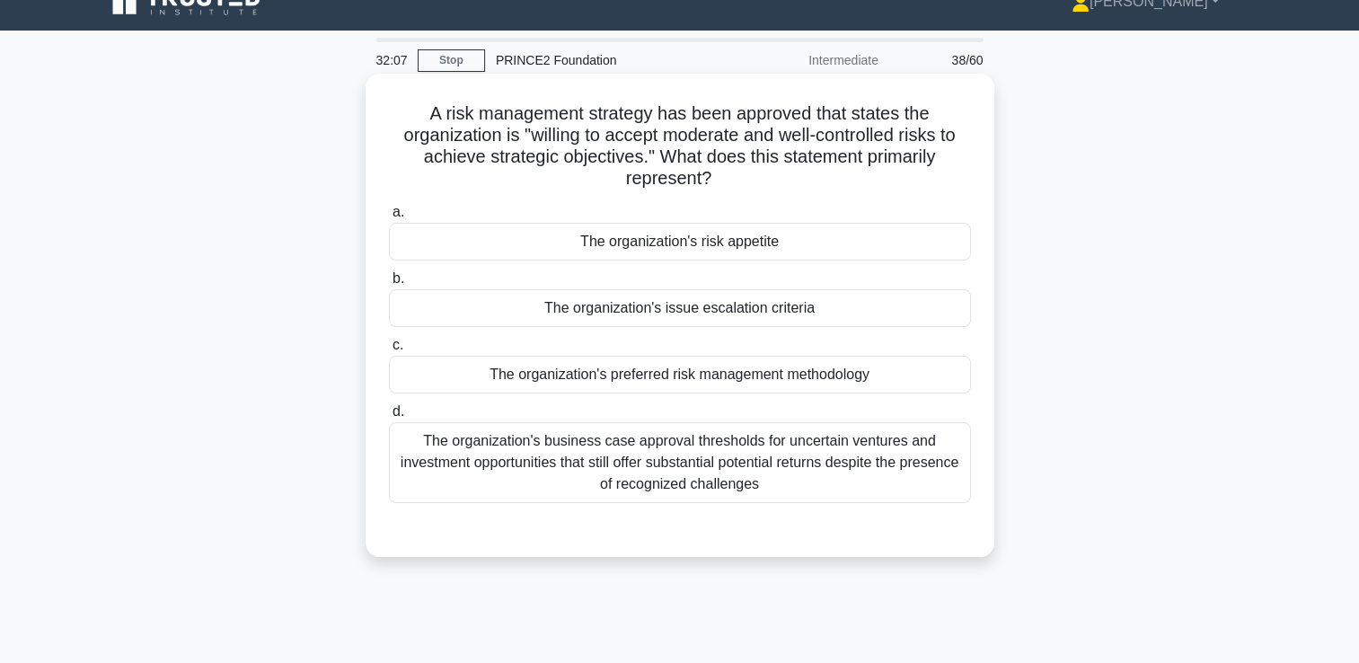
click at [693, 240] on div "The organization's risk appetite" at bounding box center [680, 242] width 582 height 38
click at [389, 218] on input "a. The organization's risk appetite" at bounding box center [389, 213] width 0 height 12
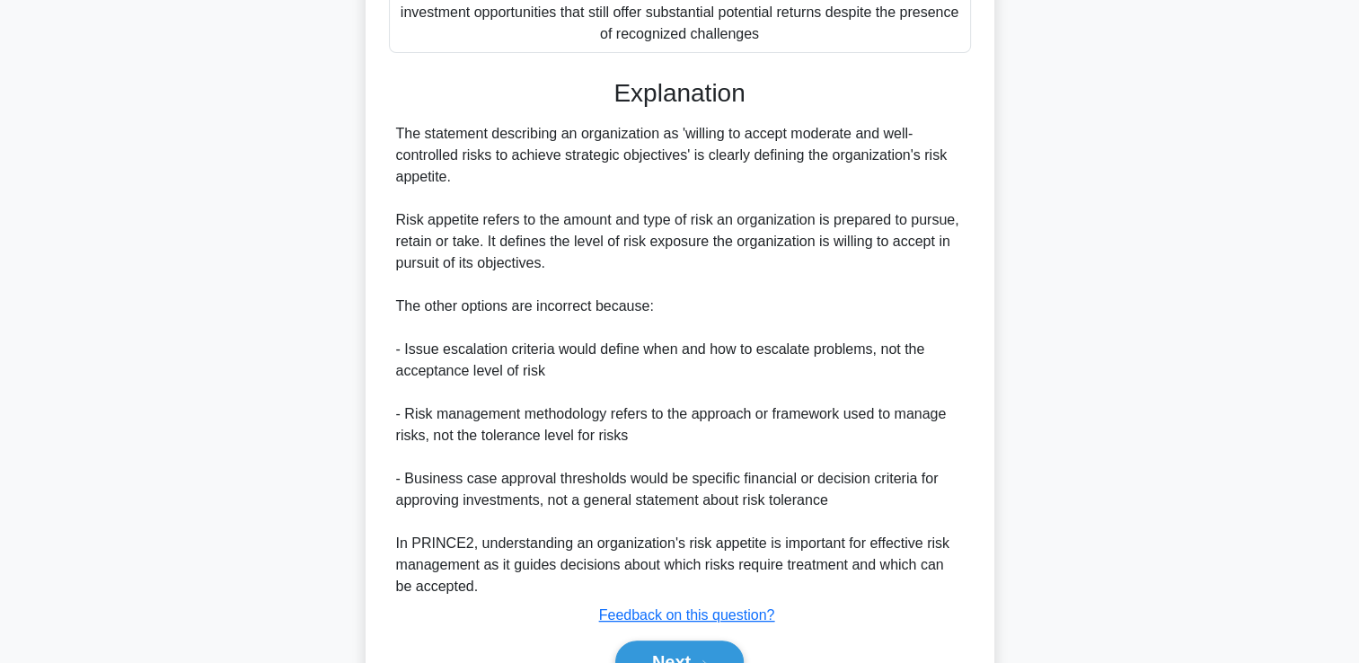
scroll to position [485, 0]
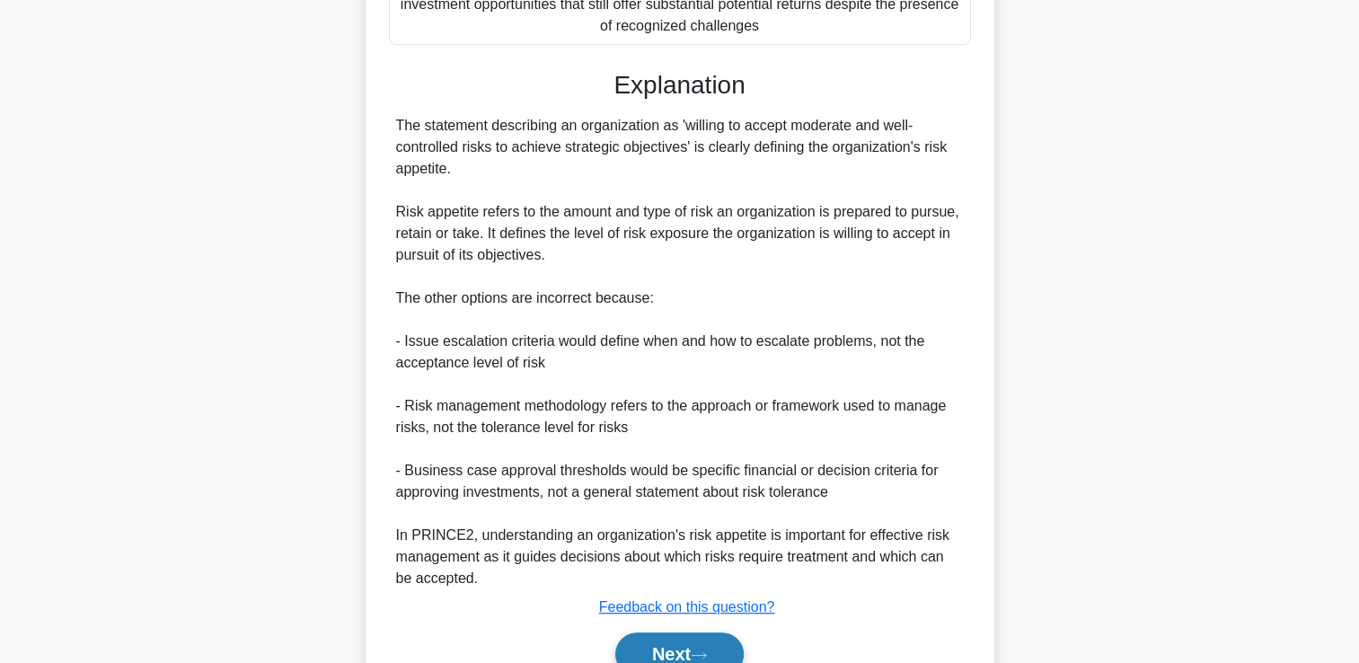
click at [642, 641] on button "Next" at bounding box center [679, 653] width 128 height 43
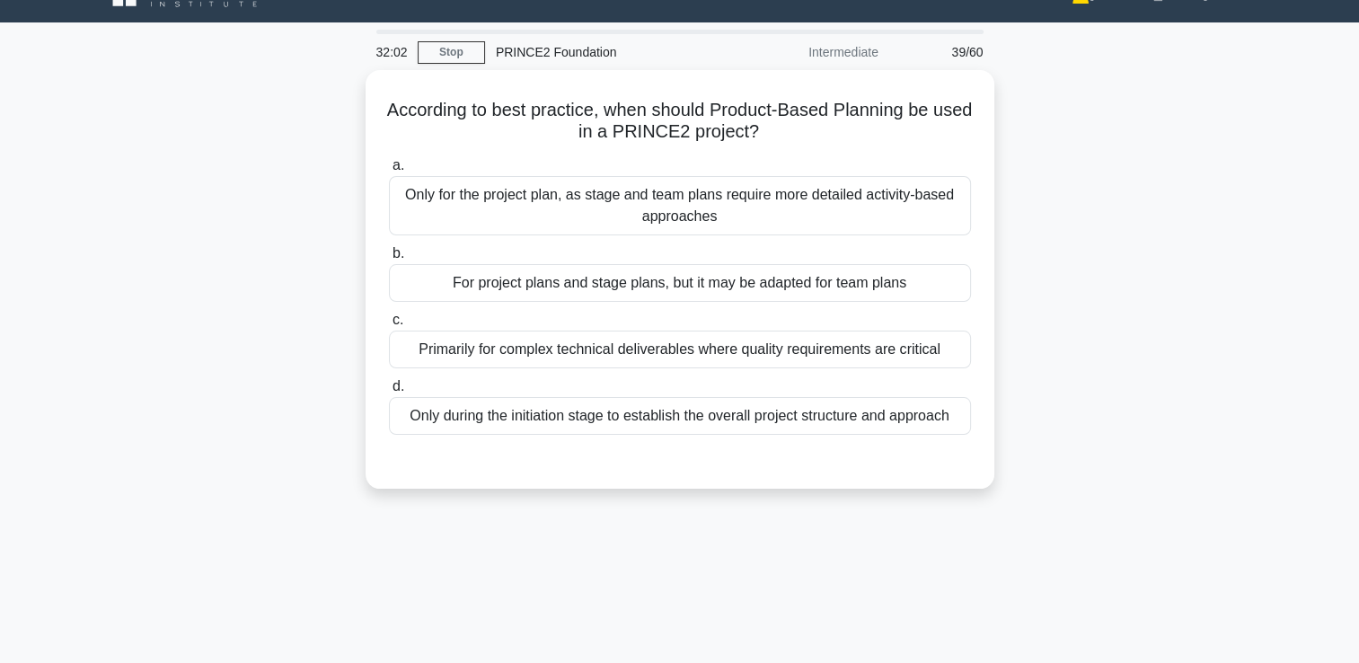
scroll to position [32, 0]
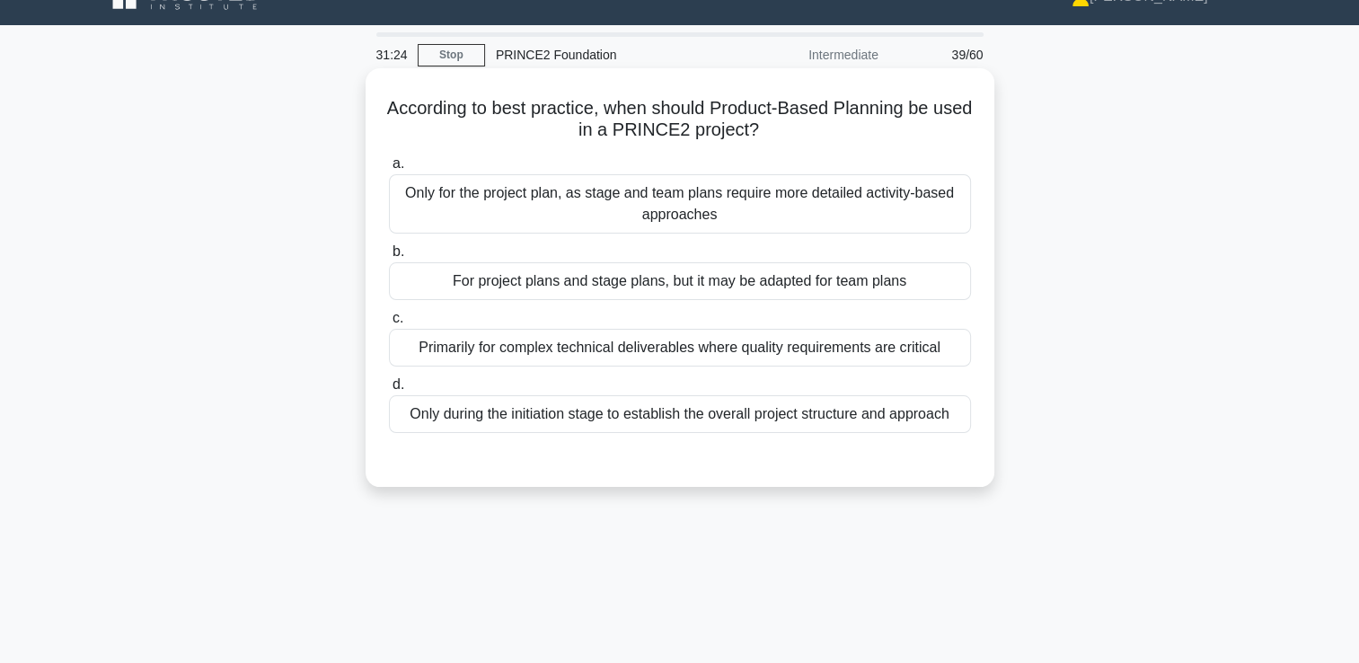
click at [624, 275] on div "For project plans and stage plans, but it may be adapted for team plans" at bounding box center [680, 281] width 582 height 38
click at [389, 258] on input "b. For project plans and stage plans, but it may be adapted for team plans" at bounding box center [389, 252] width 0 height 12
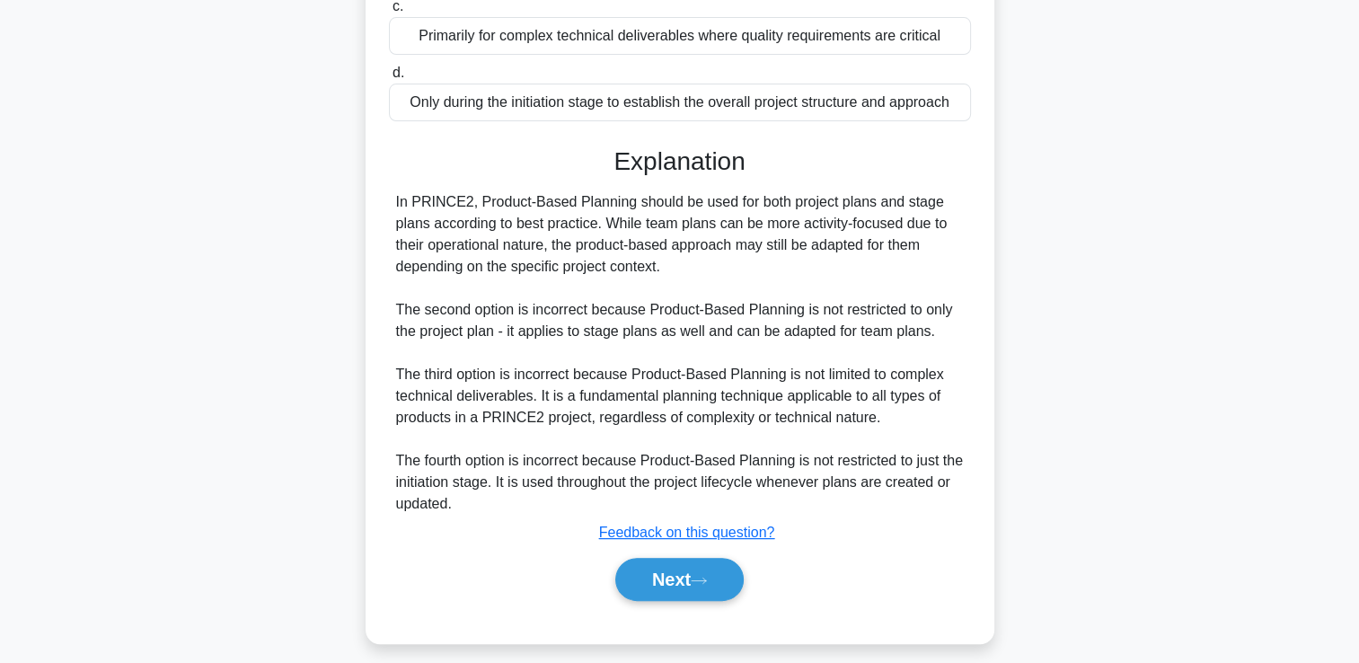
scroll to position [356, 0]
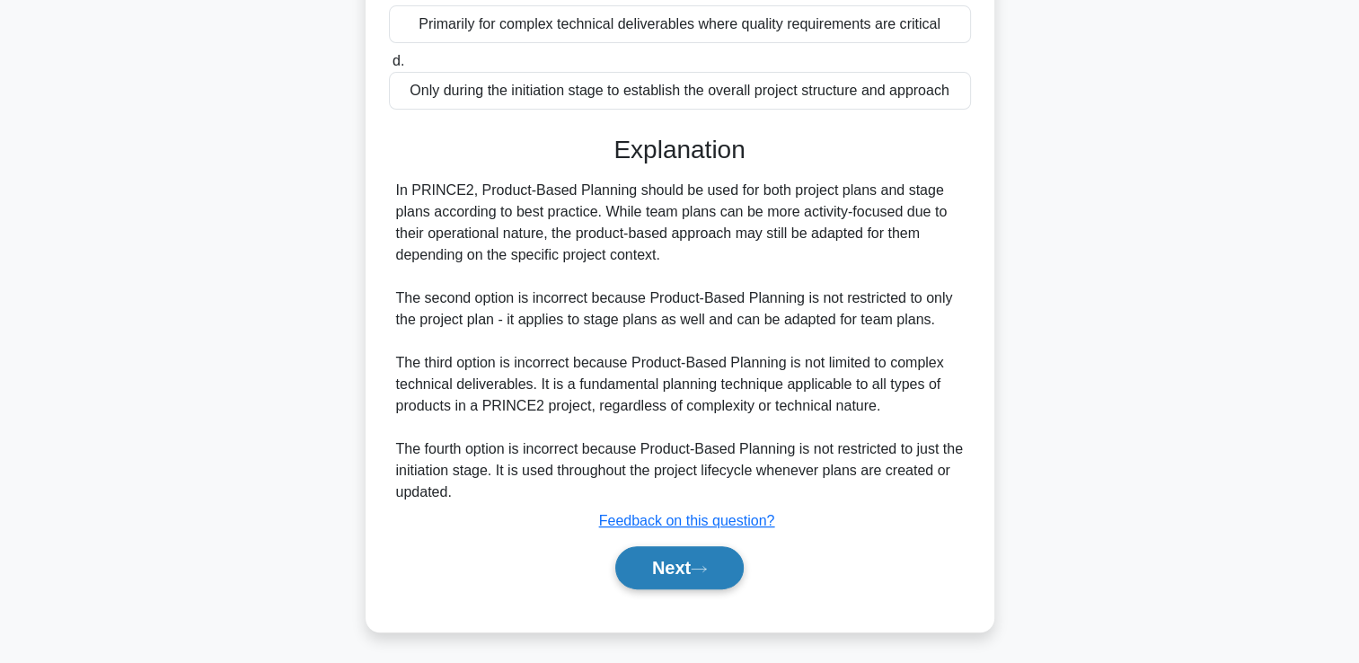
click at [686, 557] on button "Next" at bounding box center [679, 567] width 128 height 43
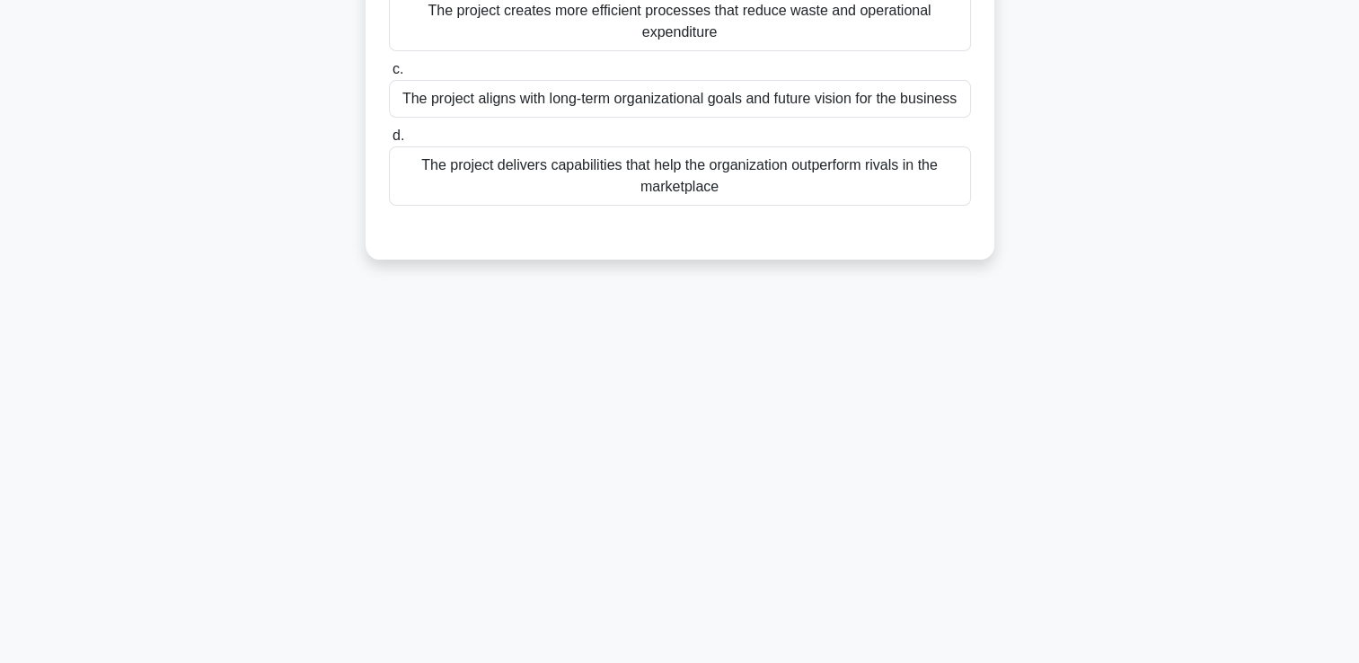
scroll to position [0, 0]
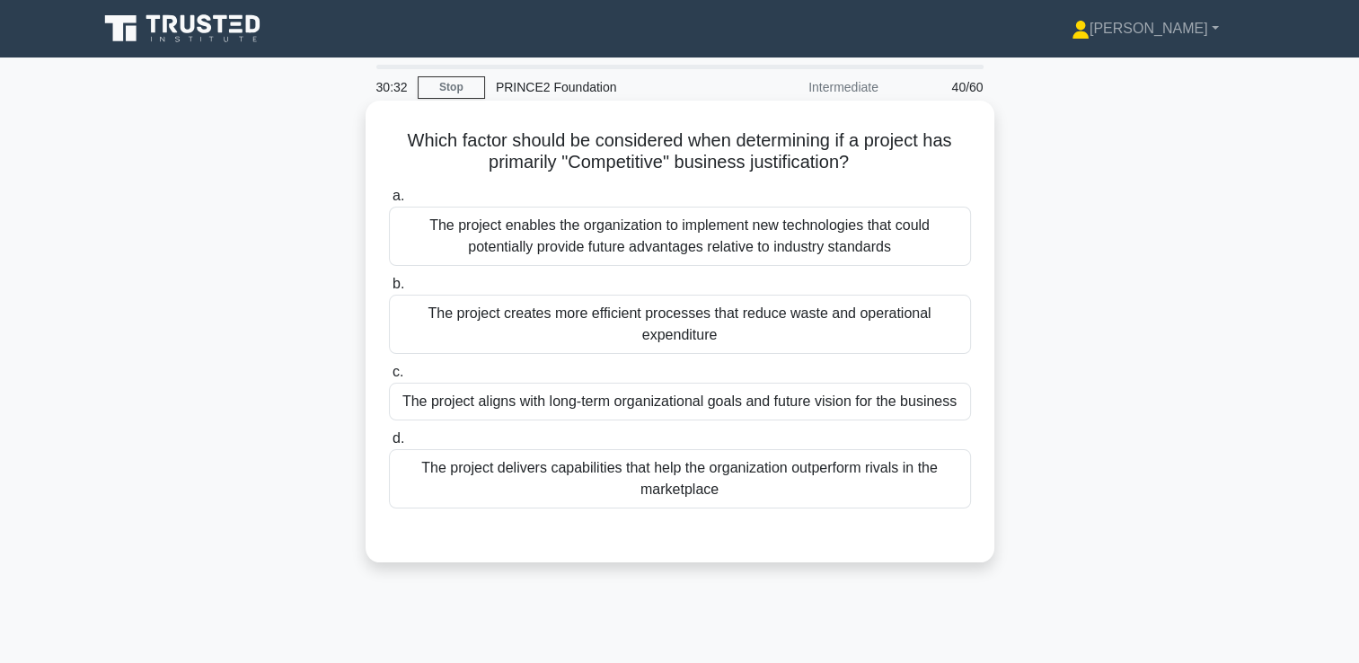
click at [593, 320] on div "The project creates more efficient processes that reduce waste and operational …" at bounding box center [680, 324] width 582 height 59
click at [389, 290] on input "b. The project creates more efficient processes that reduce waste and operation…" at bounding box center [389, 284] width 0 height 12
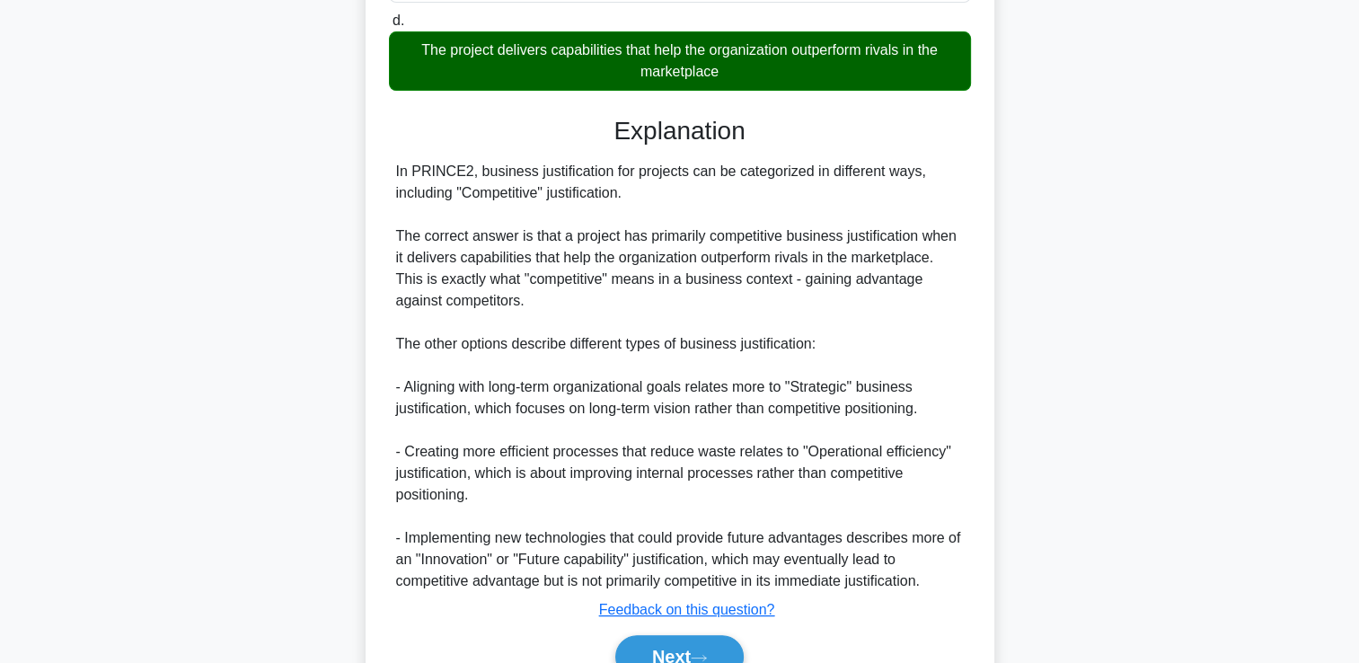
scroll to position [509, 0]
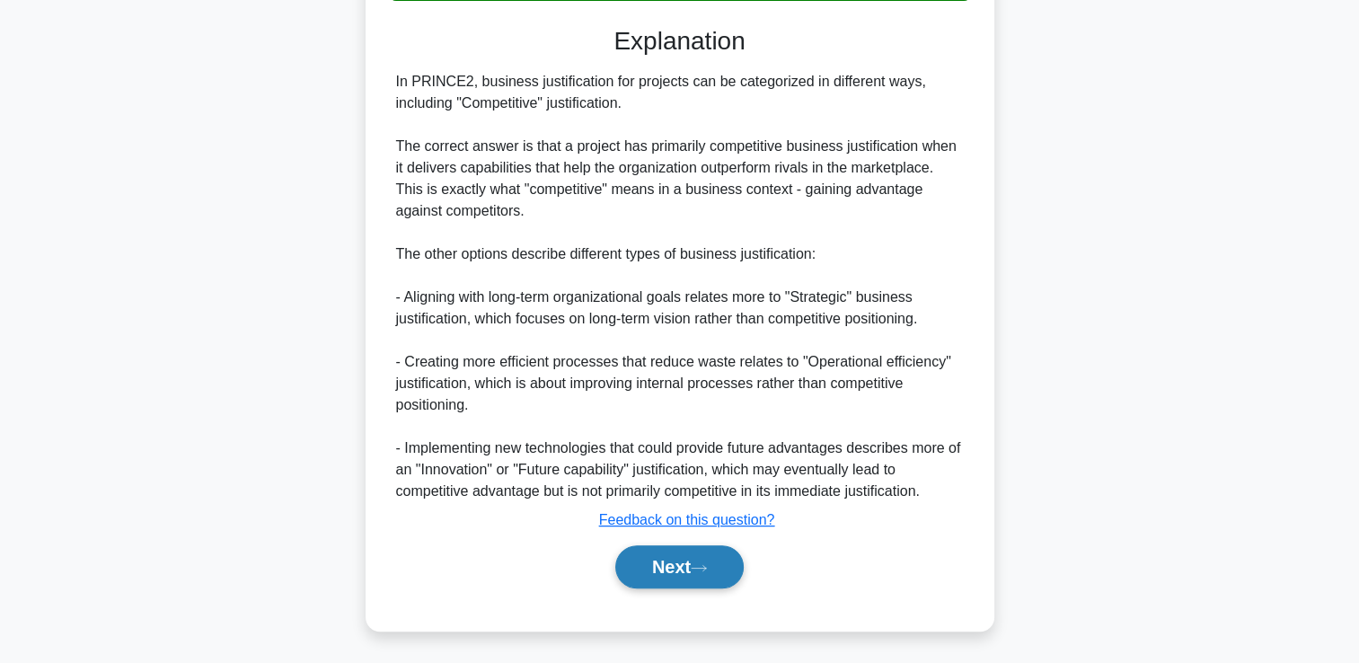
click at [661, 571] on button "Next" at bounding box center [679, 566] width 128 height 43
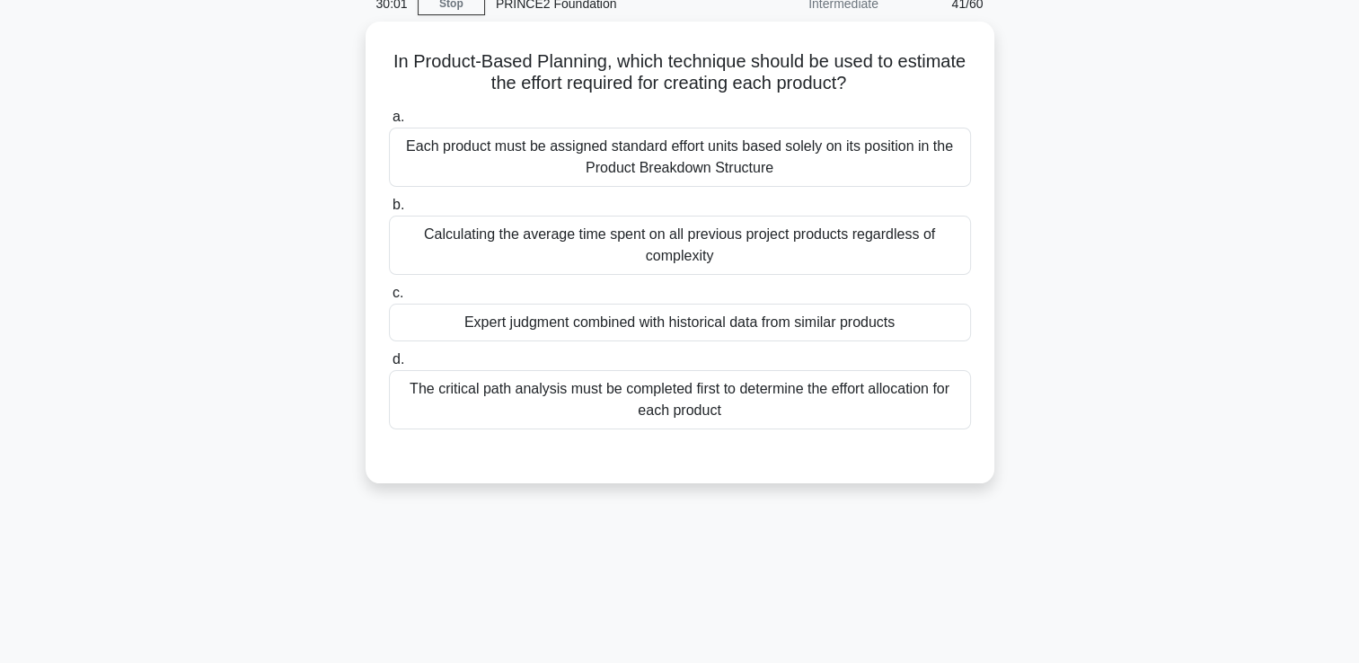
scroll to position [60, 0]
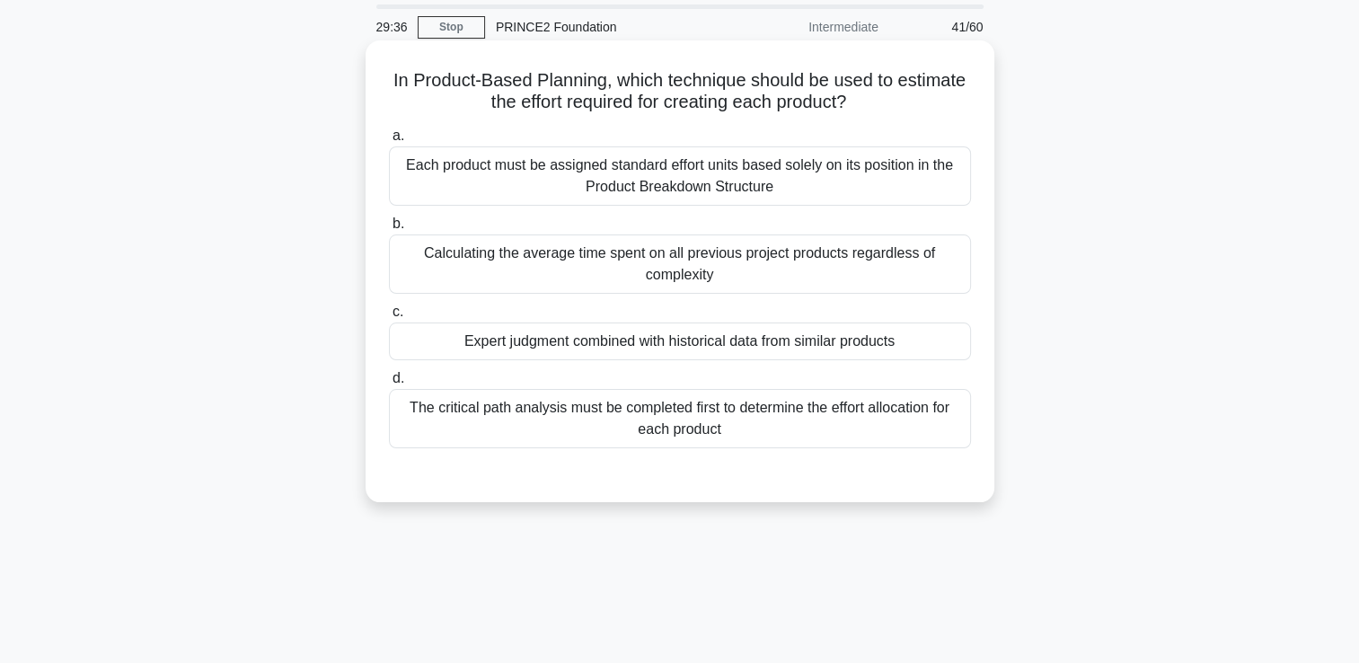
click at [609, 345] on div "Expert judgment combined with historical data from similar products" at bounding box center [680, 341] width 582 height 38
click at [389, 318] on input "c. Expert judgment combined with historical data from similar products" at bounding box center [389, 312] width 0 height 12
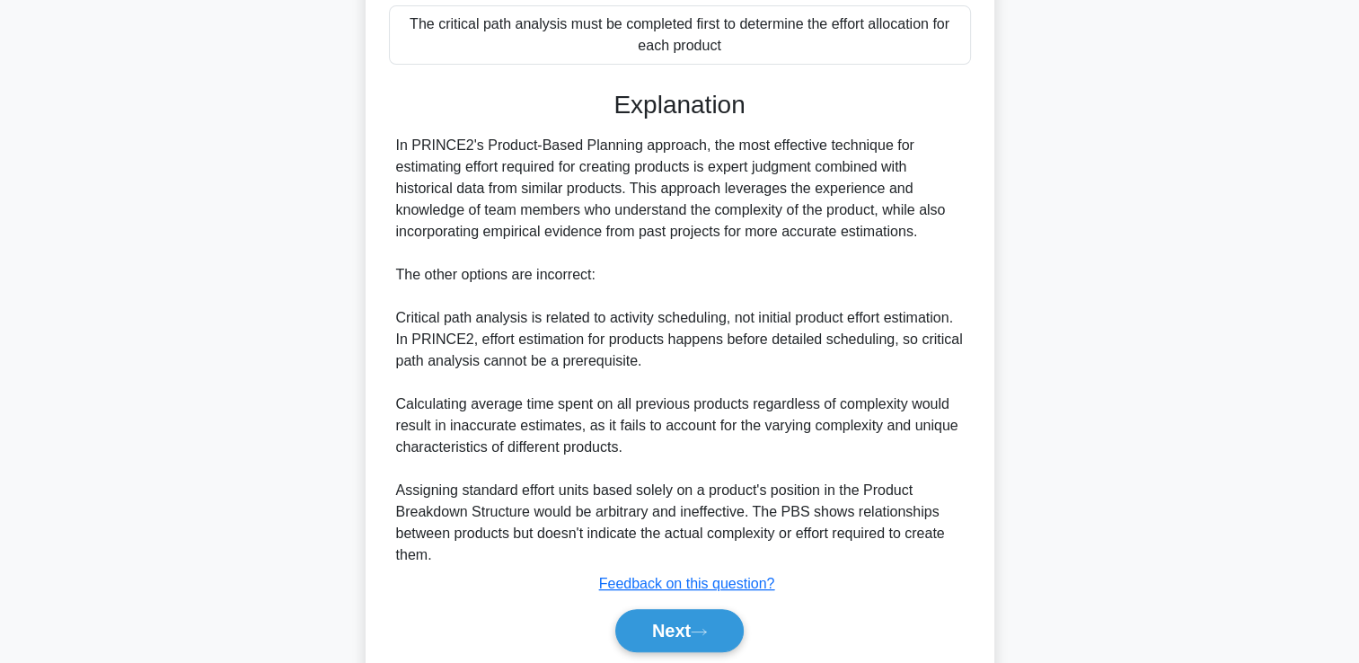
scroll to position [507, 0]
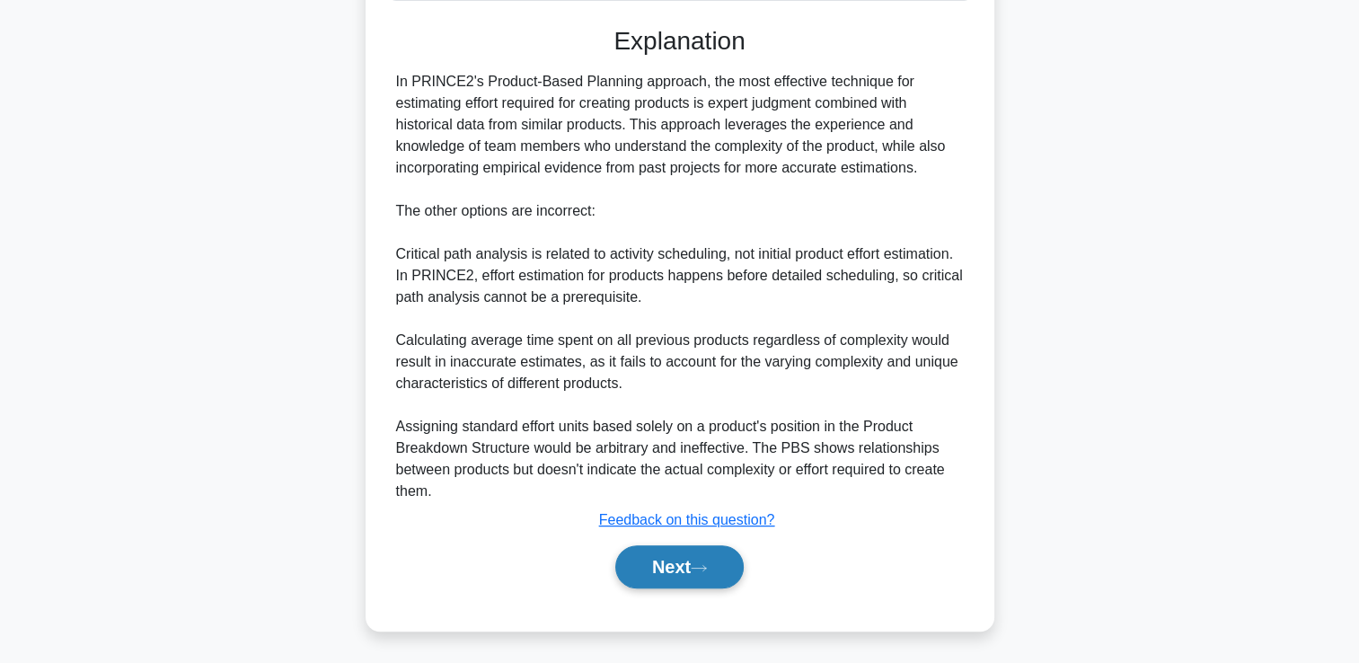
click at [678, 570] on button "Next" at bounding box center [679, 566] width 128 height 43
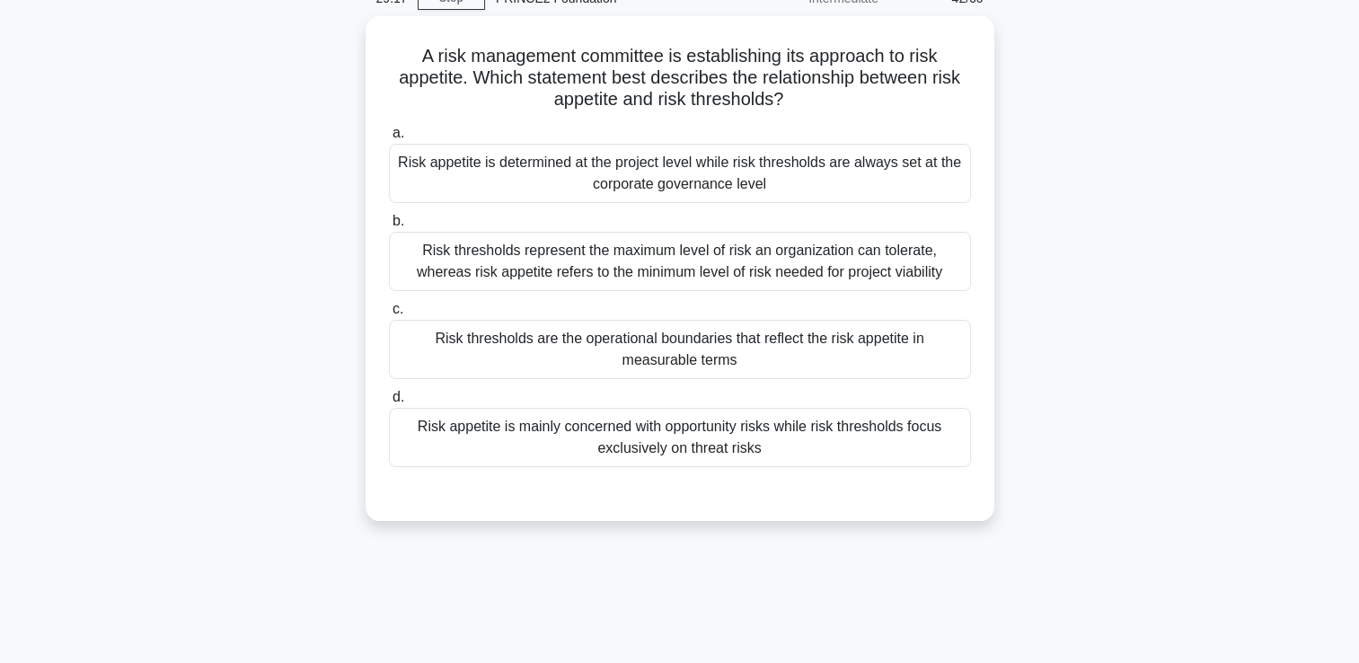
scroll to position [90, 0]
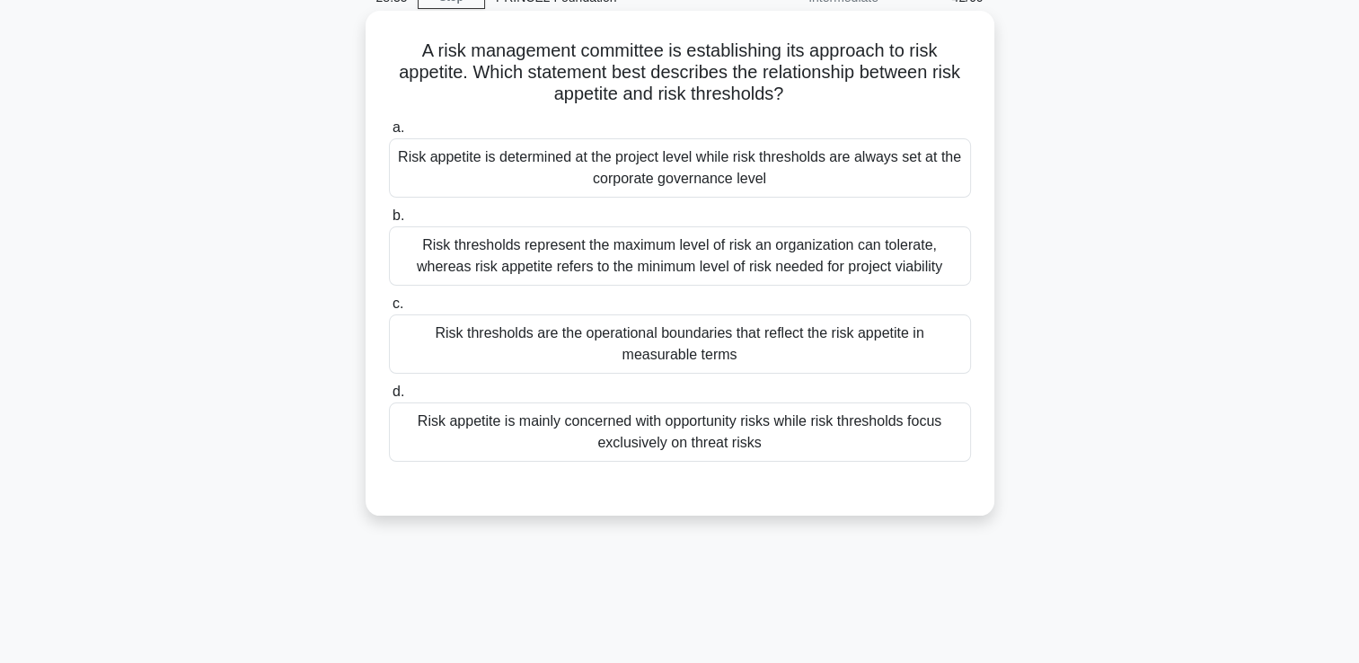
click at [514, 340] on div "Risk thresholds are the operational boundaries that reflect the risk appetite i…" at bounding box center [680, 343] width 582 height 59
click at [389, 310] on input "c. Risk thresholds are the operational boundaries that reflect the risk appetit…" at bounding box center [389, 304] width 0 height 12
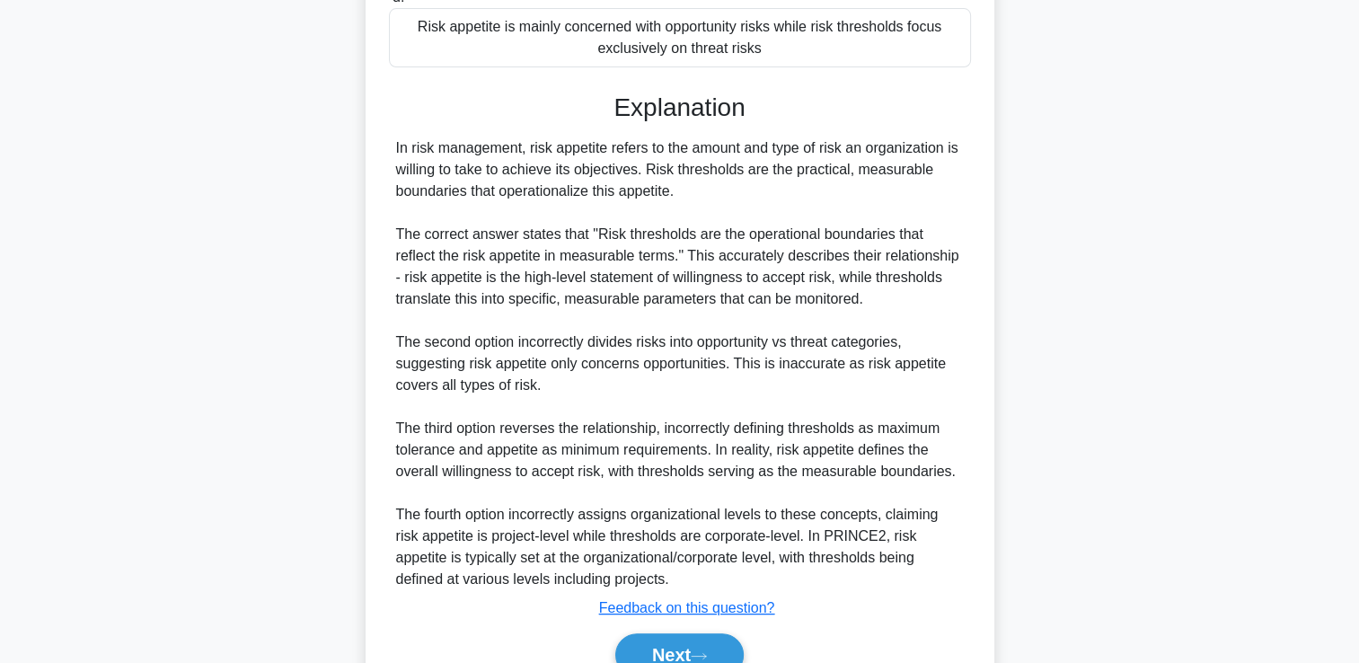
scroll to position [539, 0]
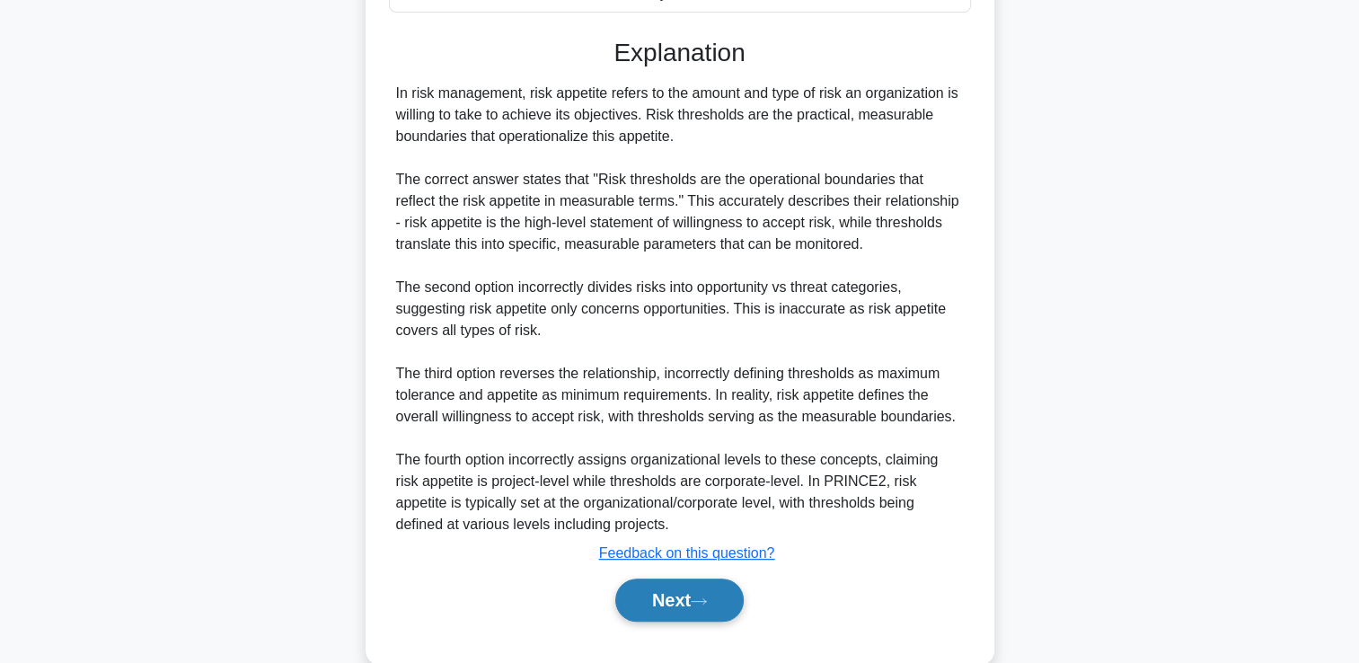
click at [656, 598] on button "Next" at bounding box center [679, 599] width 128 height 43
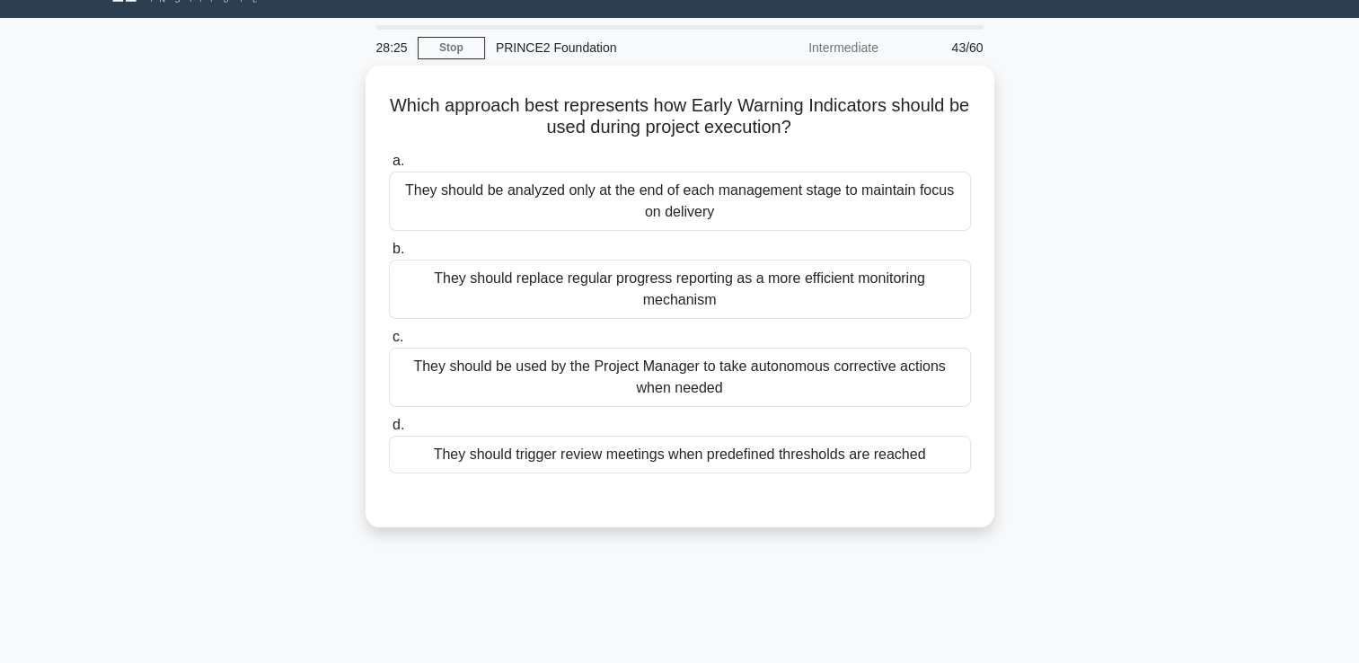
scroll to position [38, 0]
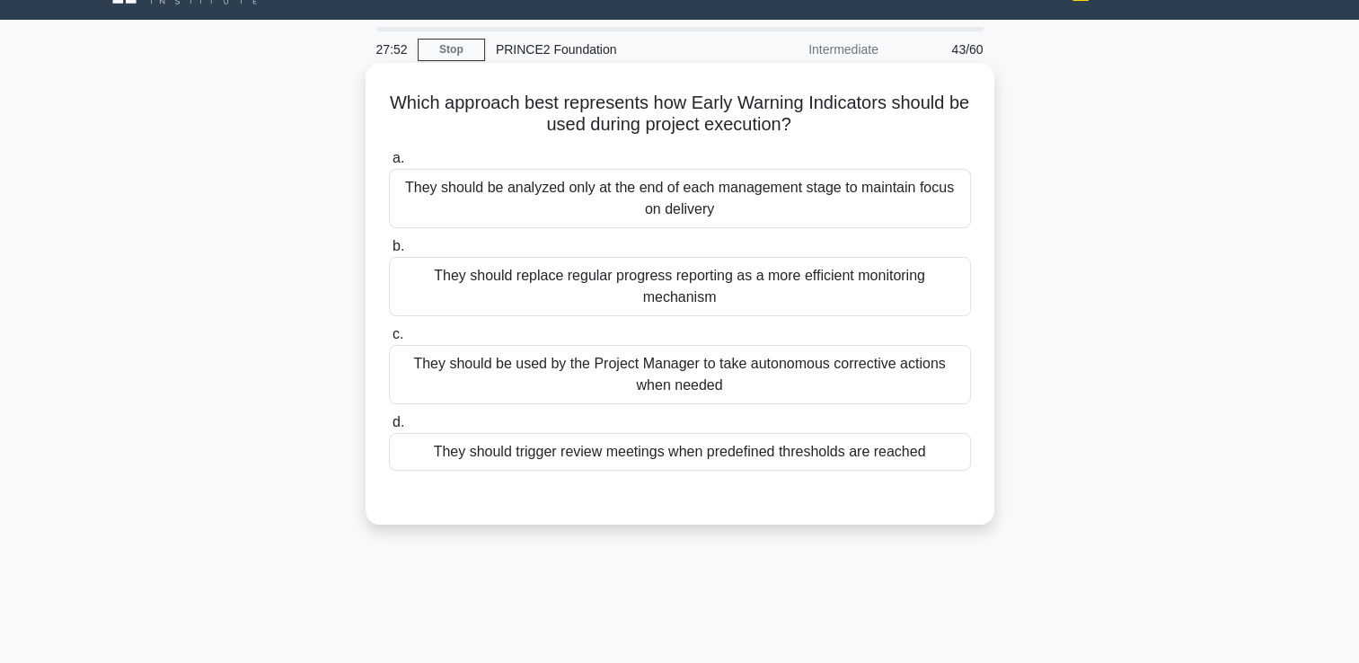
click at [524, 365] on div "They should be used by the Project Manager to take autonomous corrective action…" at bounding box center [680, 374] width 582 height 59
click at [389, 340] on input "c. They should be used by the Project Manager to take autonomous corrective act…" at bounding box center [389, 335] width 0 height 12
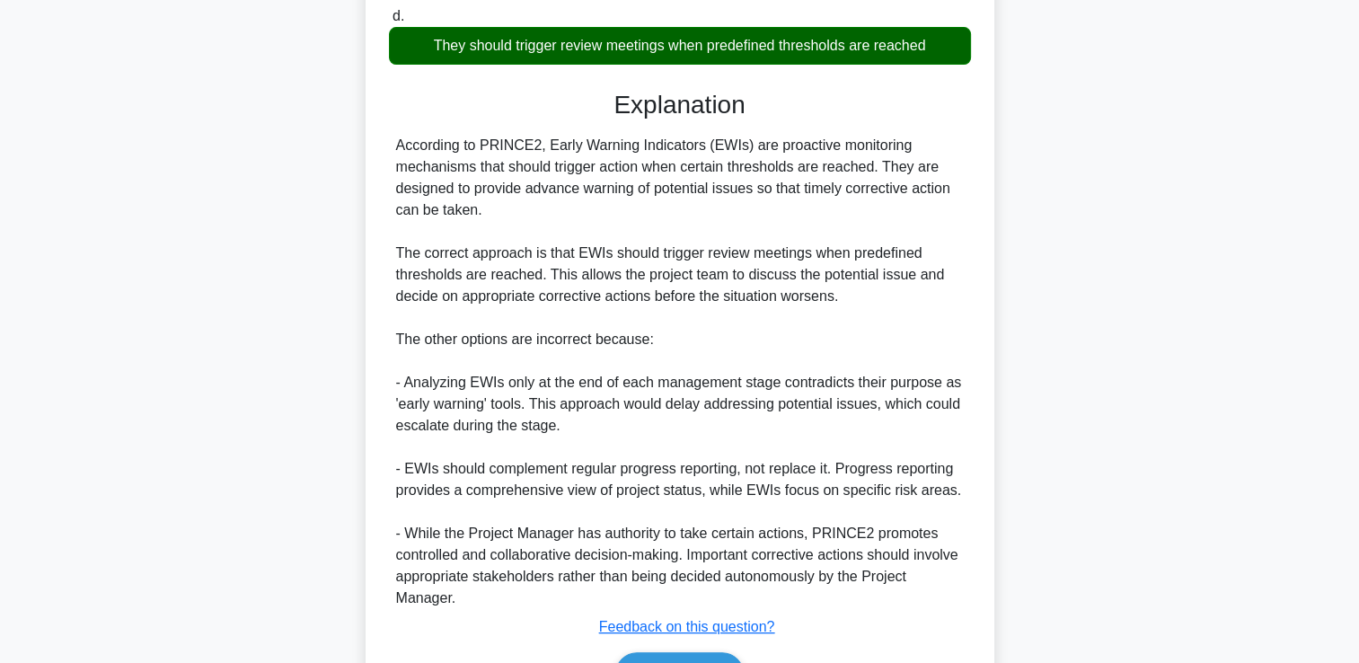
scroll to position [552, 0]
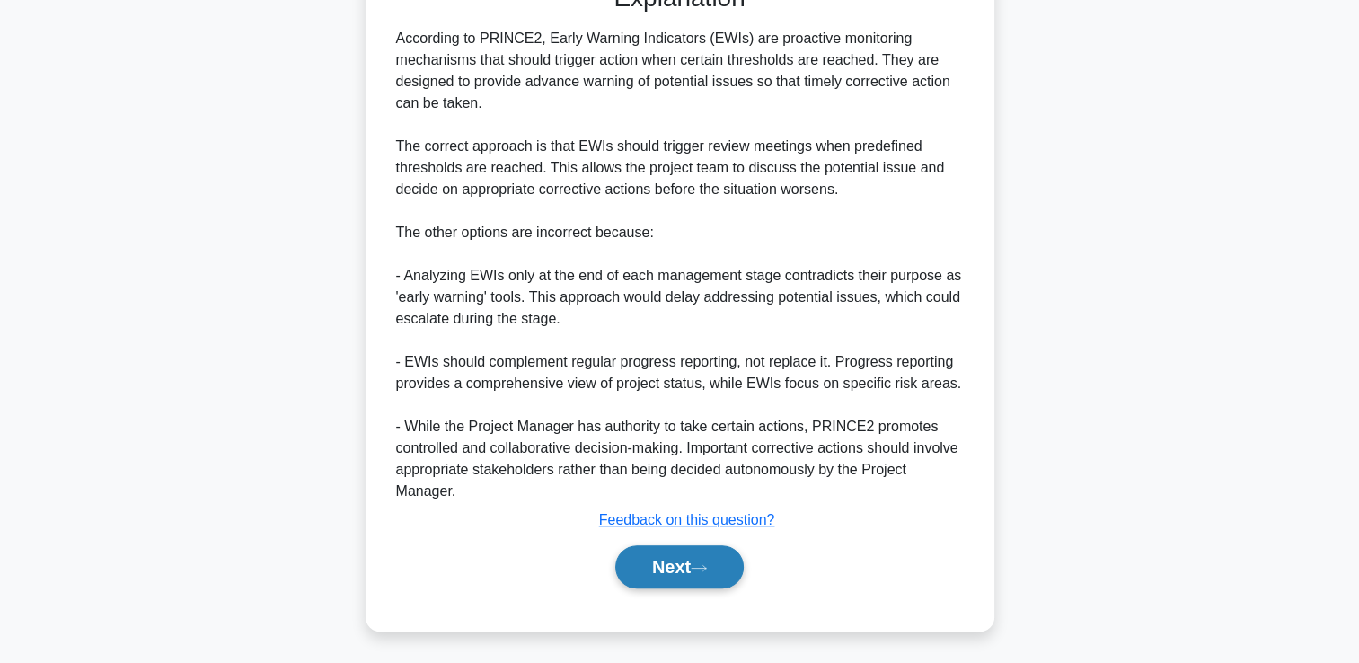
click at [664, 562] on button "Next" at bounding box center [679, 566] width 128 height 43
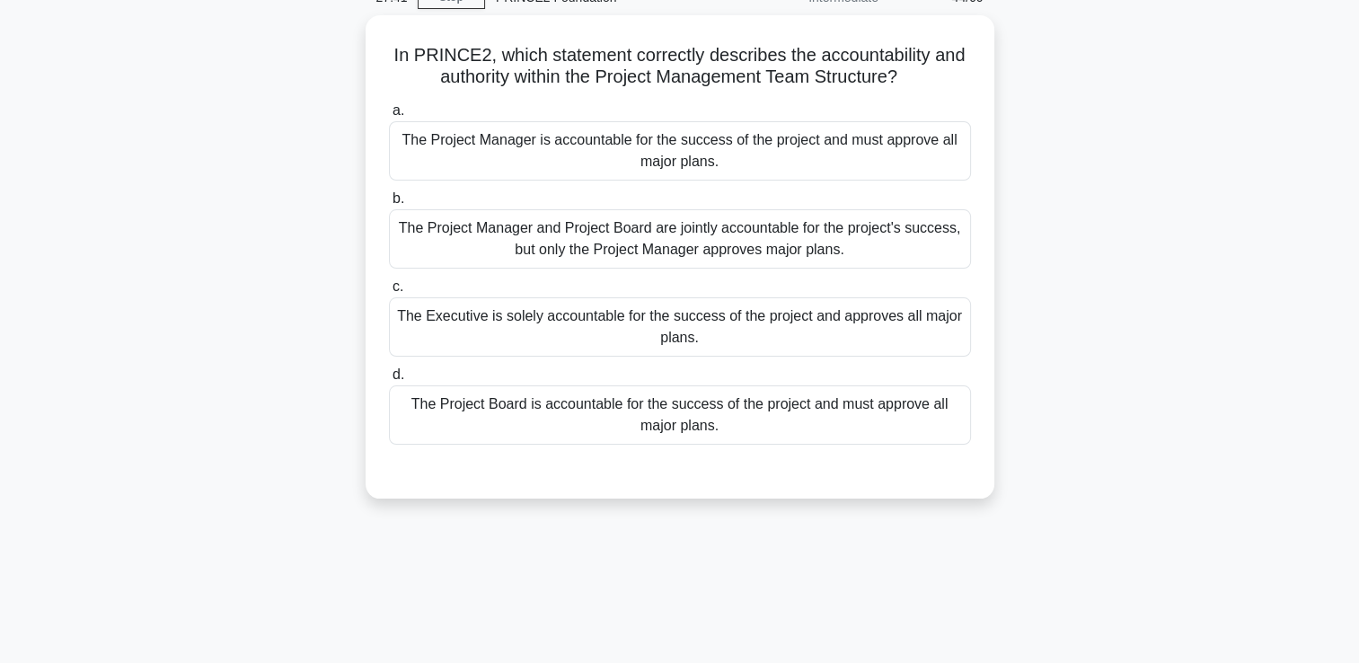
scroll to position [89, 0]
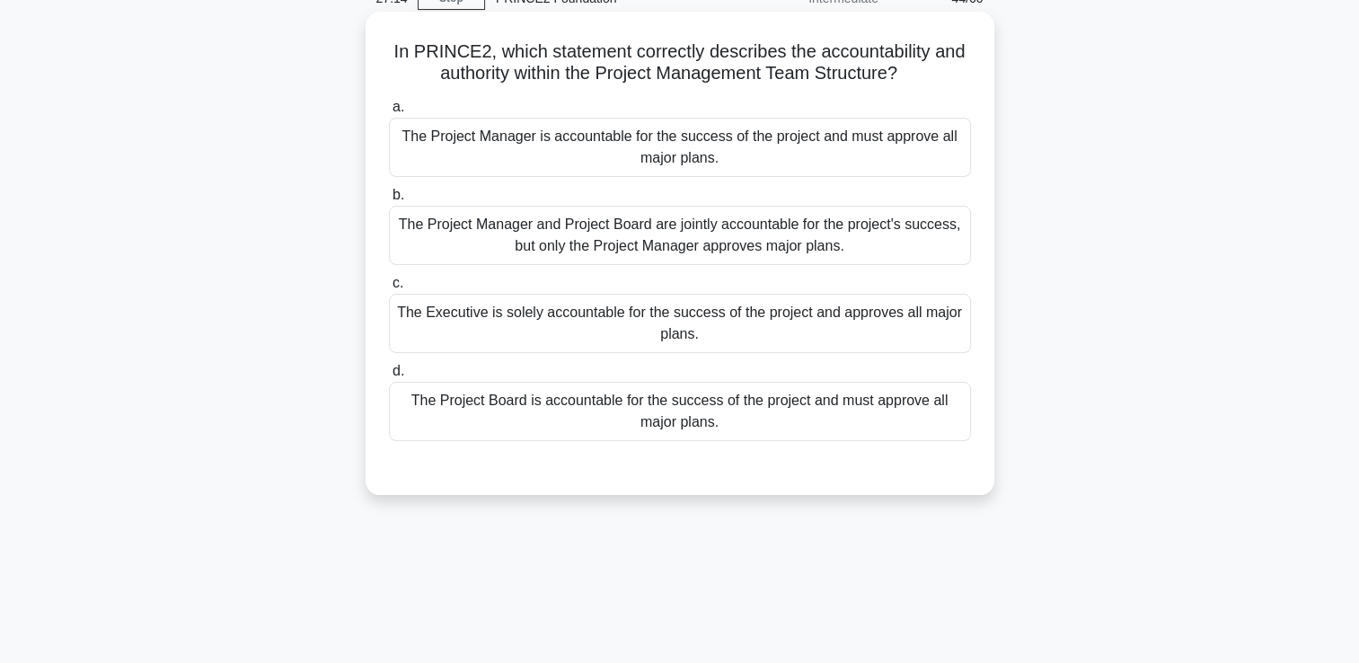
click at [665, 401] on div "The Project Board is accountable for the success of the project and must approv…" at bounding box center [680, 411] width 582 height 59
click at [389, 377] on input "d. The Project Board is accountable for the success of the project and must app…" at bounding box center [389, 371] width 0 height 12
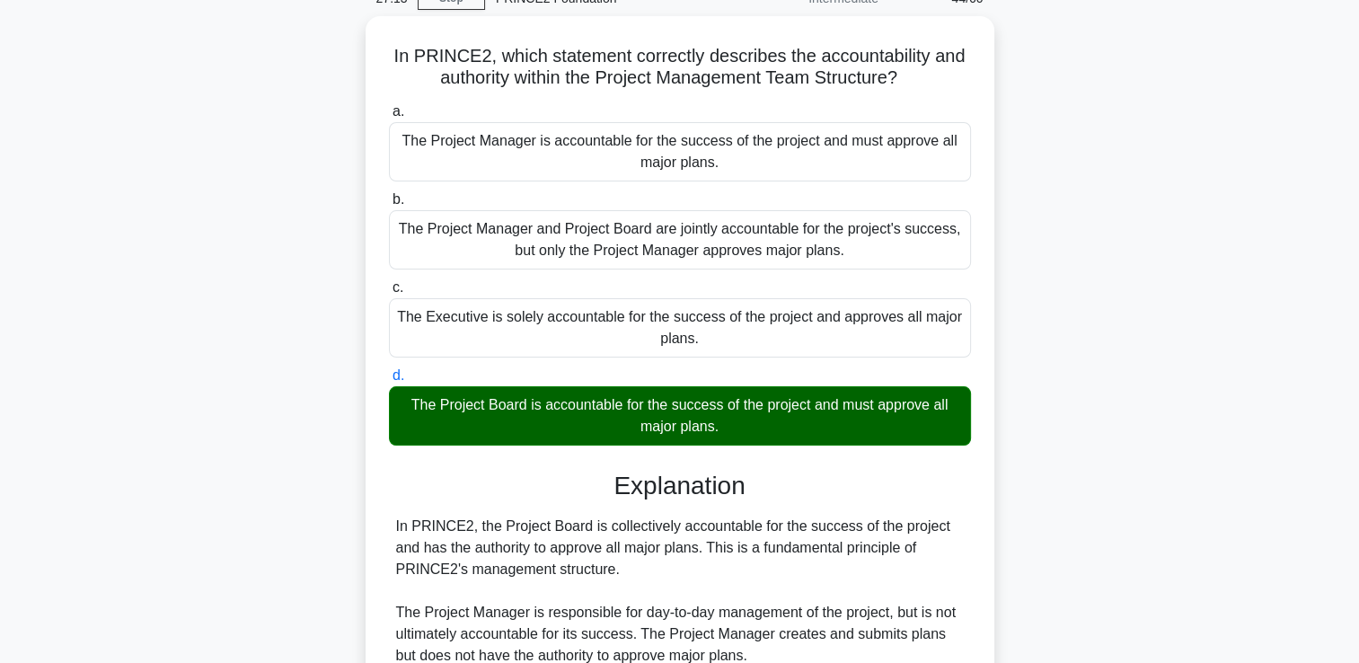
scroll to position [421, 0]
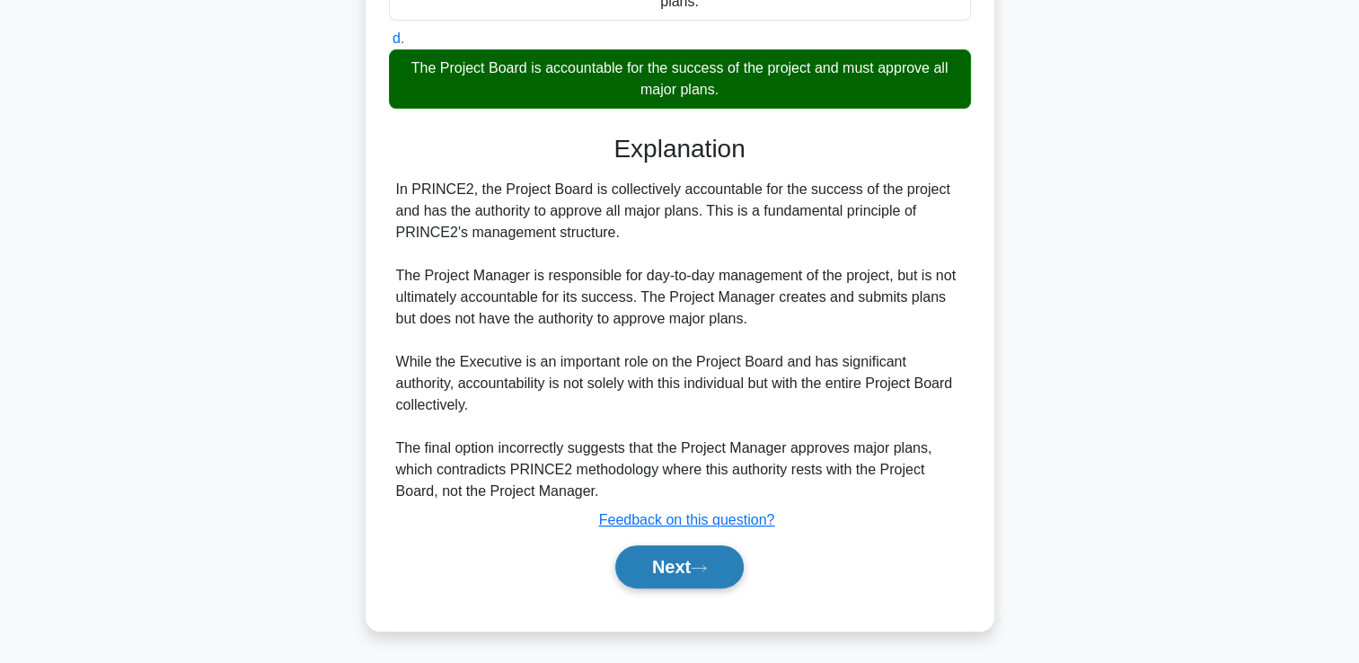
click at [682, 566] on button "Next" at bounding box center [679, 566] width 128 height 43
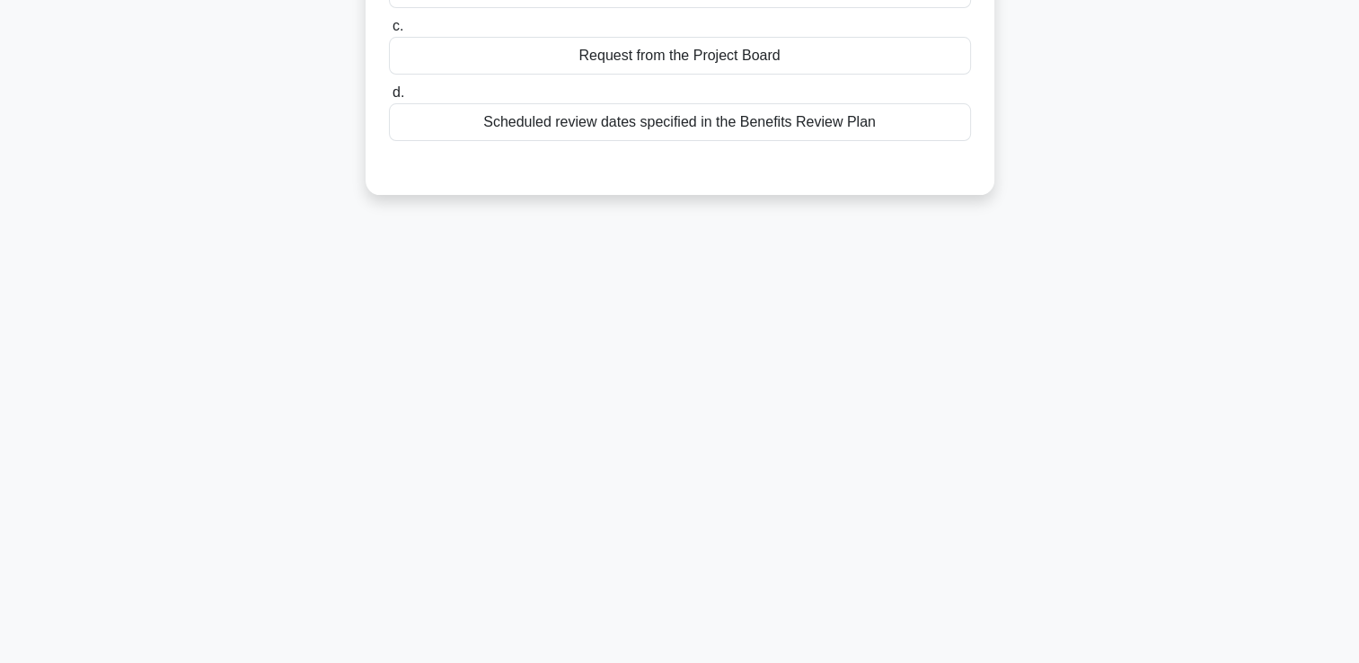
scroll to position [0, 0]
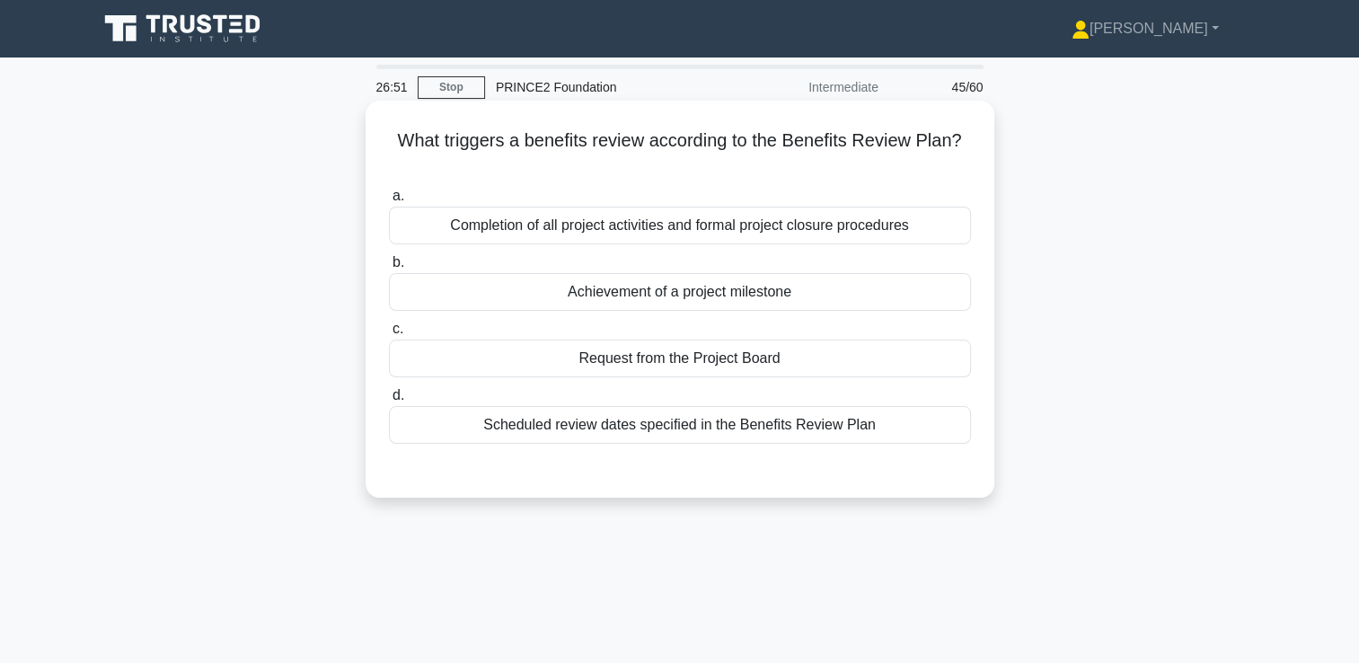
click at [613, 231] on div "Completion of all project activities and formal project closure procedures" at bounding box center [680, 226] width 582 height 38
click at [389, 202] on input "a. Completion of all project activities and formal project closure procedures" at bounding box center [389, 196] width 0 height 12
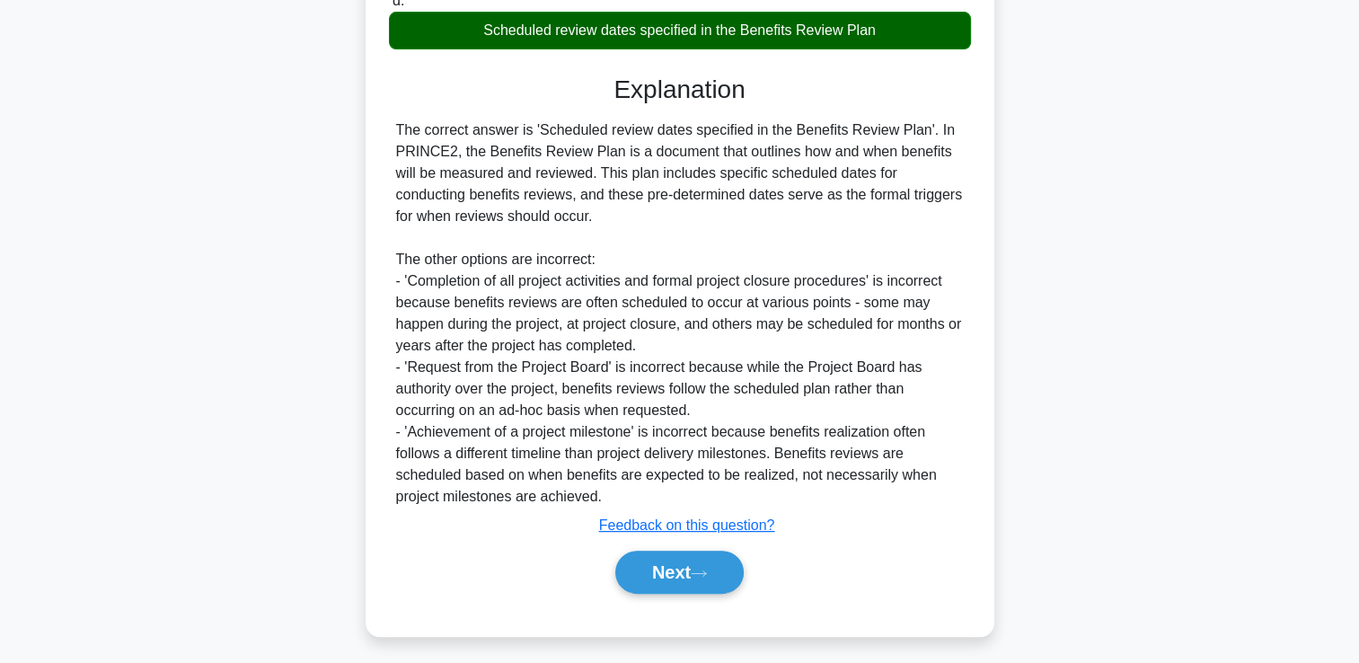
scroll to position [401, 0]
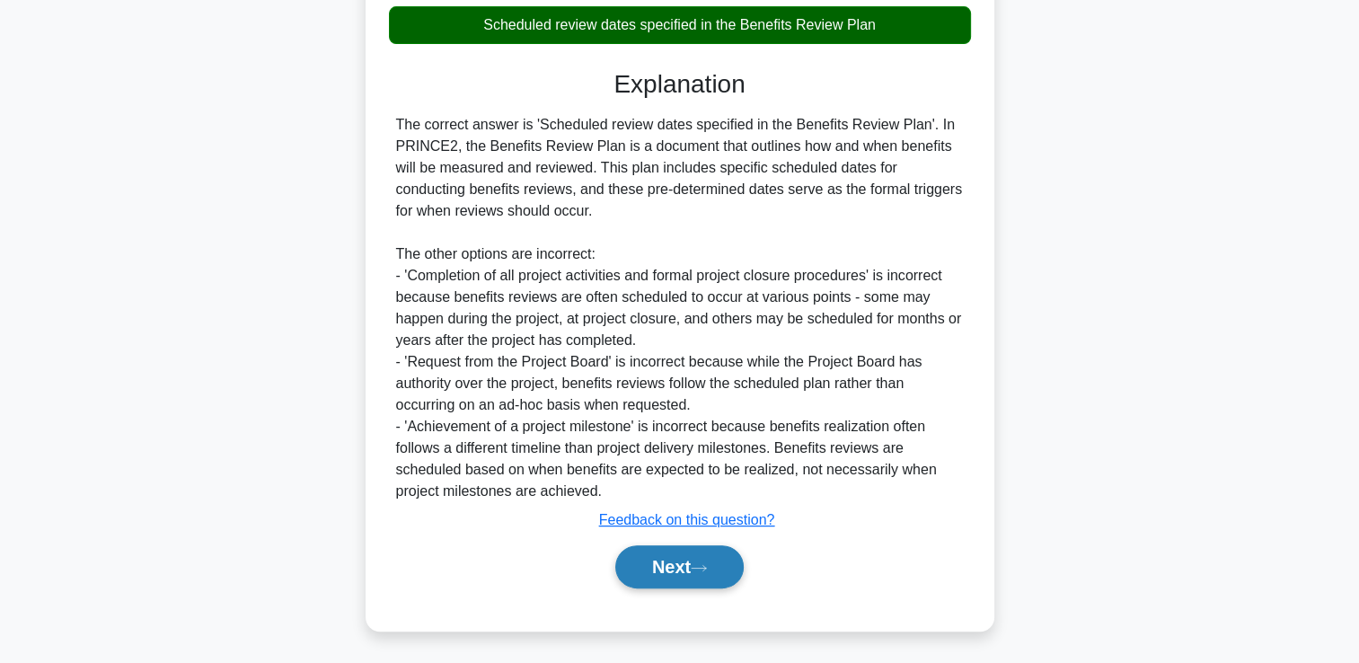
click at [699, 558] on button "Next" at bounding box center [679, 566] width 128 height 43
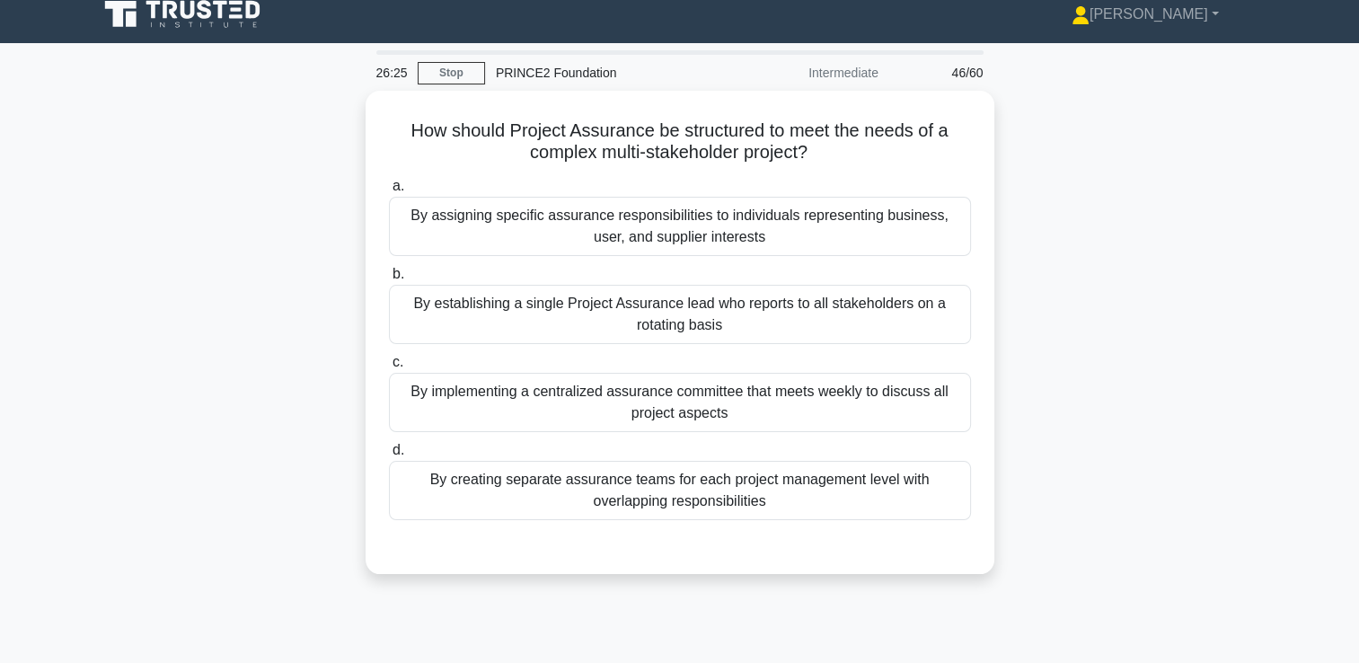
scroll to position [0, 0]
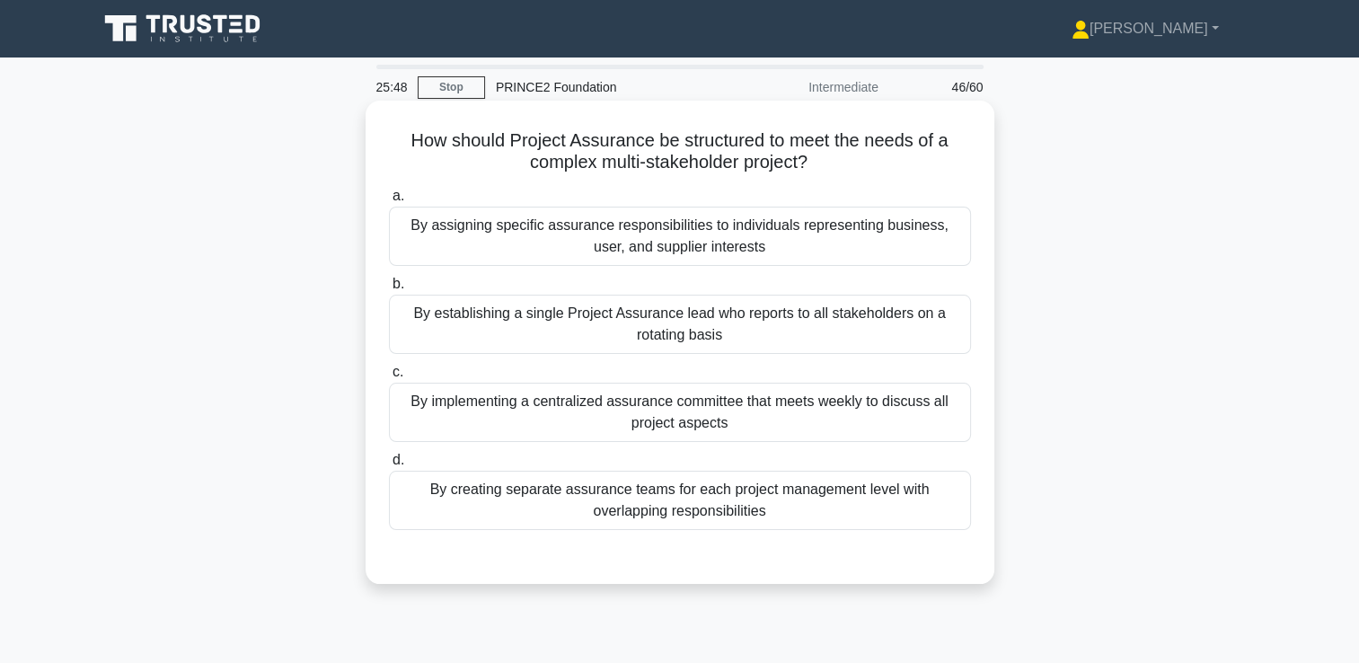
click at [698, 227] on div "By assigning specific assurance responsibilities to individuals representing bu…" at bounding box center [680, 236] width 582 height 59
click at [389, 202] on input "a. By assigning specific assurance responsibilities to individuals representing…" at bounding box center [389, 196] width 0 height 12
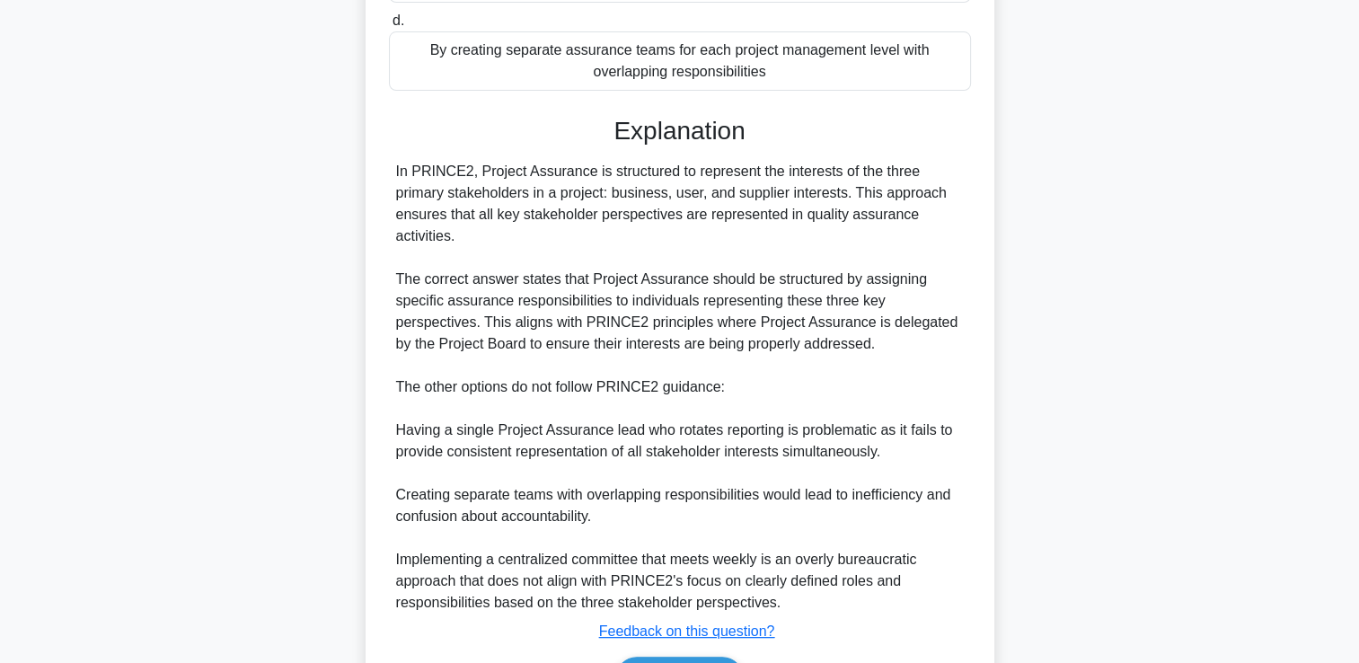
scroll to position [445, 0]
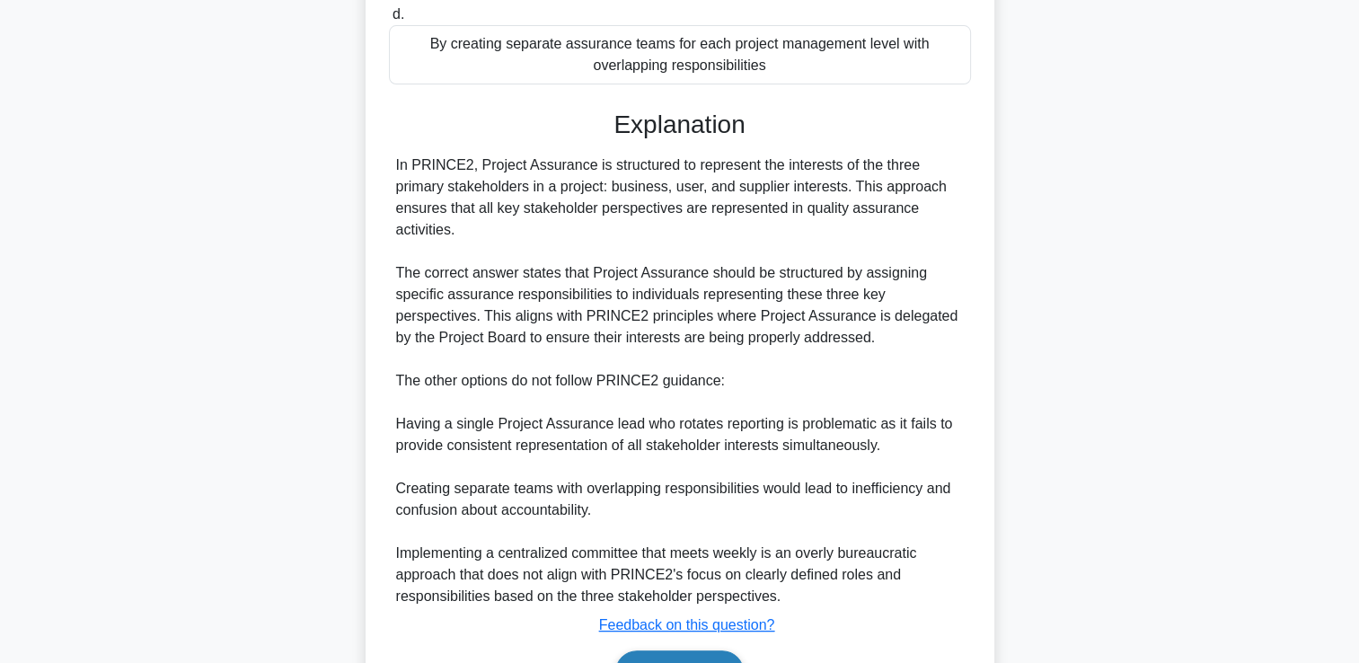
click at [680, 650] on button "Next" at bounding box center [679, 671] width 128 height 43
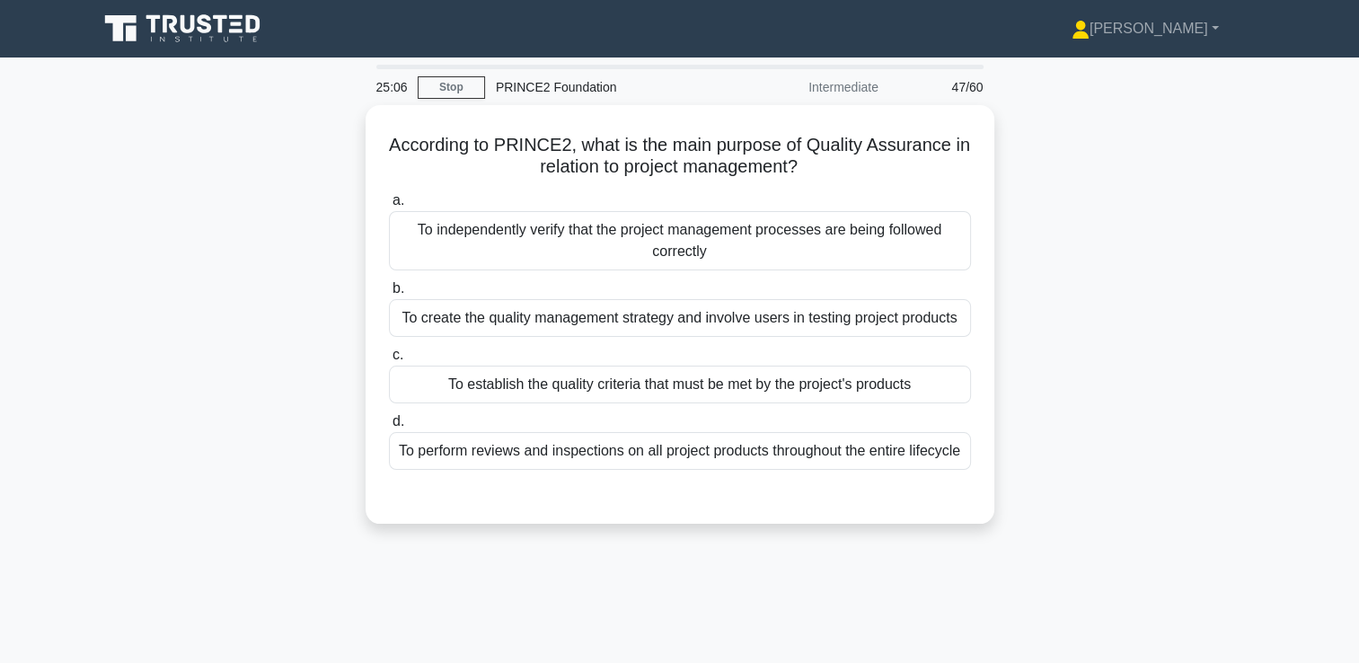
scroll to position [104, 0]
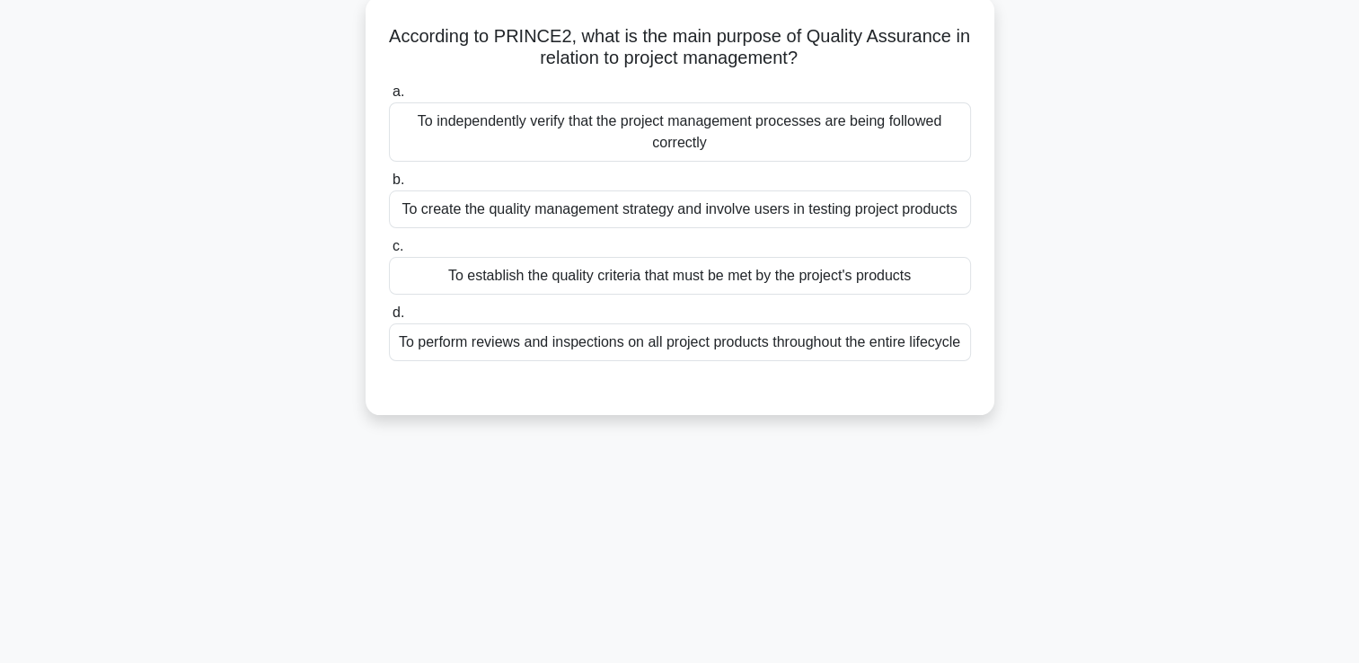
click at [589, 274] on div "To establish the quality criteria that must be met by the project's products" at bounding box center [680, 276] width 582 height 38
click at [389, 252] on input "c. To establish the quality criteria that must be met by the project's products" at bounding box center [389, 247] width 0 height 12
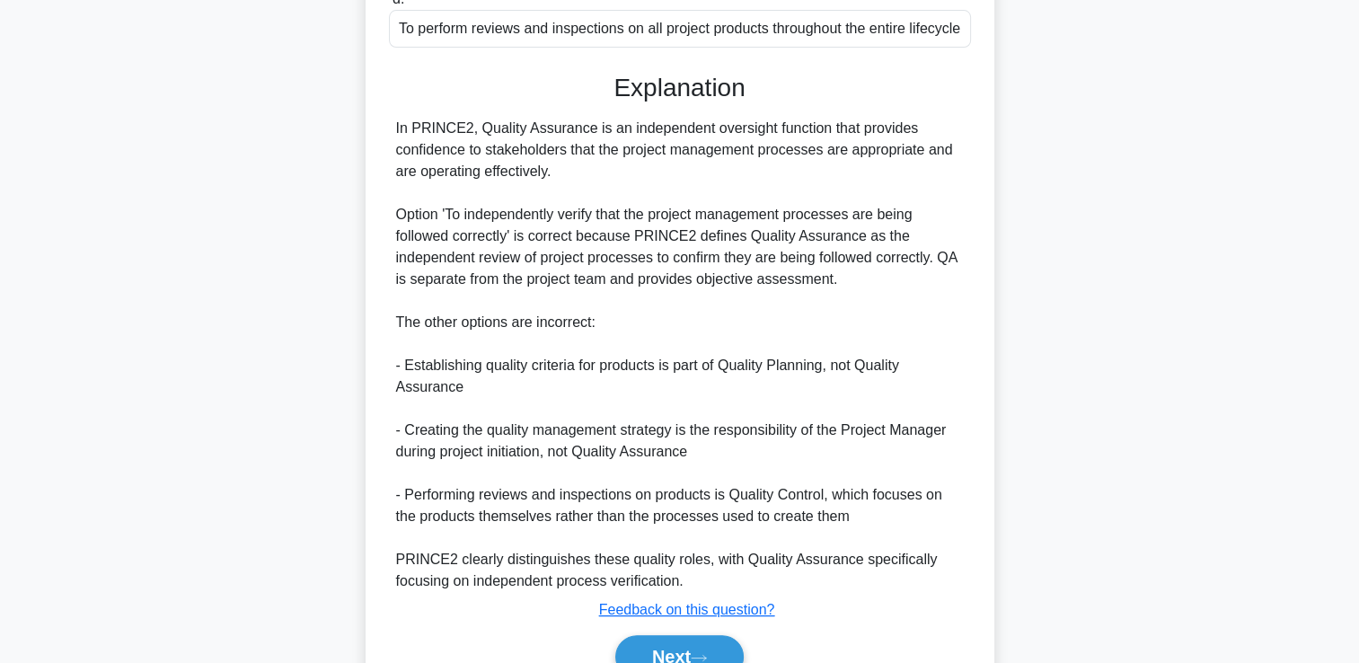
scroll to position [424, 0]
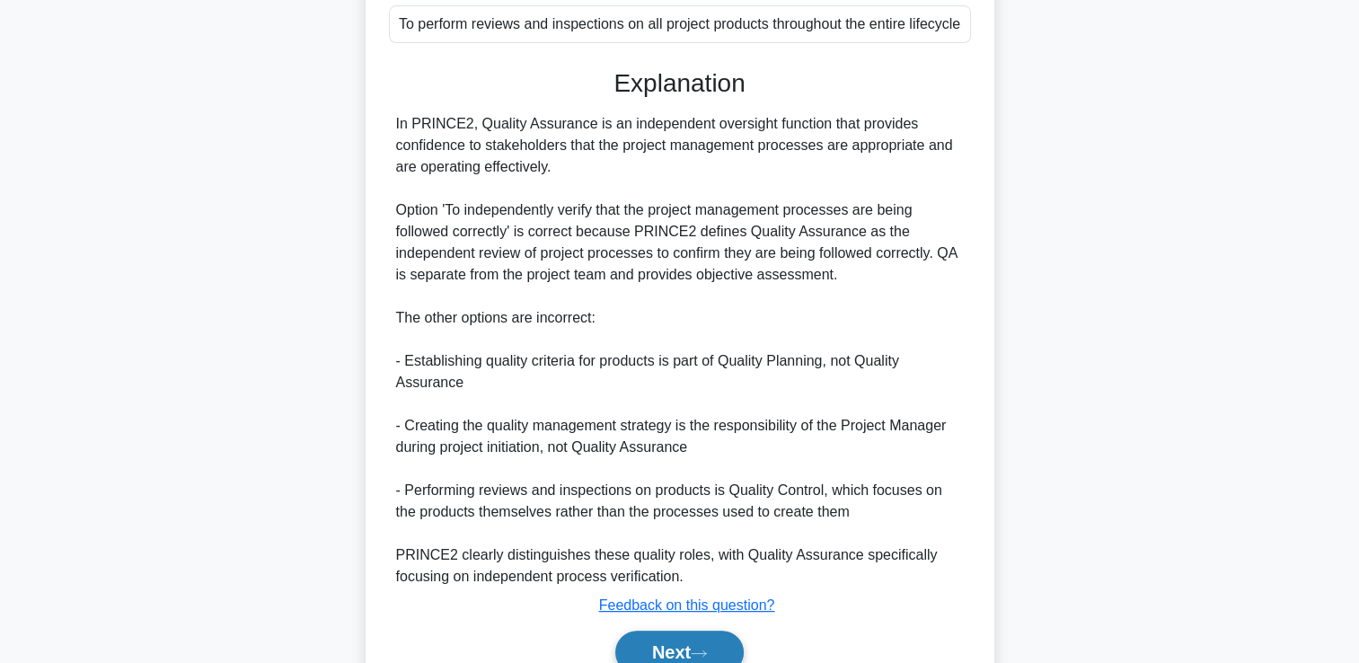
click at [676, 652] on button "Next" at bounding box center [679, 651] width 128 height 43
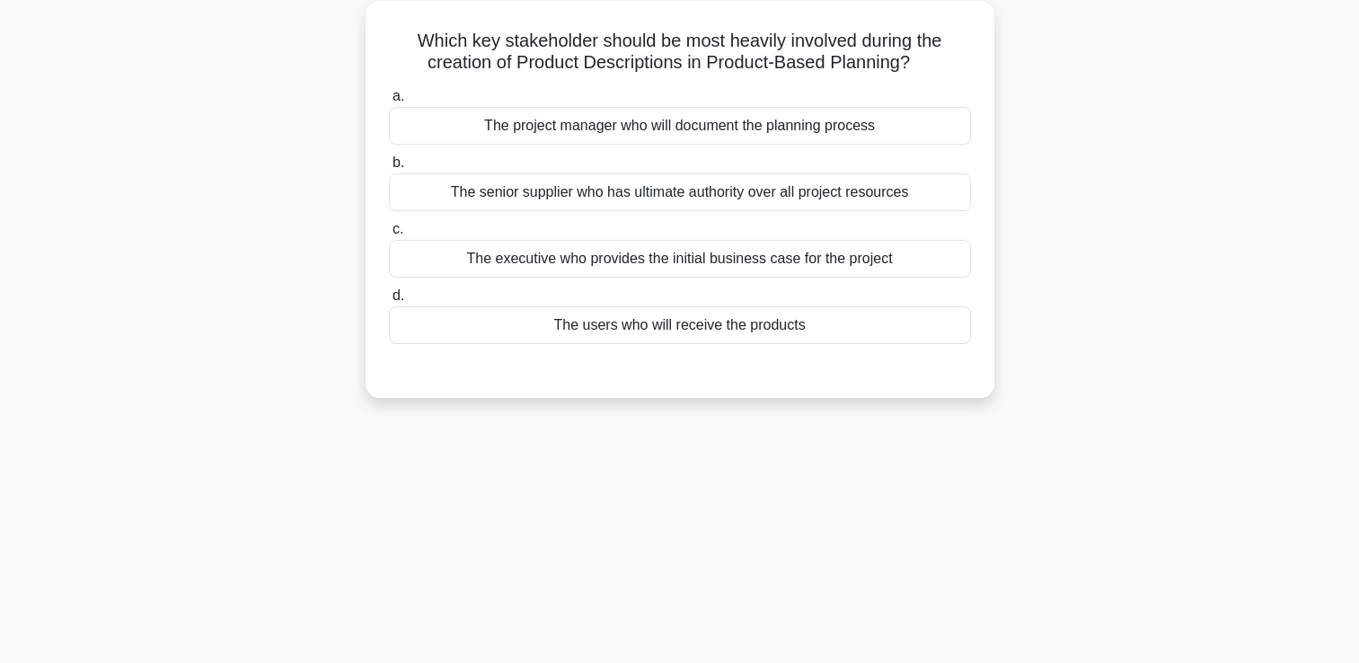
scroll to position [0, 0]
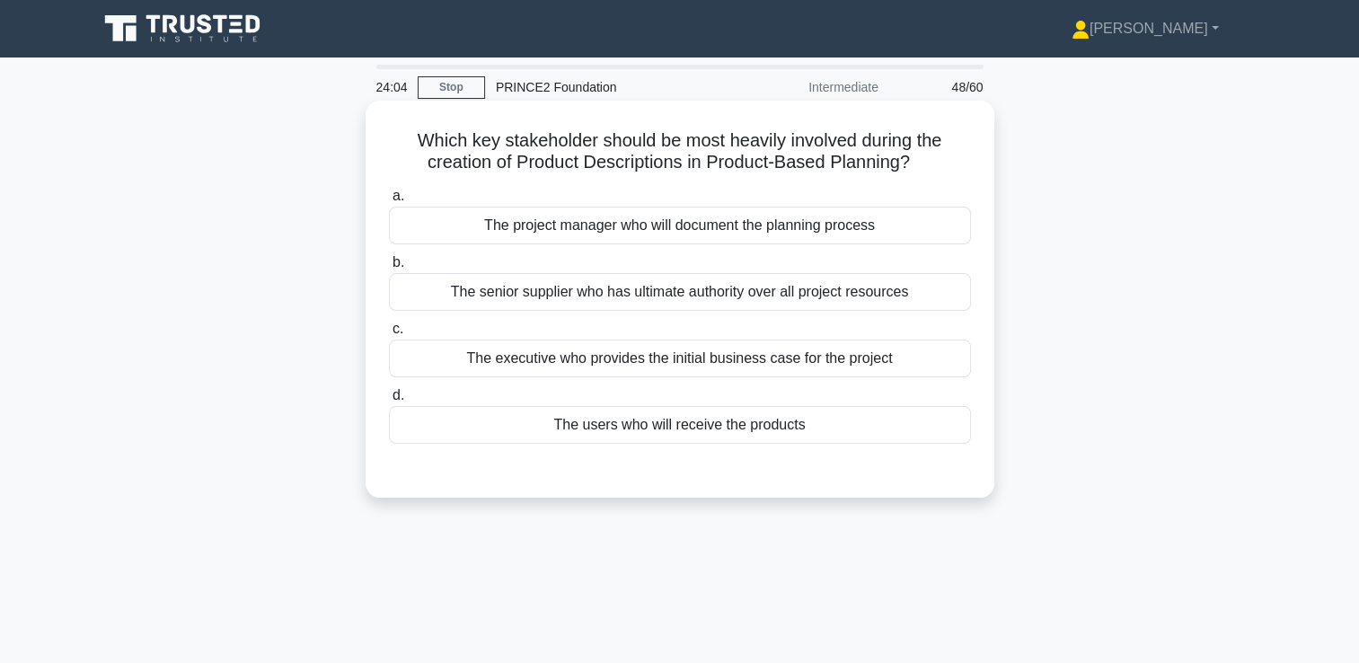
click at [639, 429] on div "The users who will receive the products" at bounding box center [680, 425] width 582 height 38
click at [389, 401] on input "d. The users who will receive the products" at bounding box center [389, 396] width 0 height 12
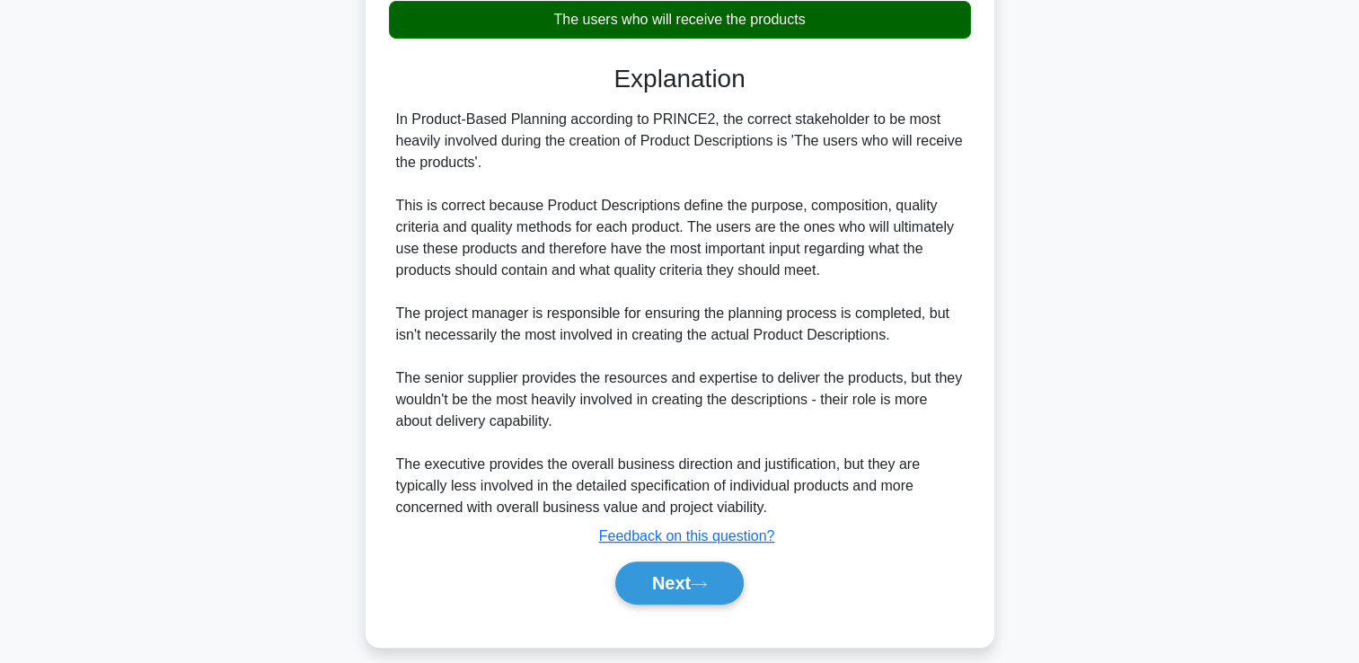
scroll to position [421, 0]
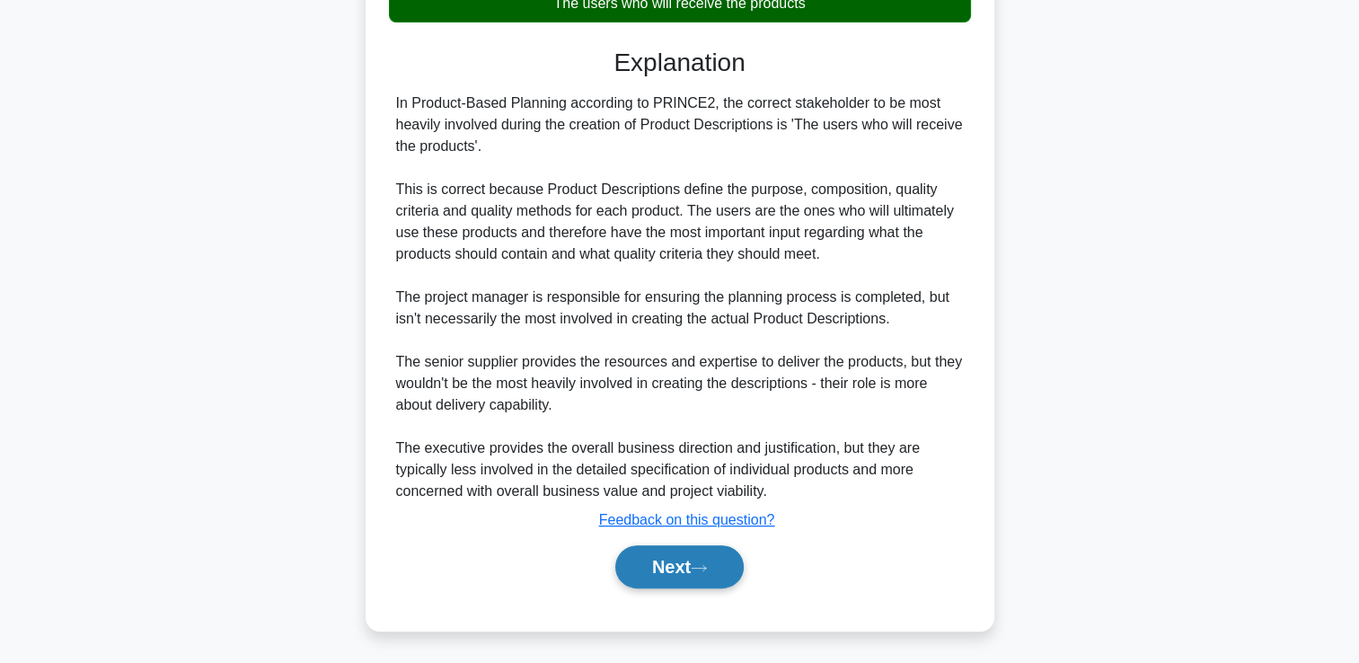
click at [647, 574] on button "Next" at bounding box center [679, 566] width 128 height 43
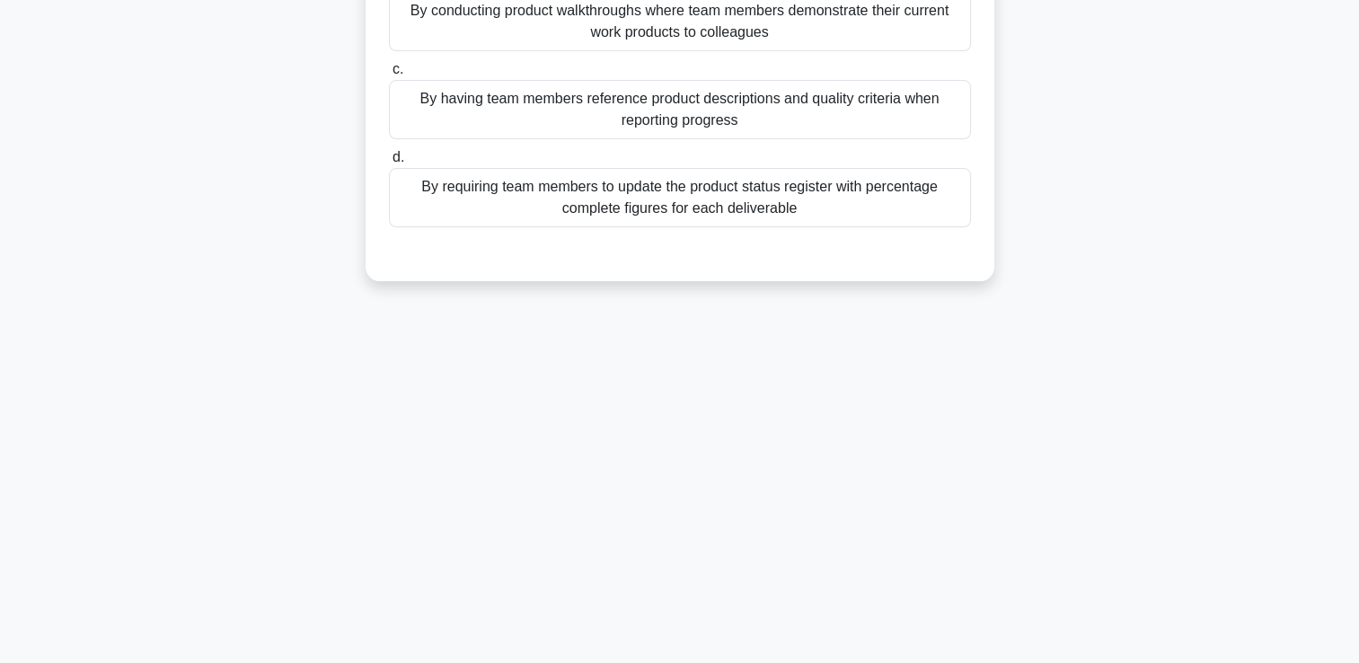
scroll to position [0, 0]
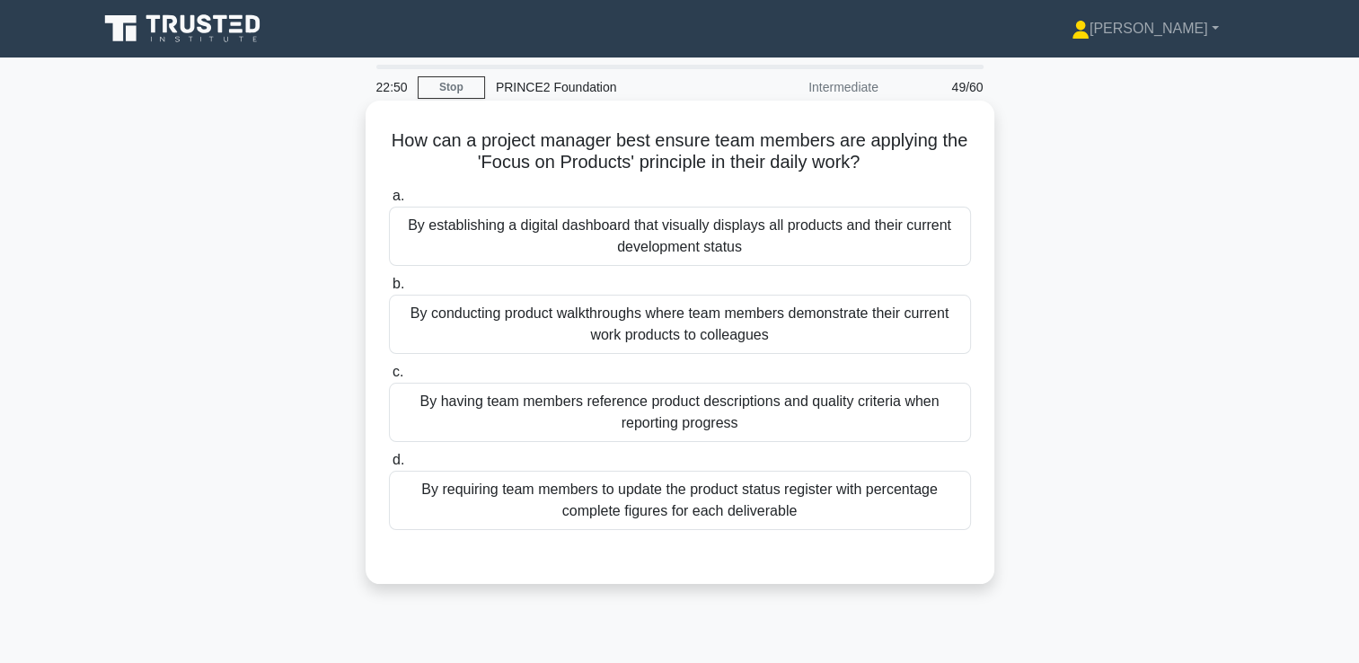
click at [558, 400] on div "By having team members reference product descriptions and quality criteria when…" at bounding box center [680, 412] width 582 height 59
click at [389, 378] on input "c. By having team members reference product descriptions and quality criteria w…" at bounding box center [389, 372] width 0 height 12
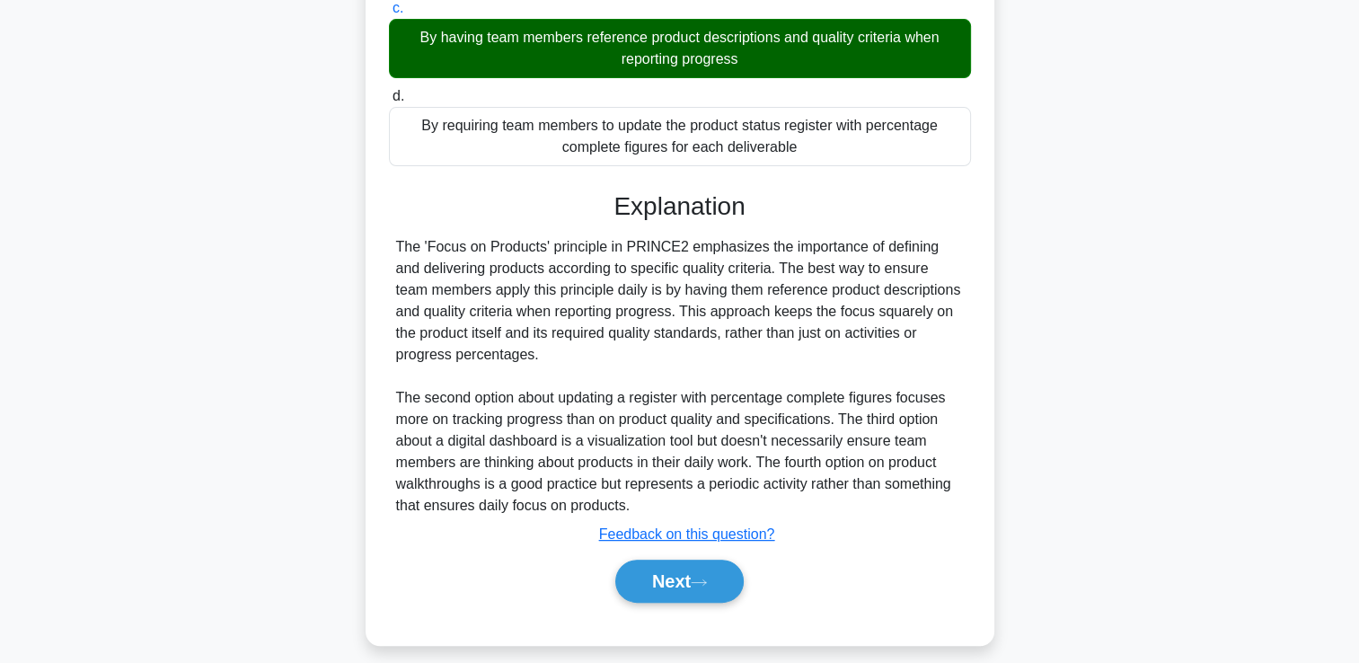
scroll to position [378, 0]
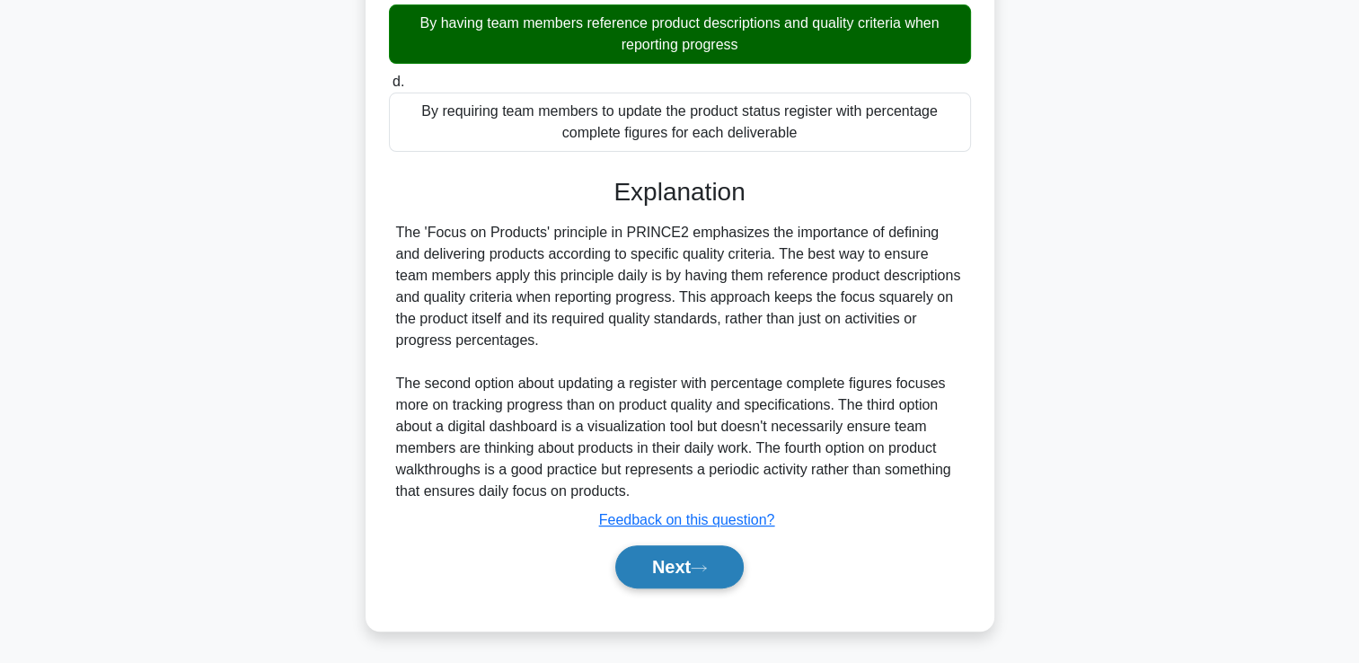
click at [664, 571] on button "Next" at bounding box center [679, 566] width 128 height 43
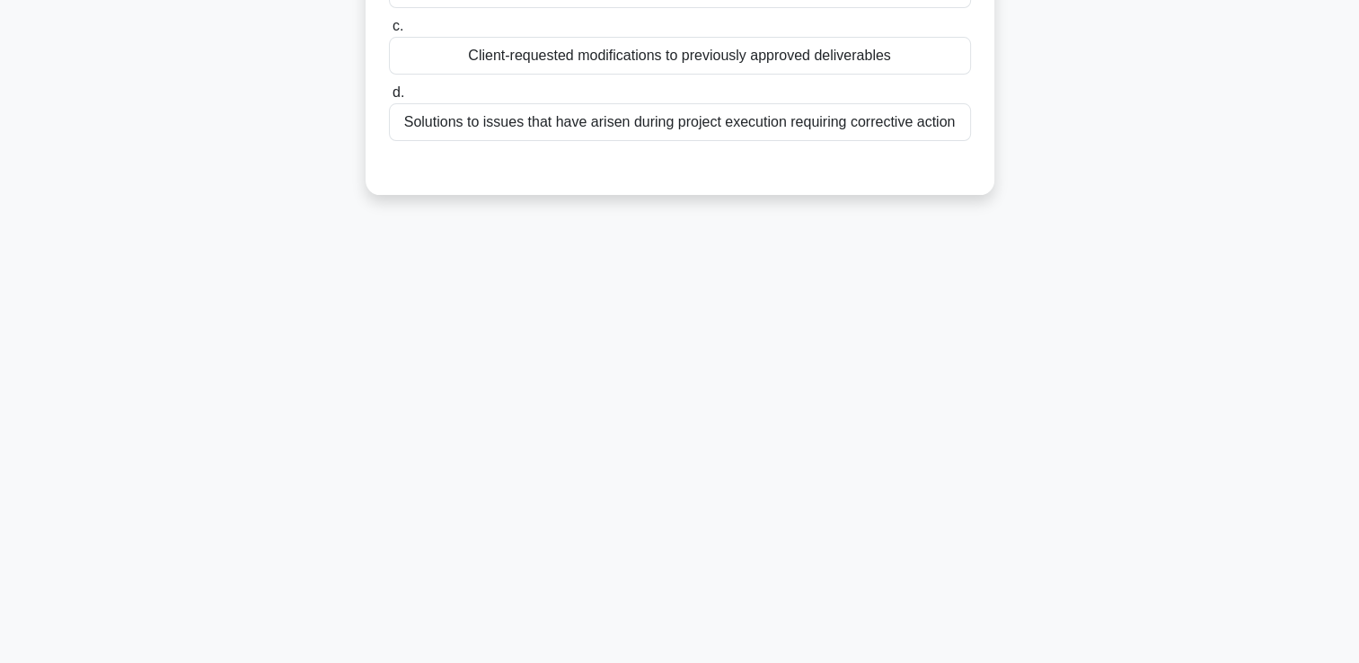
scroll to position [0, 0]
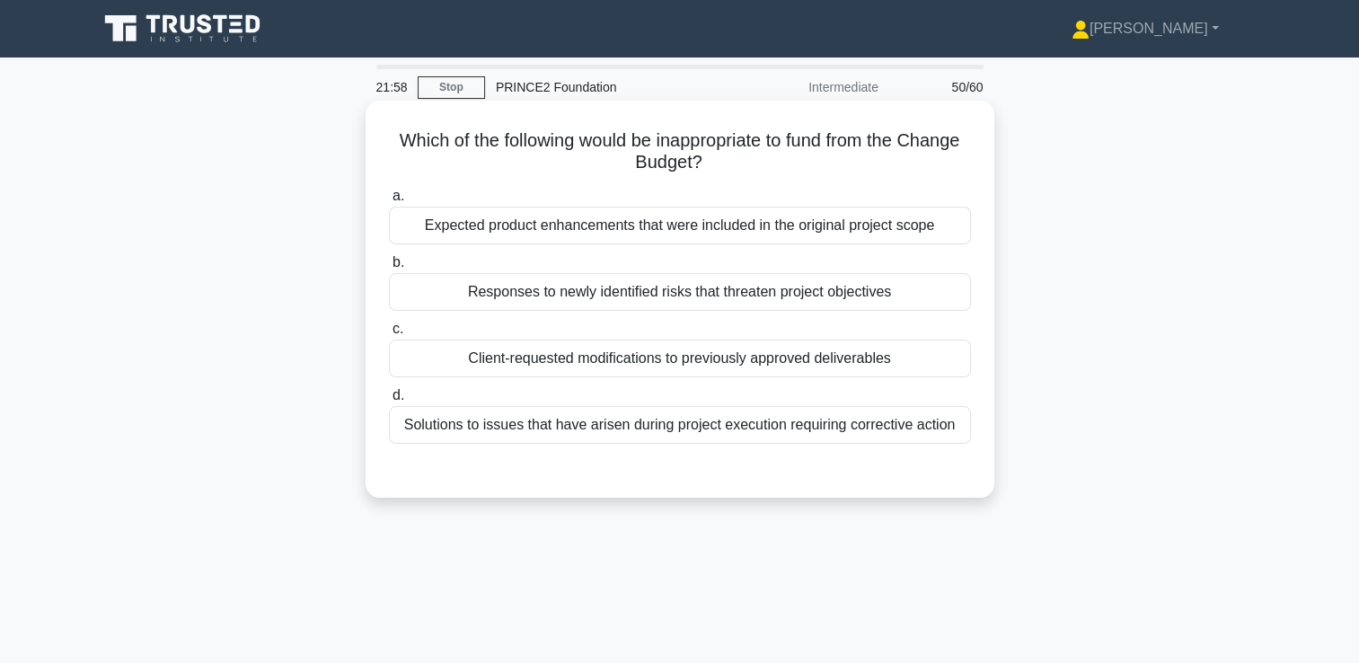
click at [640, 231] on div "Expected product enhancements that were included in the original project scope" at bounding box center [680, 226] width 582 height 38
click at [389, 202] on input "a. Expected product enhancements that were included in the original project sco…" at bounding box center [389, 196] width 0 height 12
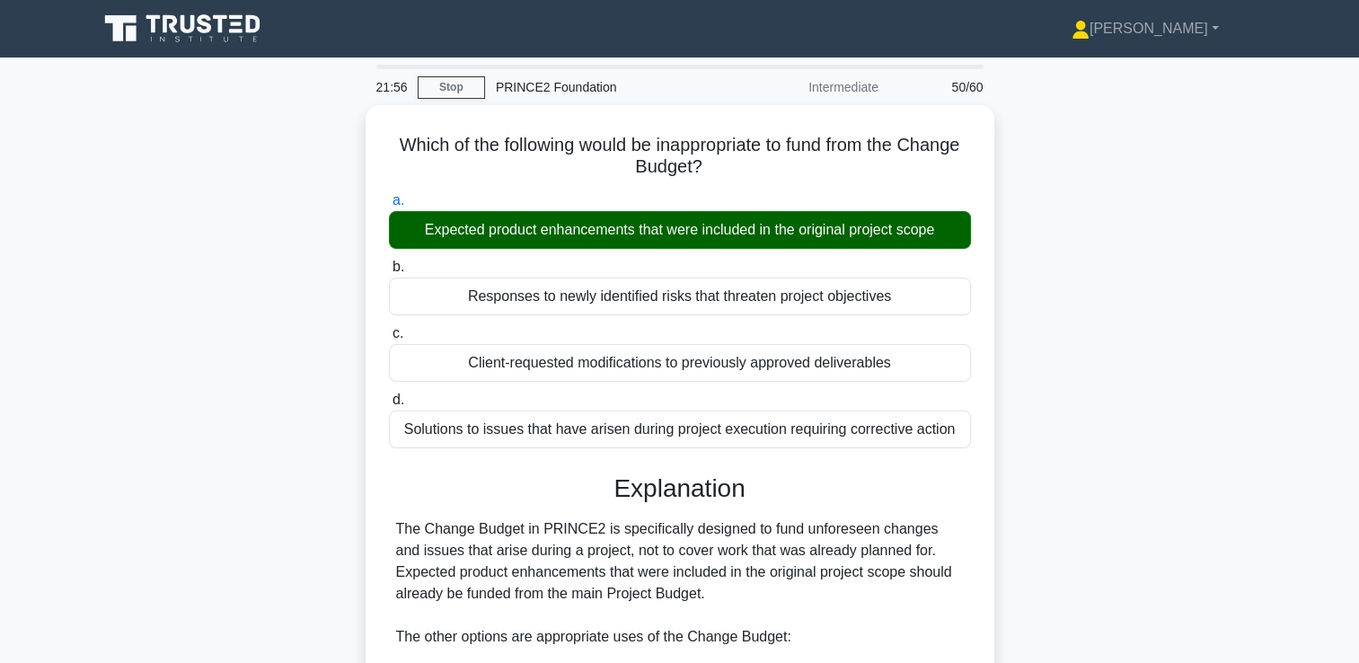
scroll to position [335, 0]
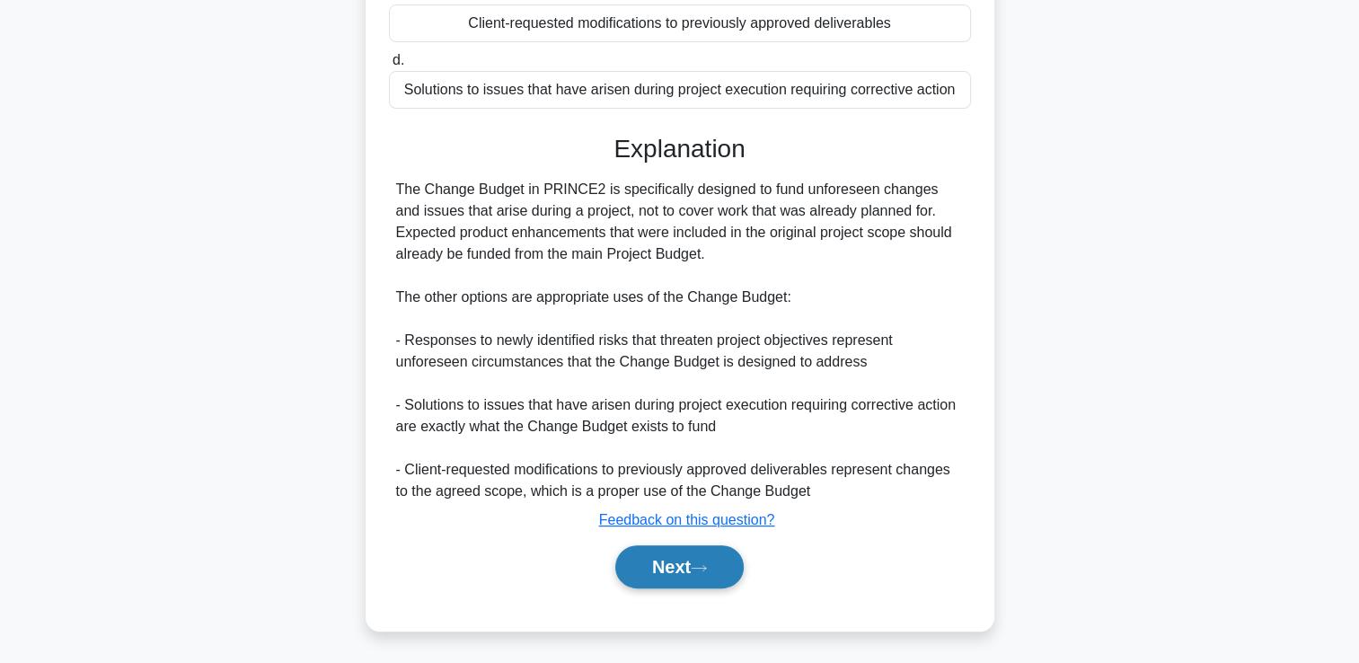
click at [699, 557] on button "Next" at bounding box center [679, 566] width 128 height 43
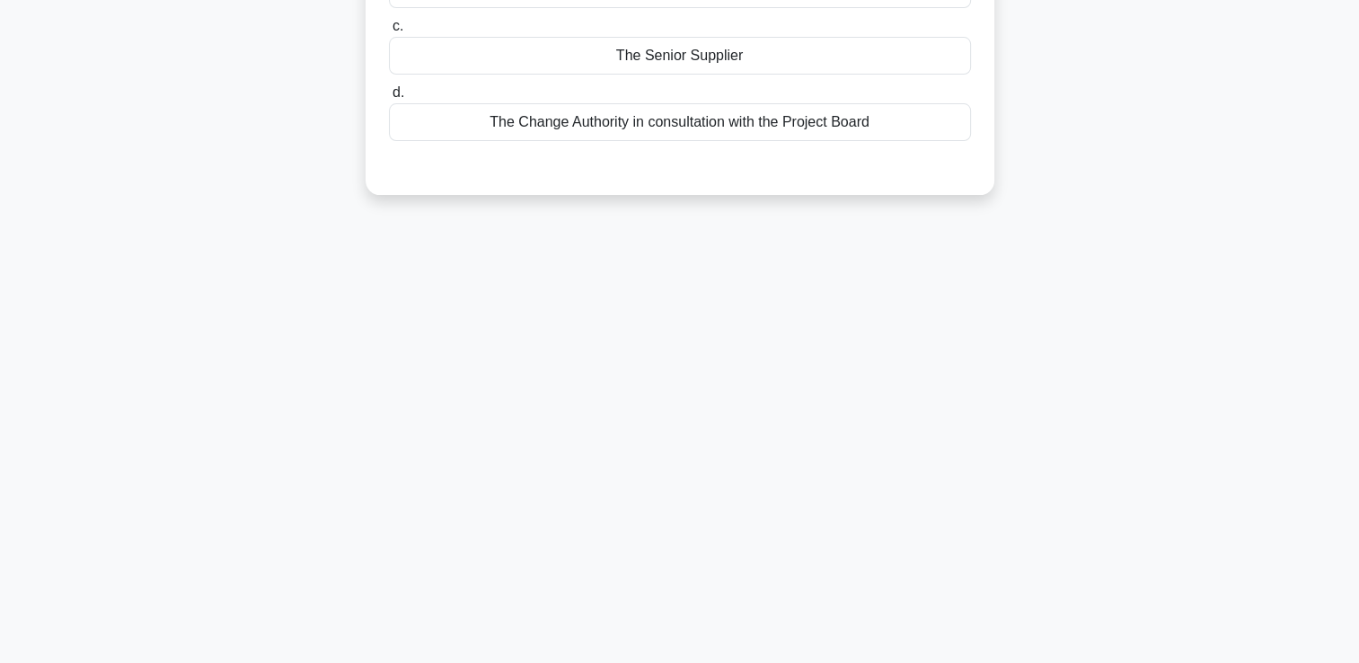
scroll to position [0, 0]
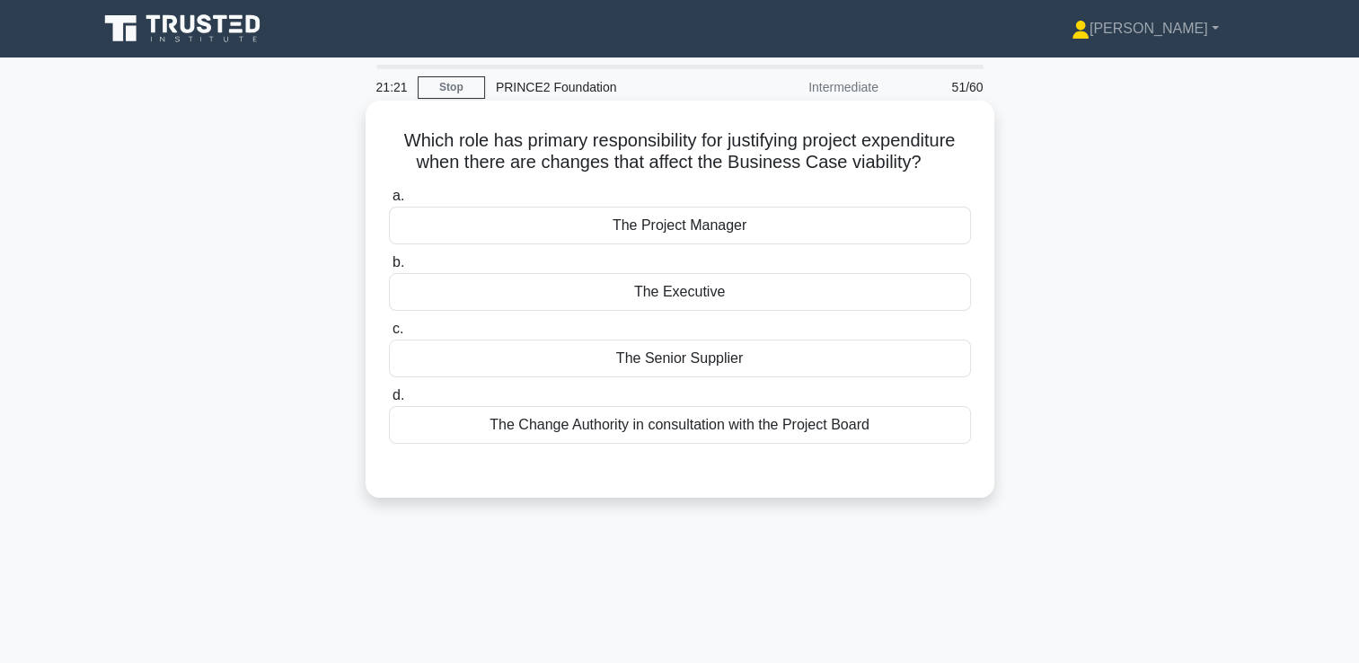
click at [686, 426] on div "The Change Authority in consultation with the Project Board" at bounding box center [680, 425] width 582 height 38
click at [389, 401] on input "d. The Change Authority in consultation with the Project Board" at bounding box center [389, 396] width 0 height 12
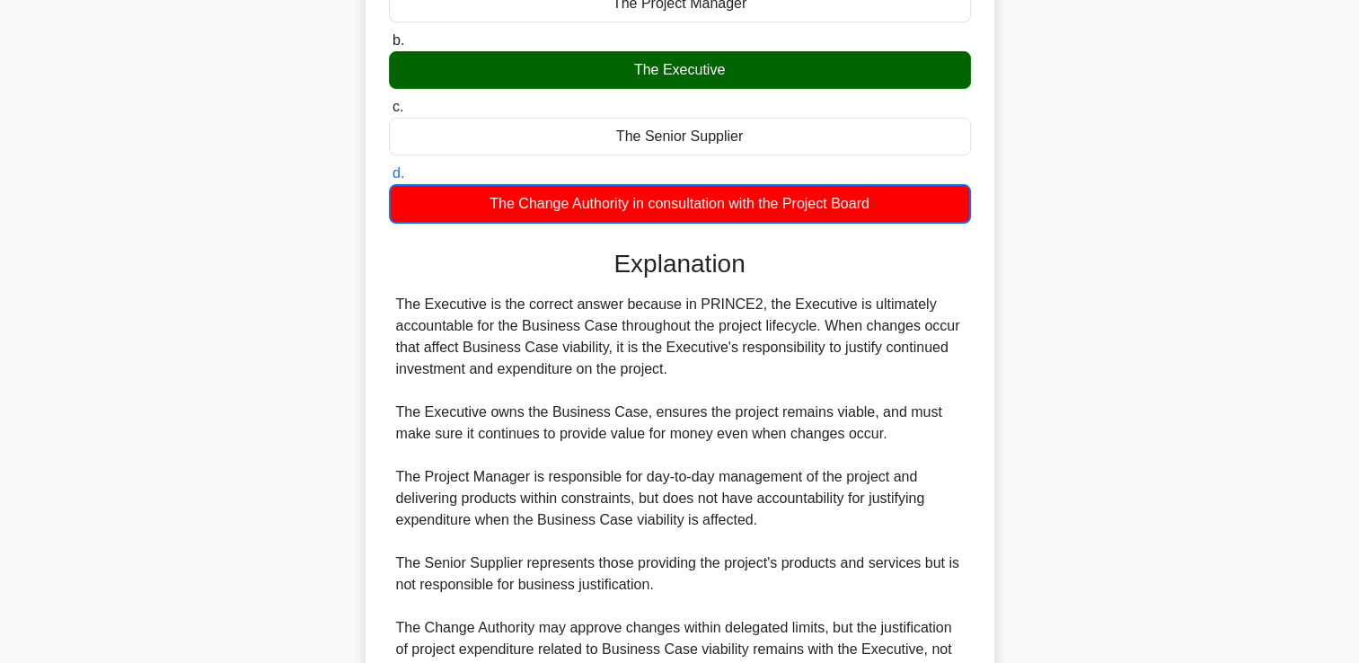
scroll to position [401, 0]
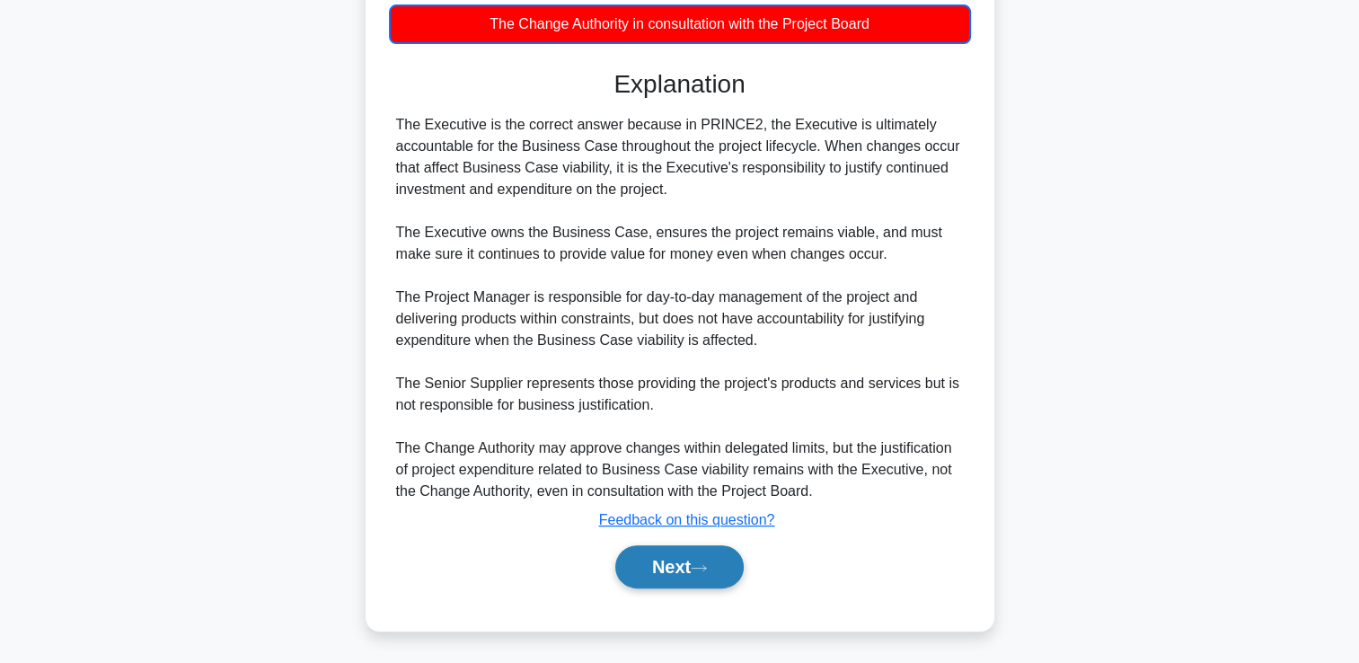
click at [654, 573] on button "Next" at bounding box center [679, 566] width 128 height 43
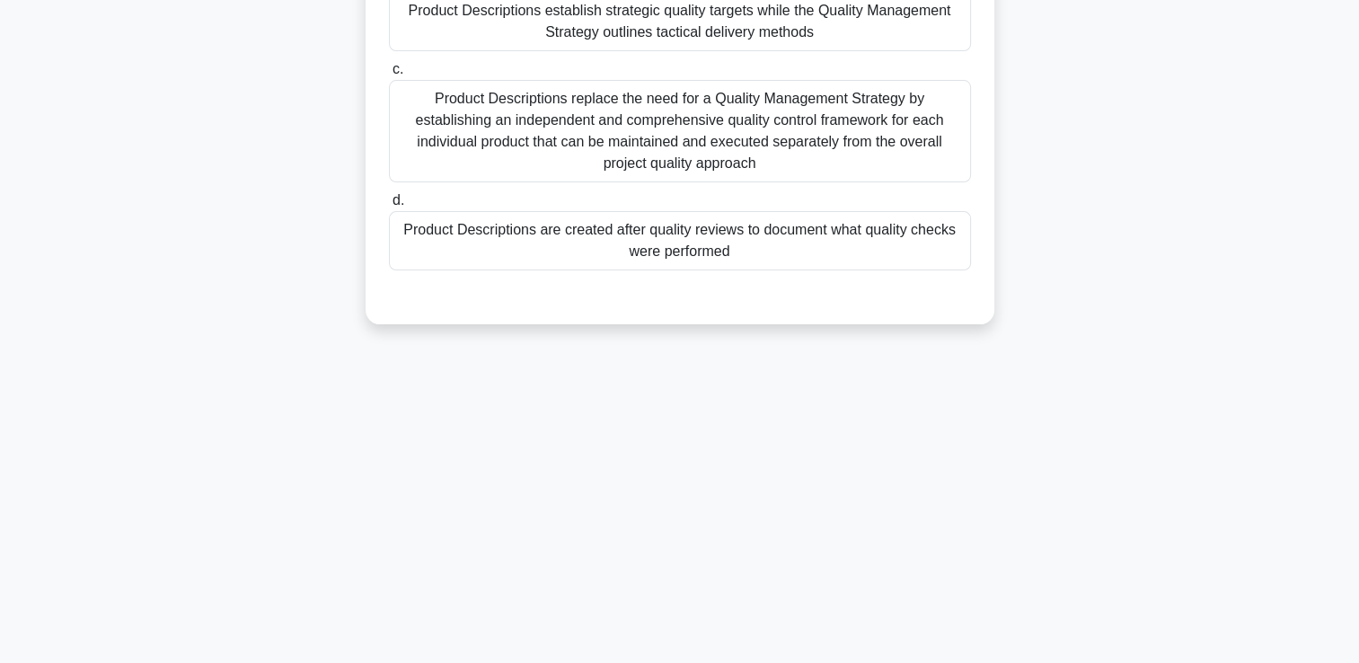
scroll to position [0, 0]
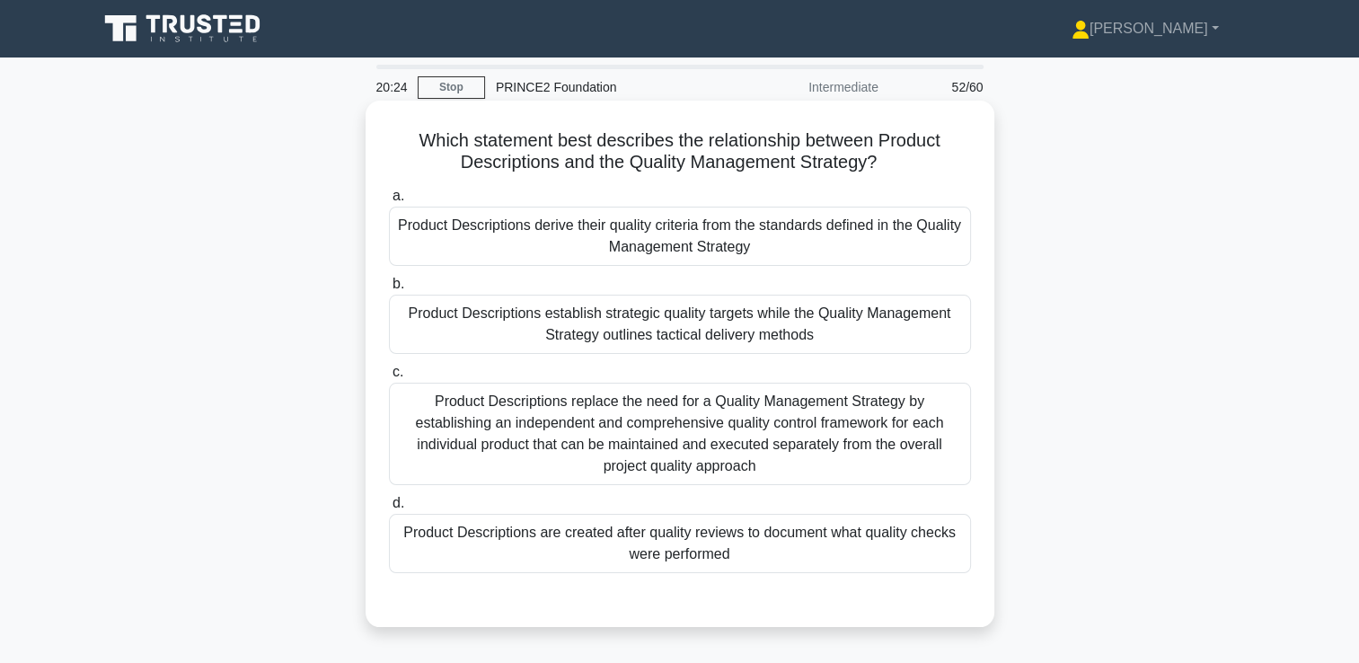
click at [545, 231] on div "Product Descriptions derive their quality criteria from the standards defined i…" at bounding box center [680, 236] width 582 height 59
click at [389, 202] on input "a. Product Descriptions derive their quality criteria from the standards define…" at bounding box center [389, 196] width 0 height 12
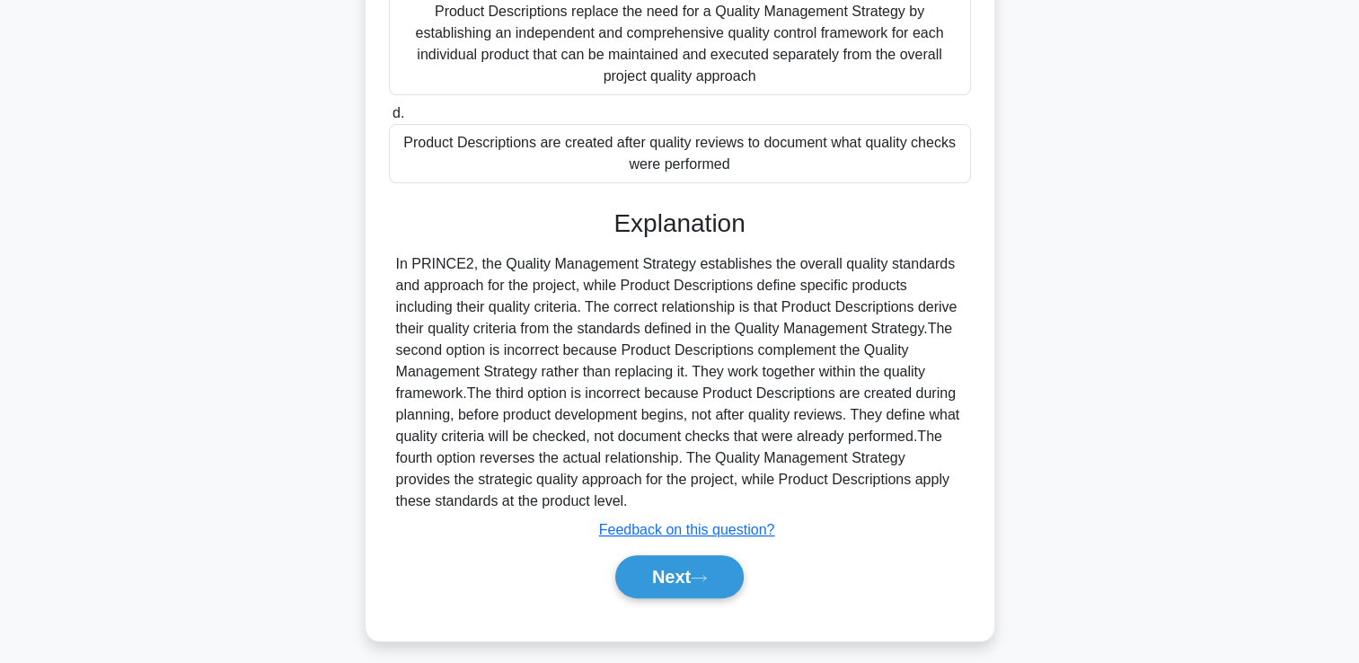
scroll to position [400, 0]
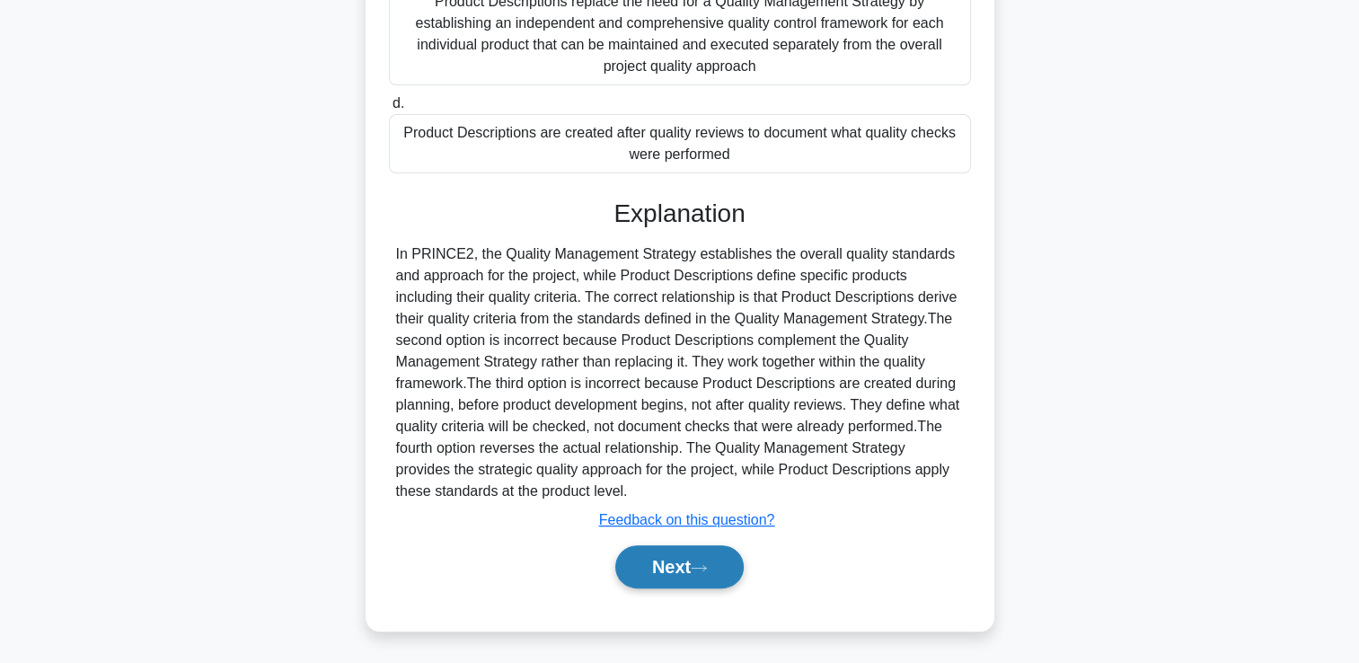
click at [650, 567] on button "Next" at bounding box center [679, 566] width 128 height 43
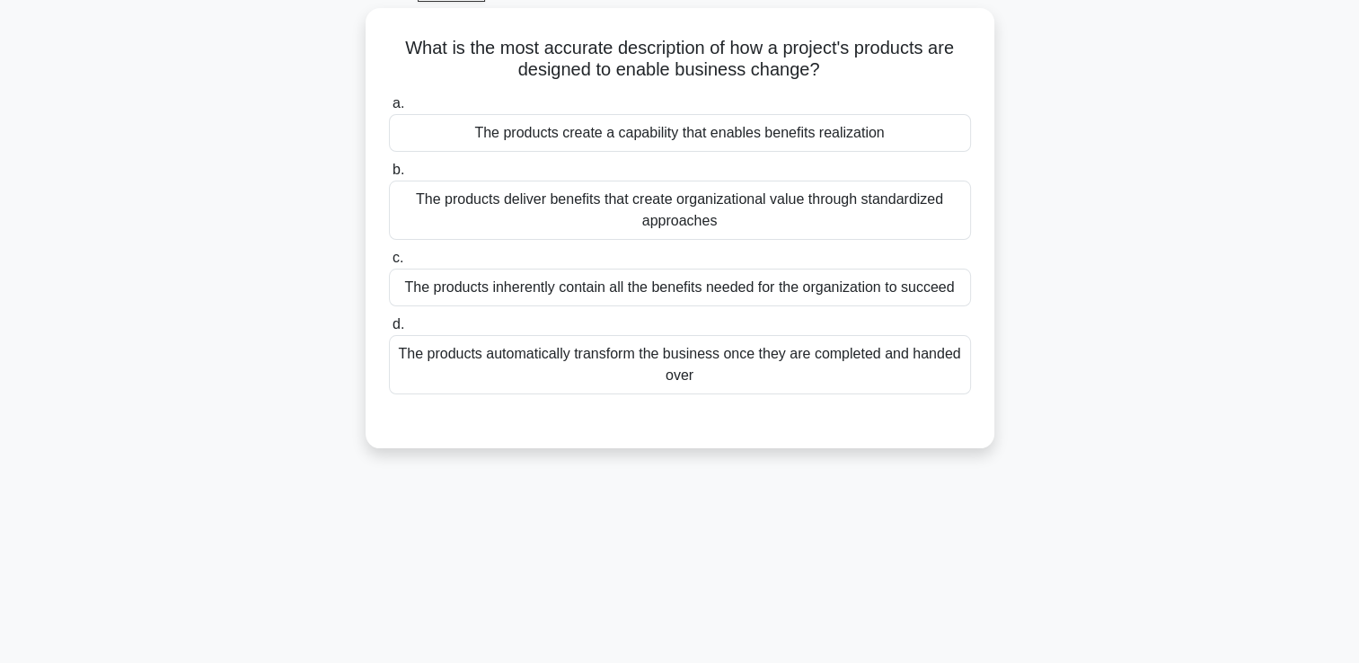
scroll to position [0, 0]
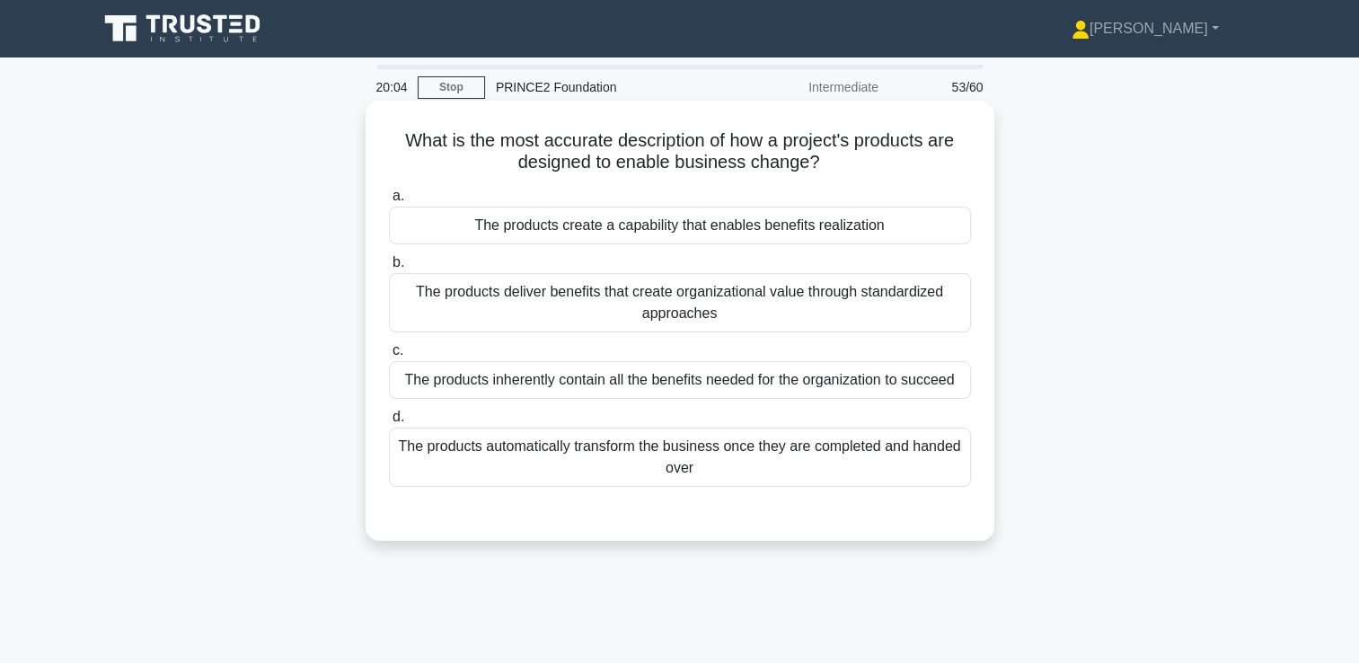
click at [550, 234] on div "The products create a capability that enables benefits realization" at bounding box center [680, 226] width 582 height 38
click at [389, 202] on input "a. The products create a capability that enables benefits realization" at bounding box center [389, 196] width 0 height 12
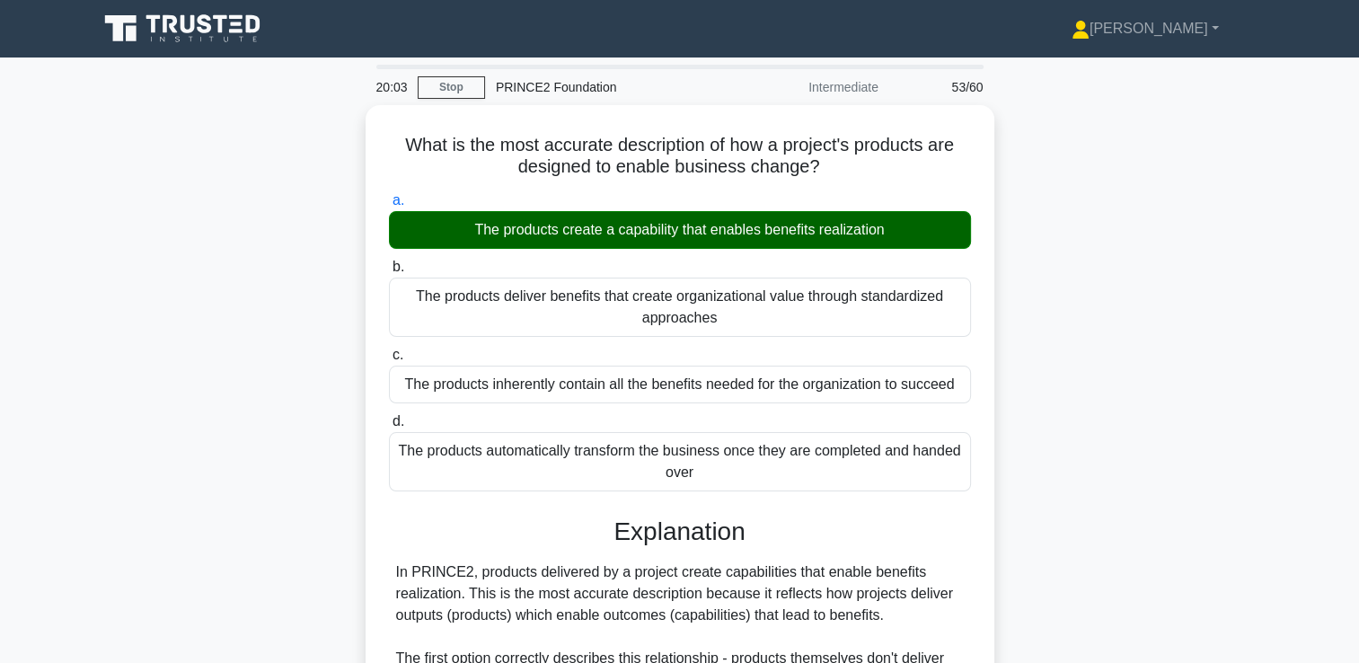
scroll to position [400, 0]
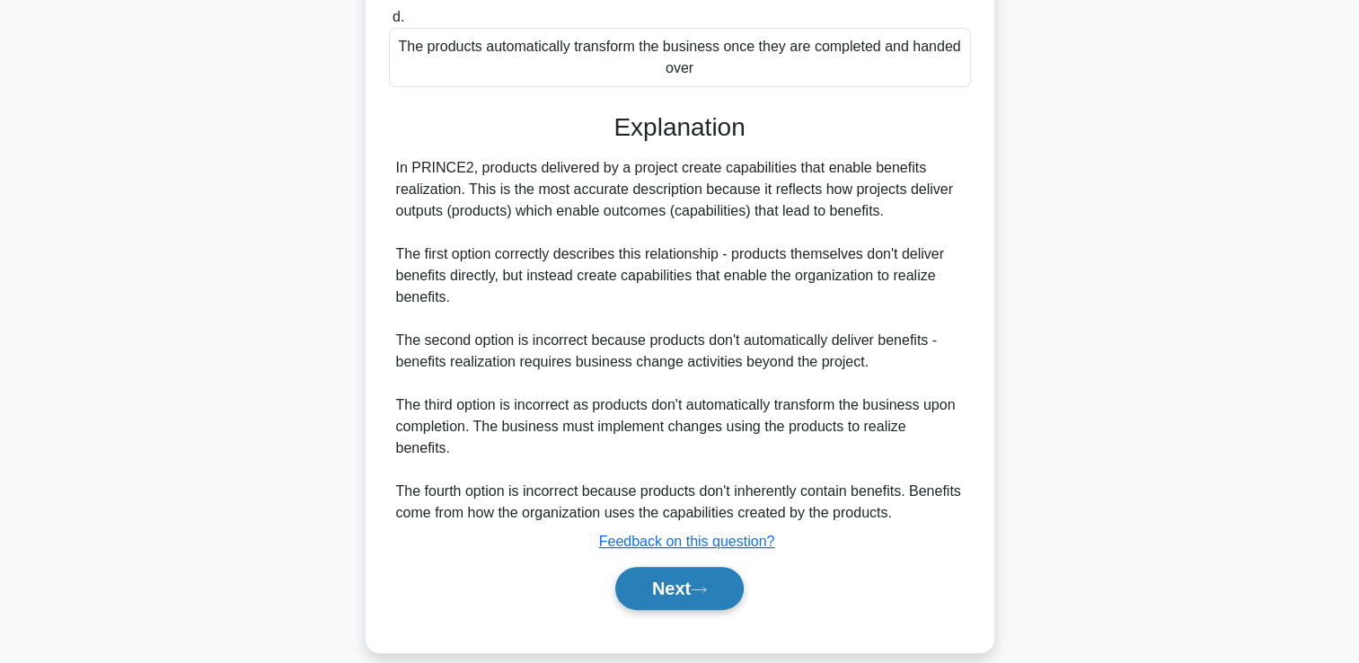
click at [664, 574] on button "Next" at bounding box center [679, 588] width 128 height 43
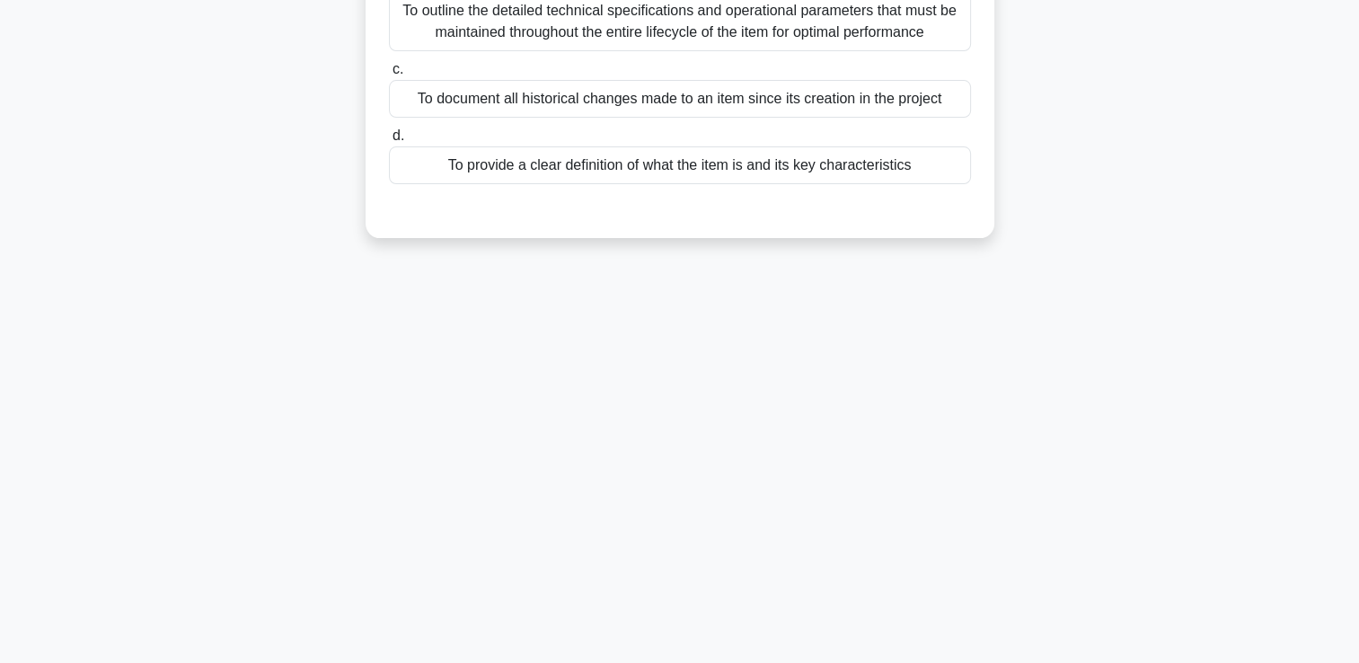
scroll to position [0, 0]
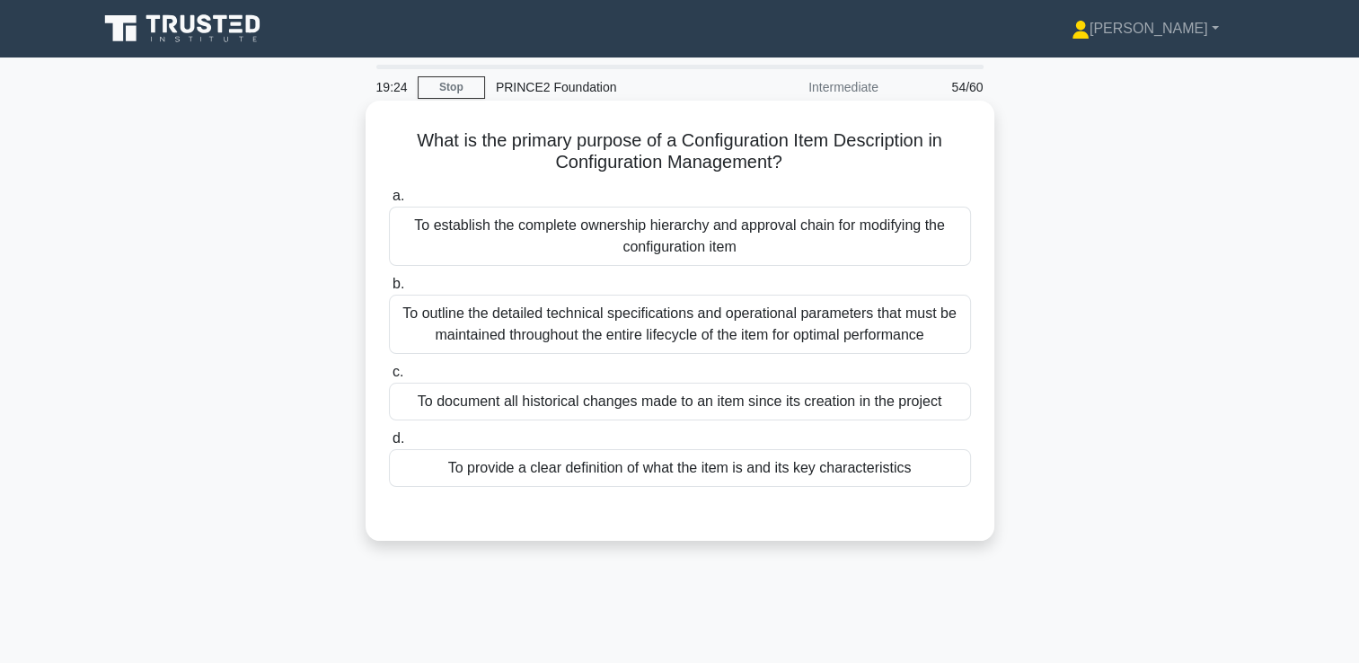
click at [508, 463] on div "To provide a clear definition of what the item is and its key characteristics" at bounding box center [680, 468] width 582 height 38
click at [389, 444] on input "d. To provide a clear definition of what the item is and its key characteristics" at bounding box center [389, 439] width 0 height 12
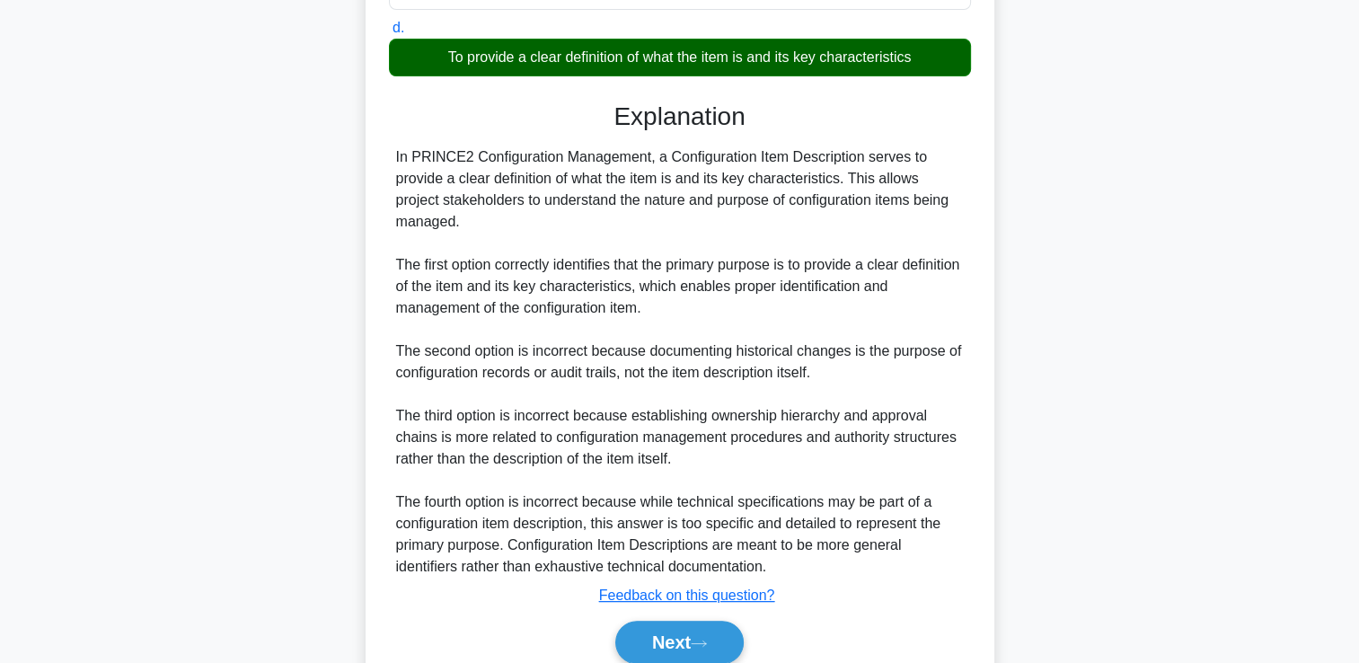
scroll to position [486, 0]
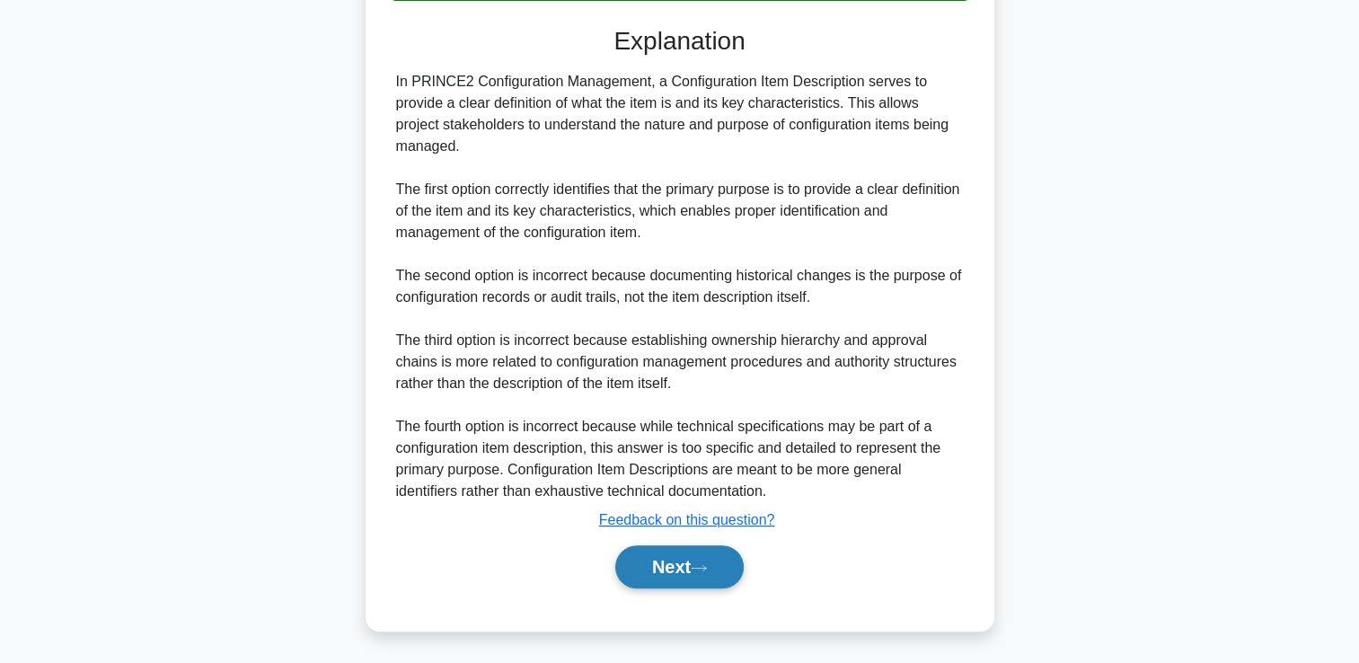
click at [673, 568] on button "Next" at bounding box center [679, 566] width 128 height 43
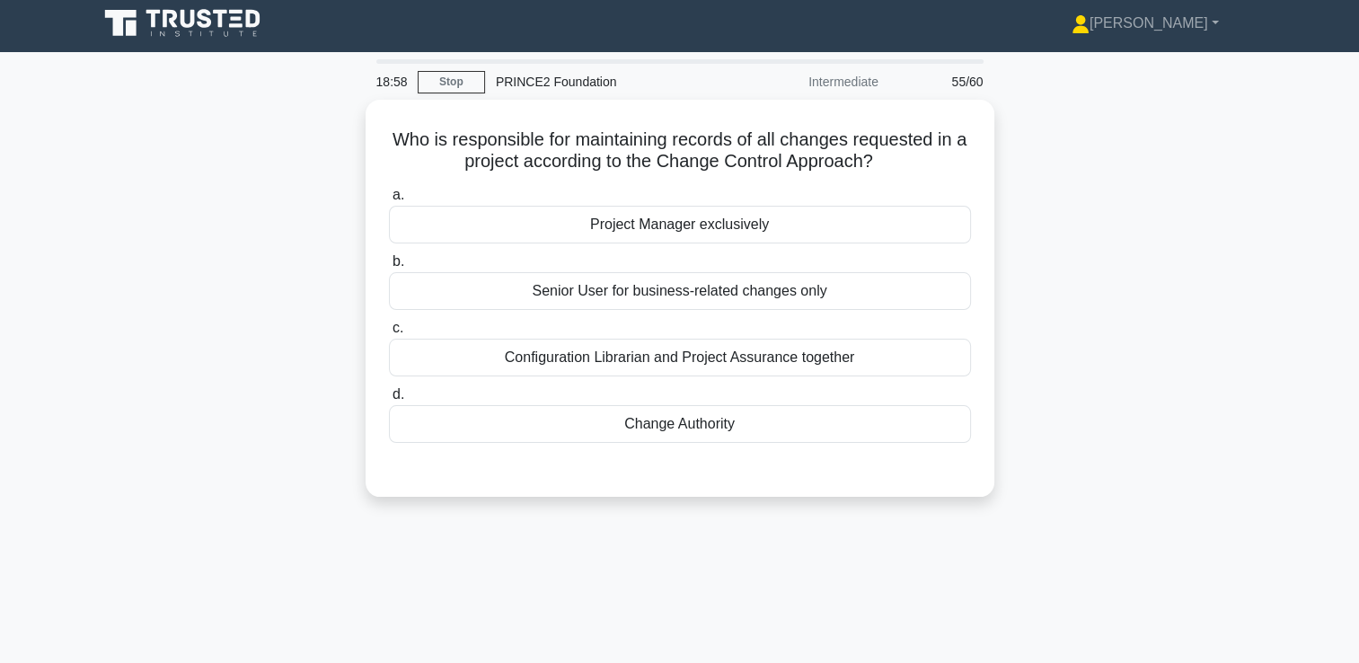
scroll to position [0, 0]
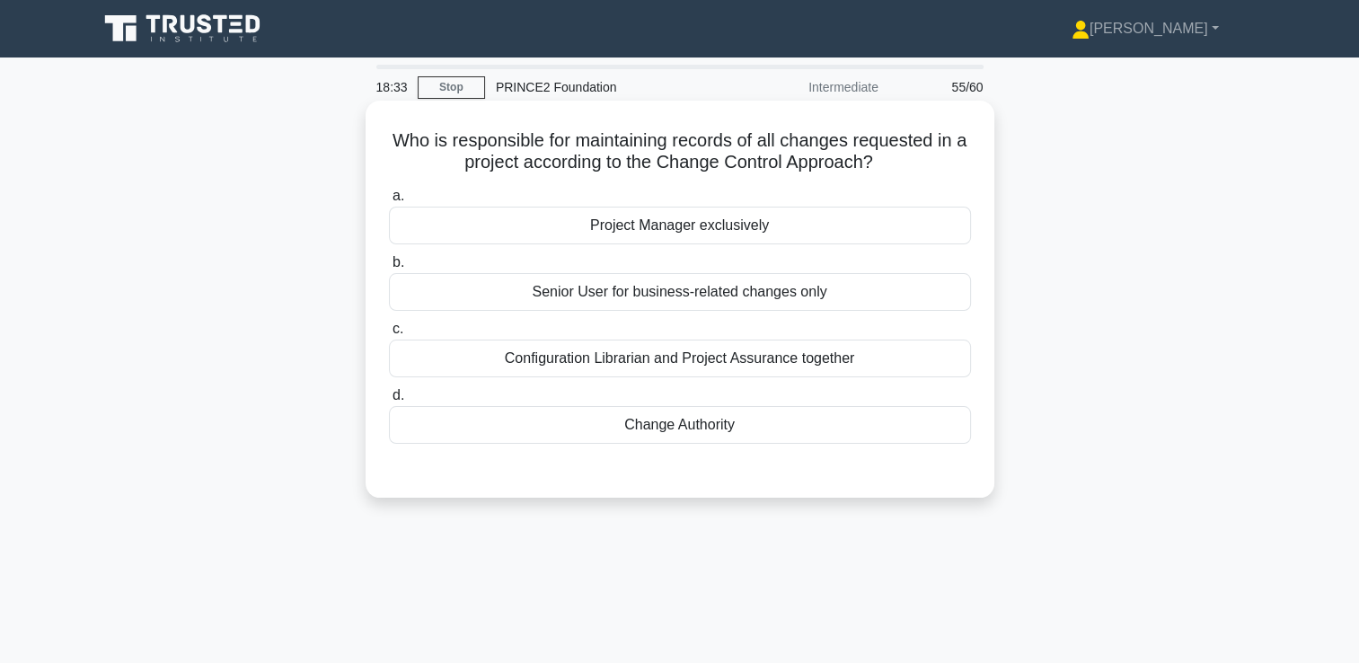
click at [682, 422] on div "Change Authority" at bounding box center [680, 425] width 582 height 38
click at [389, 401] on input "d. Change Authority" at bounding box center [389, 396] width 0 height 12
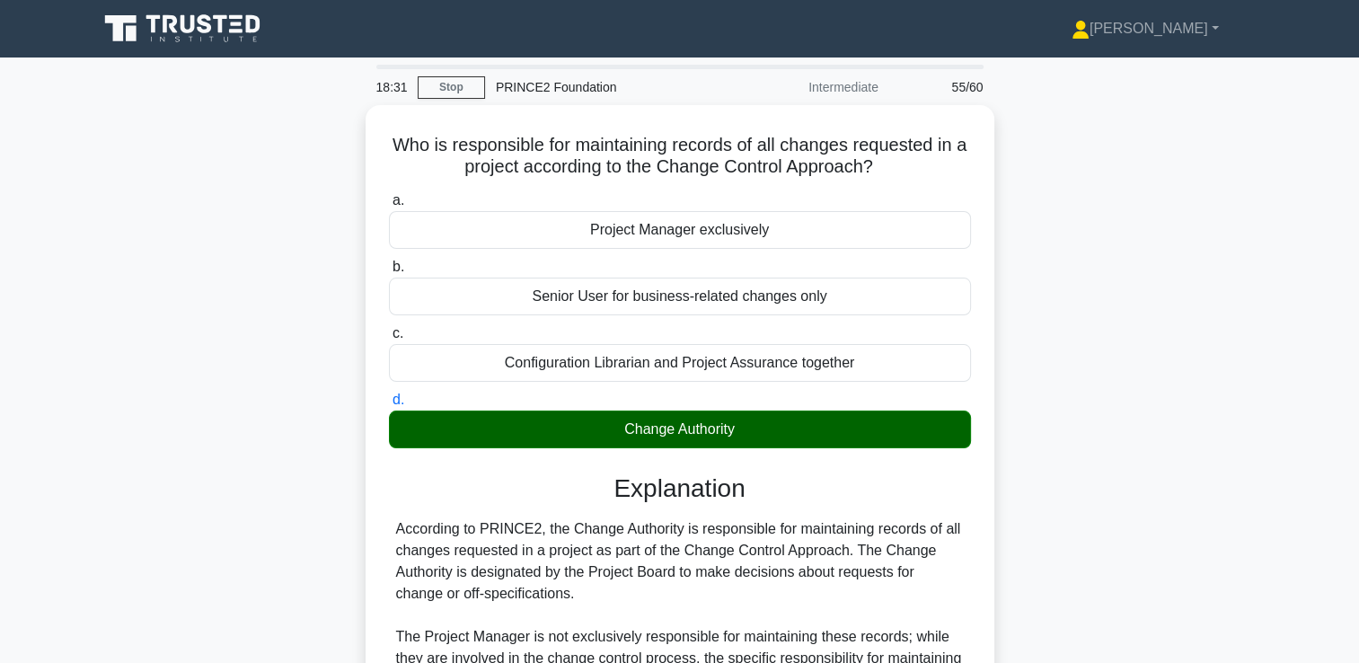
scroll to position [378, 0]
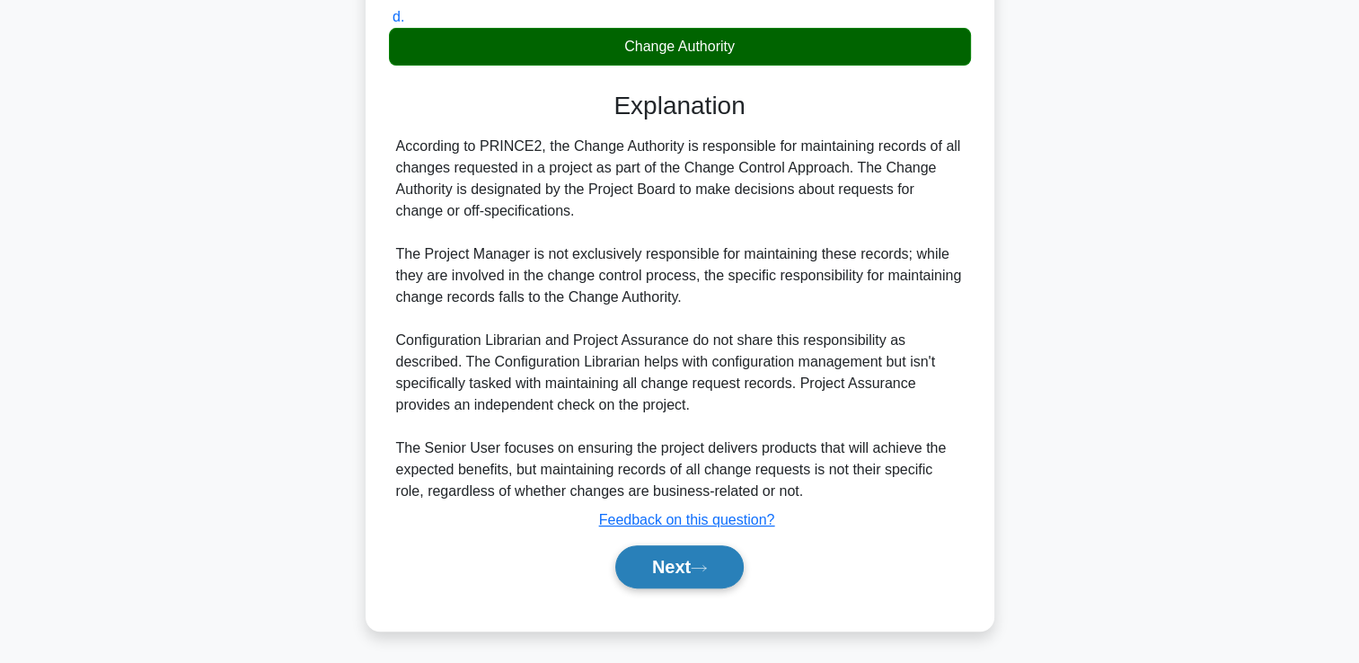
click at [679, 560] on button "Next" at bounding box center [679, 566] width 128 height 43
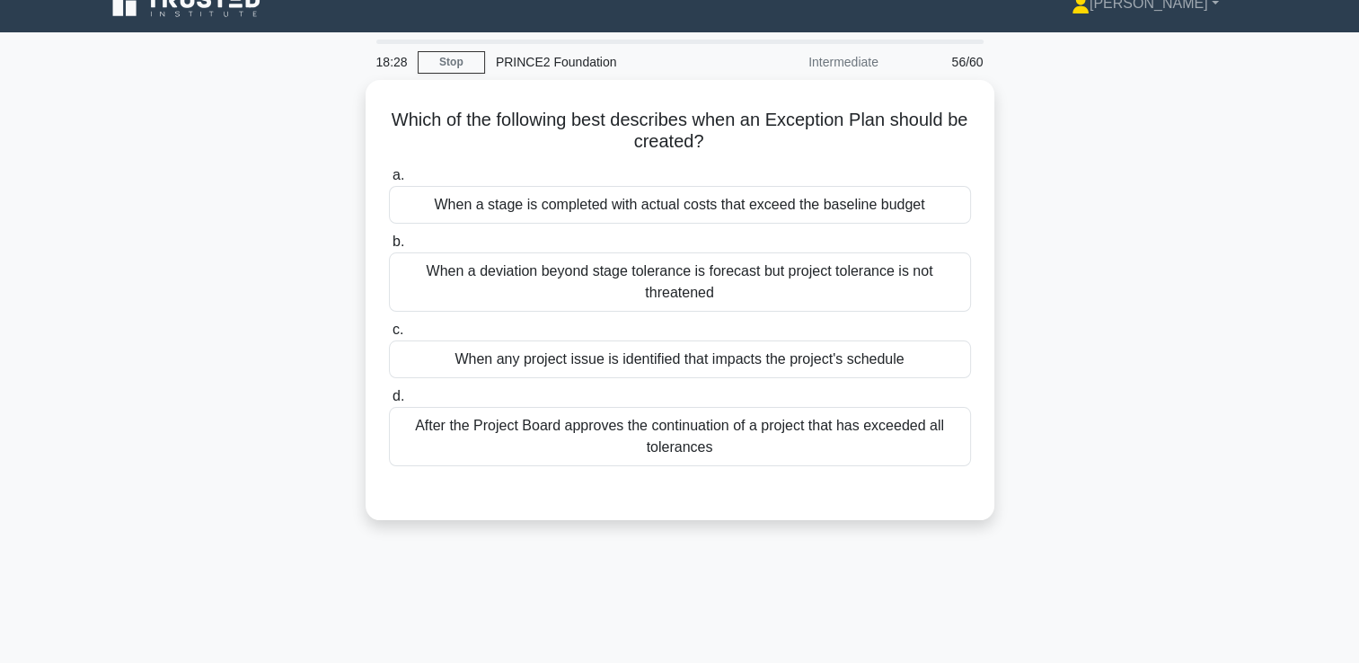
scroll to position [0, 0]
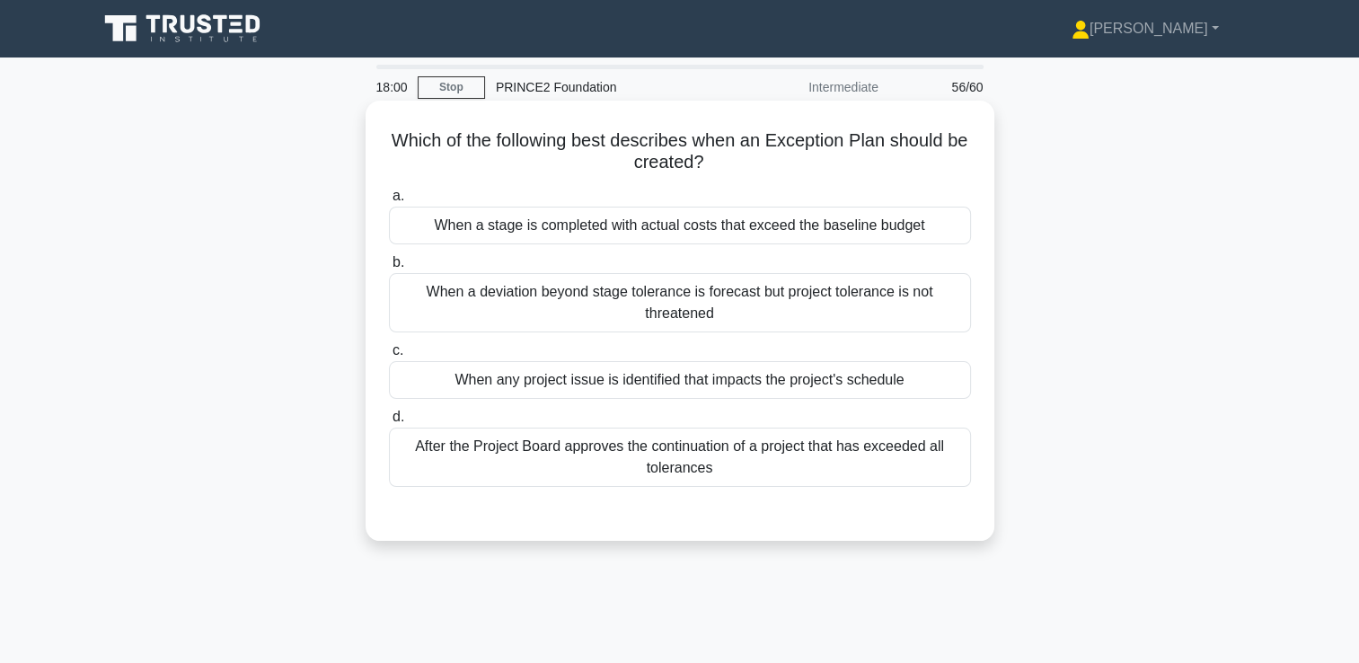
click at [635, 294] on div "When a deviation beyond stage tolerance is forecast but project tolerance is no…" at bounding box center [680, 302] width 582 height 59
click at [389, 268] on input "b. When a deviation beyond stage tolerance is forecast but project tolerance is…" at bounding box center [389, 263] width 0 height 12
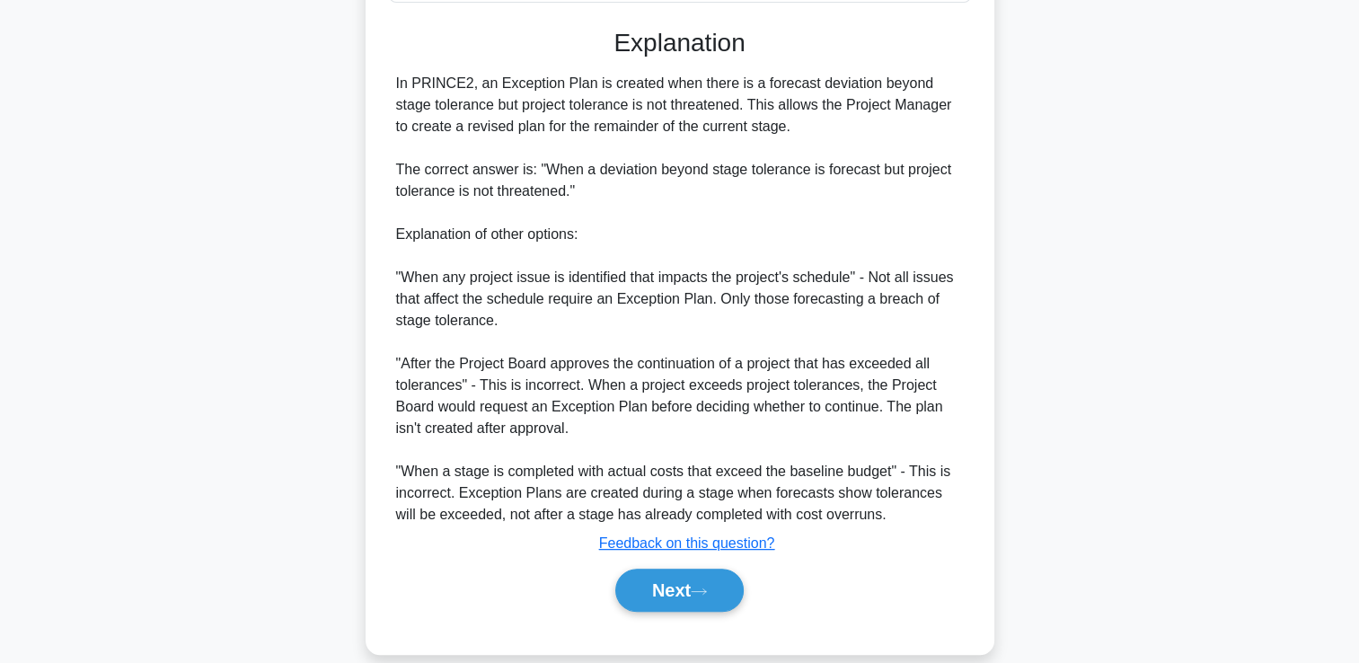
scroll to position [507, 0]
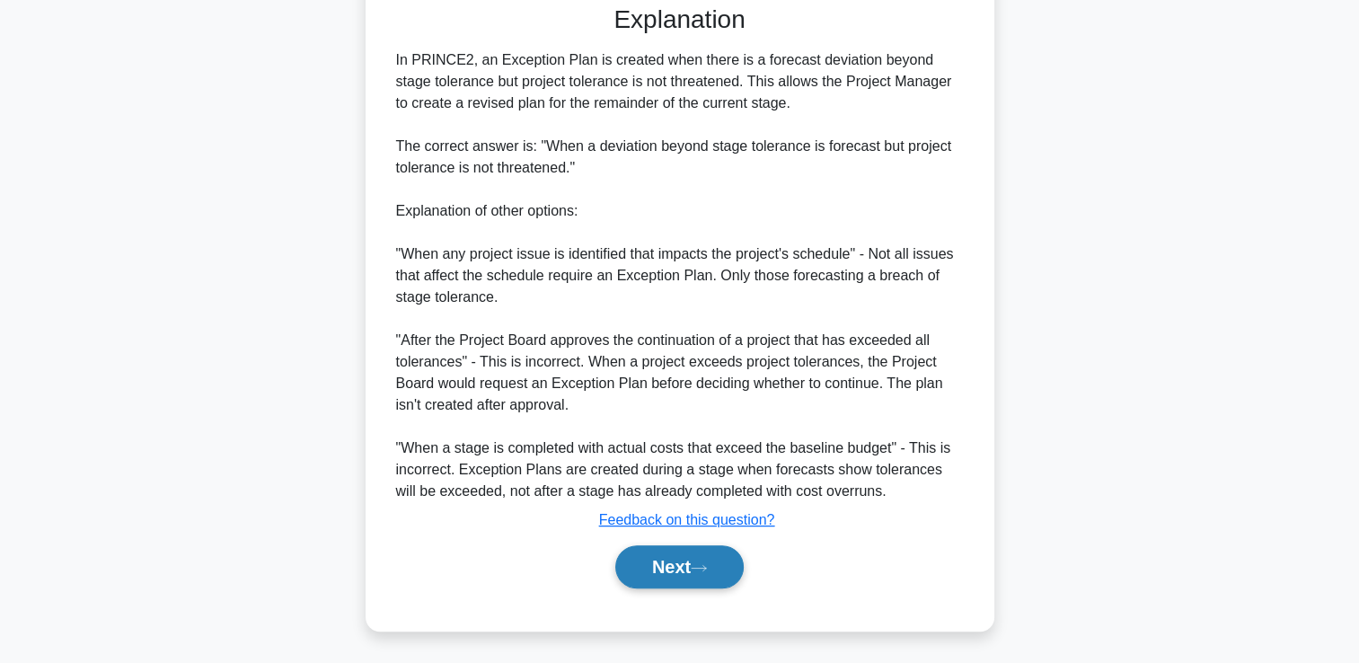
click at [655, 575] on button "Next" at bounding box center [679, 566] width 128 height 43
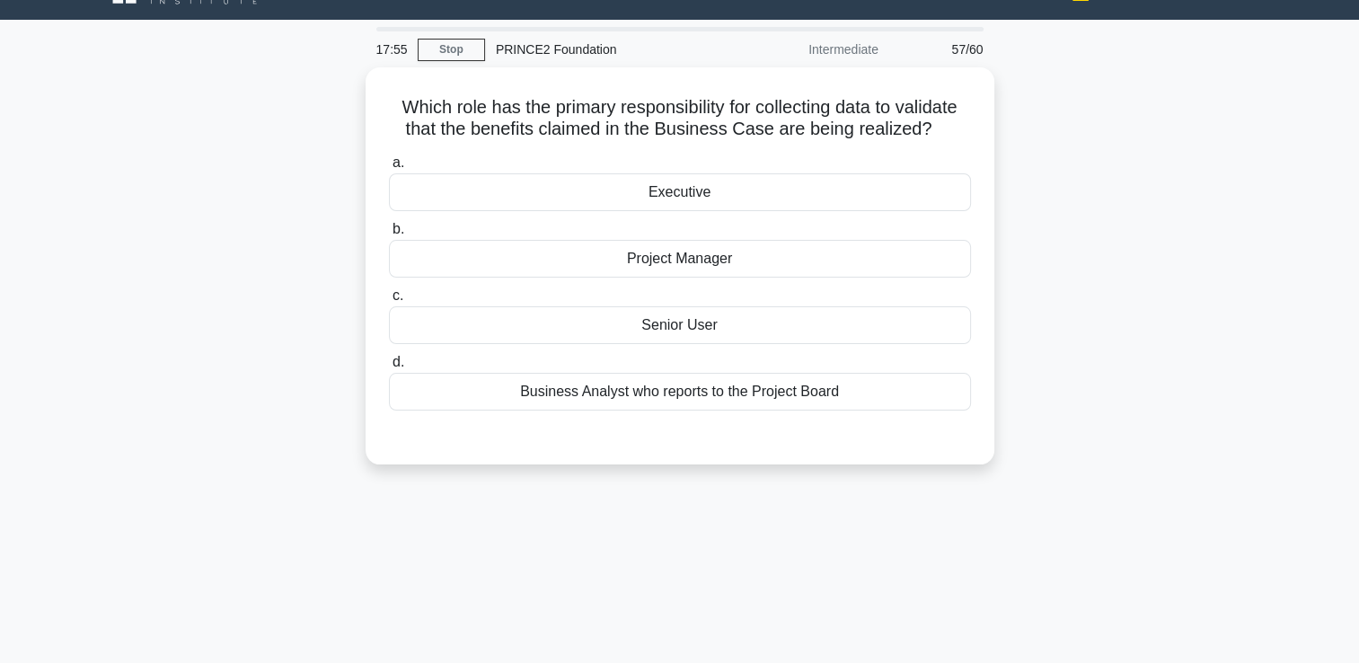
scroll to position [37, 0]
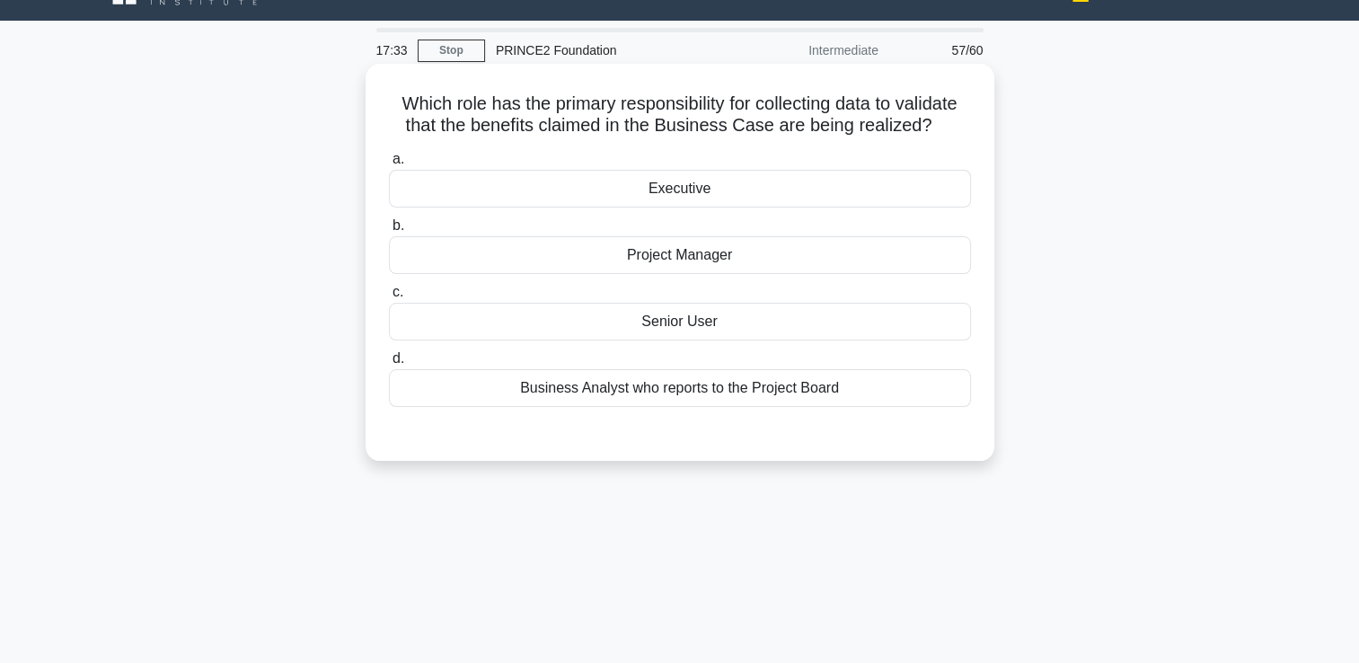
click at [676, 318] on div "Senior User" at bounding box center [680, 322] width 582 height 38
click at [389, 298] on input "c. Senior User" at bounding box center [389, 292] width 0 height 12
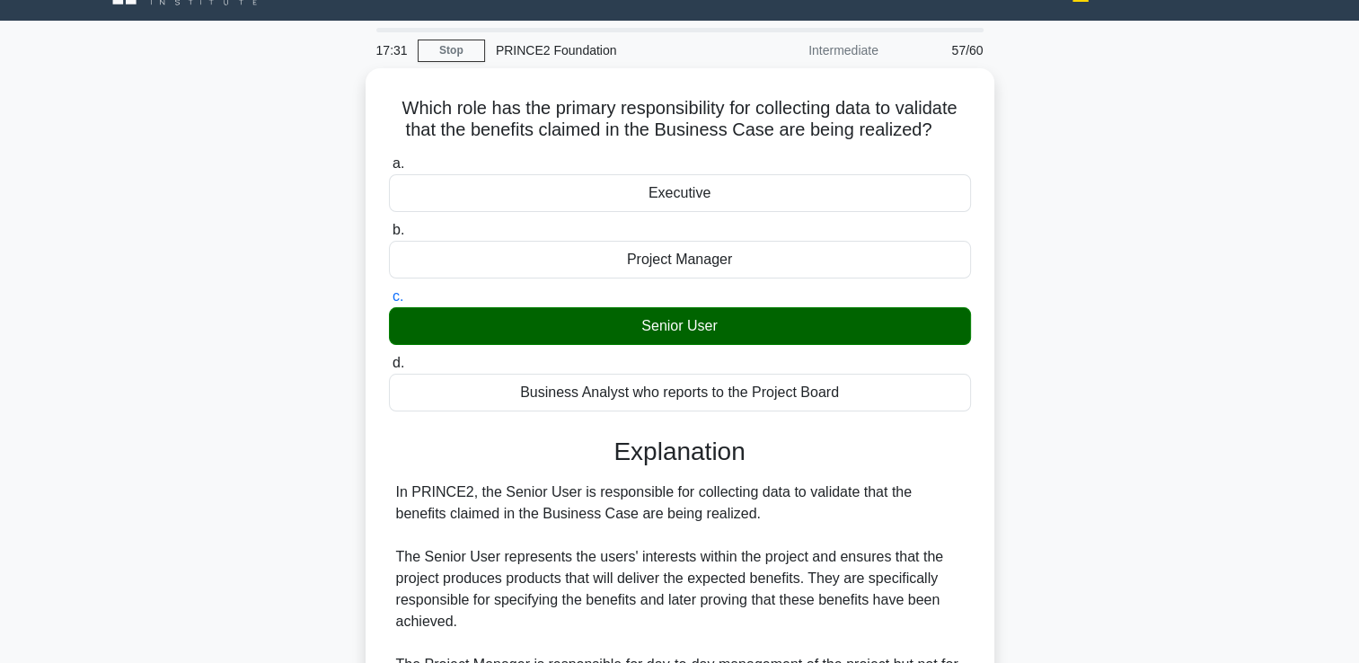
scroll to position [378, 0]
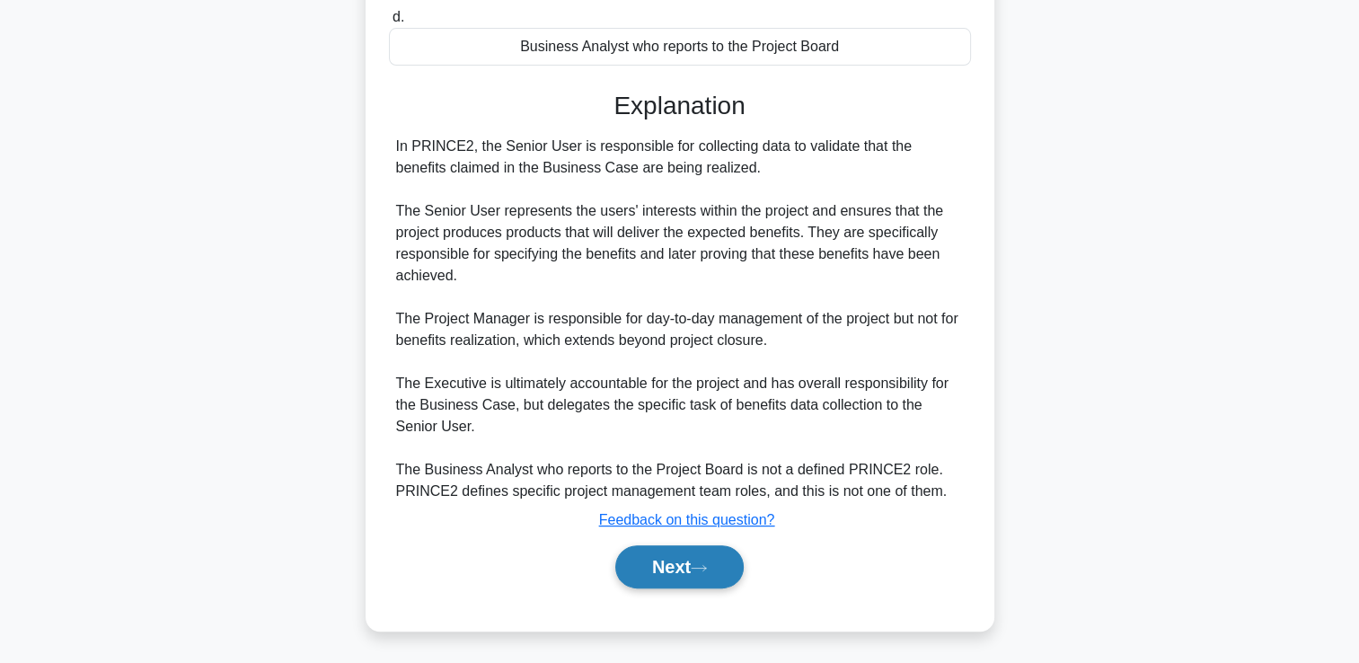
click at [679, 555] on button "Next" at bounding box center [679, 566] width 128 height 43
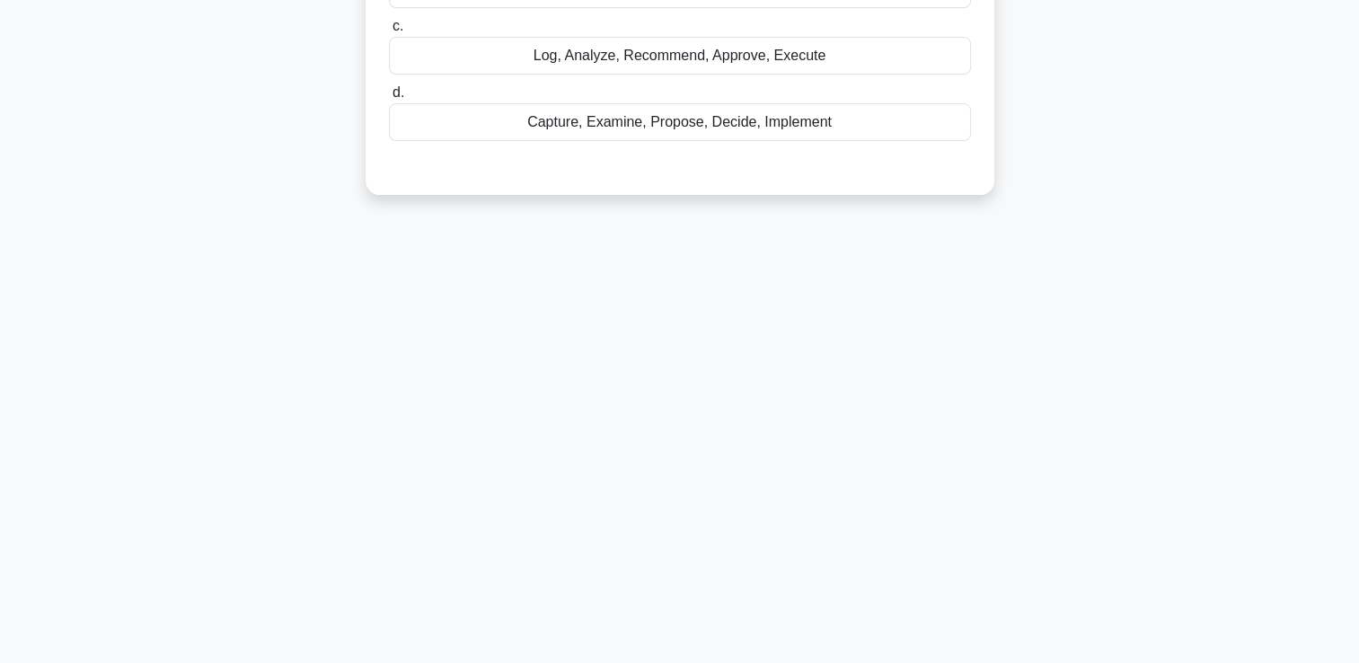
scroll to position [0, 0]
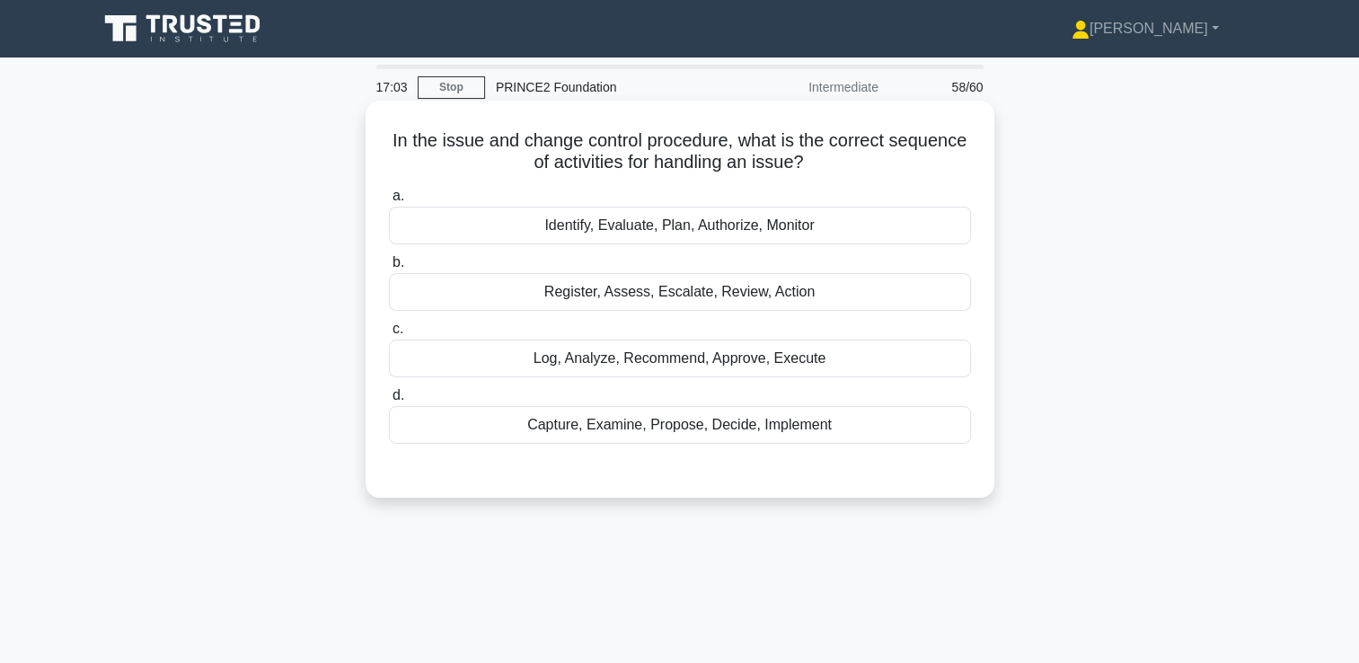
click at [619, 424] on div "Capture, Examine, Propose, Decide, Implement" at bounding box center [680, 425] width 582 height 38
click at [389, 401] on input "d. Capture, Examine, Propose, Decide, Implement" at bounding box center [389, 396] width 0 height 12
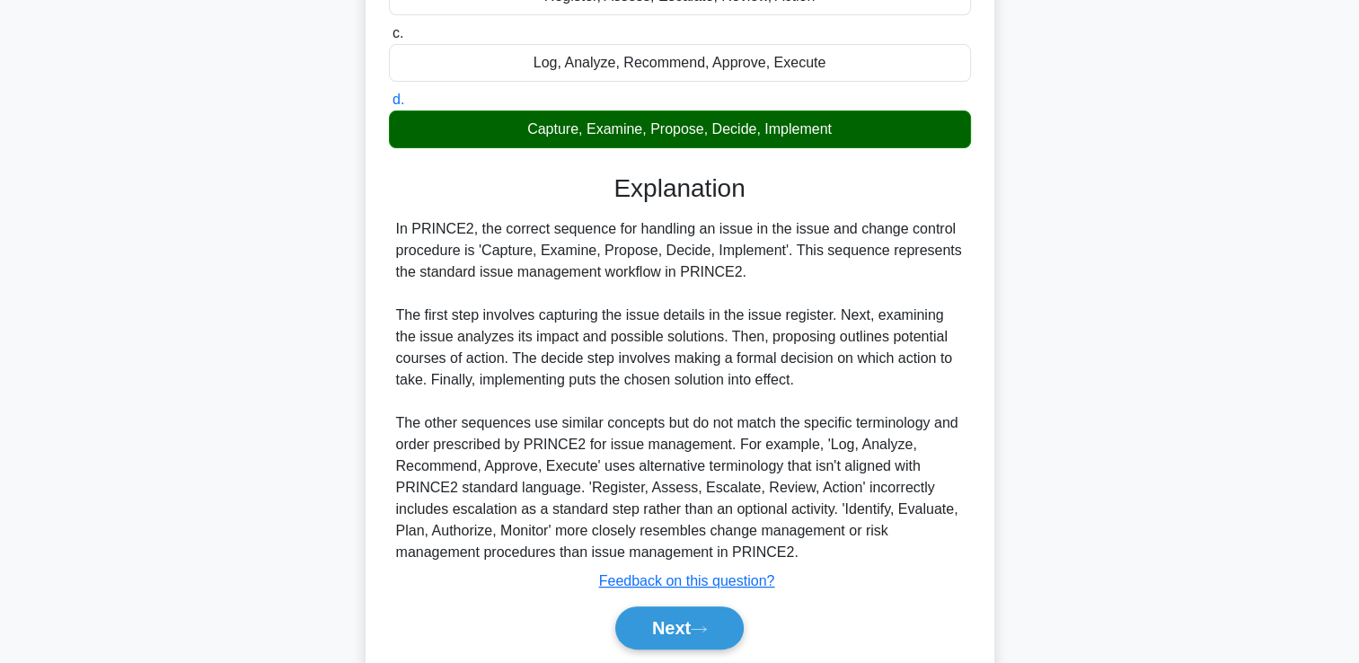
scroll to position [356, 0]
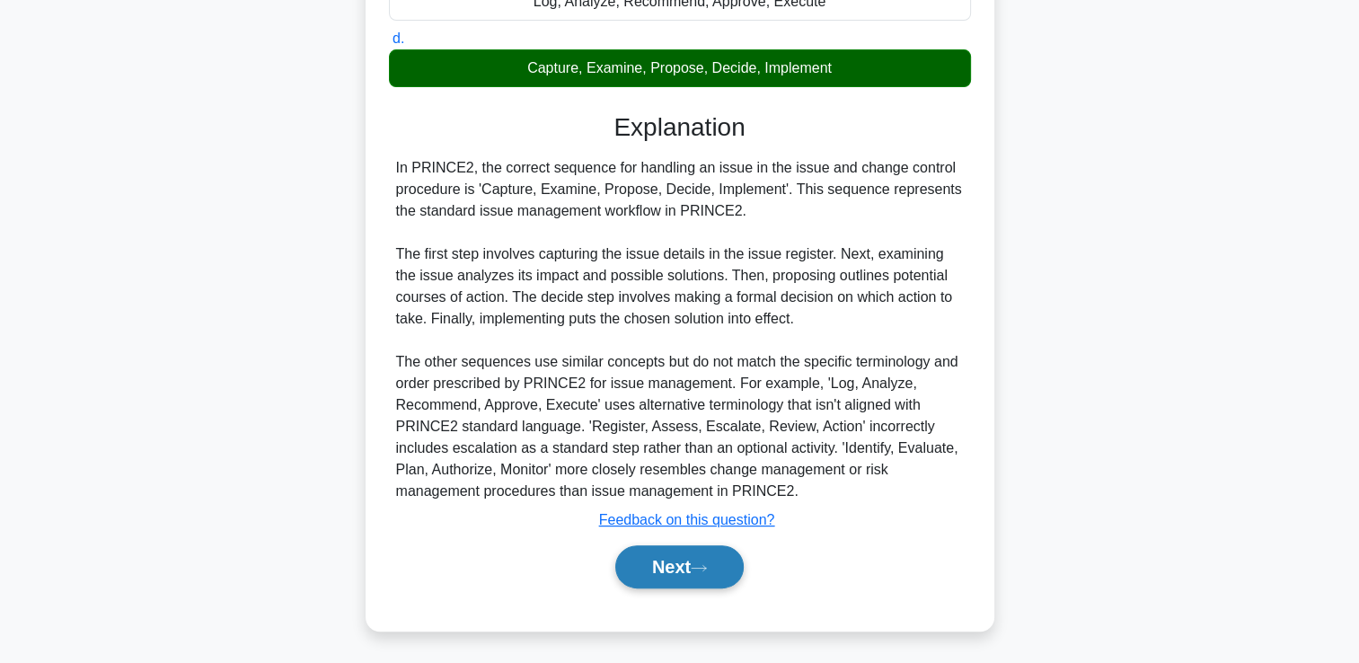
click at [690, 572] on button "Next" at bounding box center [679, 566] width 128 height 43
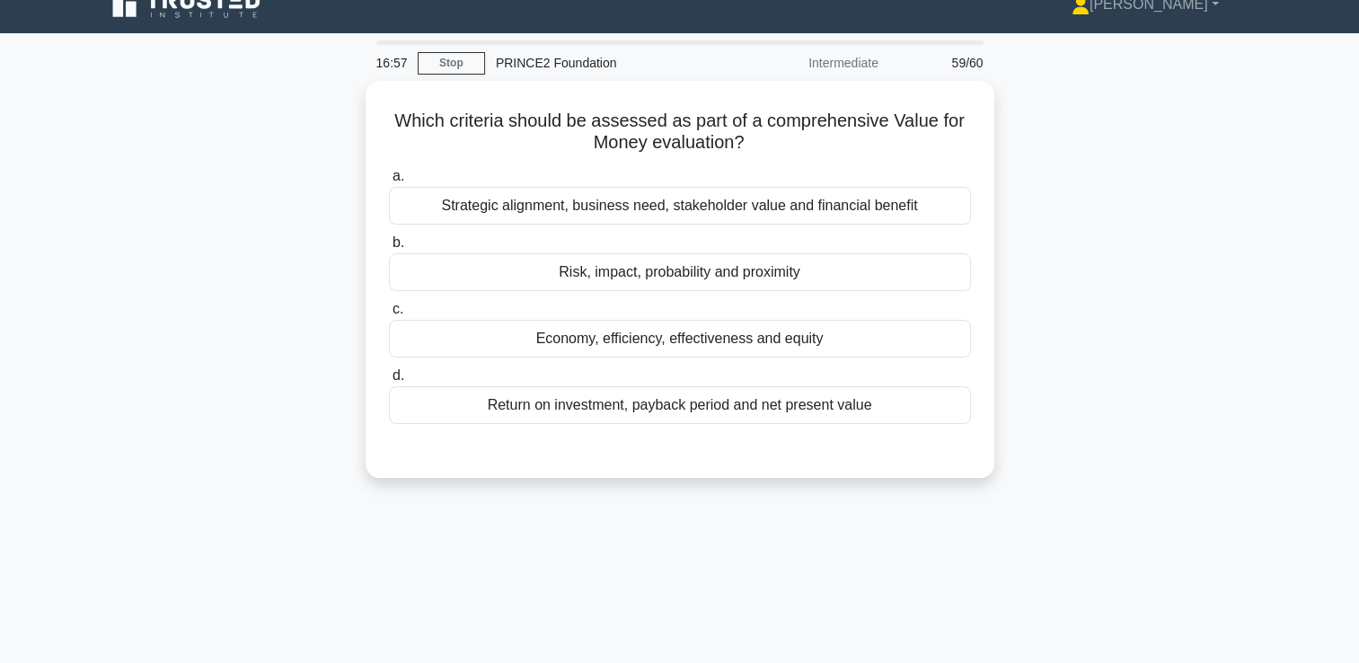
scroll to position [23, 0]
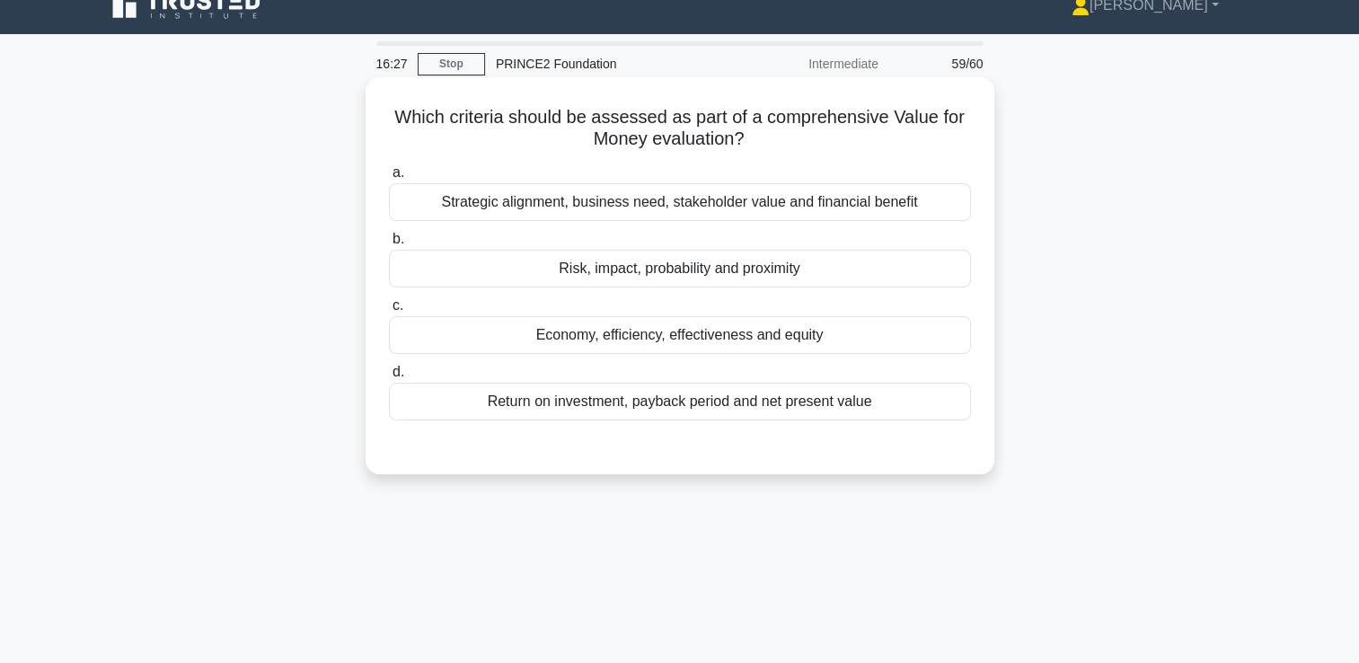
click at [576, 395] on div "Return on investment, payback period and net present value" at bounding box center [680, 402] width 582 height 38
click at [389, 378] on input "d. Return on investment, payback period and net present value" at bounding box center [389, 372] width 0 height 12
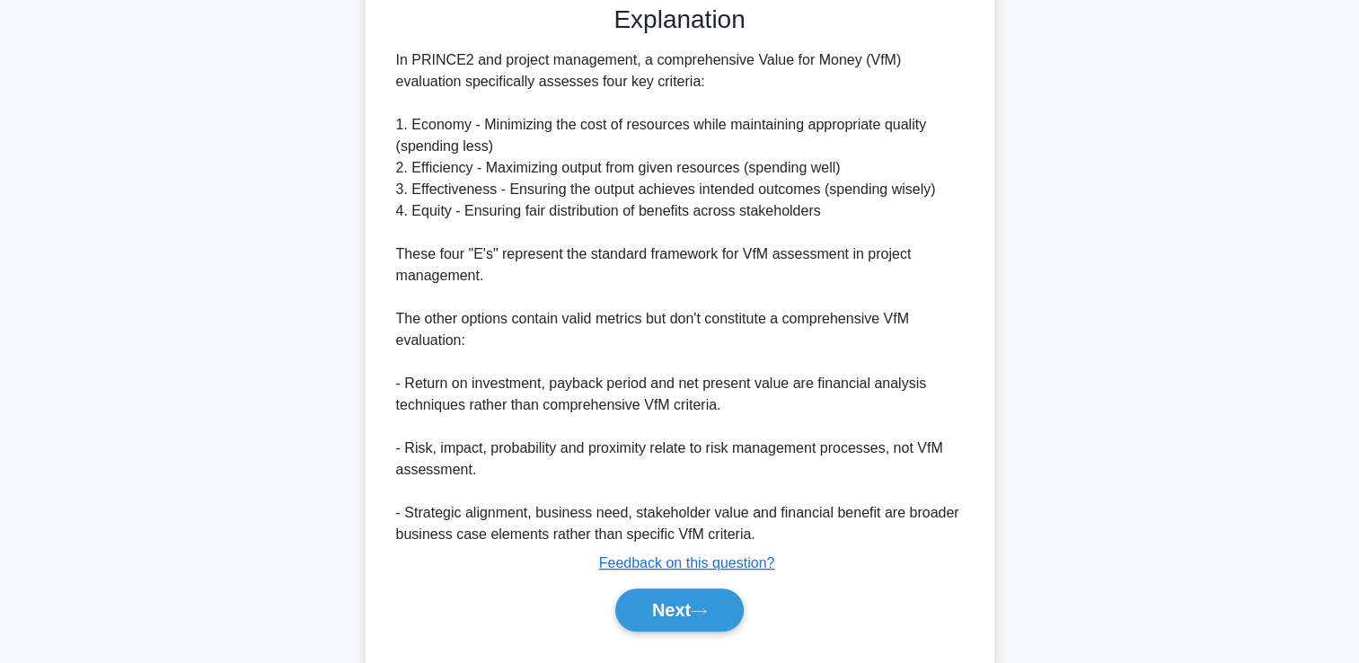
scroll to position [472, 0]
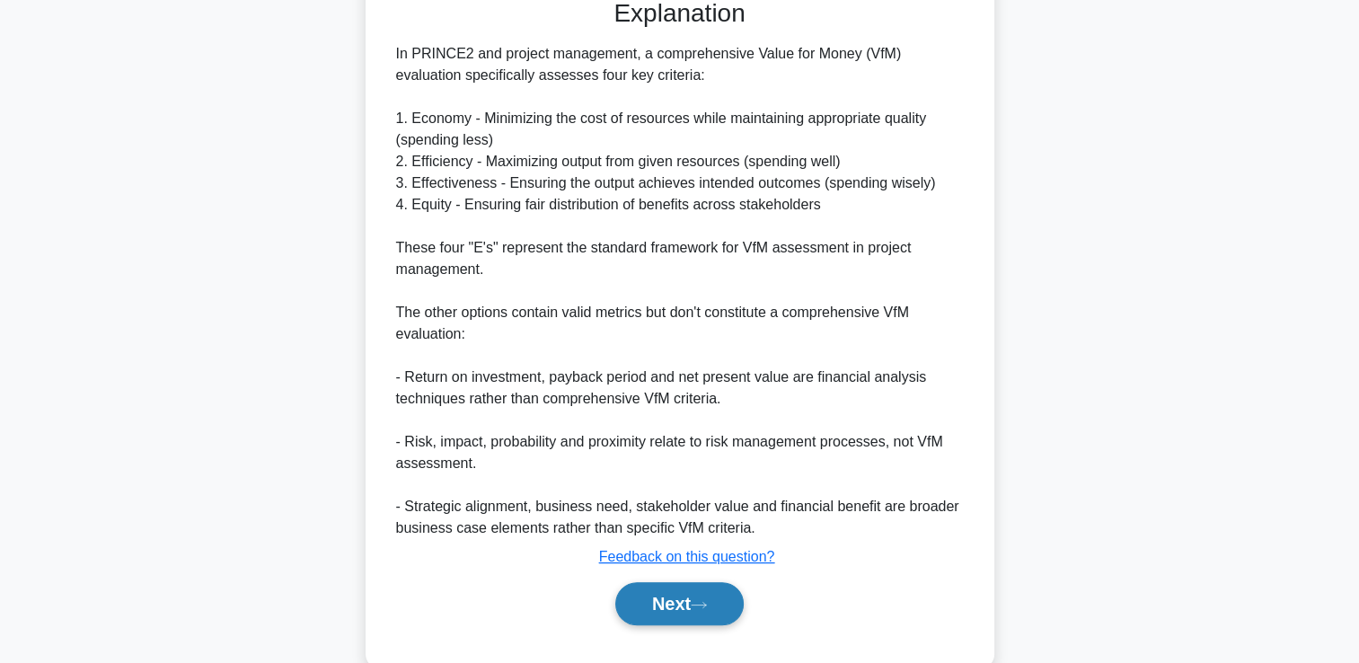
click at [690, 606] on button "Next" at bounding box center [679, 603] width 128 height 43
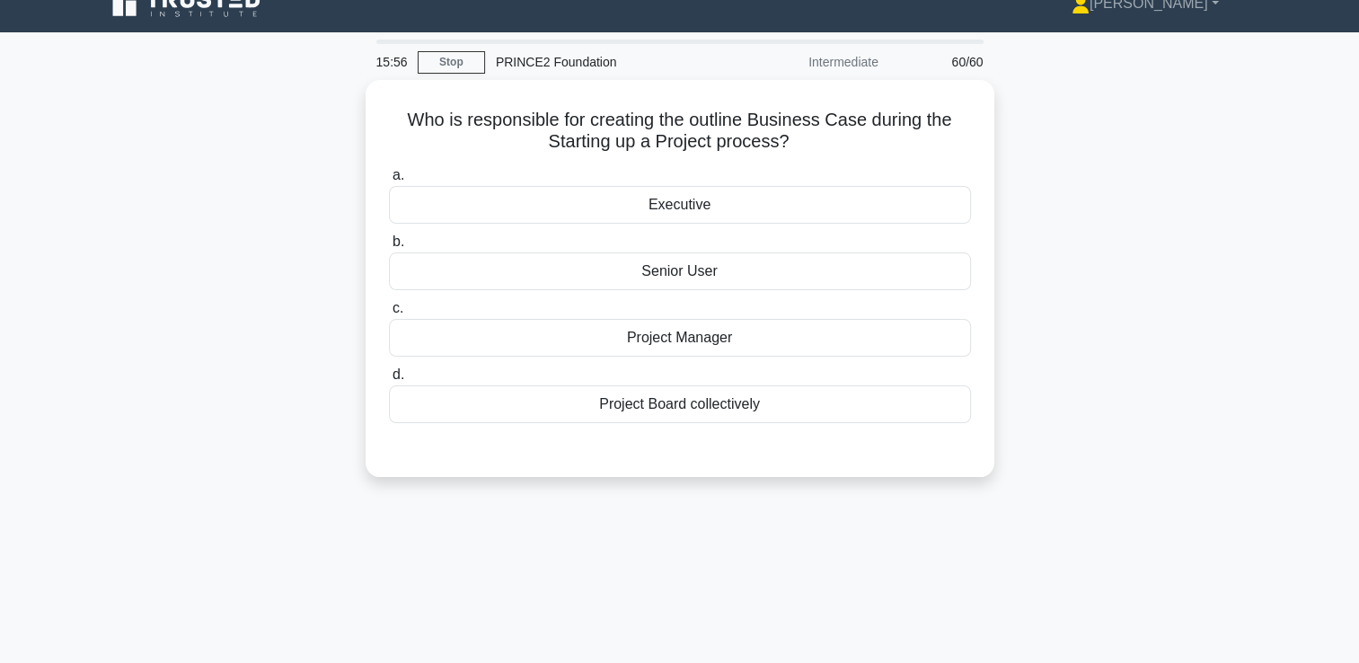
scroll to position [0, 0]
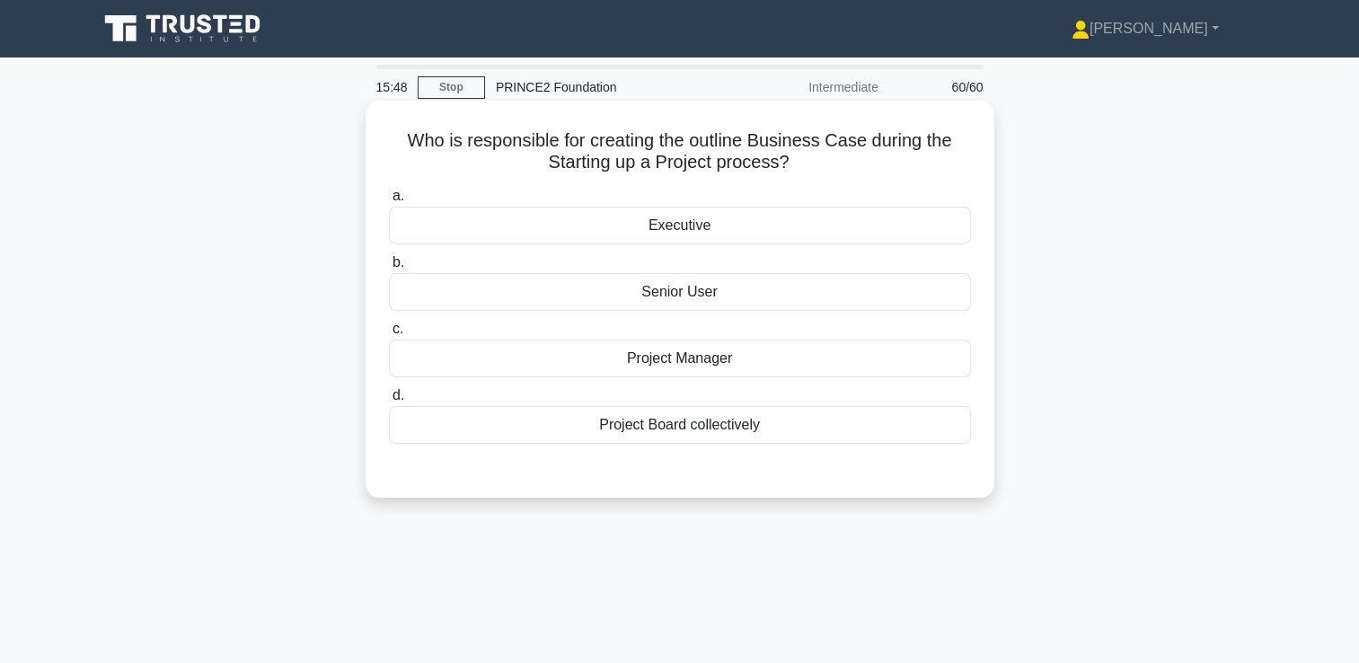
click at [672, 228] on div "Executive" at bounding box center [680, 226] width 582 height 38
click at [389, 202] on input "a. Executive" at bounding box center [389, 196] width 0 height 12
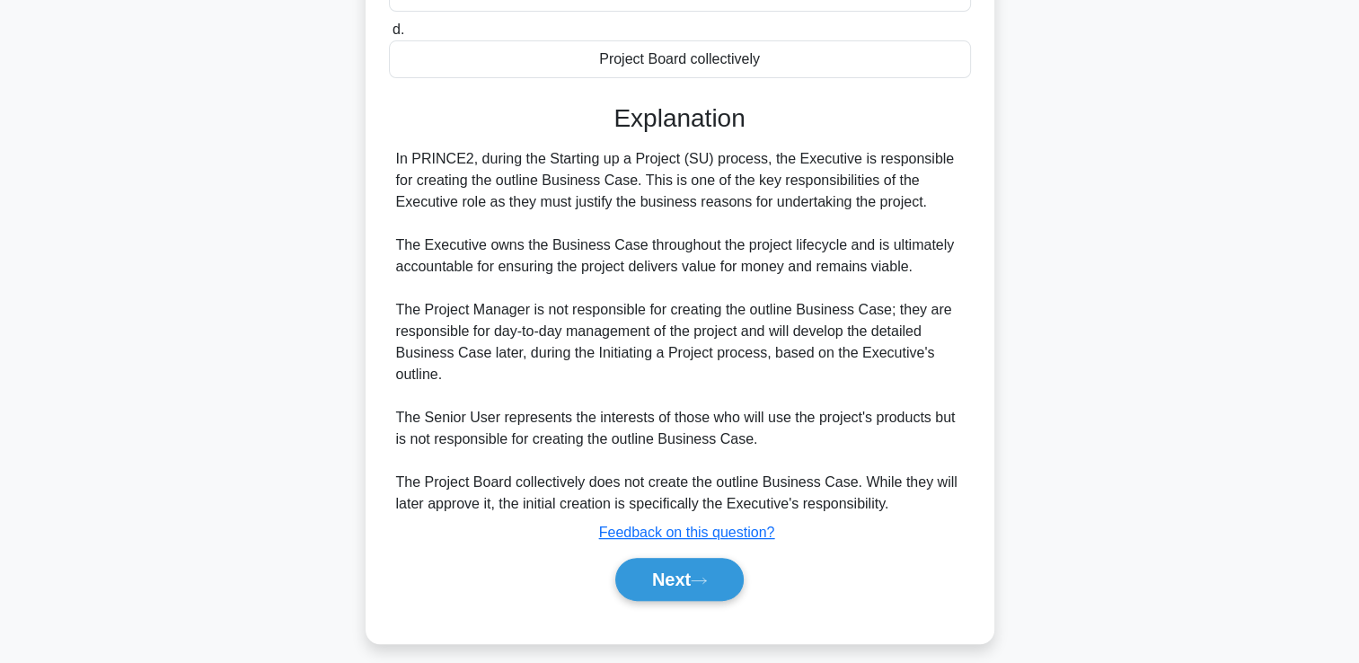
scroll to position [378, 0]
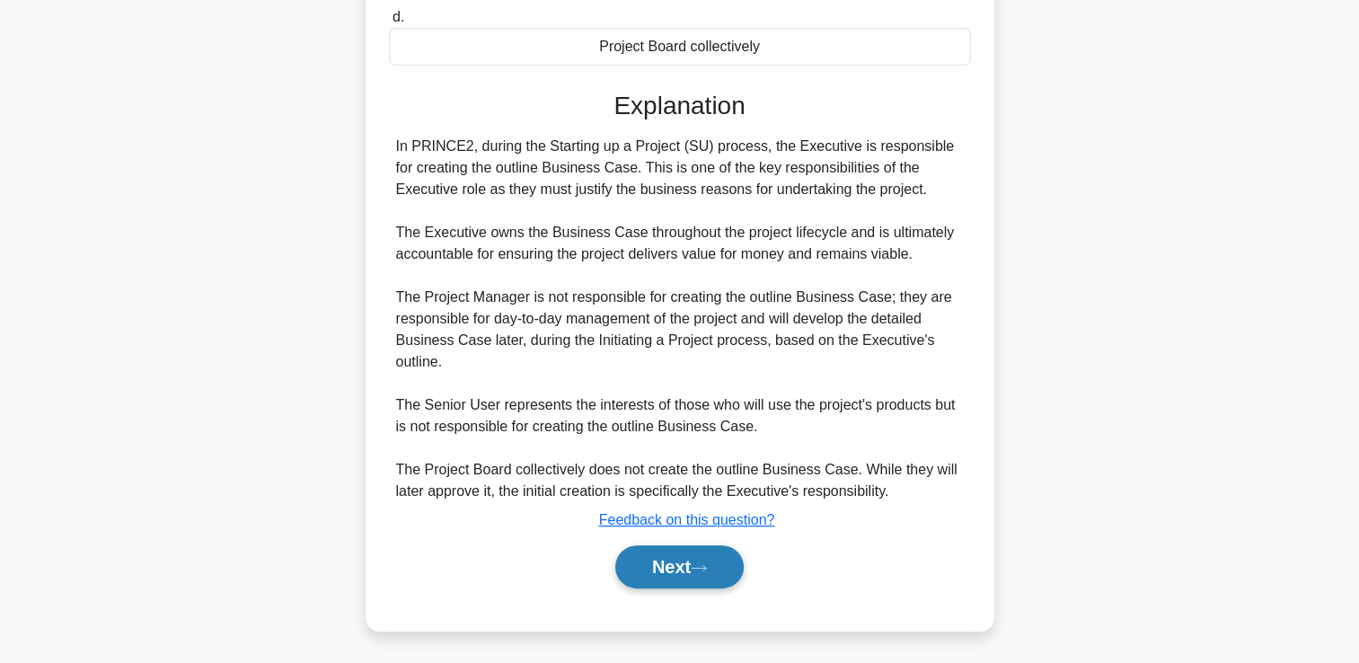
click at [675, 565] on button "Next" at bounding box center [679, 566] width 128 height 43
